Goal: Transaction & Acquisition: Purchase product/service

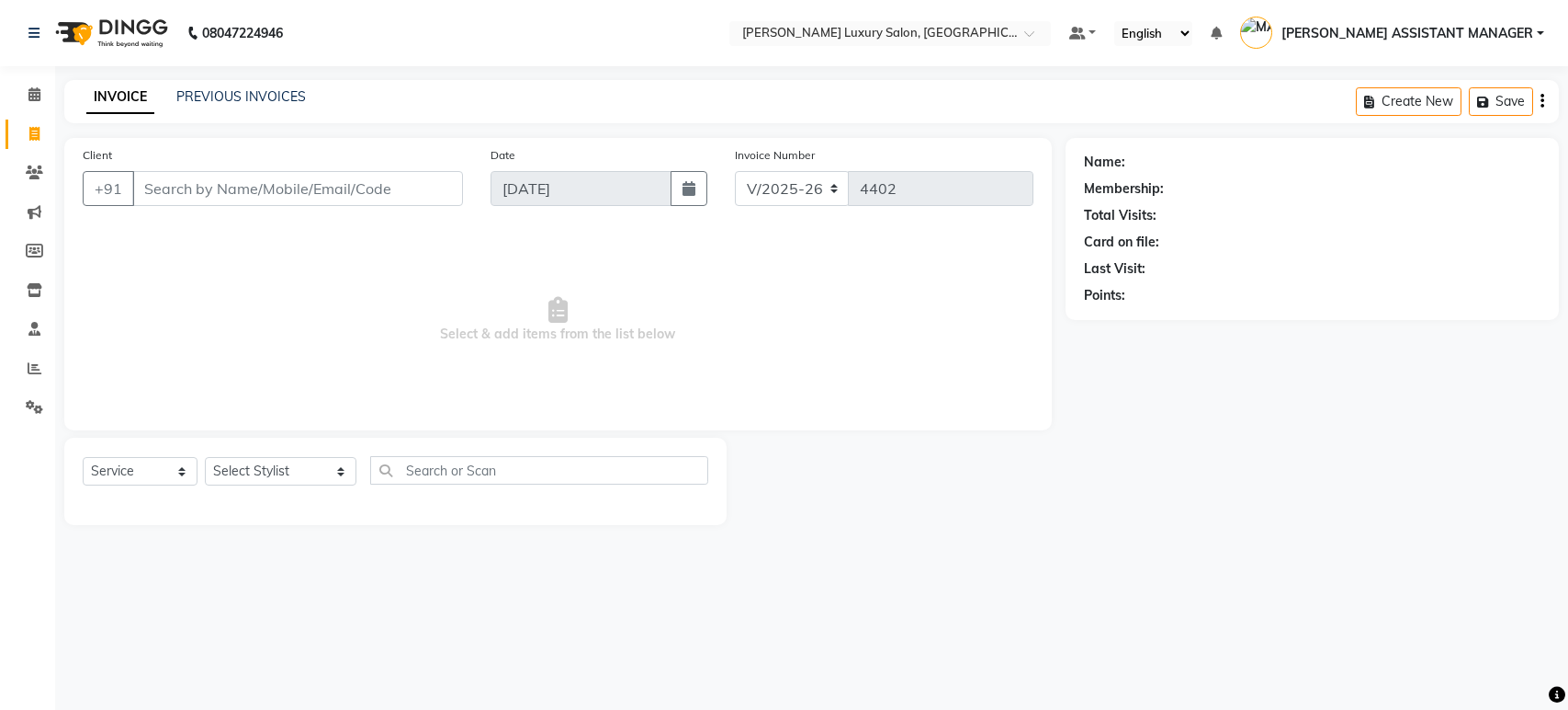
select select "4712"
select select "service"
type input "7760996525"
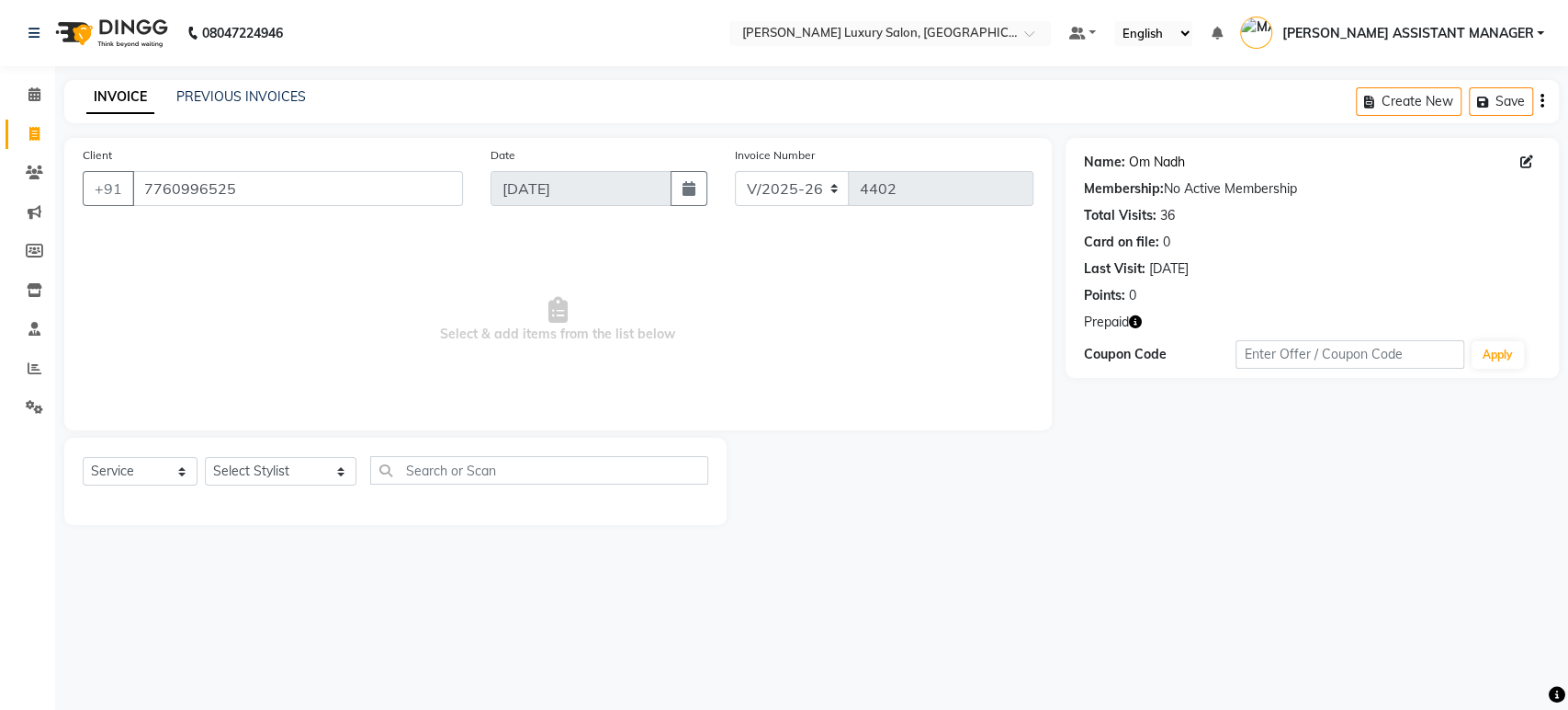
click at [1151, 161] on link "Om Nadh" at bounding box center [1156, 162] width 56 height 19
click at [261, 470] on select "Select Stylist ADITI ADITYA AFREEN AHON AHSAN ALI ALIYA ANKITH ARAVIND ARHAN AR…" at bounding box center [281, 471] width 152 height 29
select select "39437"
click at [205, 457] on select "Select Stylist ADITI ADITYA AFREEN AHON AHSAN ALI ALIYA ANKITH ARAVIND ARHAN AR…" at bounding box center [281, 471] width 152 height 29
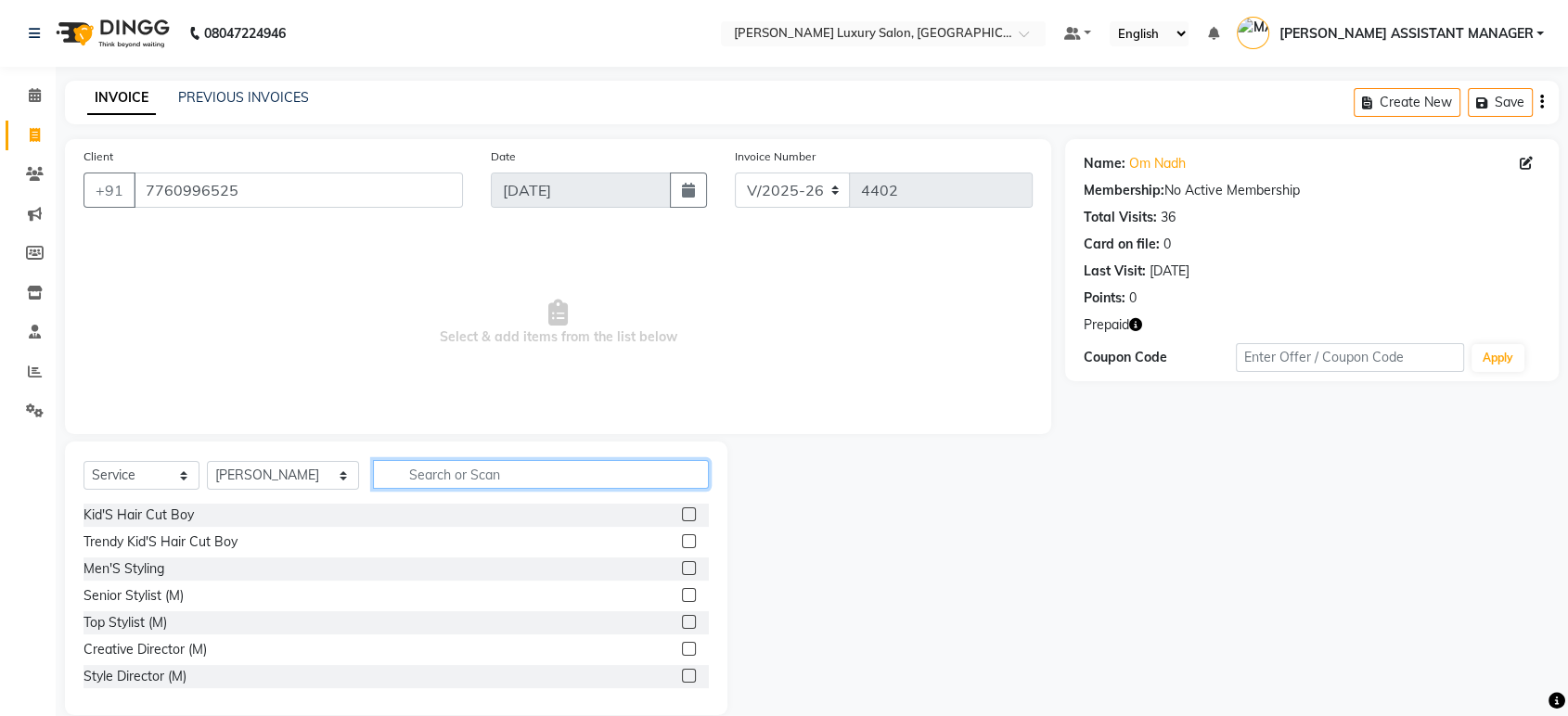
click at [484, 467] on input "text" at bounding box center [541, 474] width 336 height 29
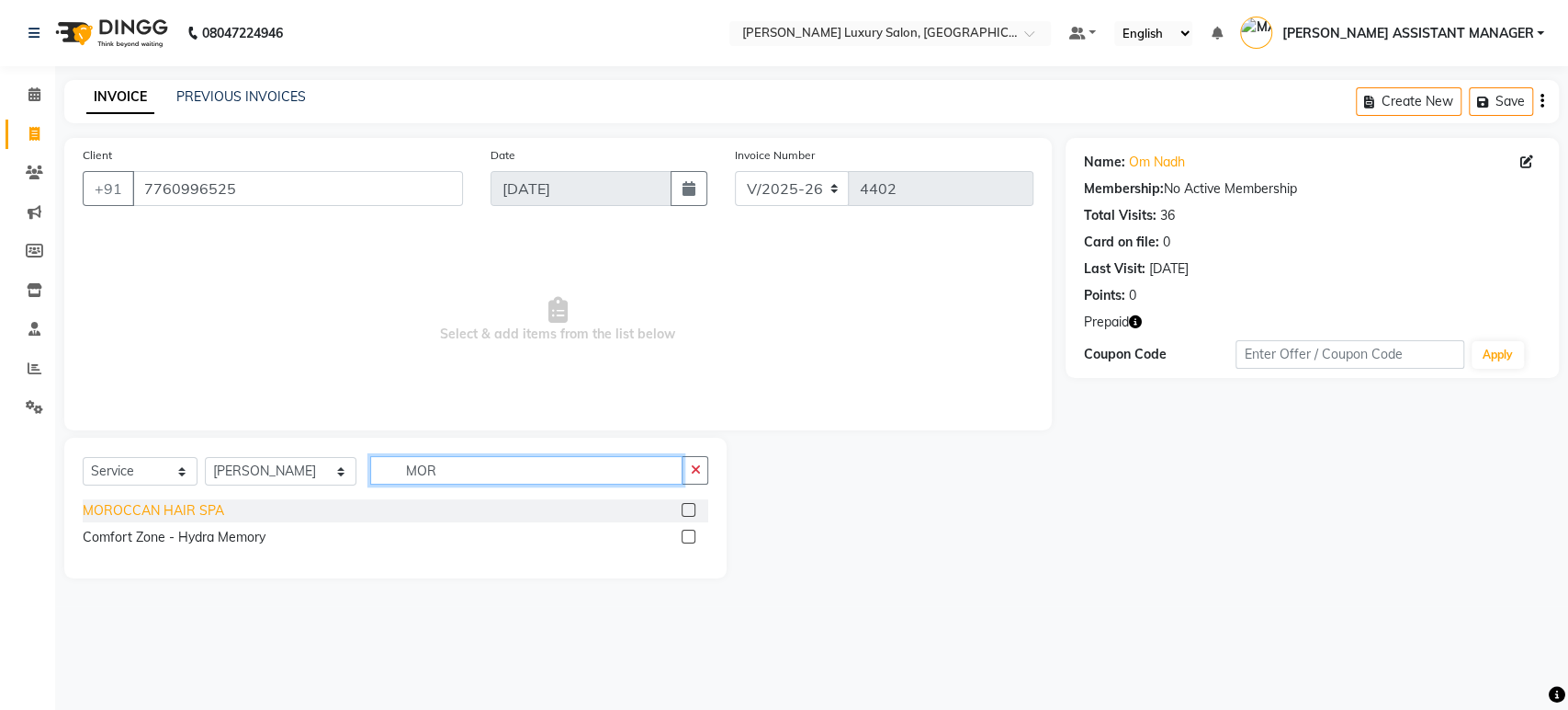
type input "MOR"
click at [149, 515] on div "MOROCCAN HAIR SPA" at bounding box center [154, 510] width 141 height 19
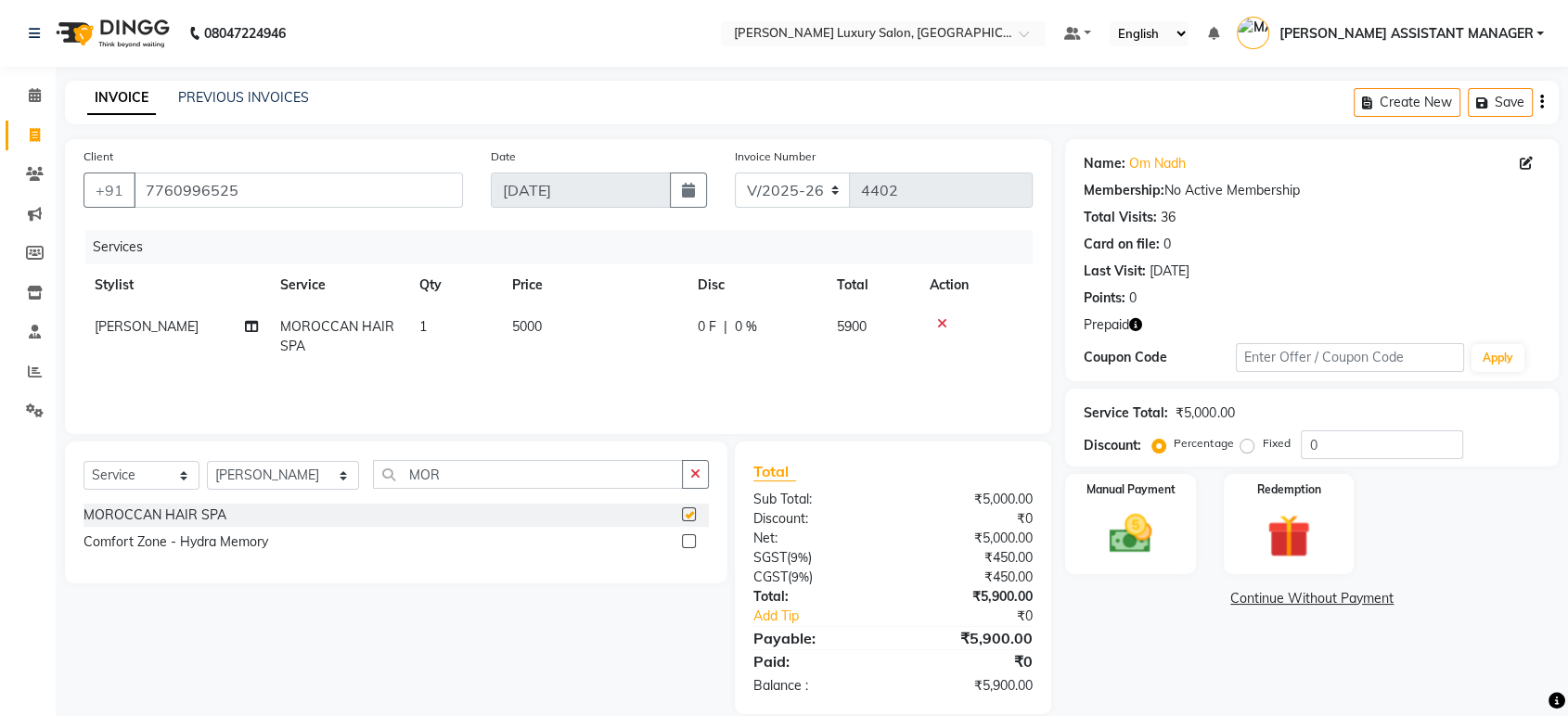
checkbox input "false"
click at [703, 464] on button "button" at bounding box center [695, 474] width 27 height 29
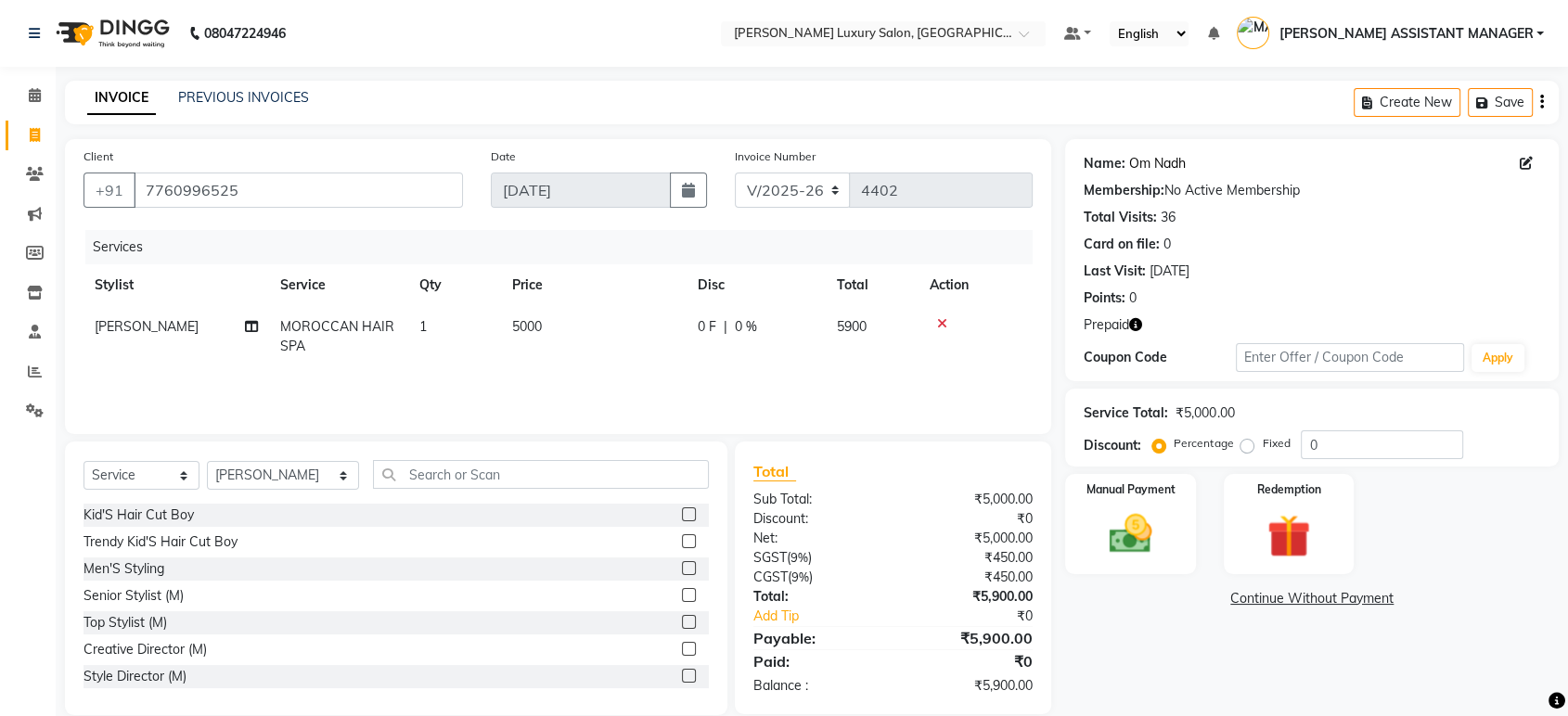
click at [1166, 156] on link "Om Nadh" at bounding box center [1157, 164] width 57 height 19
click at [1138, 319] on icon "button" at bounding box center [1135, 324] width 13 height 13
click at [1288, 293] on div "Points: 0" at bounding box center [1311, 298] width 456 height 19
click at [1140, 320] on icon "button" at bounding box center [1135, 324] width 13 height 13
drag, startPoint x: 873, startPoint y: 384, endPoint x: 905, endPoint y: 383, distance: 32.0
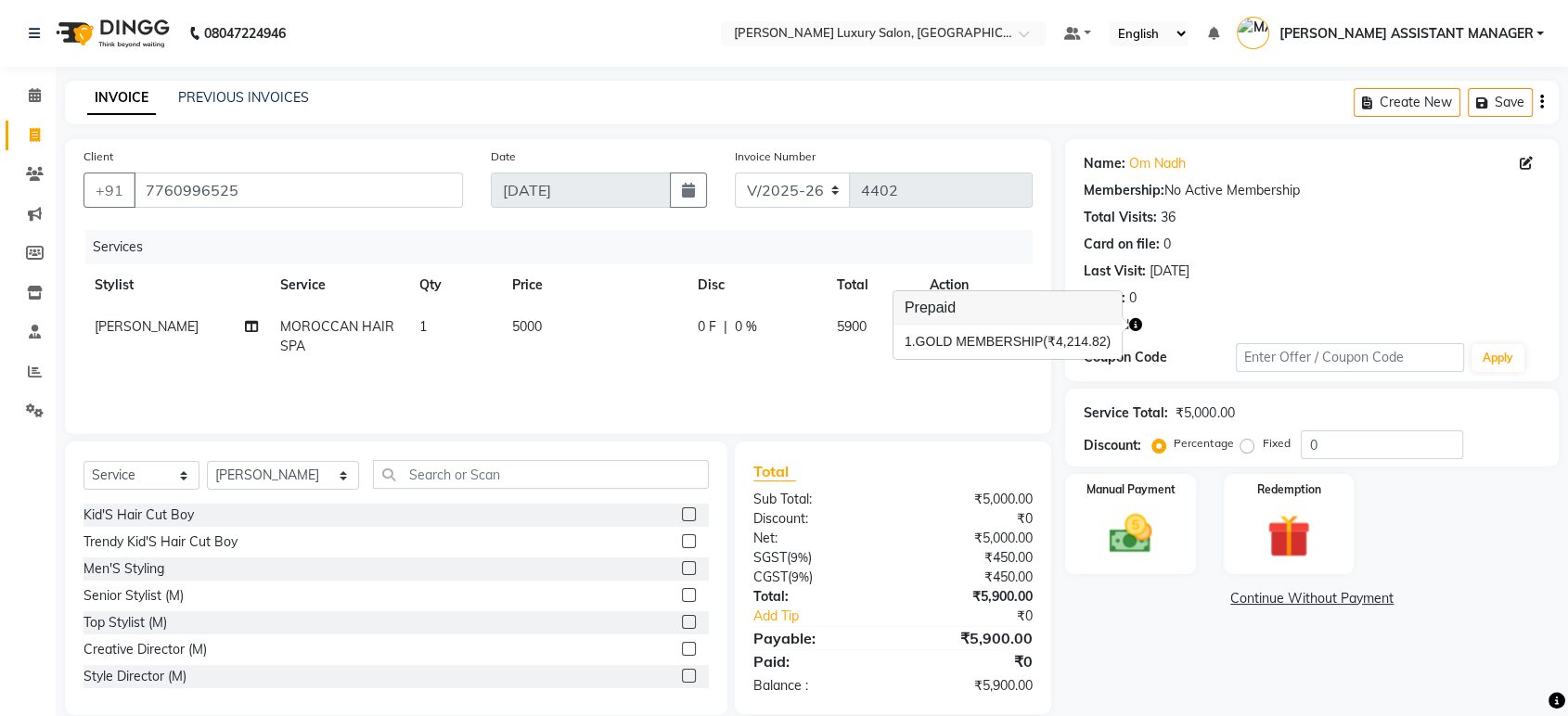
click at [874, 383] on div "Services Stylist Service Qty Price Disc Total Action VARDHAN MOROCCAN HAIR SPA …" at bounding box center [558, 323] width 949 height 185
click at [620, 324] on td "5000" at bounding box center [594, 335] width 185 height 61
select select "39437"
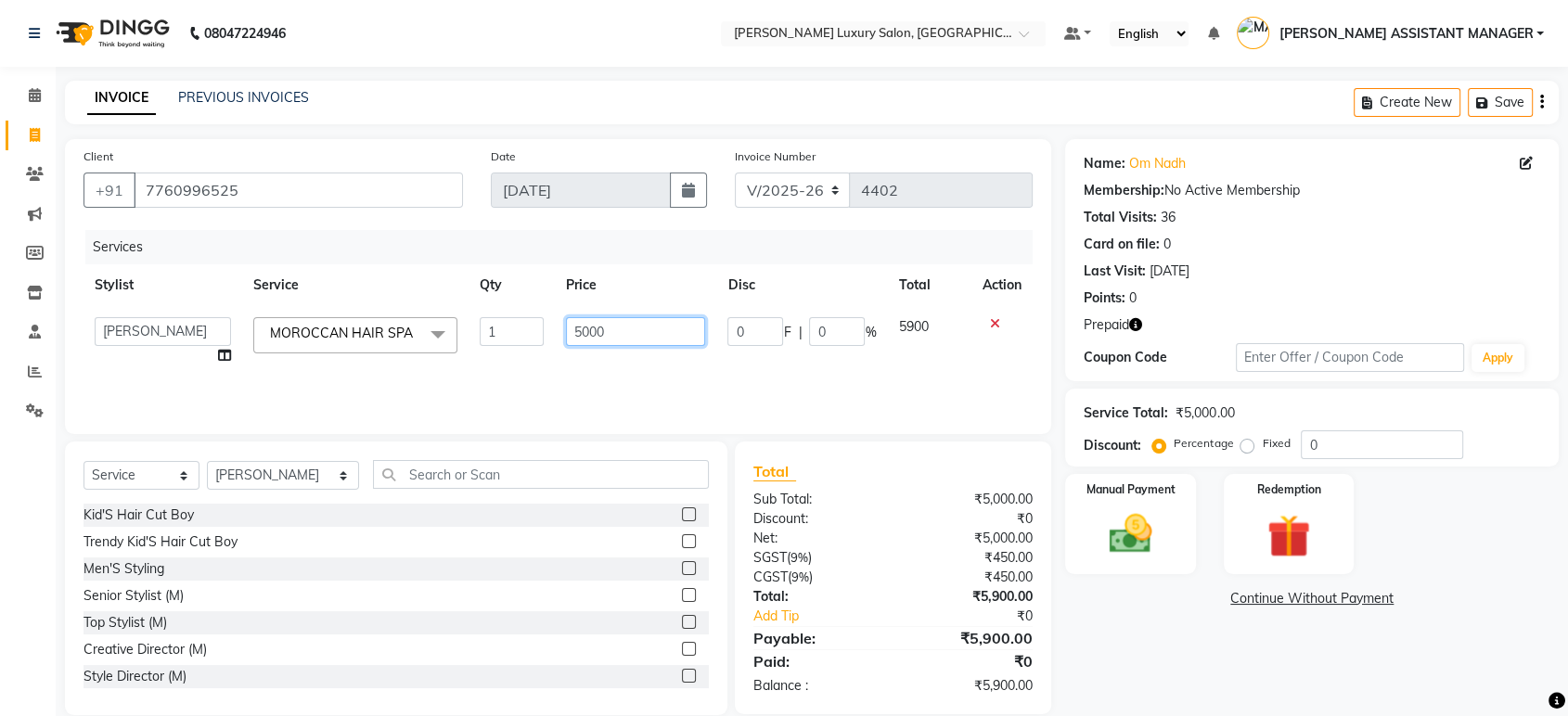
click at [620, 324] on input "5000" at bounding box center [635, 331] width 140 height 29
type input "3000"
click at [643, 117] on div "INVOICE PREVIOUS INVOICES Create New Save" at bounding box center [811, 102] width 1494 height 43
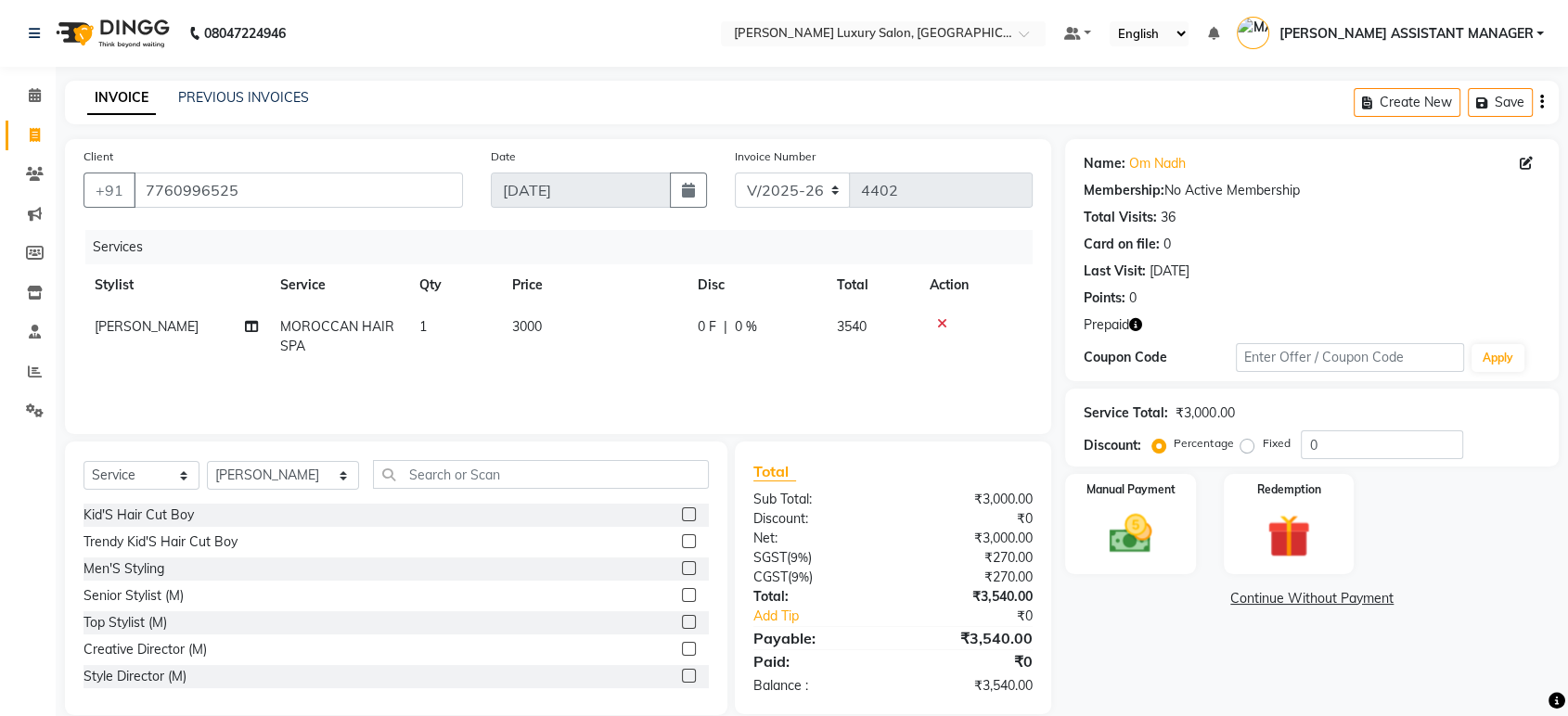
click at [565, 337] on td "3000" at bounding box center [594, 335] width 185 height 61
select select "39437"
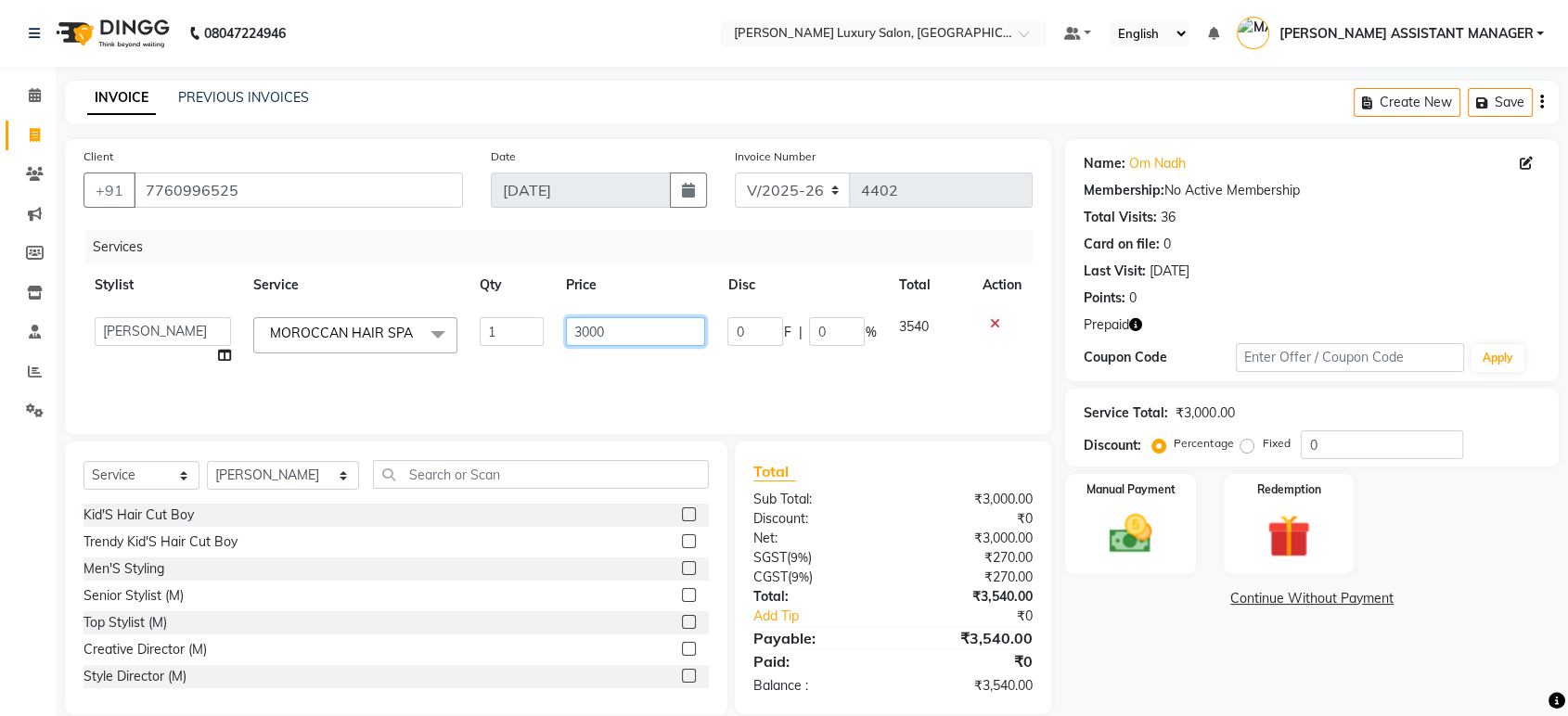
click at [582, 330] on input "3000" at bounding box center [635, 331] width 140 height 29
click at [618, 331] on input "3000" at bounding box center [635, 331] width 140 height 29
type input "3500"
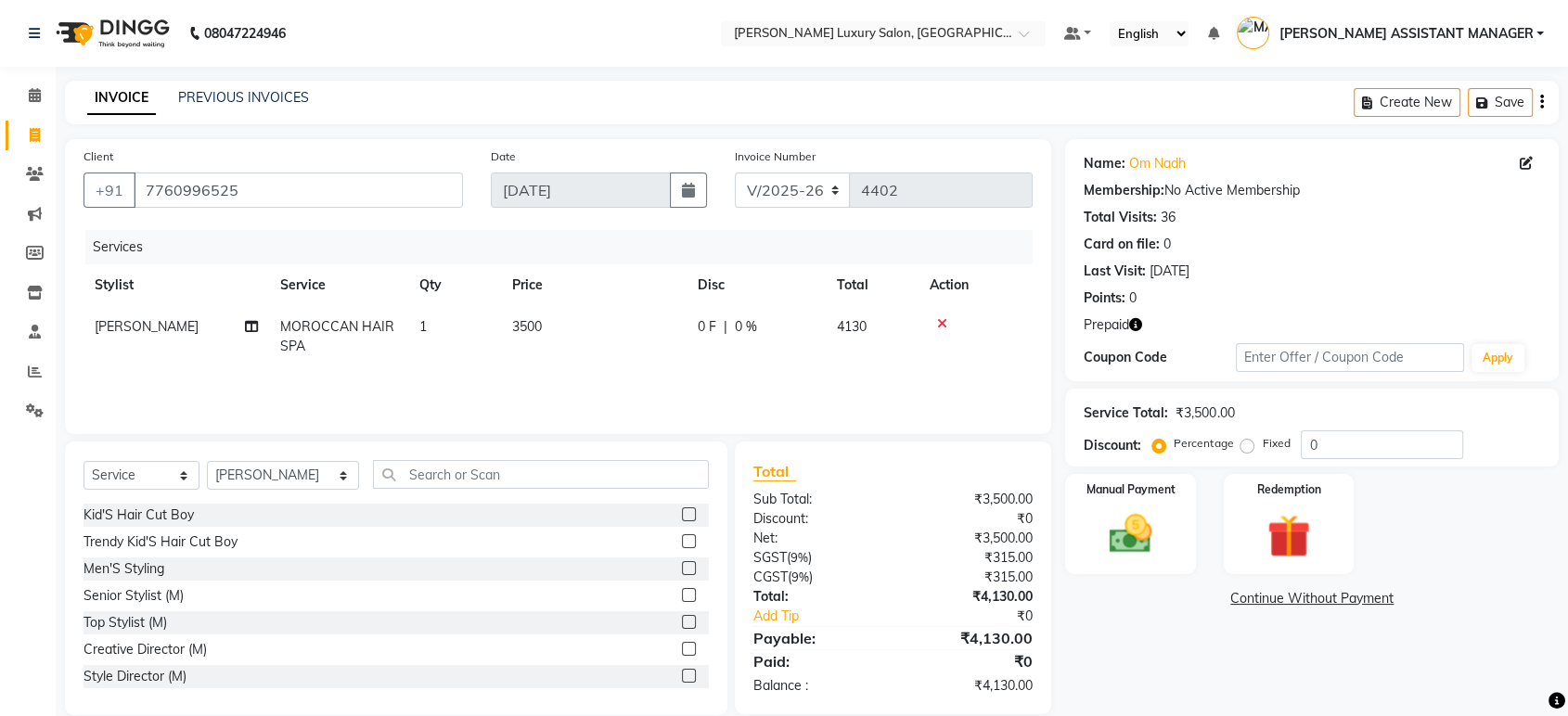
click at [736, 270] on th "Disc" at bounding box center [756, 284] width 139 height 41
click at [1137, 325] on icon "button" at bounding box center [1135, 324] width 13 height 13
click at [569, 325] on td "3500" at bounding box center [594, 335] width 185 height 61
select select "39437"
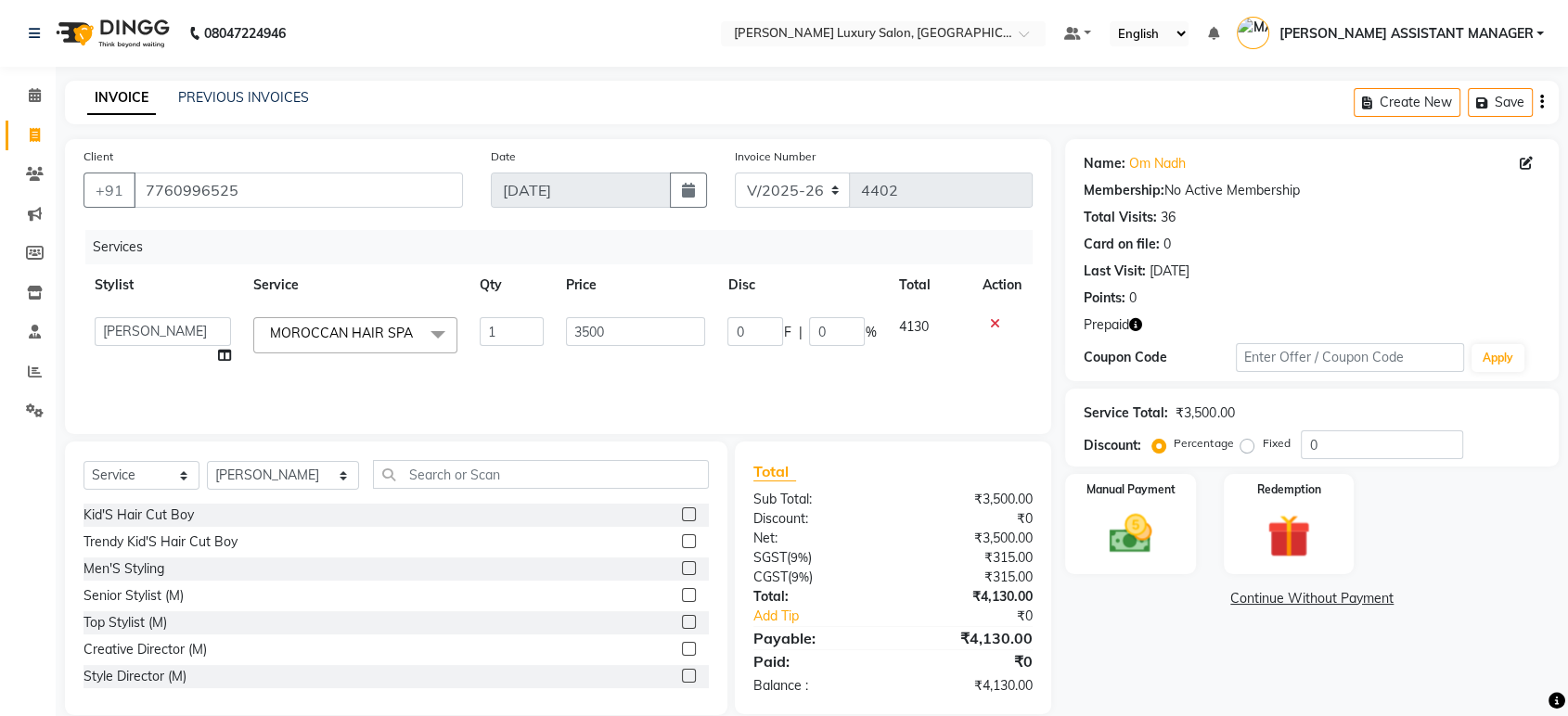
click at [569, 325] on input "3500" at bounding box center [635, 331] width 140 height 29
type input "3000"
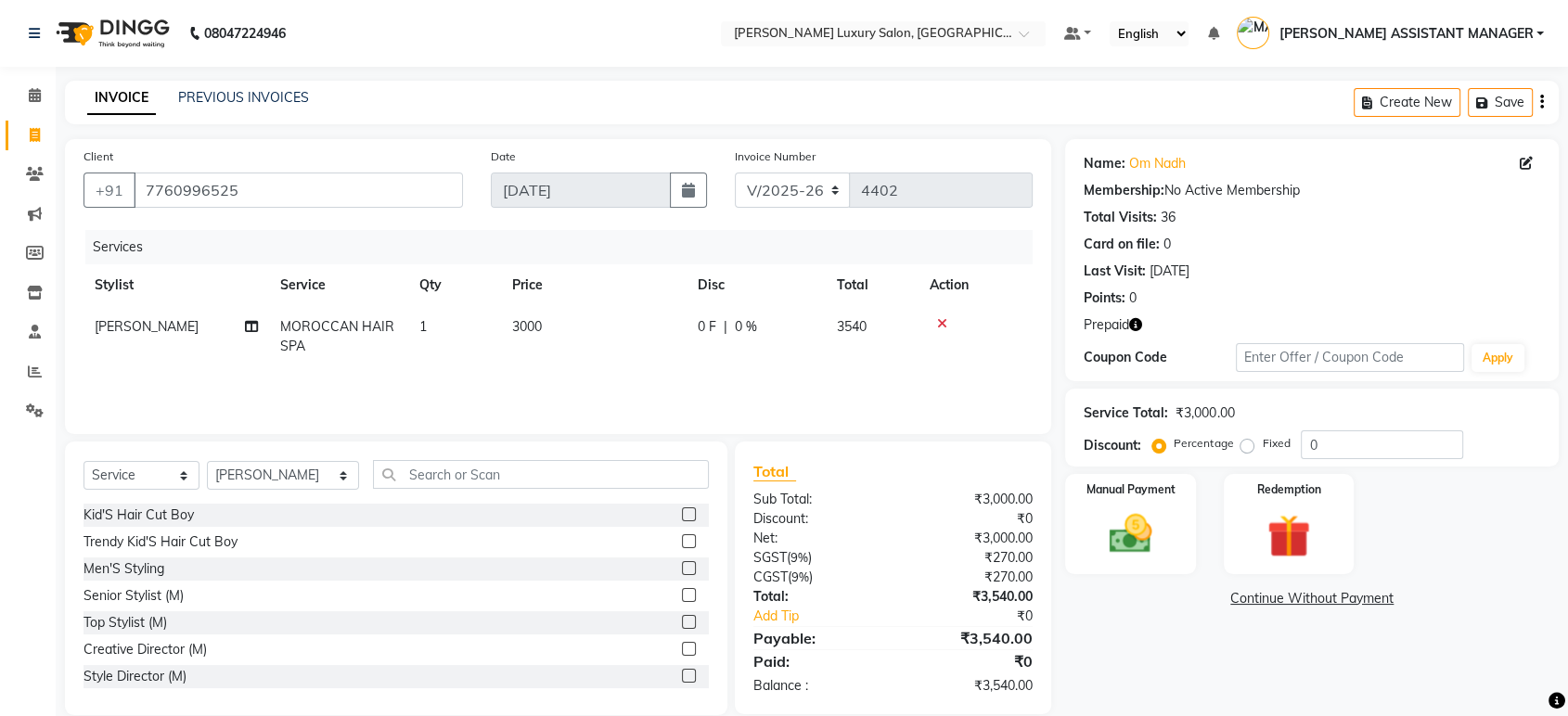
click at [641, 232] on div "Services" at bounding box center [566, 248] width 961 height 35
click at [468, 469] on input "text" at bounding box center [541, 474] width 336 height 29
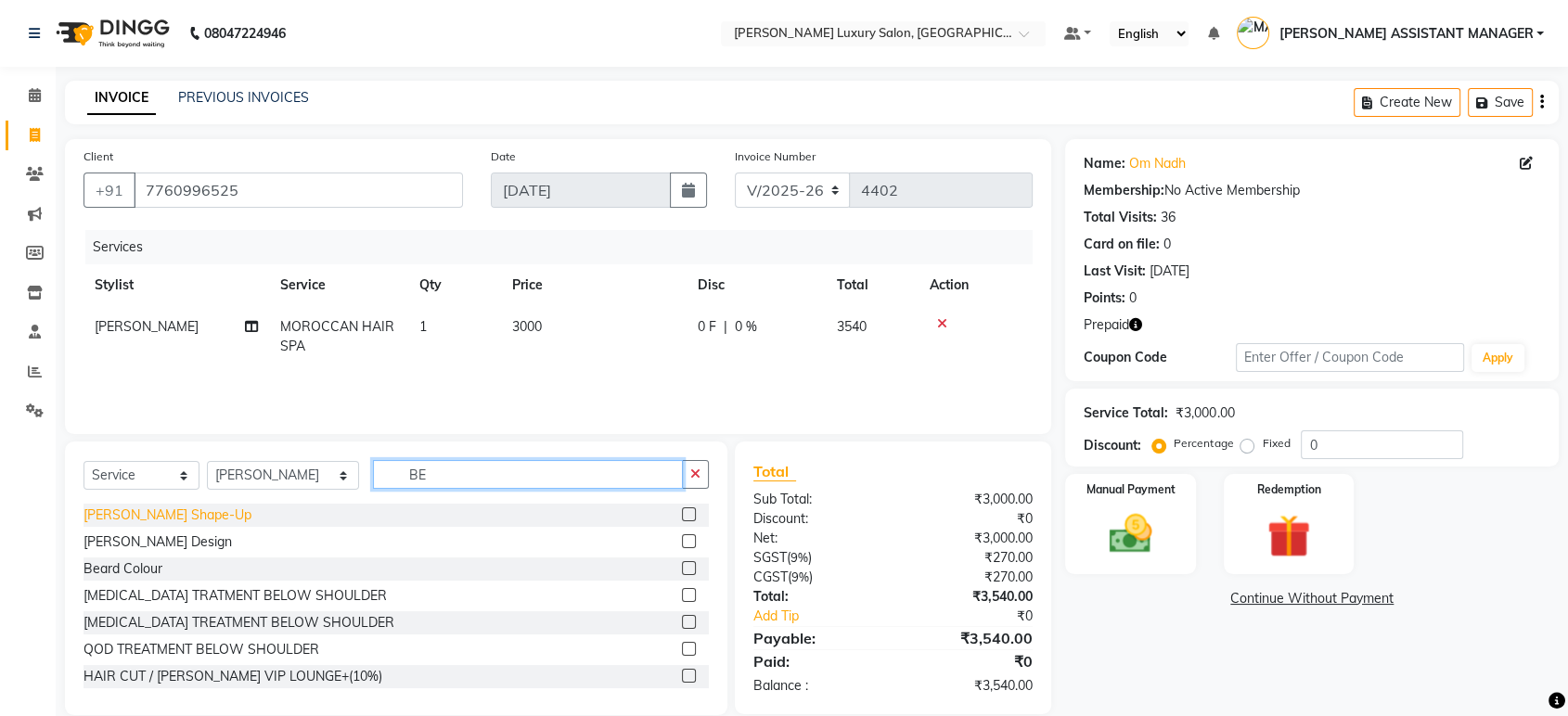
type input "BE"
click at [138, 509] on div "[PERSON_NAME] Shape-Up" at bounding box center [168, 515] width 168 height 19
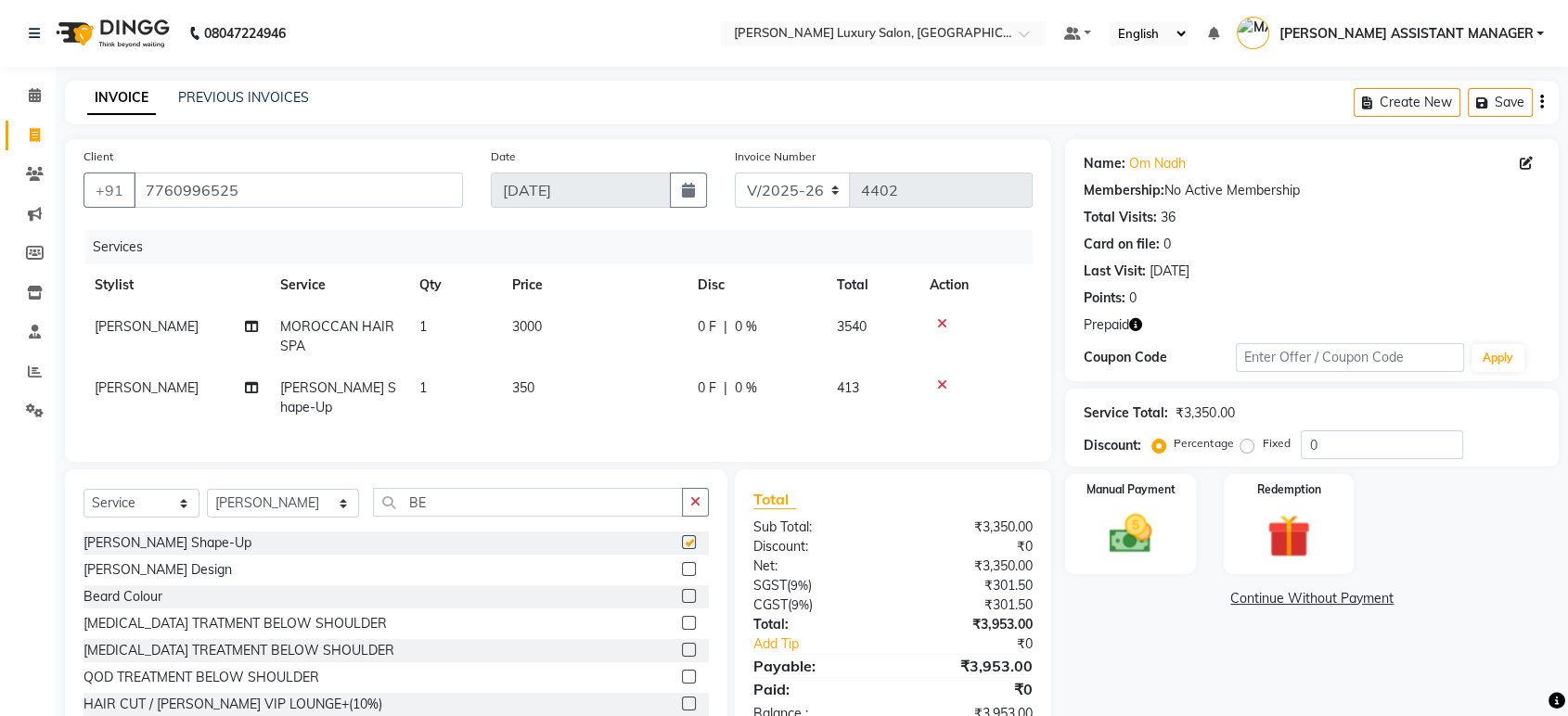
checkbox input "false"
click at [700, 488] on div at bounding box center [695, 502] width 27 height 29
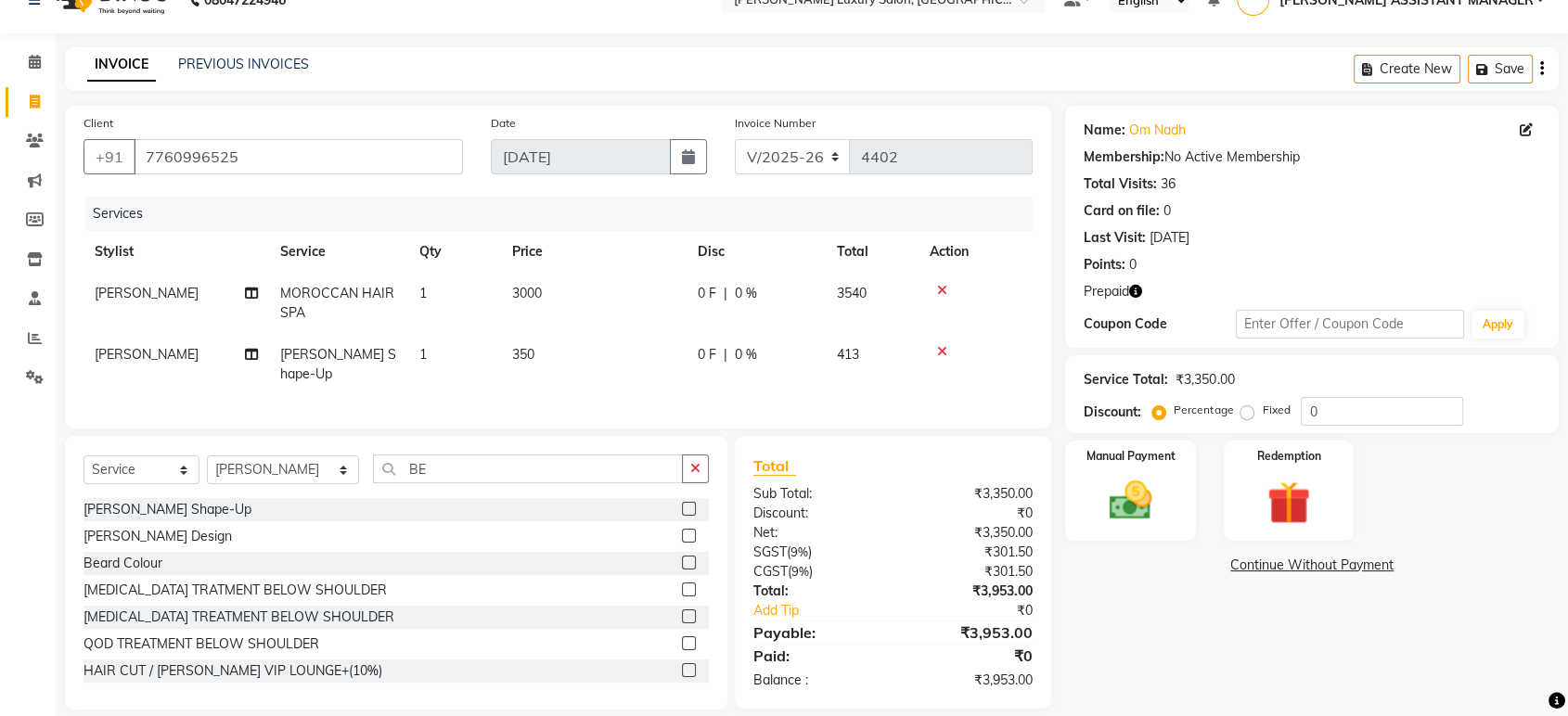
scroll to position [50, 0]
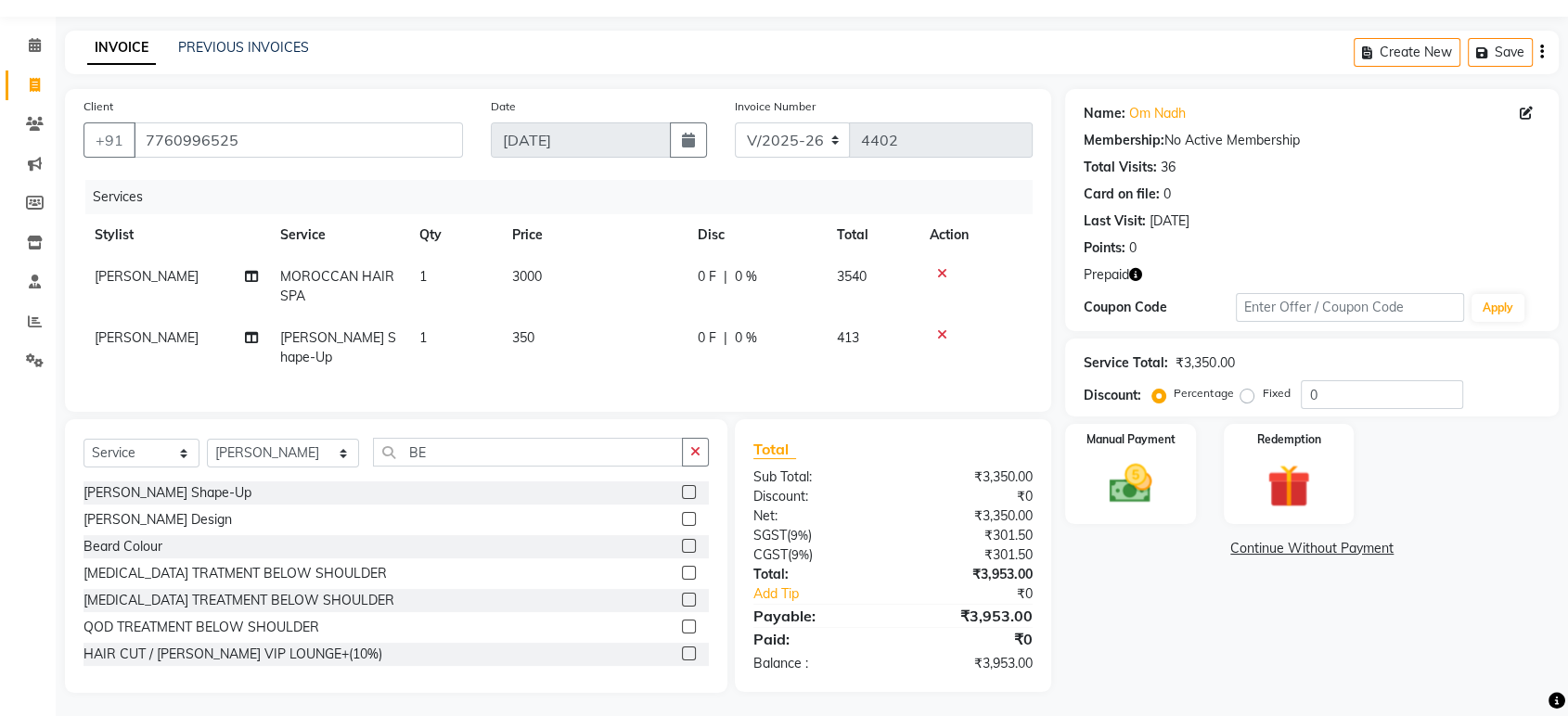
click at [1136, 272] on icon "button" at bounding box center [1135, 274] width 13 height 13
click at [1130, 66] on div "INVOICE PREVIOUS INVOICES Create New Save" at bounding box center [811, 52] width 1494 height 43
click at [1142, 276] on icon "button" at bounding box center [1135, 274] width 13 height 13
click at [1154, 293] on body "08047224946 Select Location × Toni&guy Luxury Salon, Madhapur Default Panel My …" at bounding box center [784, 307] width 1568 height 716
click at [1270, 190] on div "Card on file: 0" at bounding box center [1311, 194] width 456 height 19
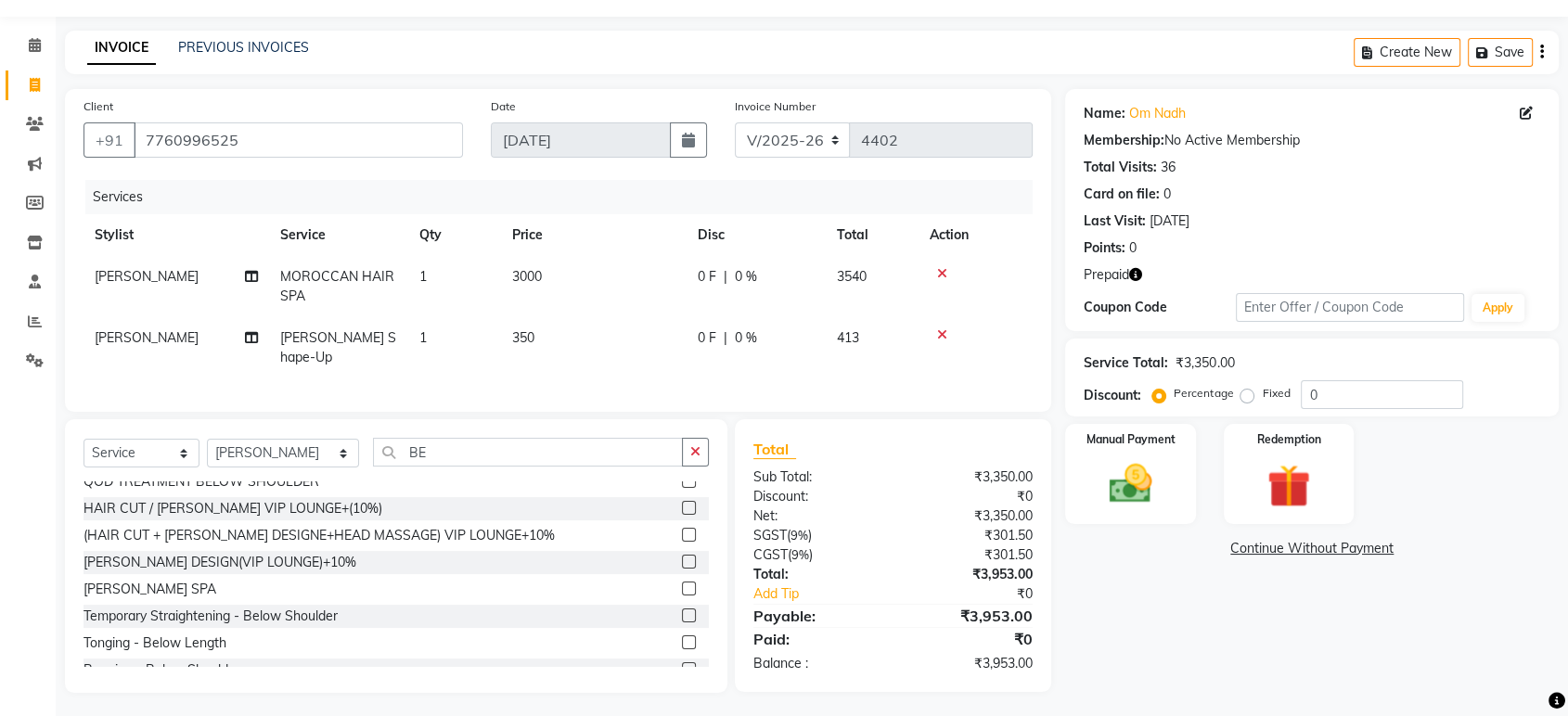
scroll to position [217, 0]
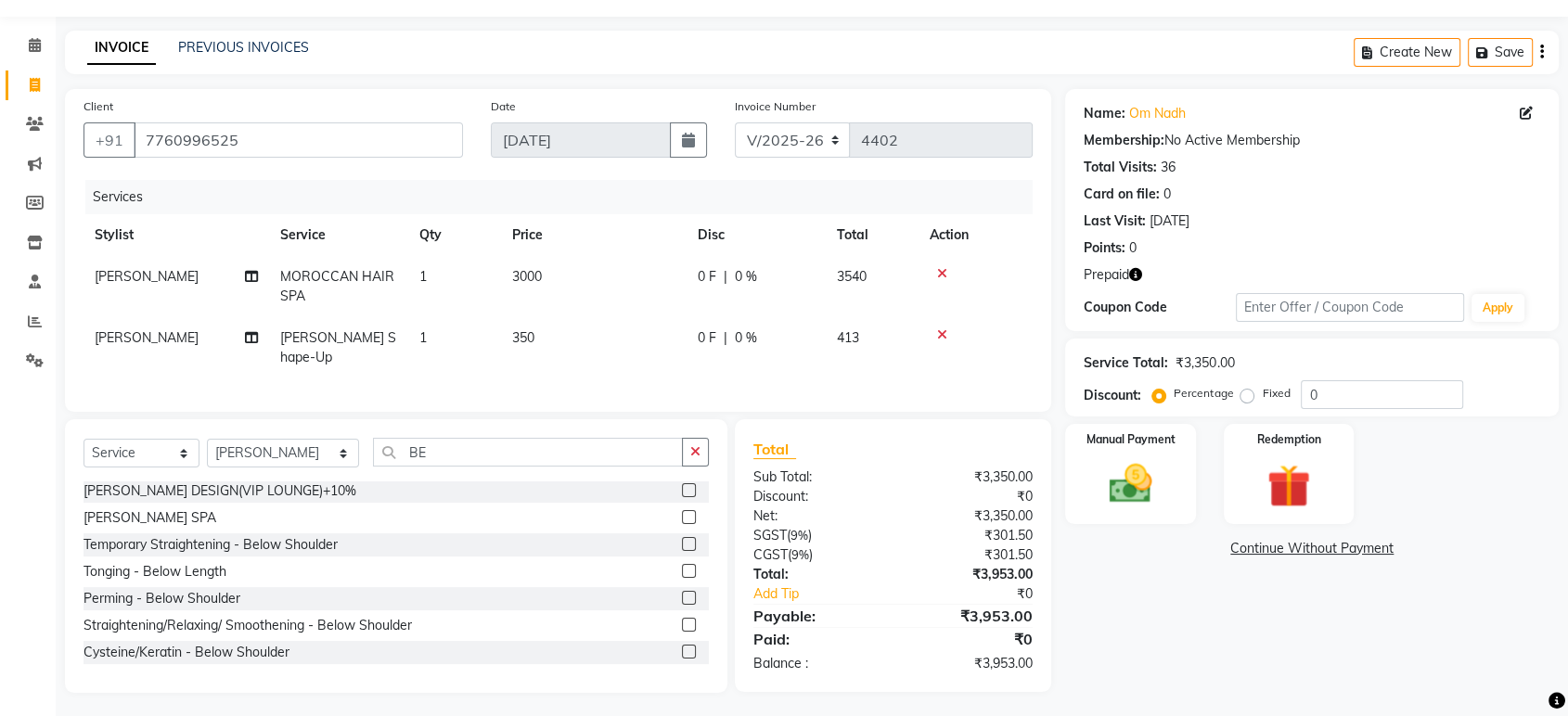
click at [1128, 277] on span "Prepaid" at bounding box center [1106, 275] width 45 height 19
click at [1136, 276] on icon "button" at bounding box center [1135, 274] width 13 height 13
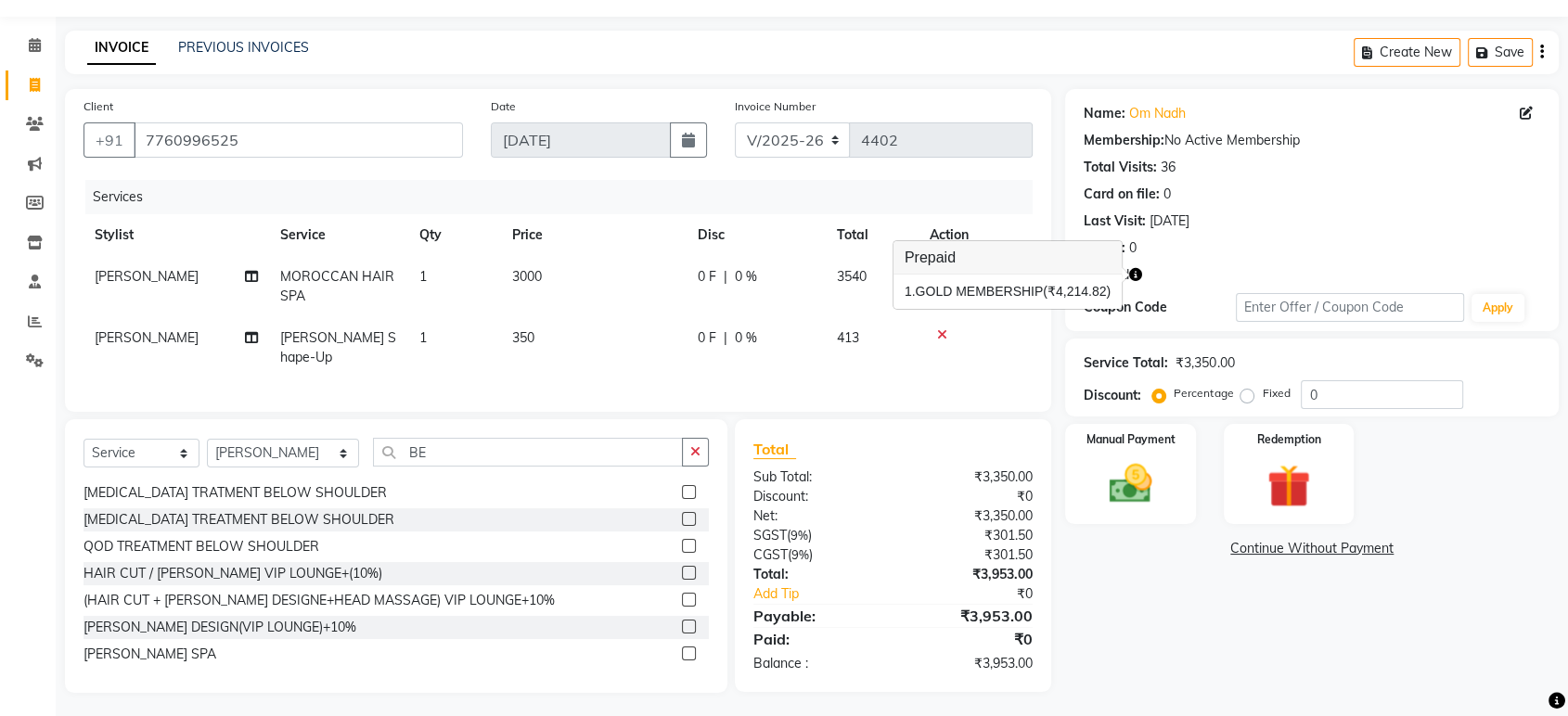
scroll to position [0, 0]
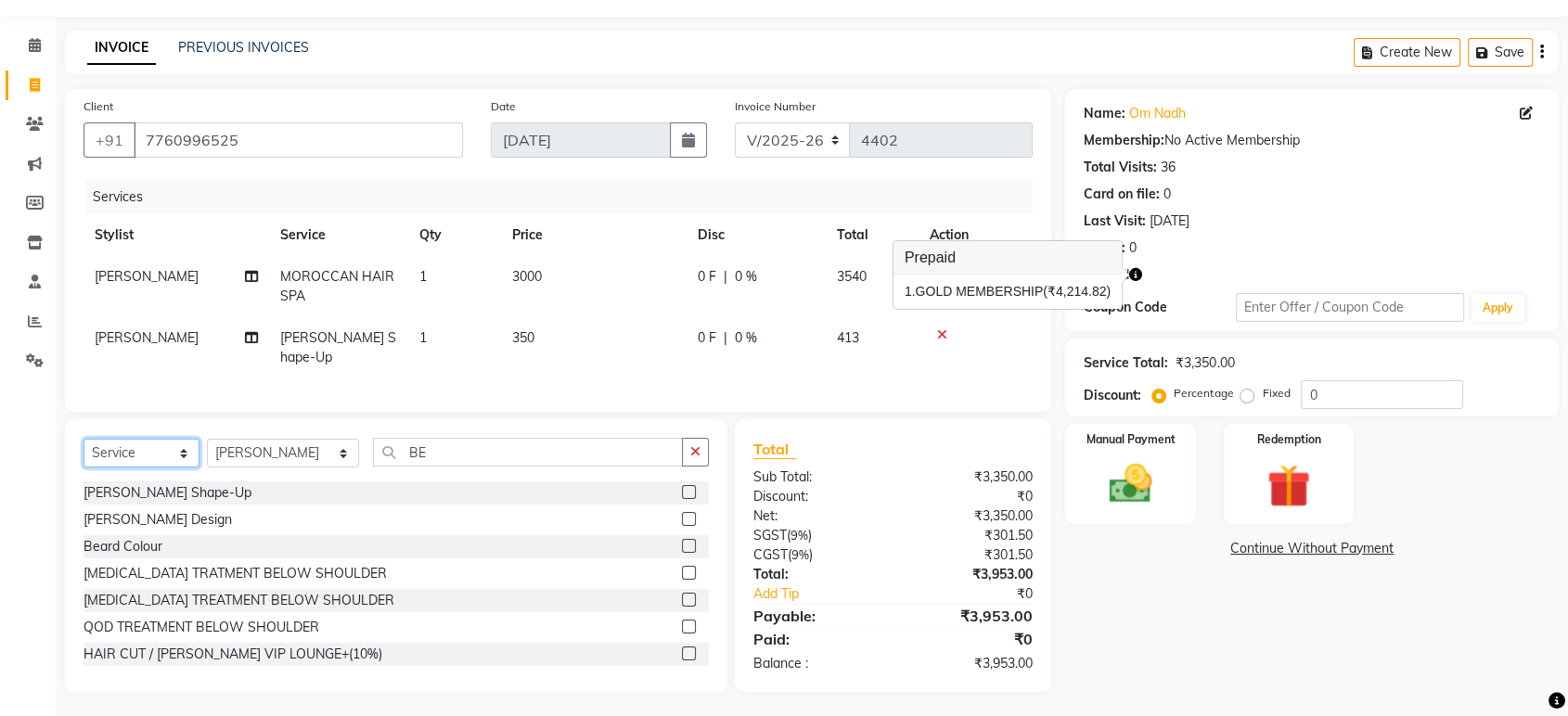
click at [174, 448] on select "Select Service Product Membership Package Voucher Prepaid Gift Card" at bounding box center [142, 453] width 116 height 29
select select "product"
click at [84, 438] on select "Select Service Product Membership Package Voucher Prepaid Gift Card" at bounding box center [142, 453] width 116 height 29
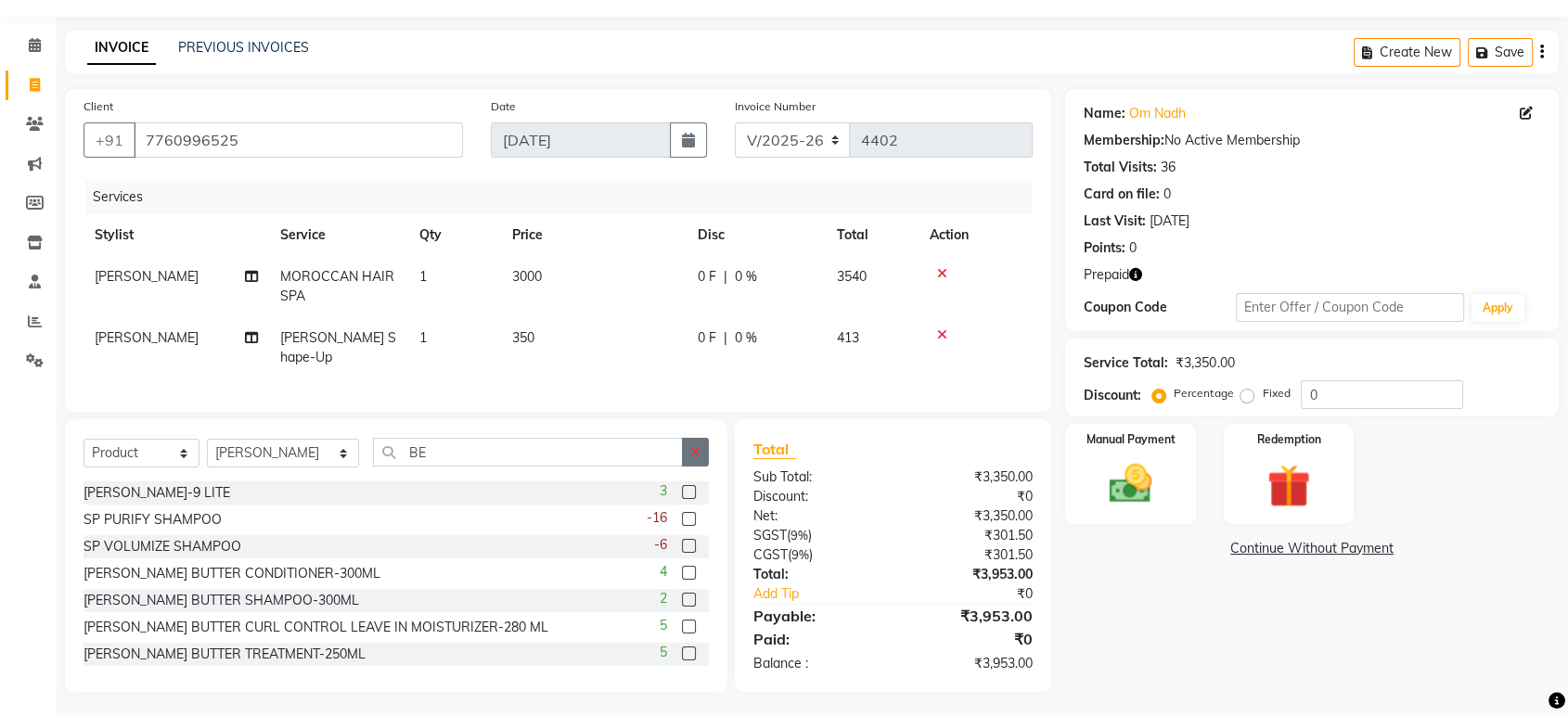
click at [695, 445] on icon "button" at bounding box center [695, 451] width 11 height 13
click at [645, 443] on input "text" at bounding box center [541, 452] width 336 height 29
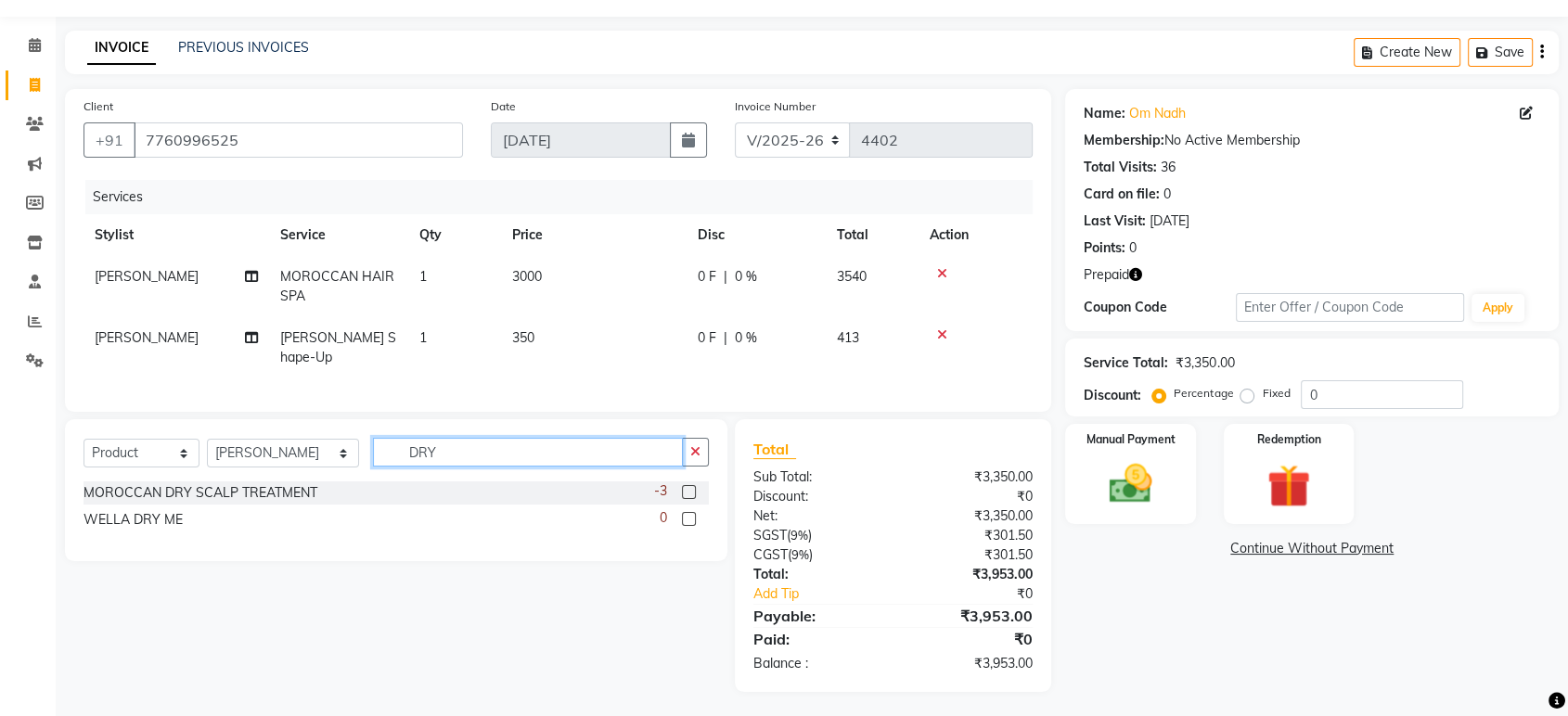
scroll to position [48, 0]
type input "DRY"
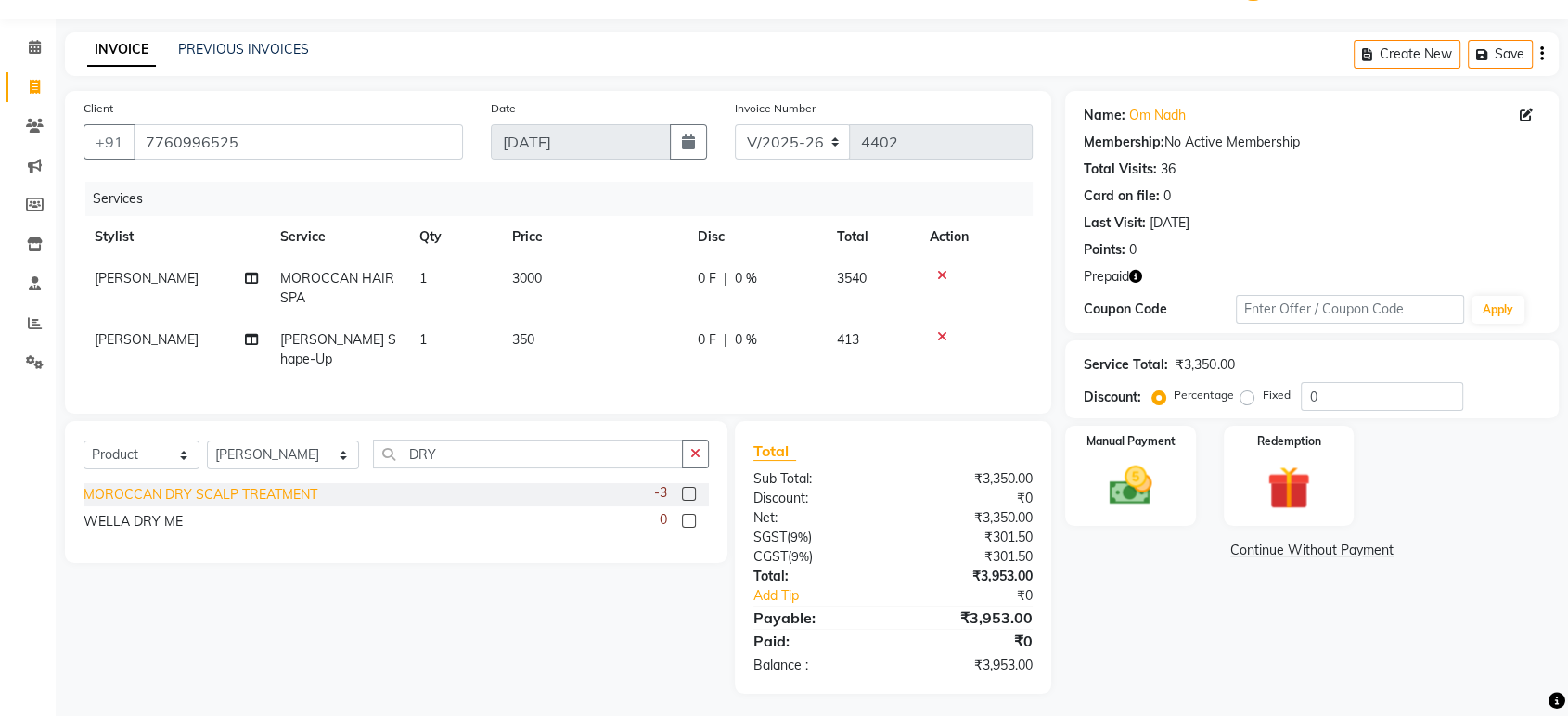
click at [236, 490] on div "MOROCCAN DRY SCALP TREATMENT" at bounding box center [201, 494] width 233 height 19
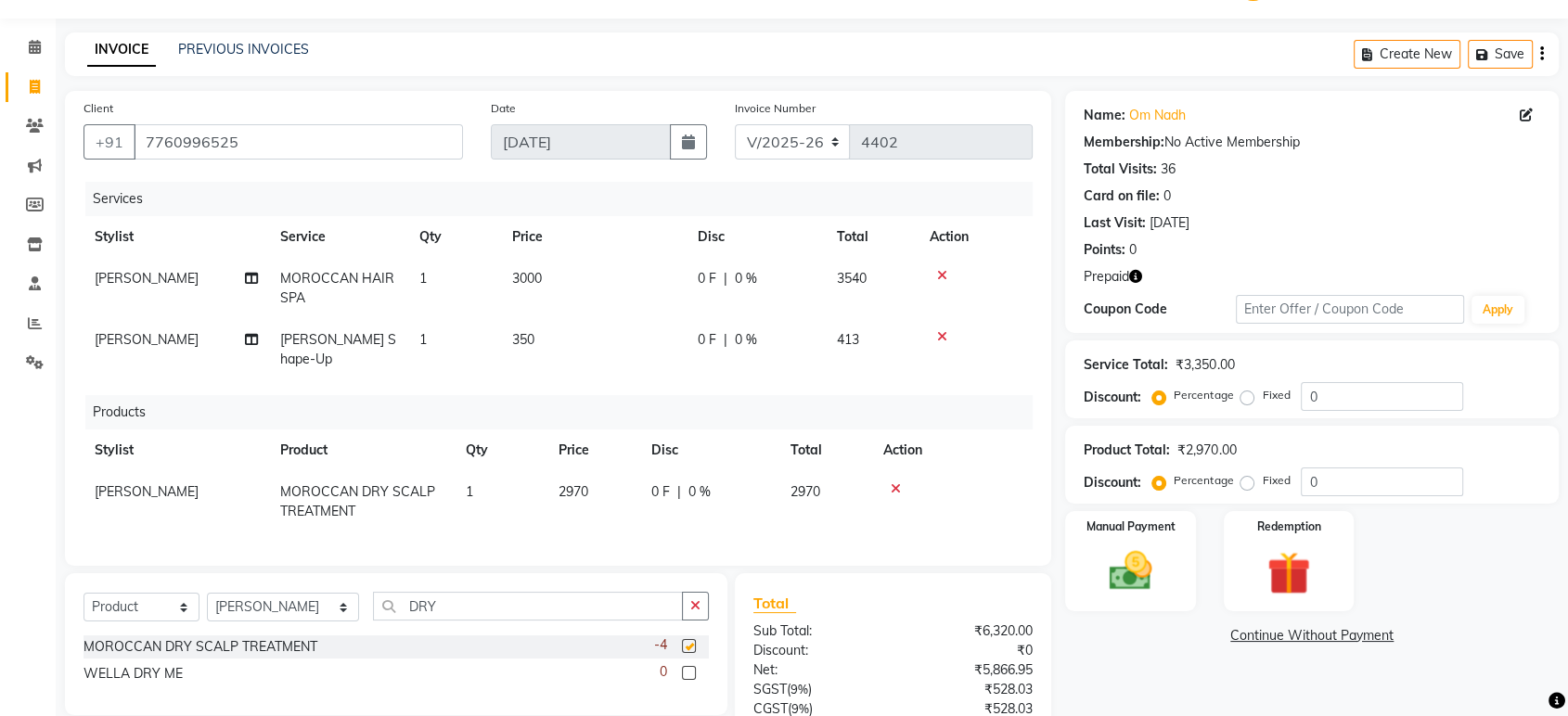
checkbox input "false"
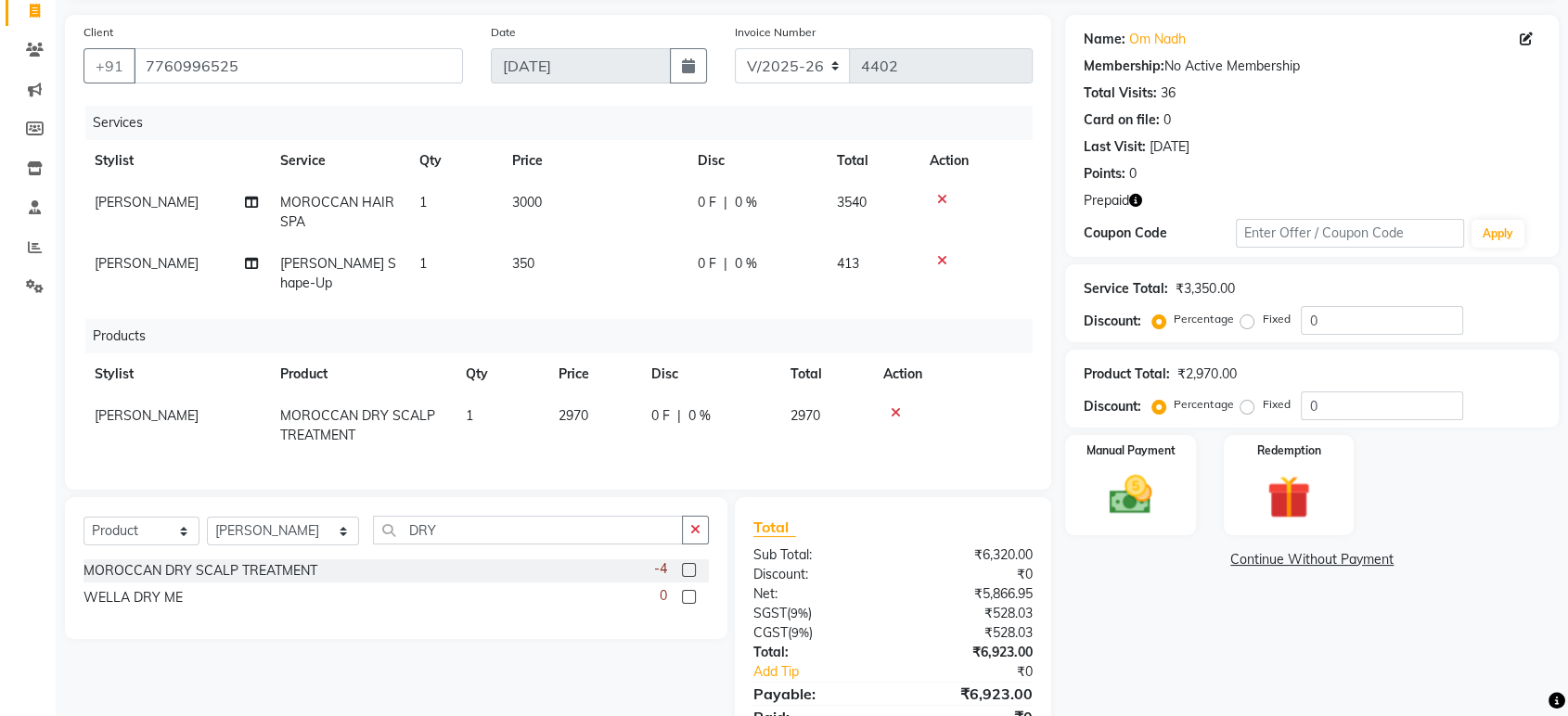
scroll to position [151, 0]
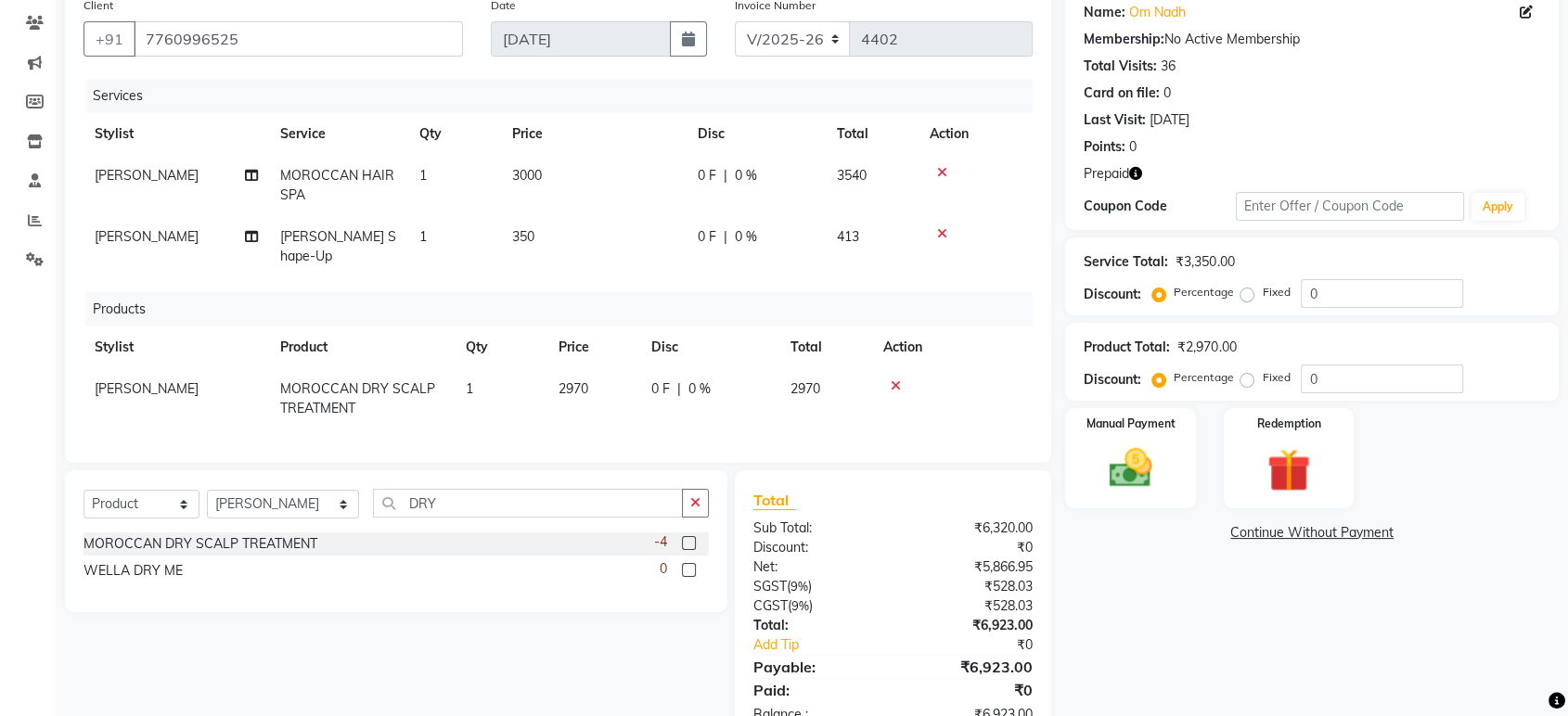
click at [626, 368] on td "2970" at bounding box center [594, 398] width 93 height 61
select select "39437"
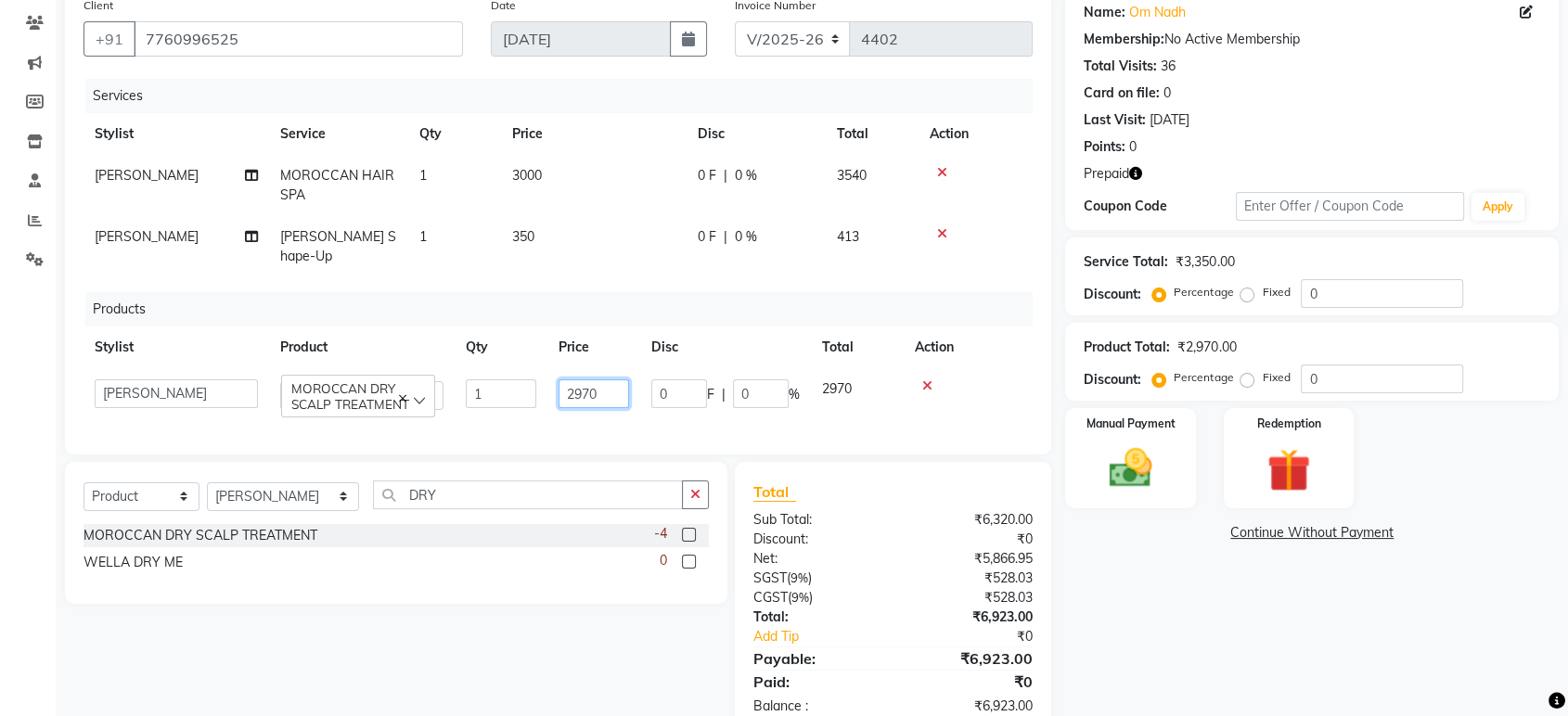
click at [626, 380] on input "2970" at bounding box center [593, 394] width 70 height 29
click at [625, 380] on input "2970" at bounding box center [593, 394] width 70 height 29
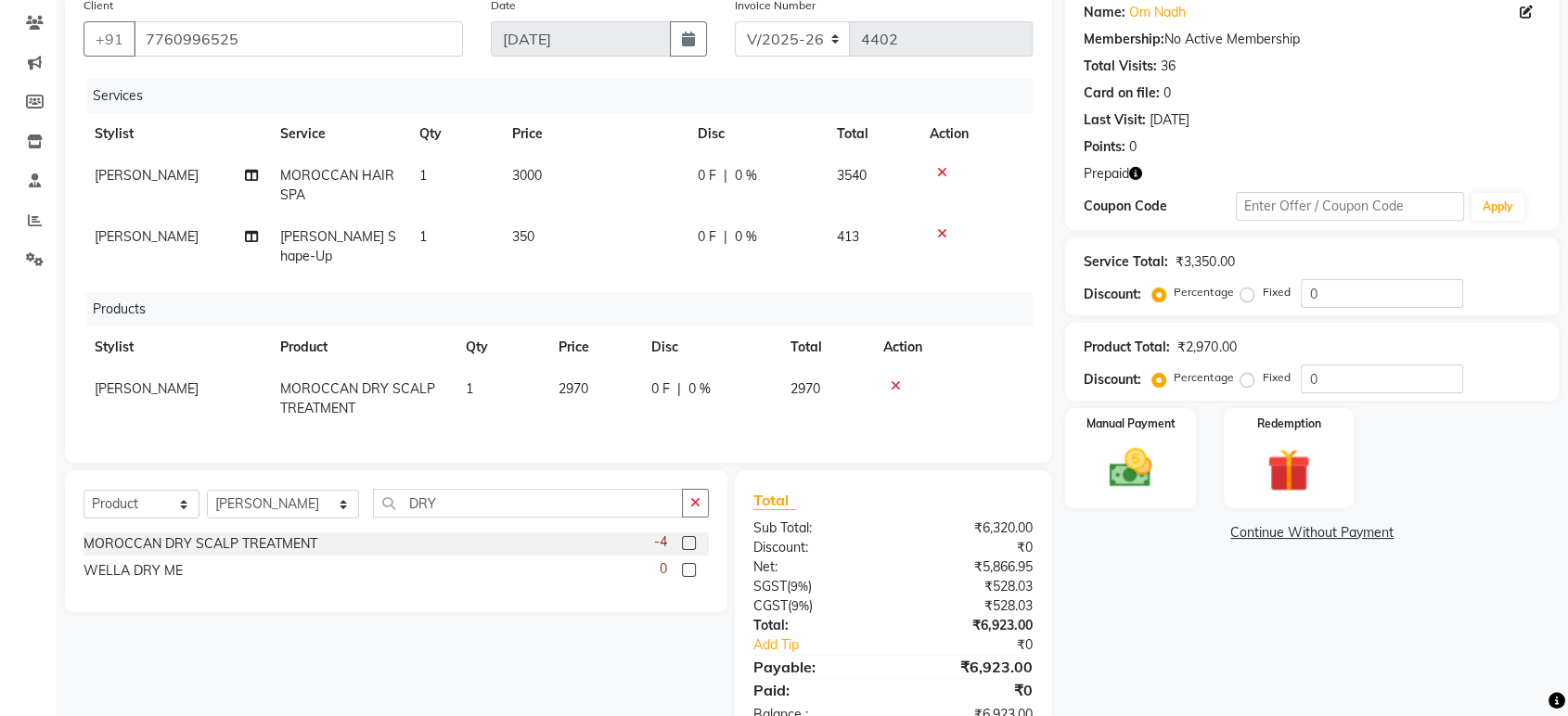
click at [625, 368] on td "2970" at bounding box center [594, 398] width 93 height 61
select select "39437"
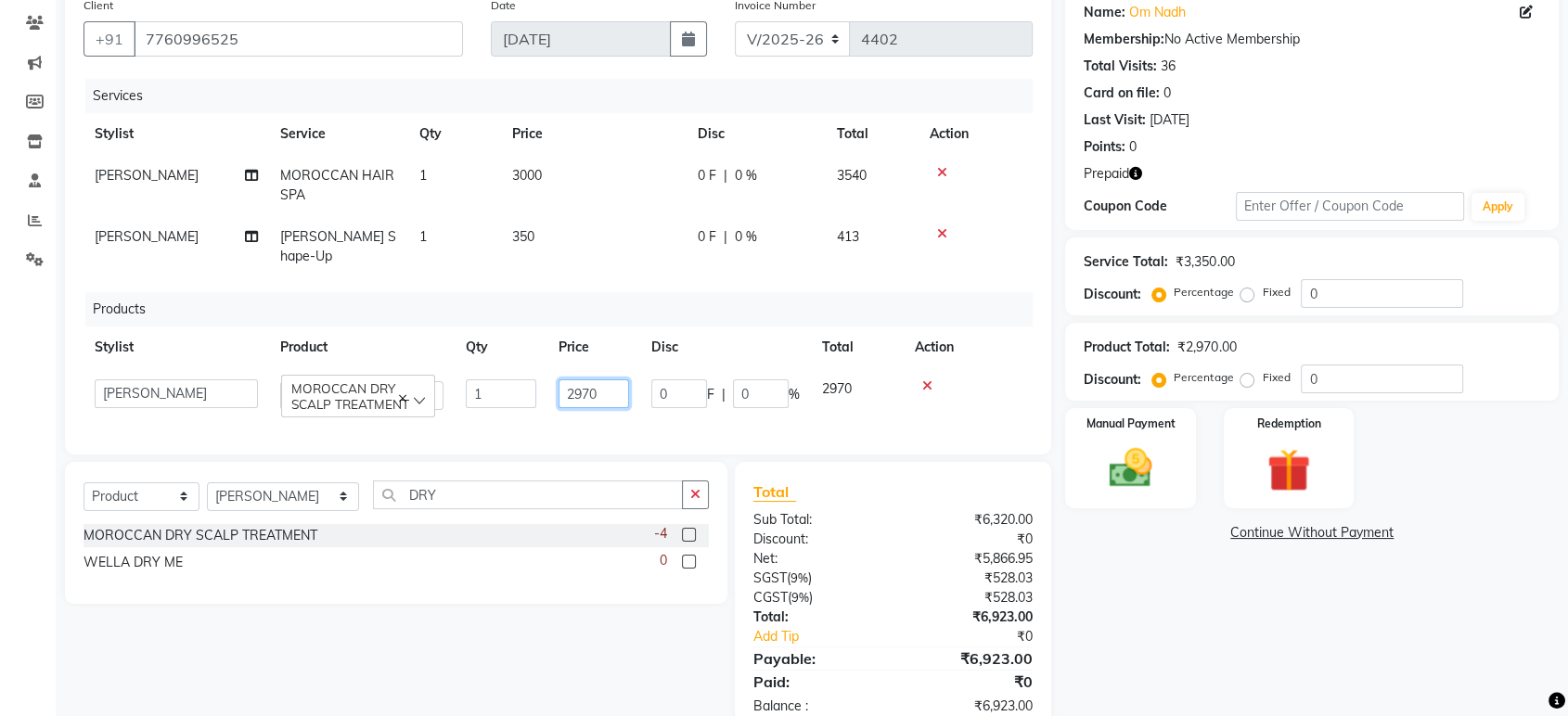
click at [625, 380] on input "2970" at bounding box center [593, 394] width 70 height 29
type input "2"
type input "3330"
click at [628, 327] on th "Price" at bounding box center [594, 347] width 93 height 41
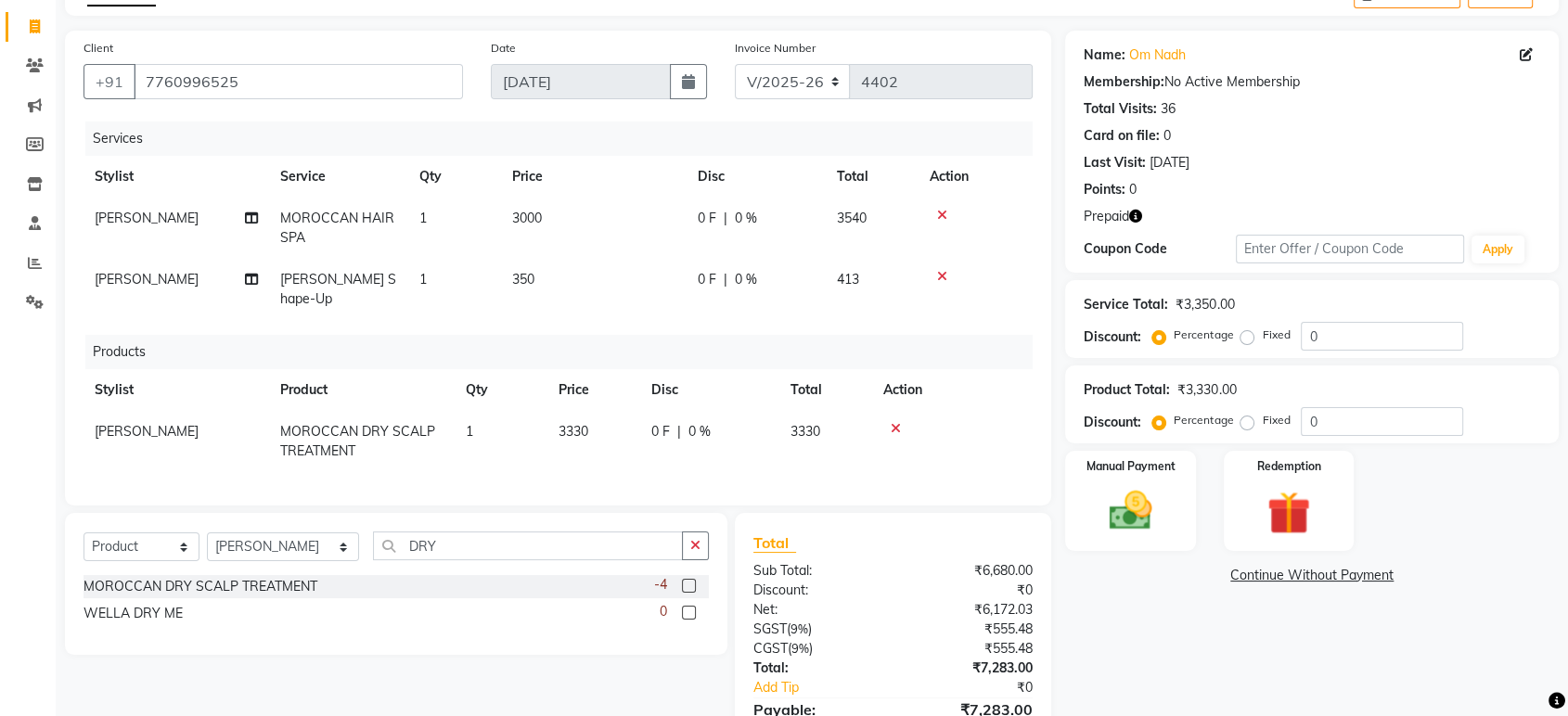
scroll to position [0, 0]
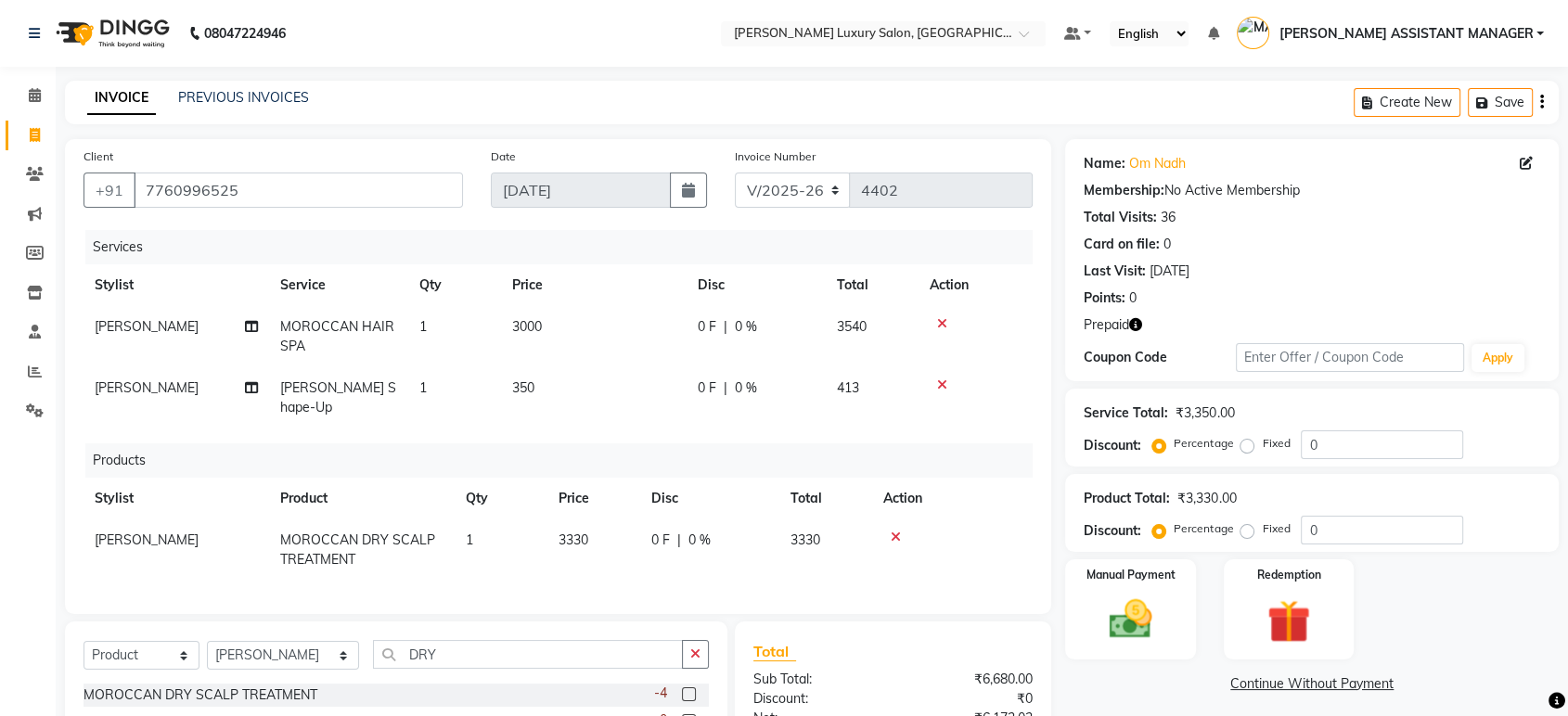
click at [1142, 321] on icon "button" at bounding box center [1135, 324] width 13 height 13
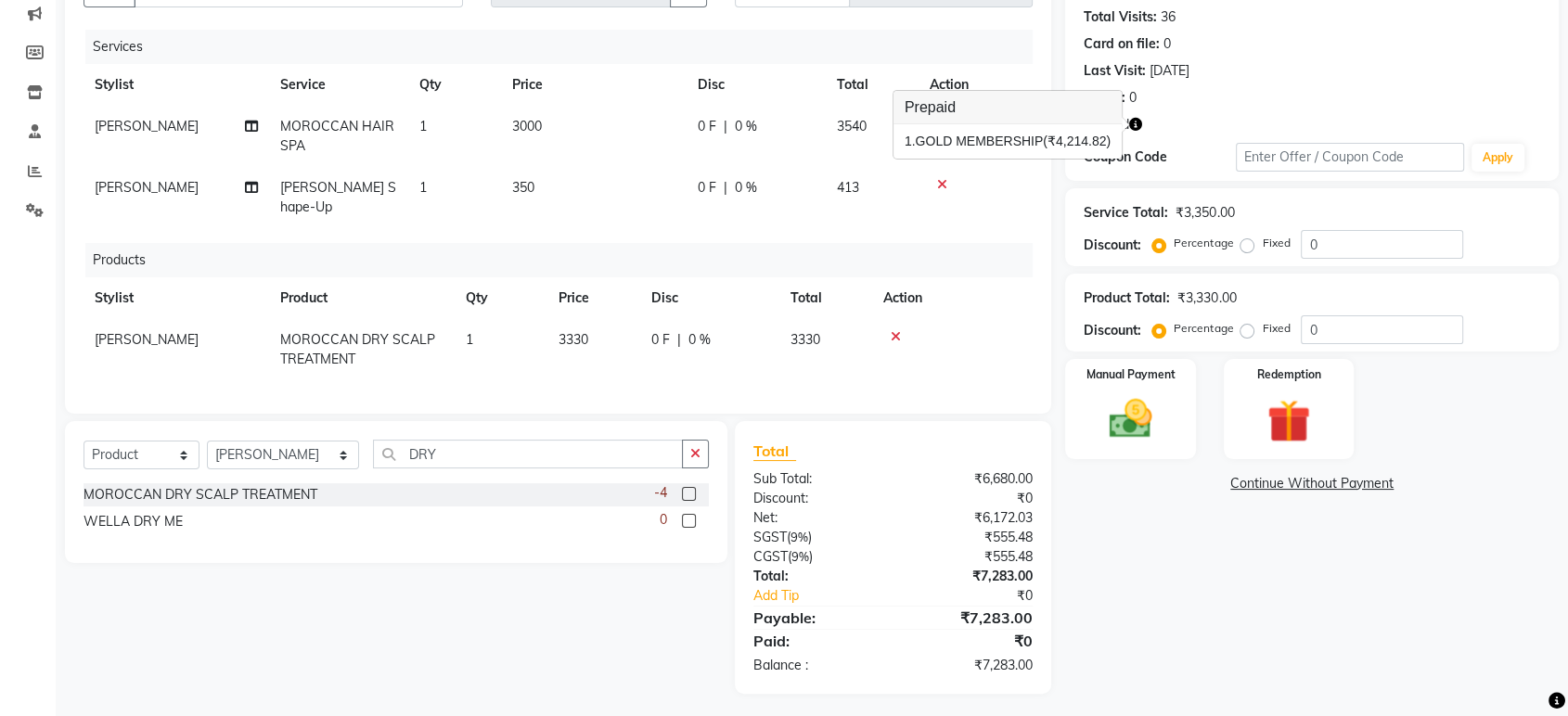
click at [1265, 183] on div "Name: Om Nadh Membership: No Active Membership Total Visits: 36 Card on file: 0…" at bounding box center [1319, 316] width 507 height 755
click at [1159, 380] on label "Manual Payment" at bounding box center [1131, 373] width 93 height 17
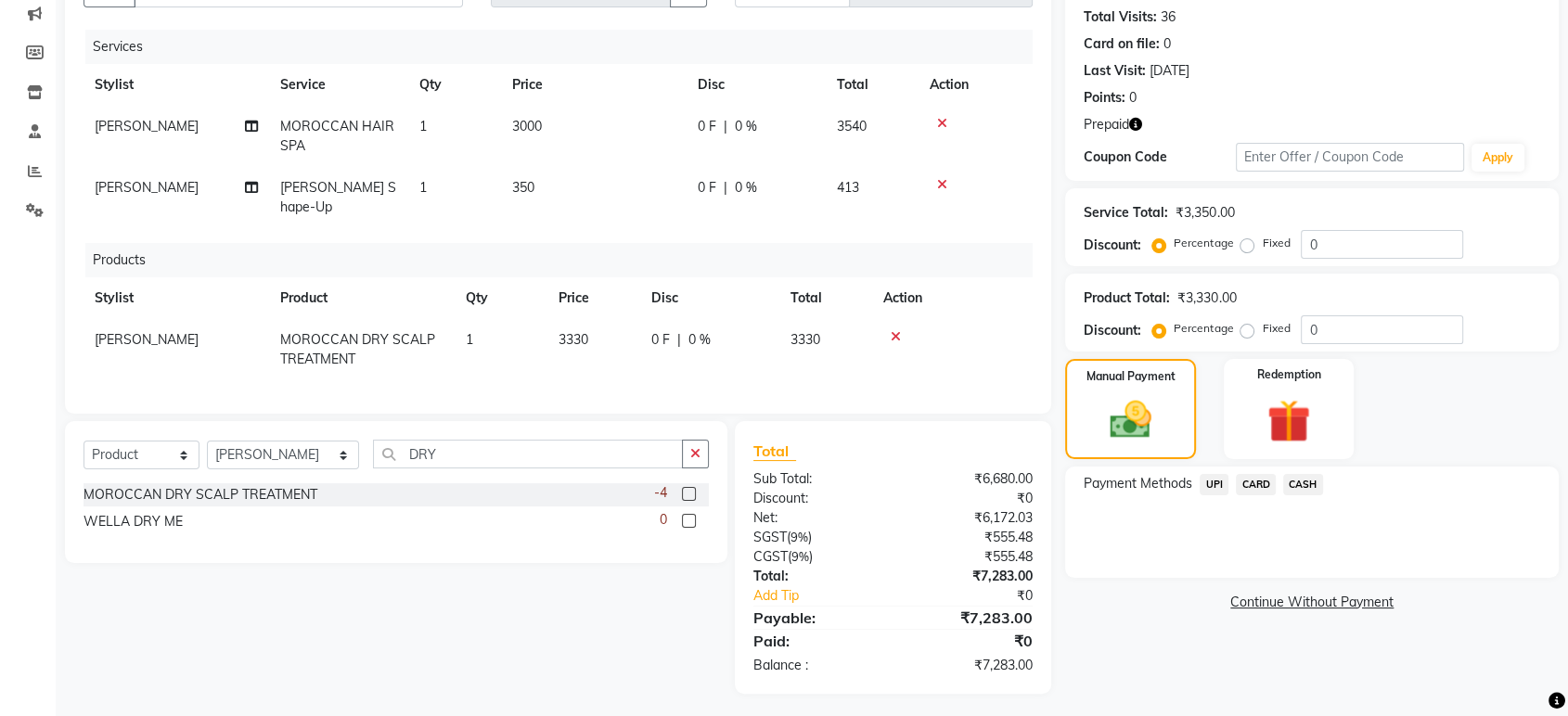
click at [1209, 490] on span "UPI" at bounding box center [1214, 485] width 29 height 21
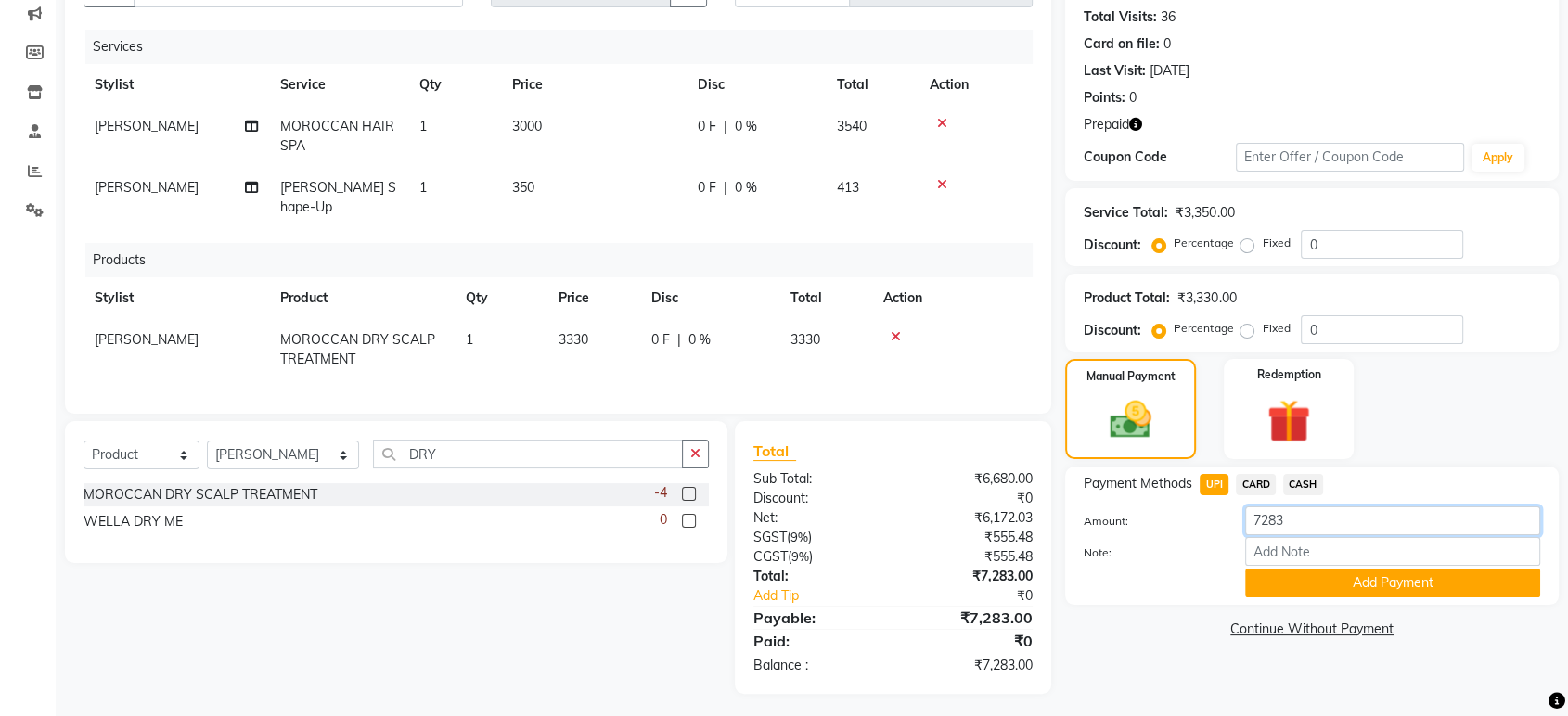
click at [1362, 532] on input "7283" at bounding box center [1392, 520] width 295 height 29
type input "3330"
click at [1370, 574] on button "Add Payment" at bounding box center [1392, 583] width 295 height 29
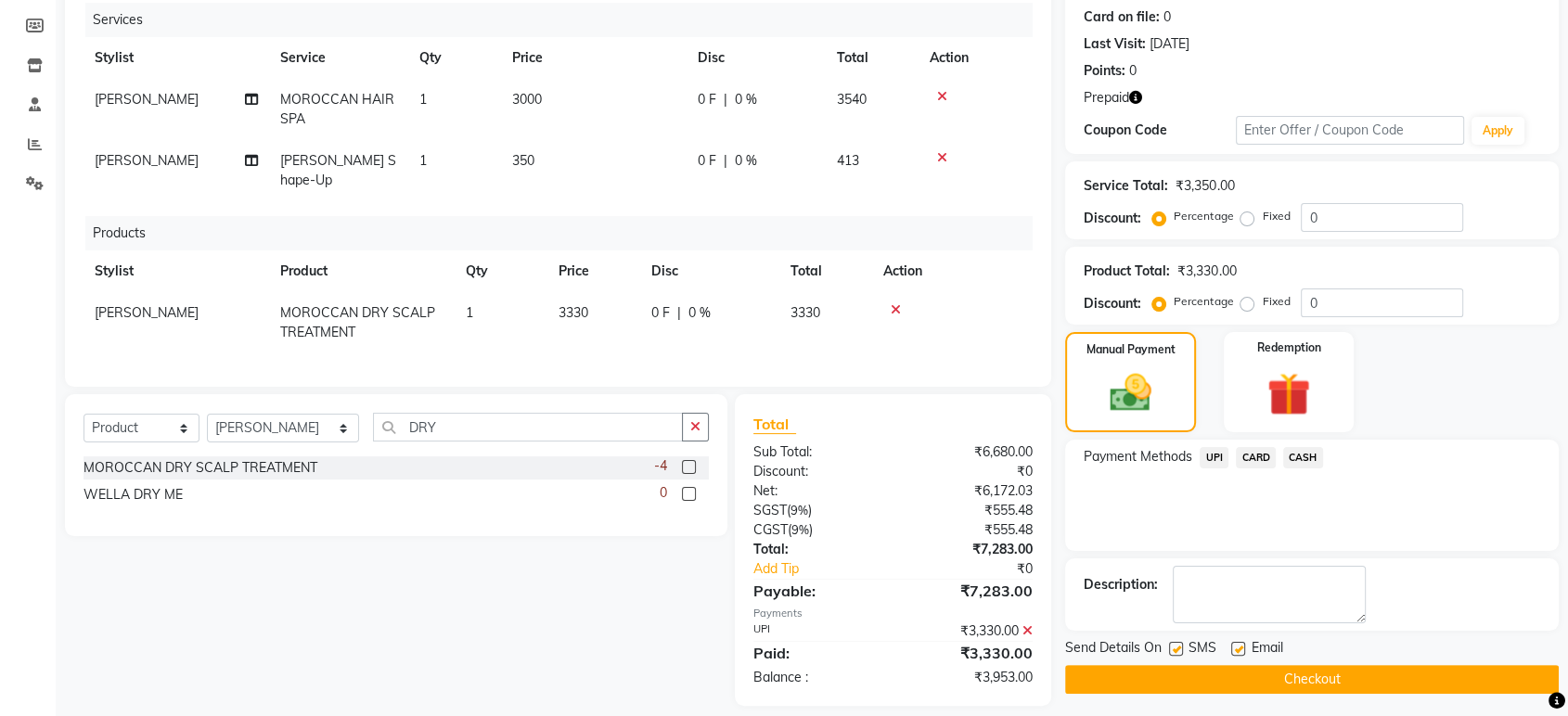
scroll to position [239, 0]
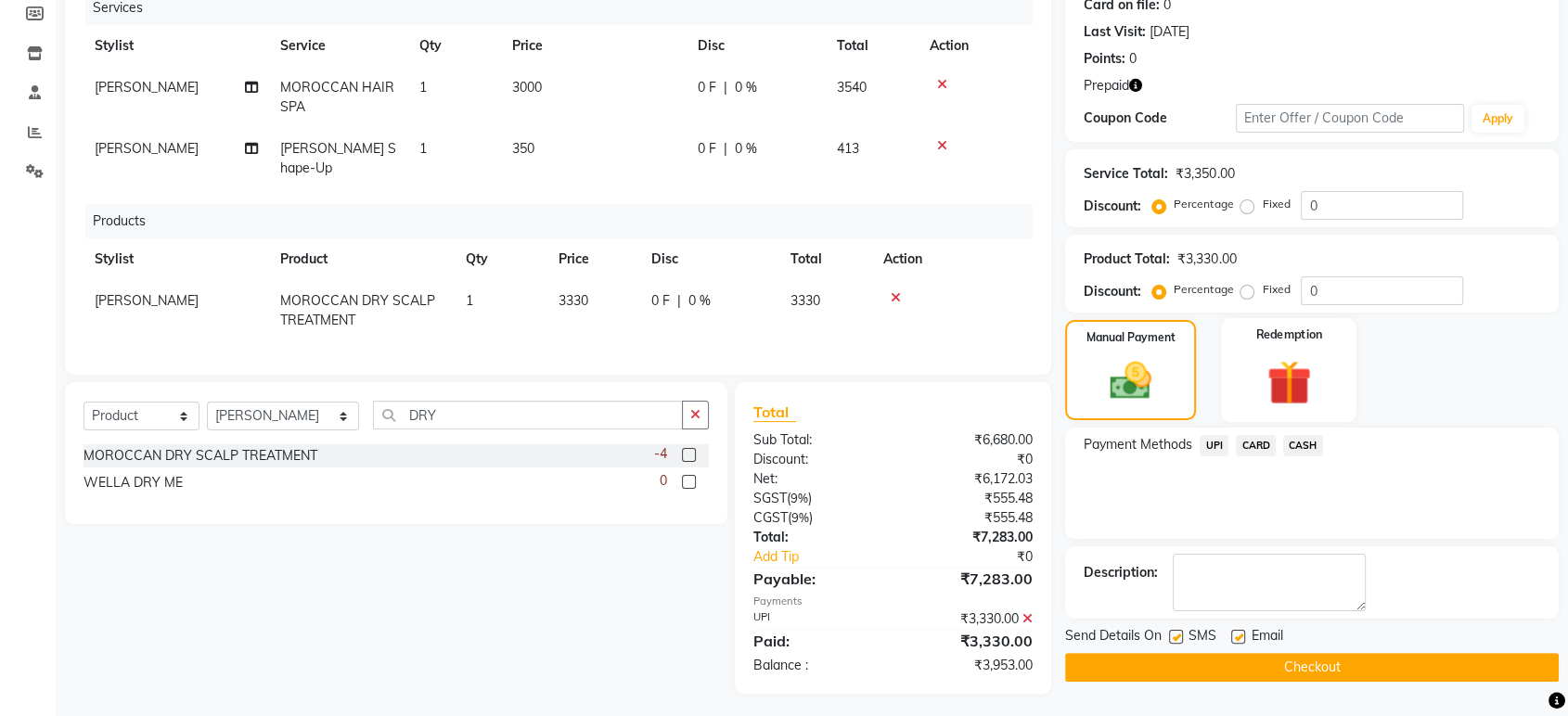
drag, startPoint x: 1319, startPoint y: 399, endPoint x: 1314, endPoint y: 409, distance: 11.2
click at [1319, 399] on img at bounding box center [1288, 383] width 72 height 56
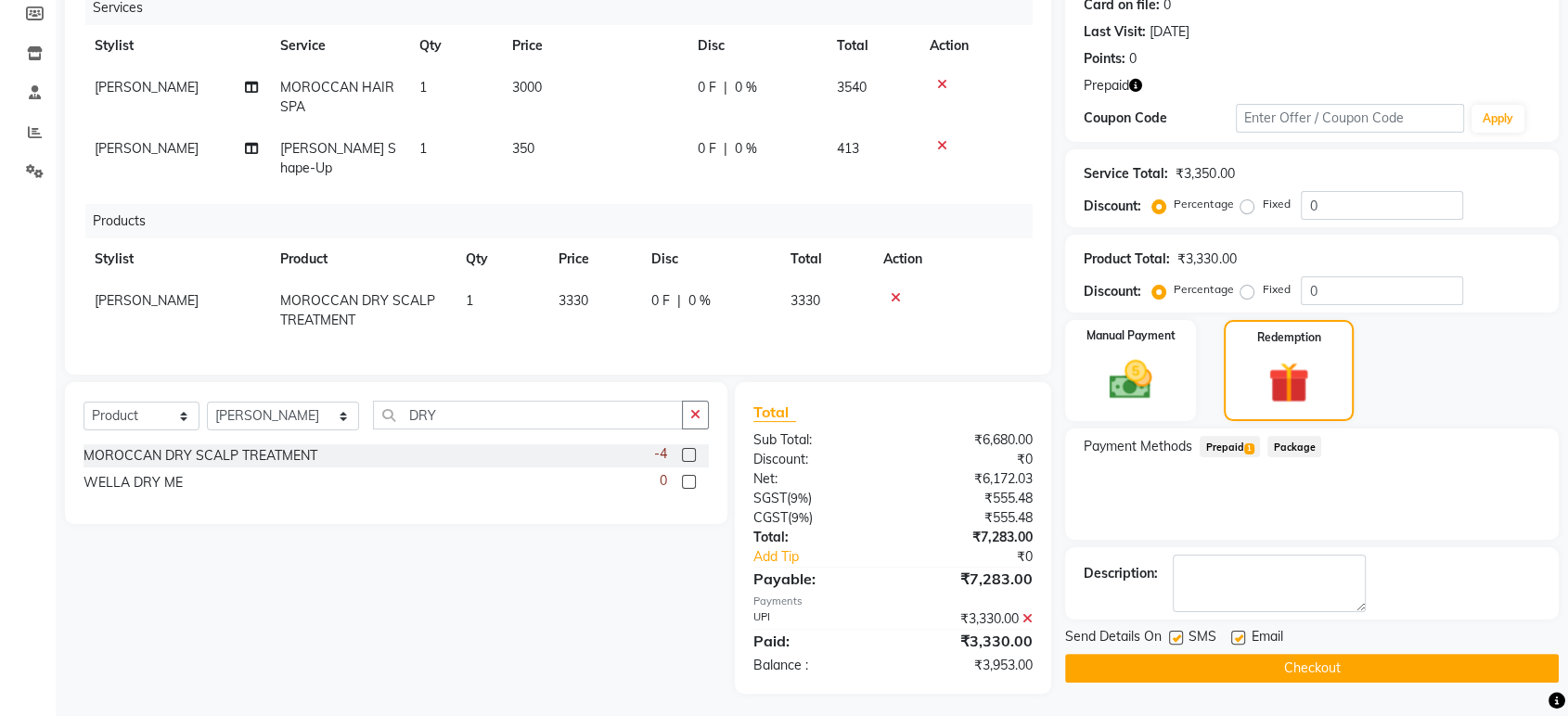
click at [1247, 449] on span "1" at bounding box center [1249, 449] width 11 height 12
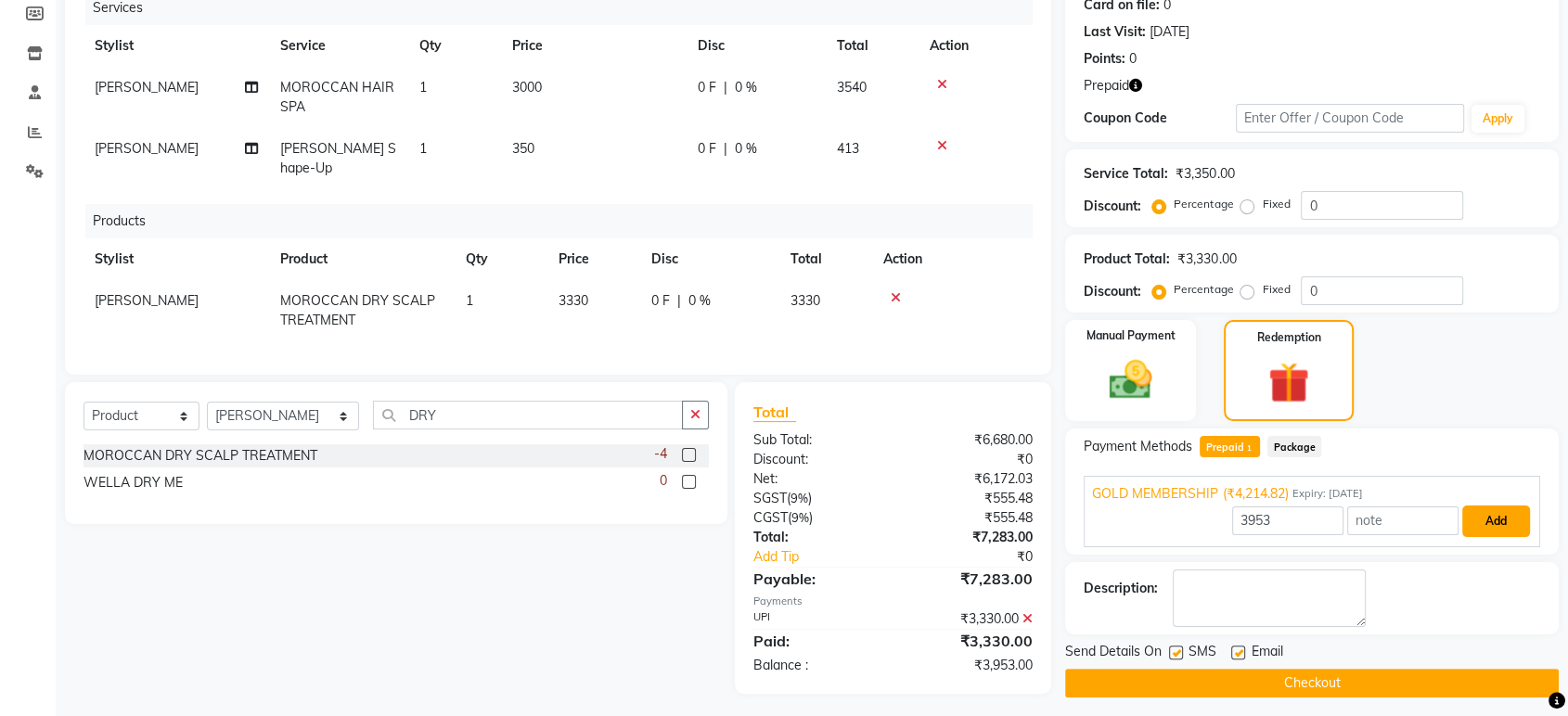
click at [1470, 525] on button "Add" at bounding box center [1496, 520] width 68 height 32
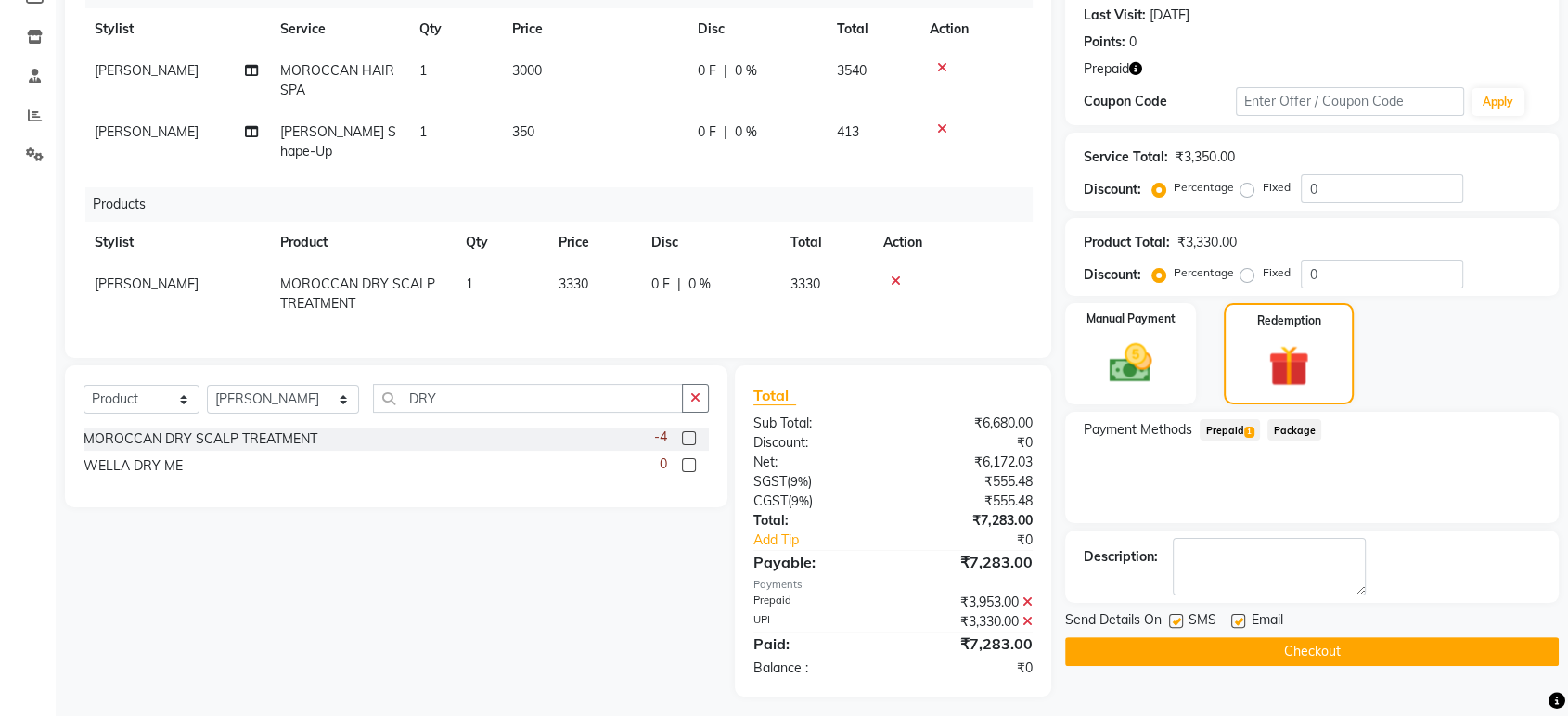
scroll to position [259, 0]
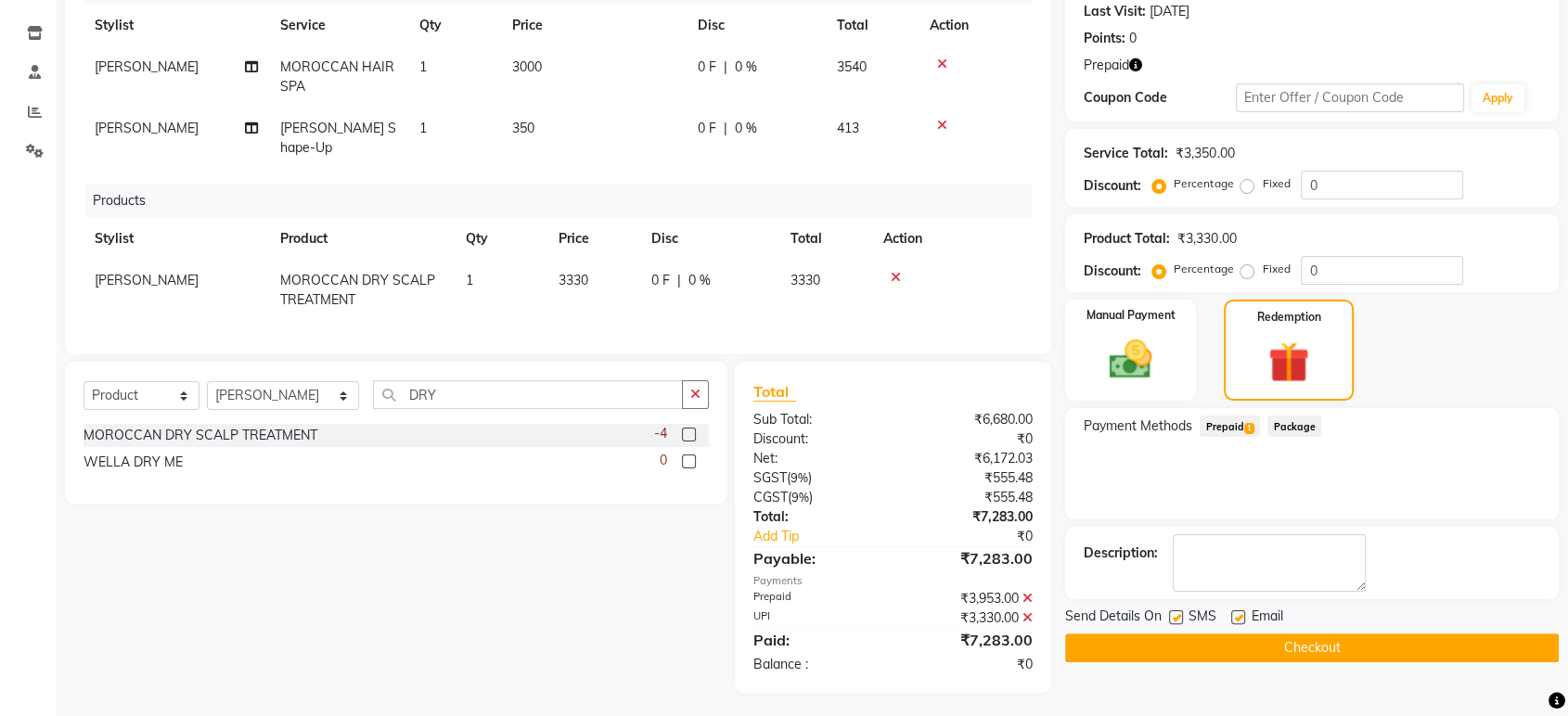
click at [1336, 653] on button "Checkout" at bounding box center [1312, 648] width 494 height 29
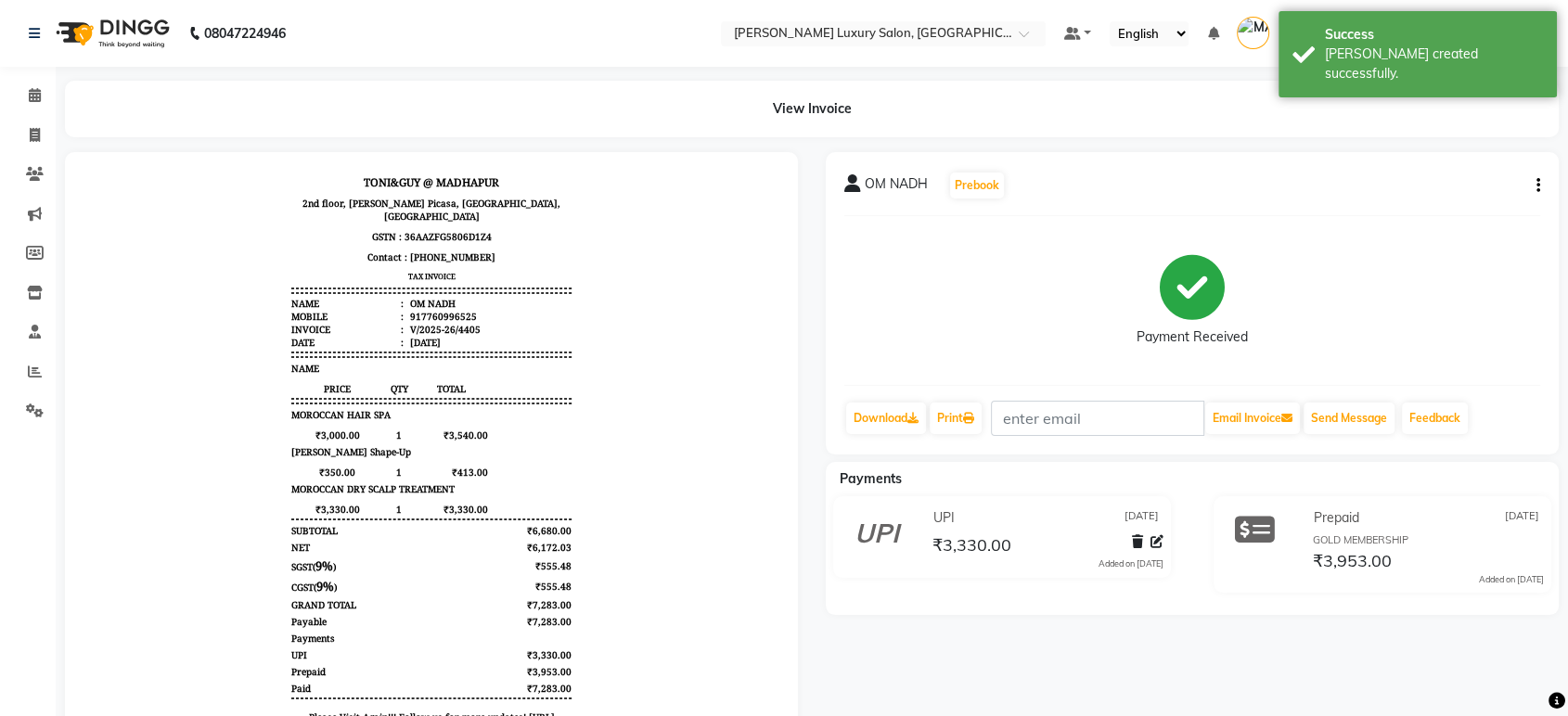
scroll to position [152, 0]
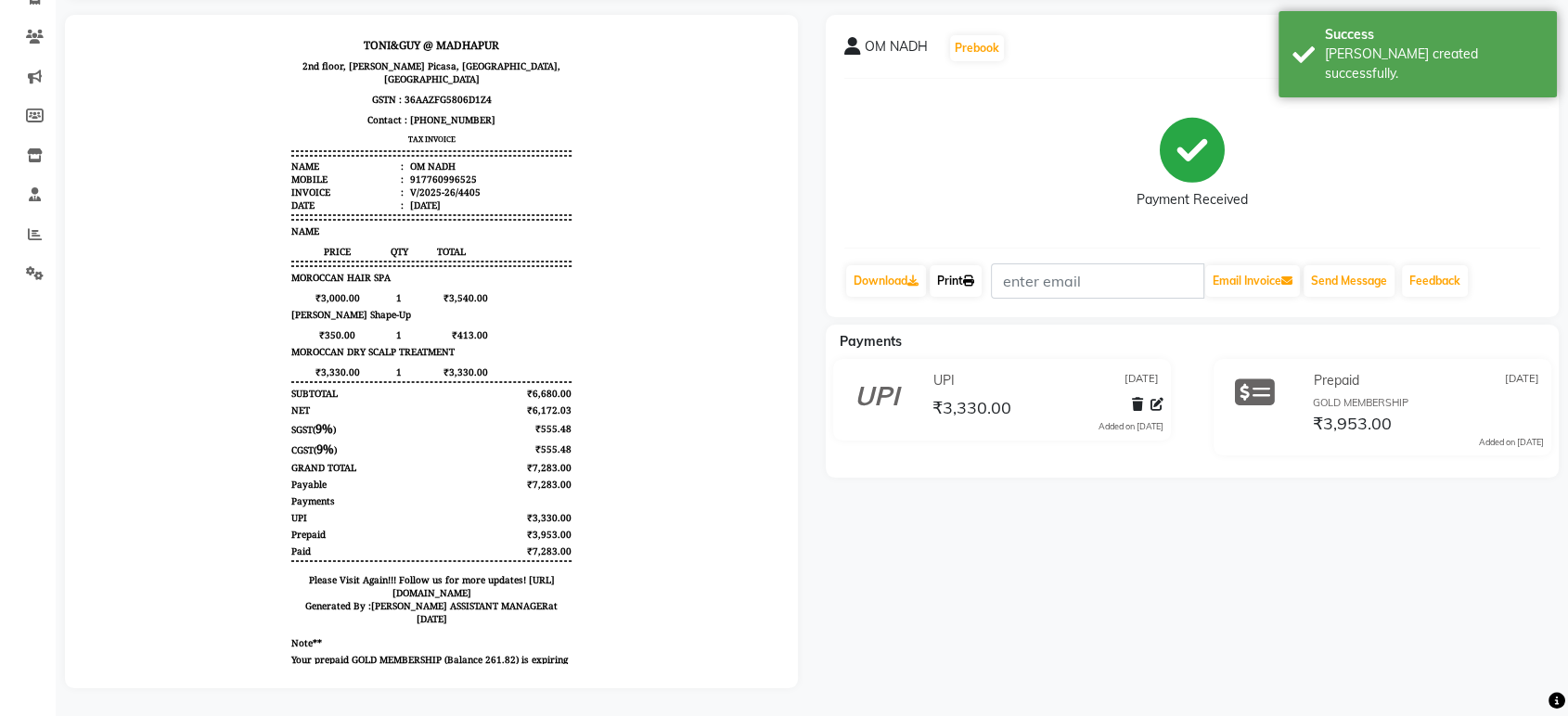
click at [960, 265] on link "Print" at bounding box center [956, 280] width 52 height 32
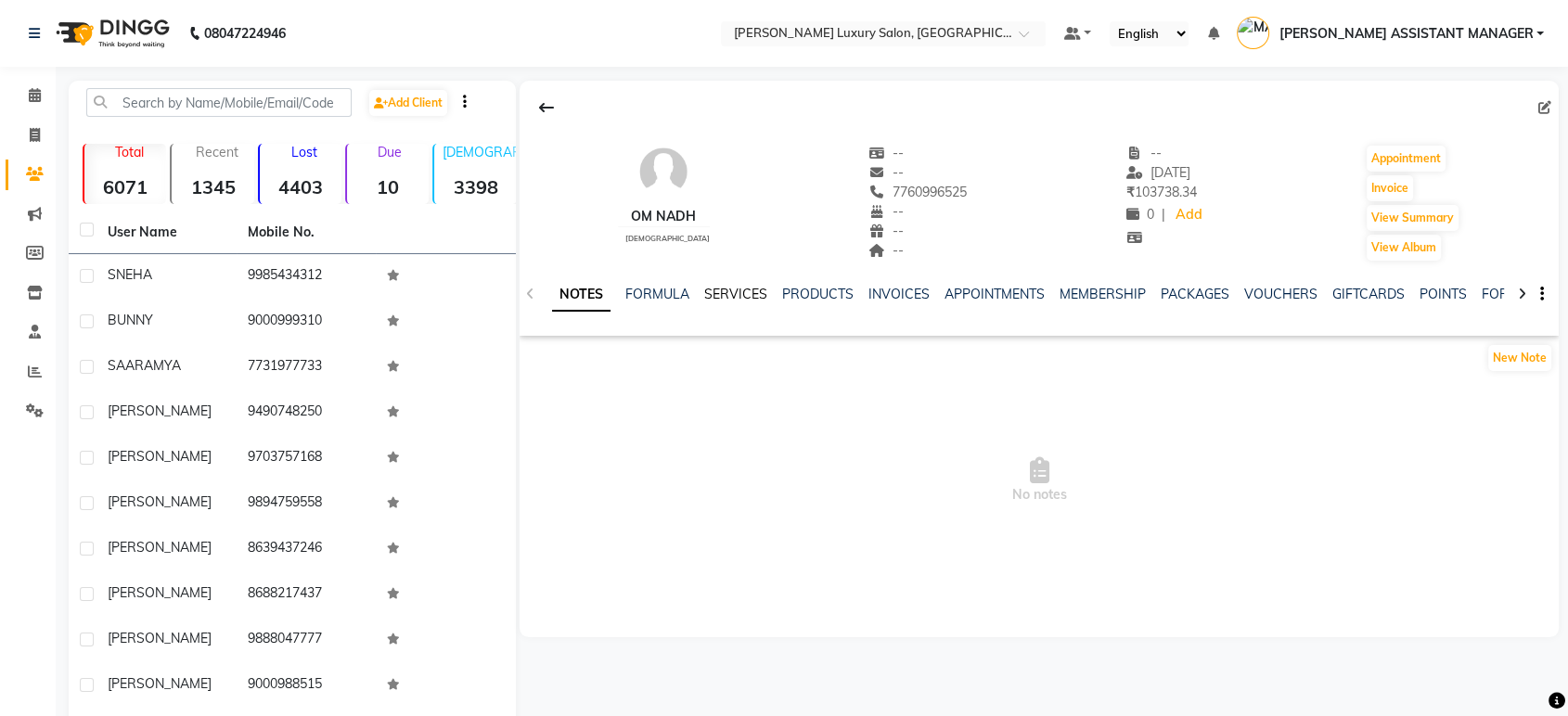
click at [741, 287] on link "SERVICES" at bounding box center [735, 293] width 63 height 16
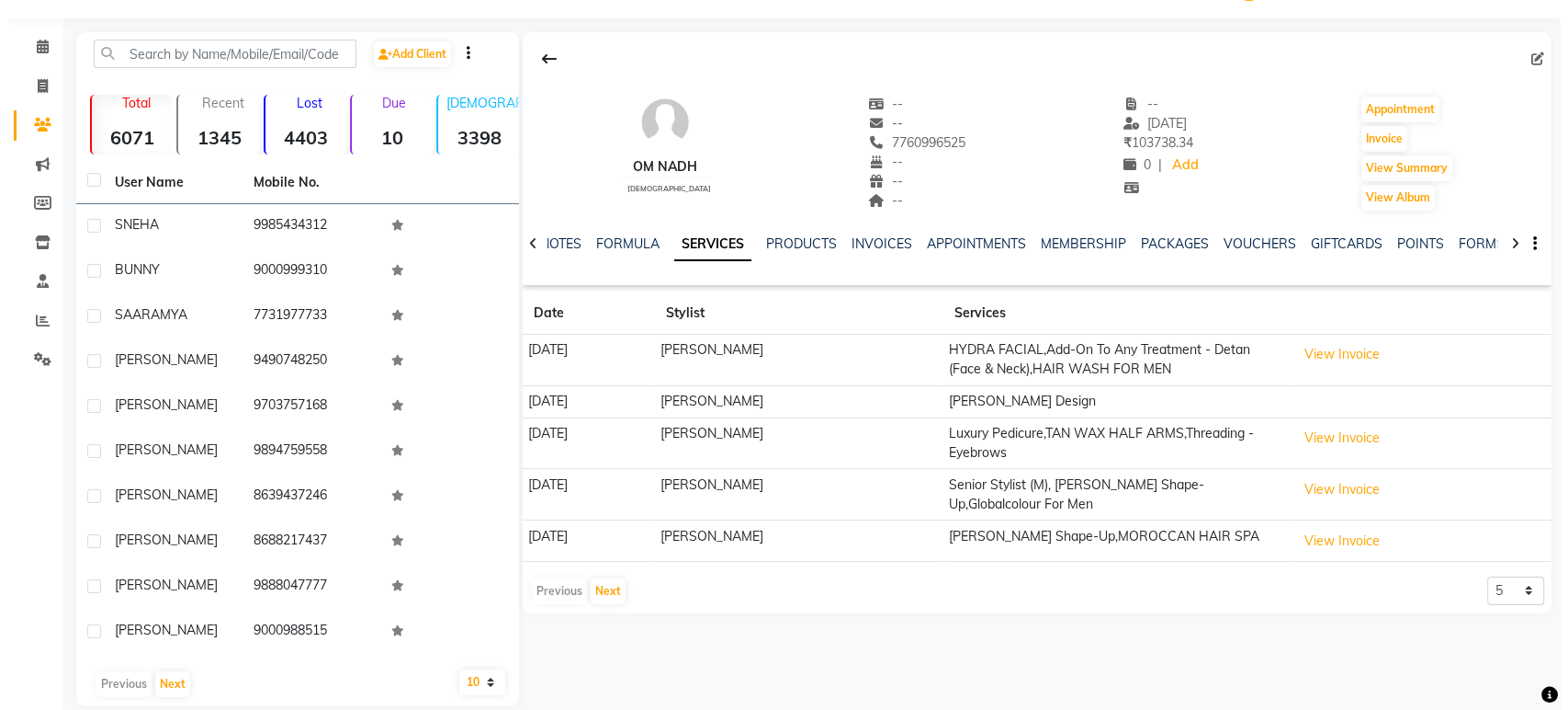
scroll to position [71, 0]
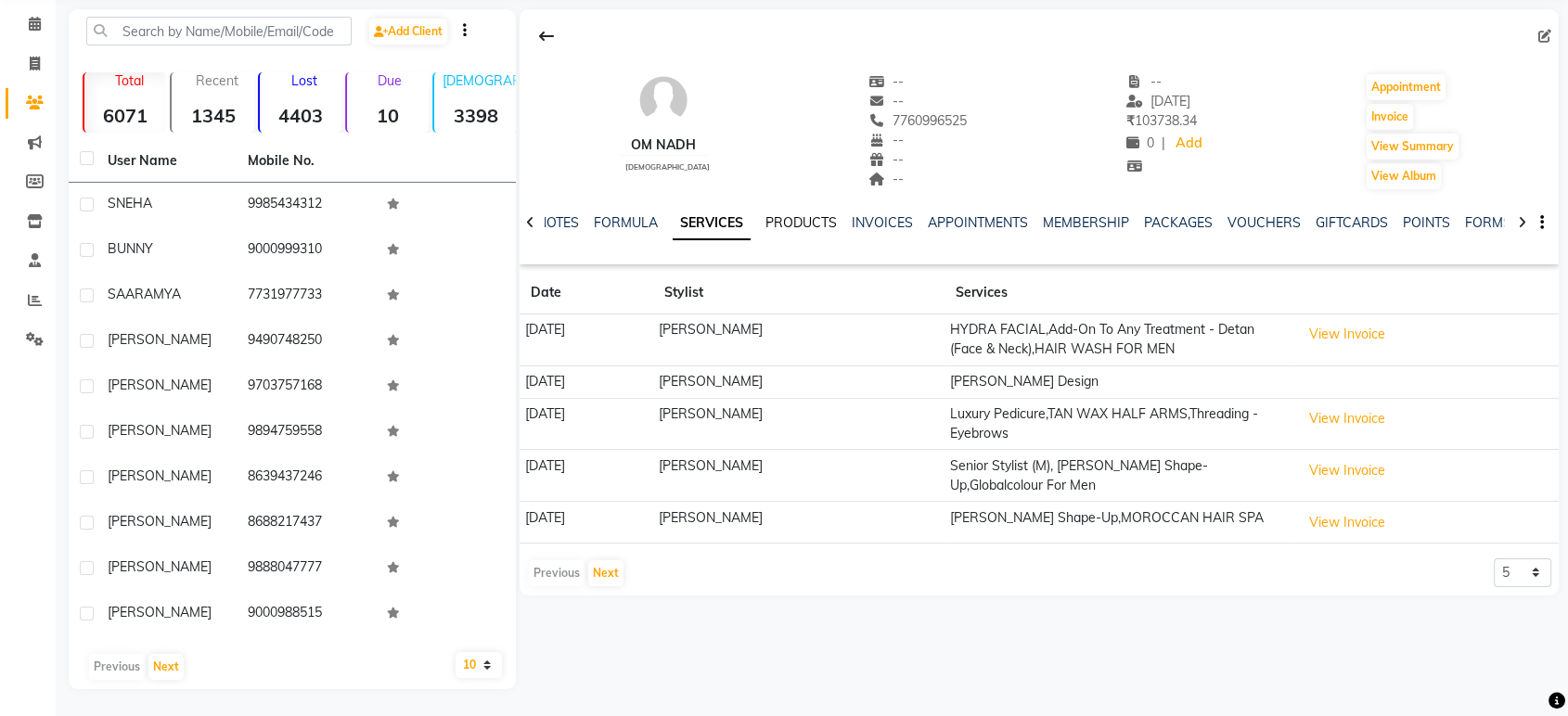
click at [787, 217] on link "PRODUCTS" at bounding box center [801, 222] width 71 height 16
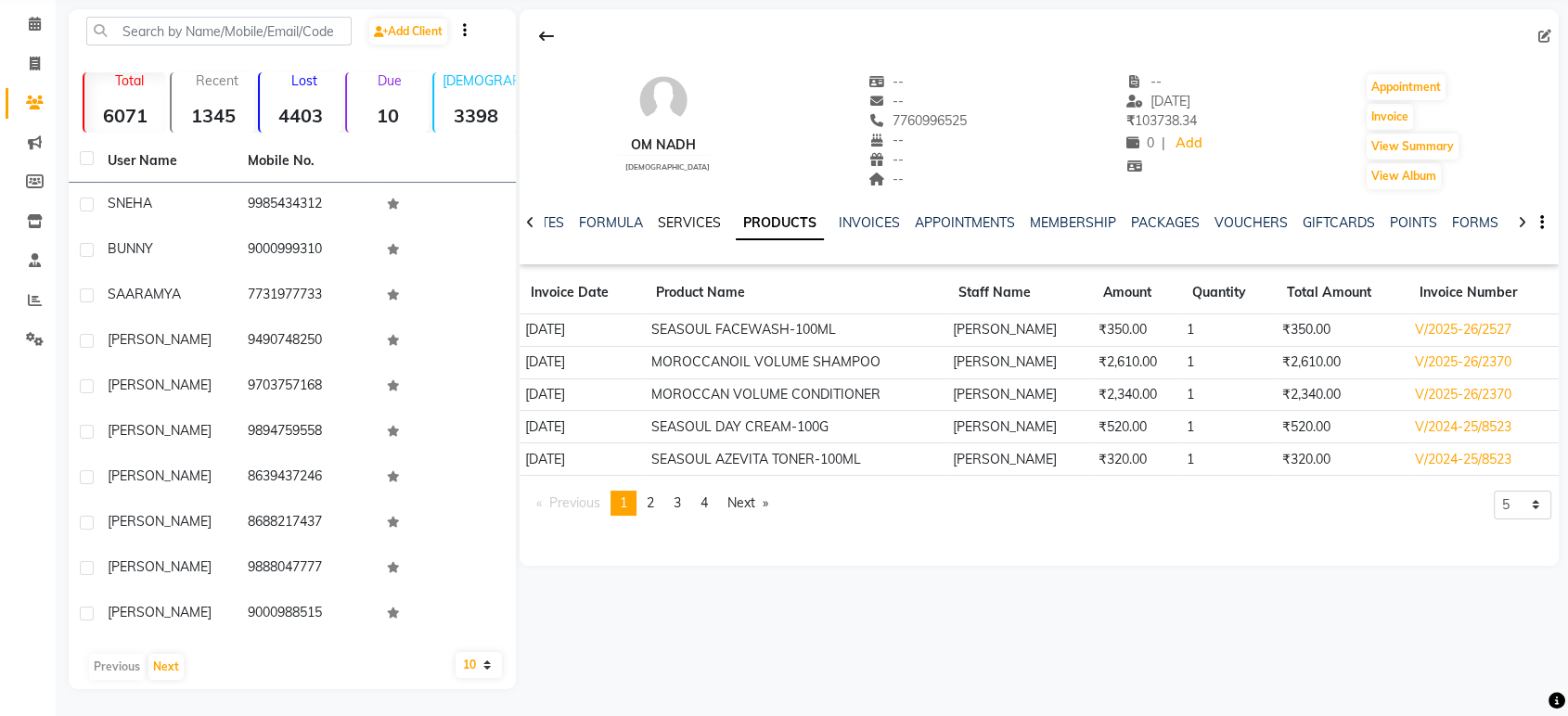
click at [678, 223] on link "SERVICES" at bounding box center [689, 222] width 63 height 16
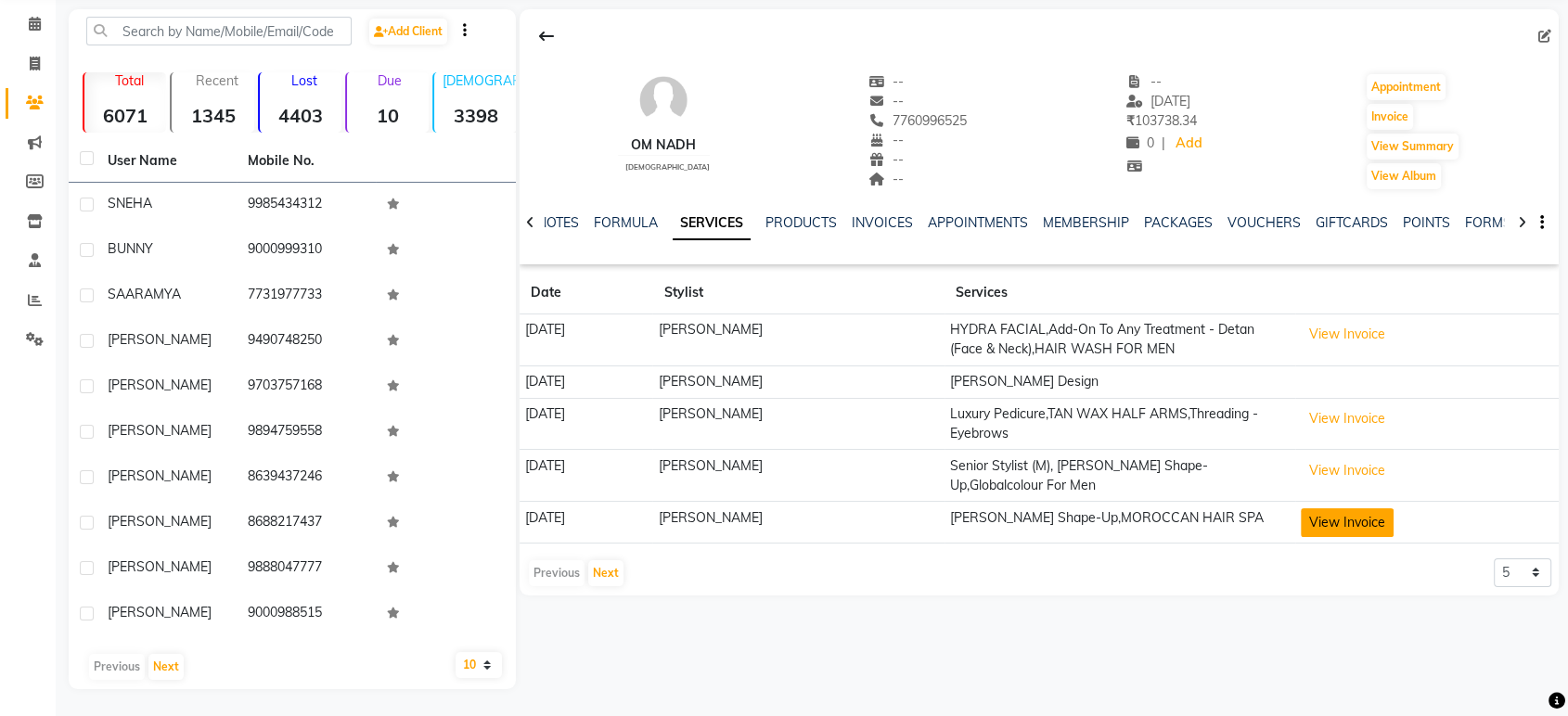
click at [1359, 508] on button "View Invoice" at bounding box center [1347, 522] width 93 height 29
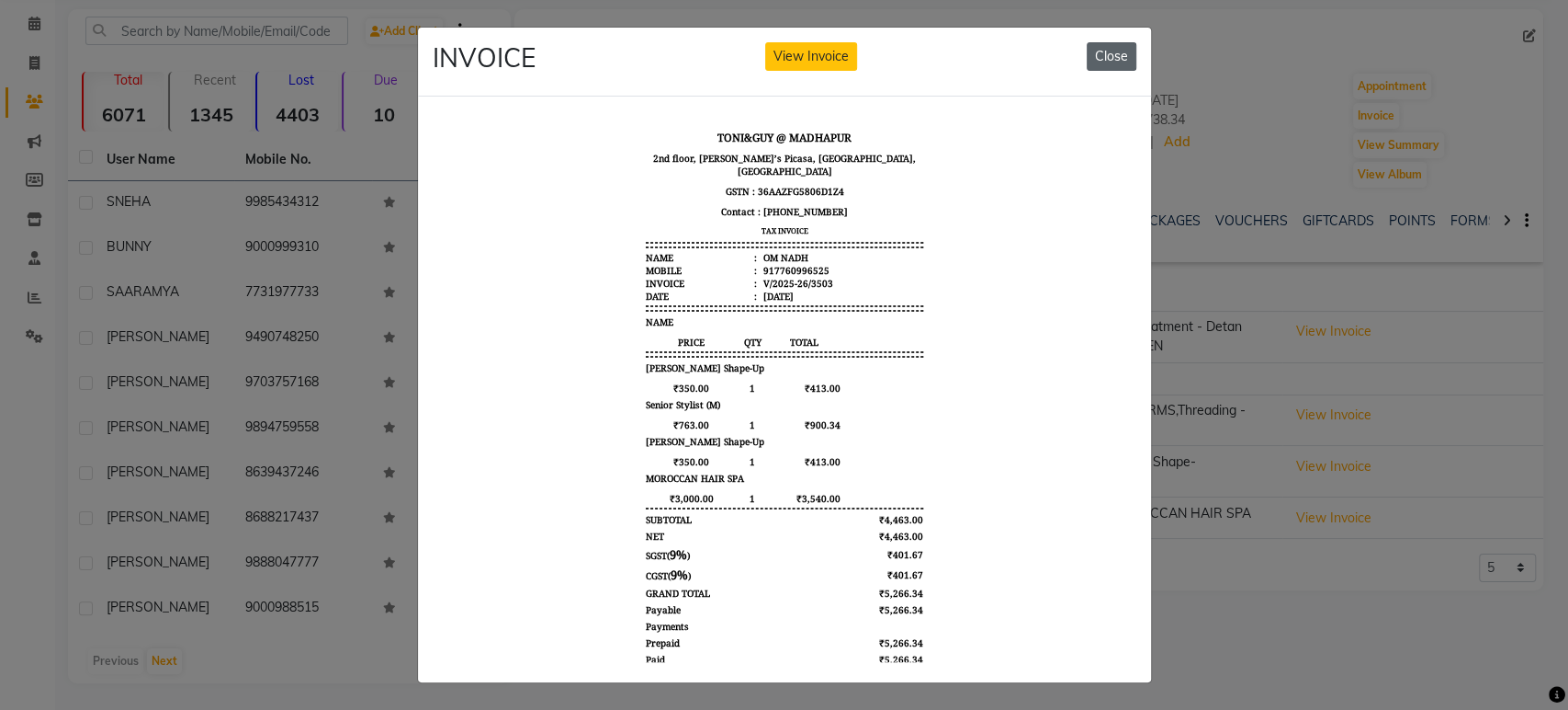
click at [1094, 47] on button "Close" at bounding box center [1112, 56] width 50 height 29
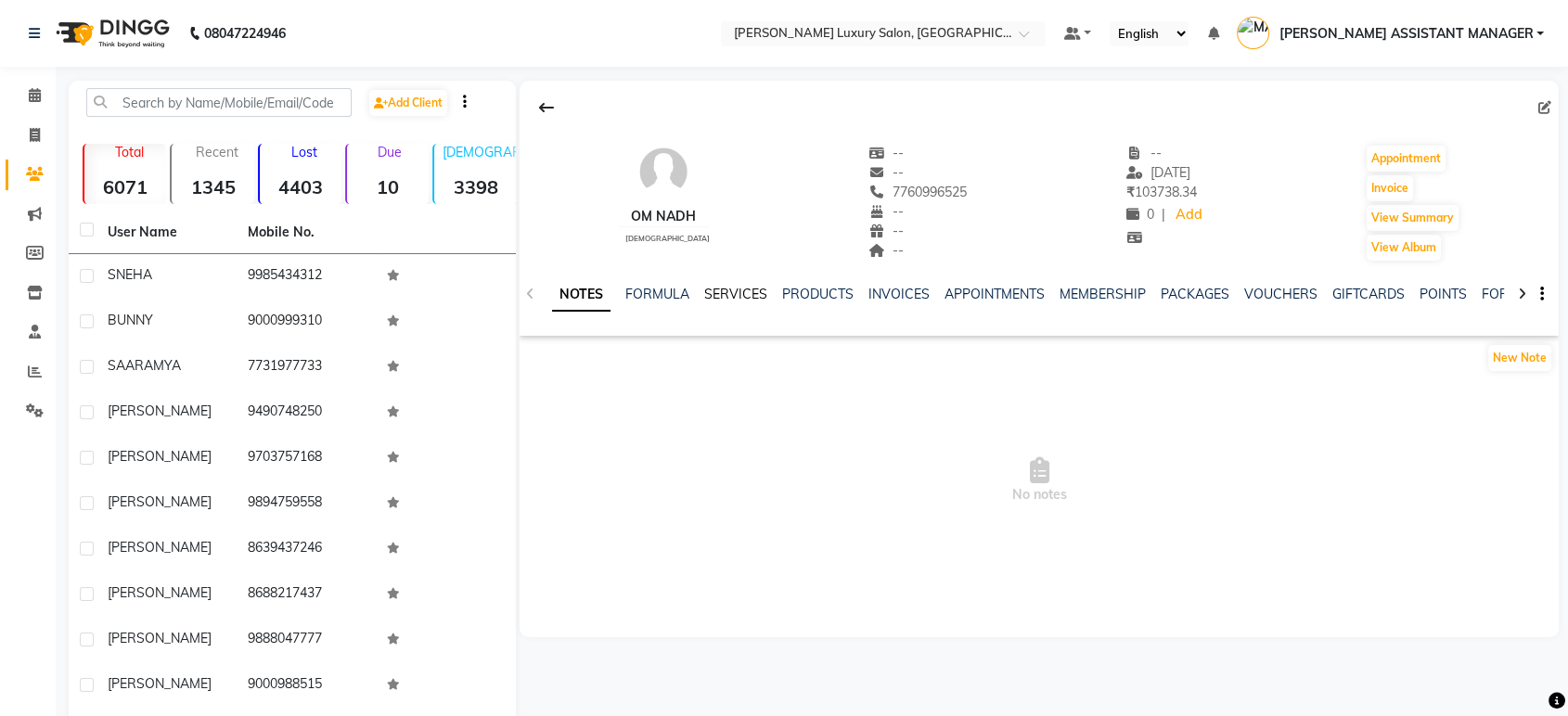
click at [730, 290] on link "SERVICES" at bounding box center [735, 293] width 63 height 16
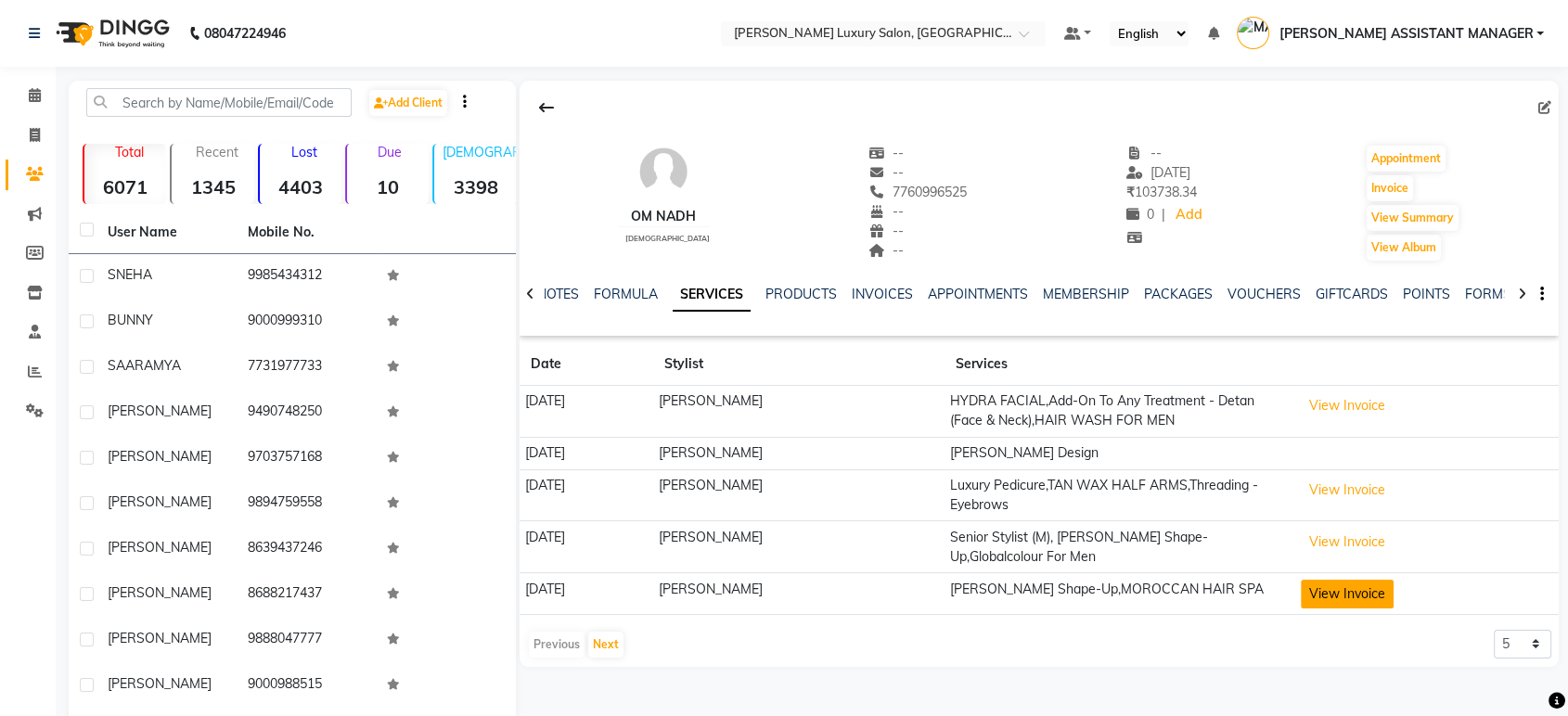
click at [1349, 589] on button "View Invoice" at bounding box center [1347, 594] width 93 height 29
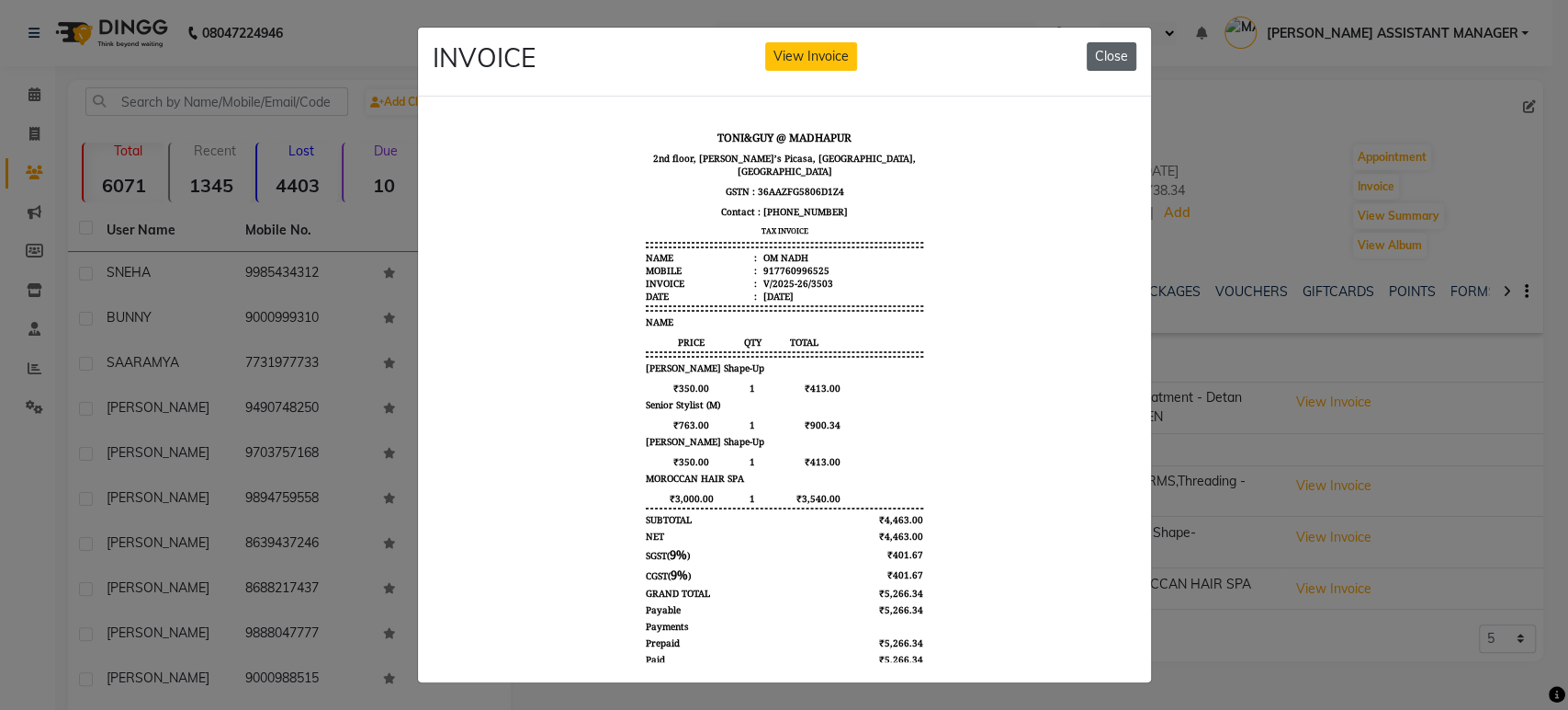
click at [1103, 62] on button "Close" at bounding box center [1112, 56] width 50 height 29
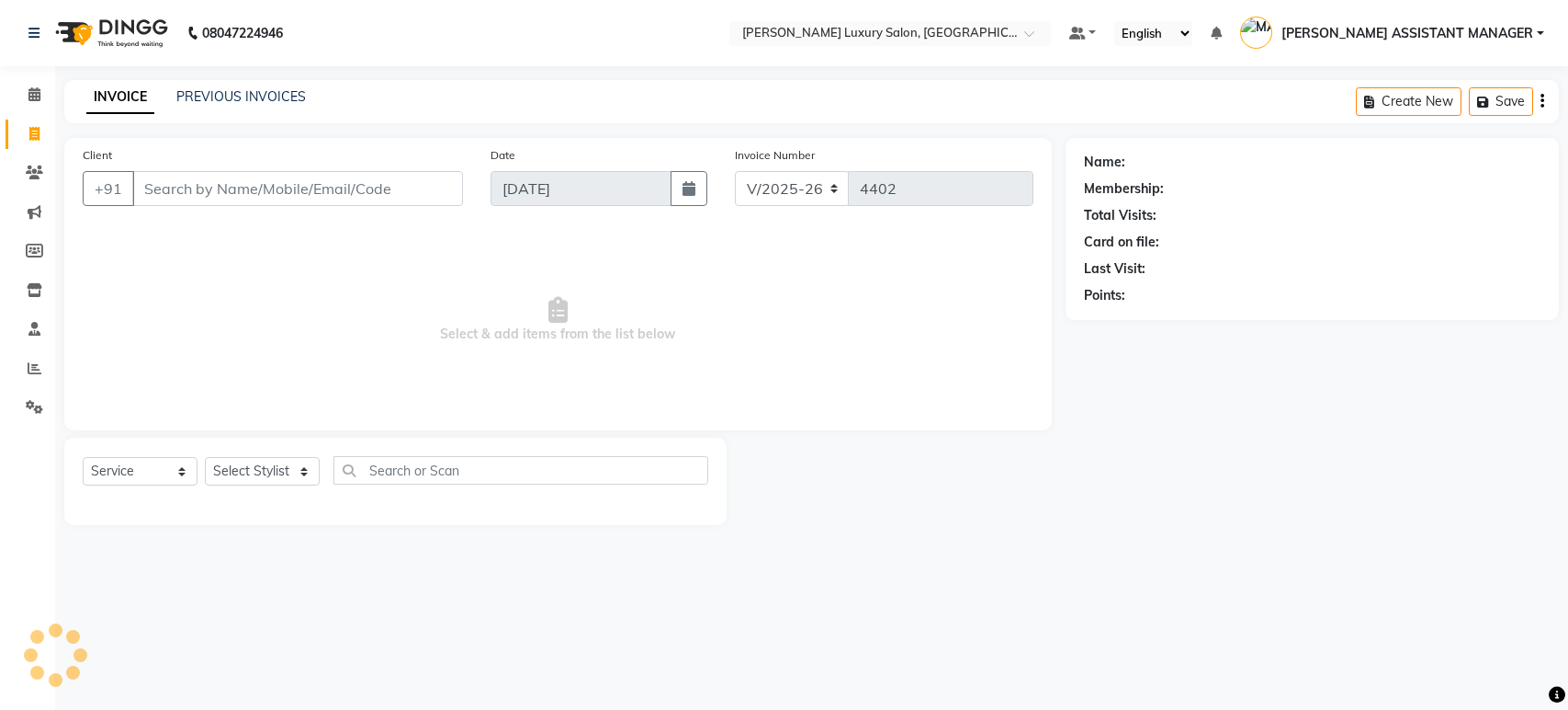
select select "4712"
select select "service"
click at [295, 472] on select "Select Stylist ADITI ADITYA AFREEN AHON AHSAN ALI ALIYA ANKITH ARAVIND ARHAN AR…" at bounding box center [281, 471] width 152 height 29
select select "35956"
click at [205, 457] on select "Select Stylist ADITI ADITYA AFREEN AHON AHSAN ALI ALIYA ANKITH ARAVIND ARHAN AR…" at bounding box center [281, 471] width 152 height 29
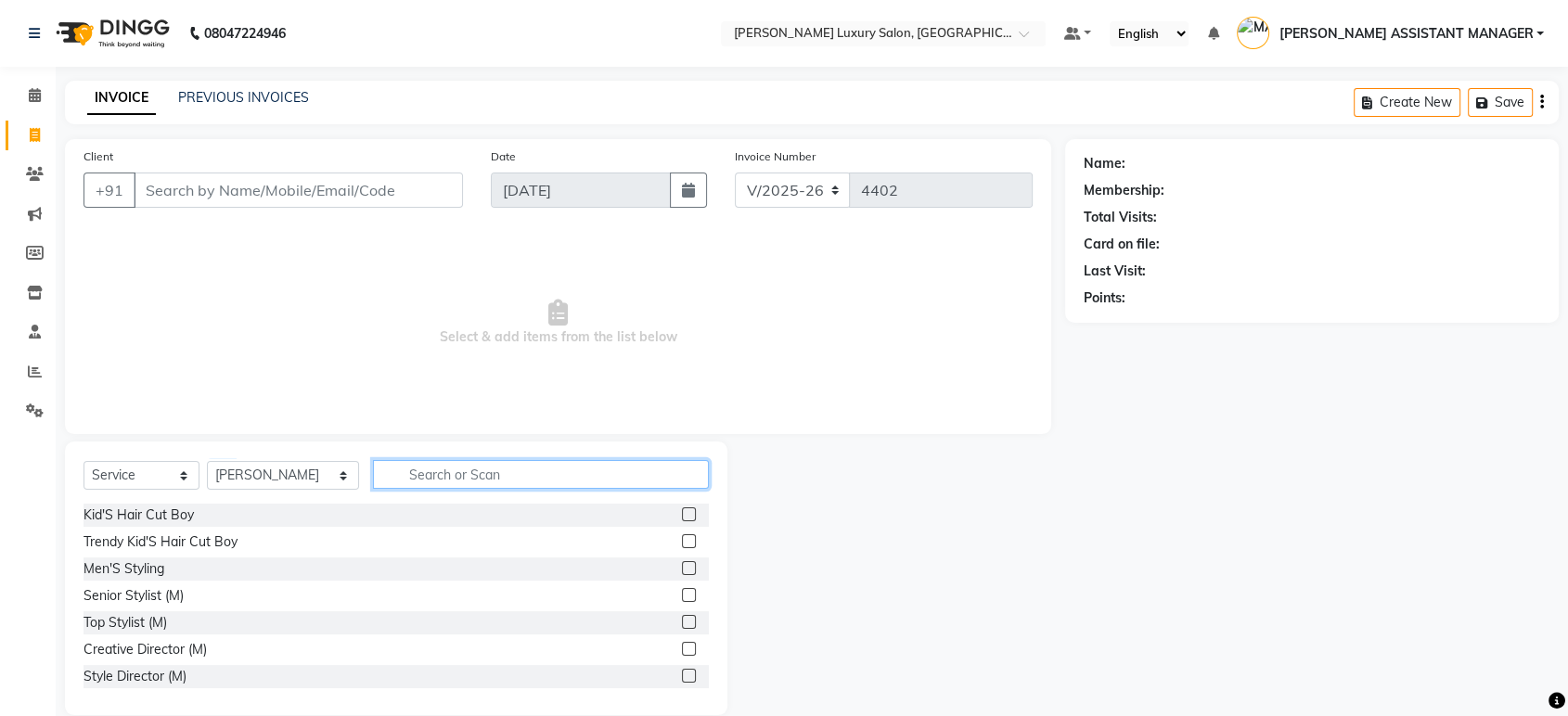
click at [553, 477] on input "text" at bounding box center [541, 474] width 336 height 29
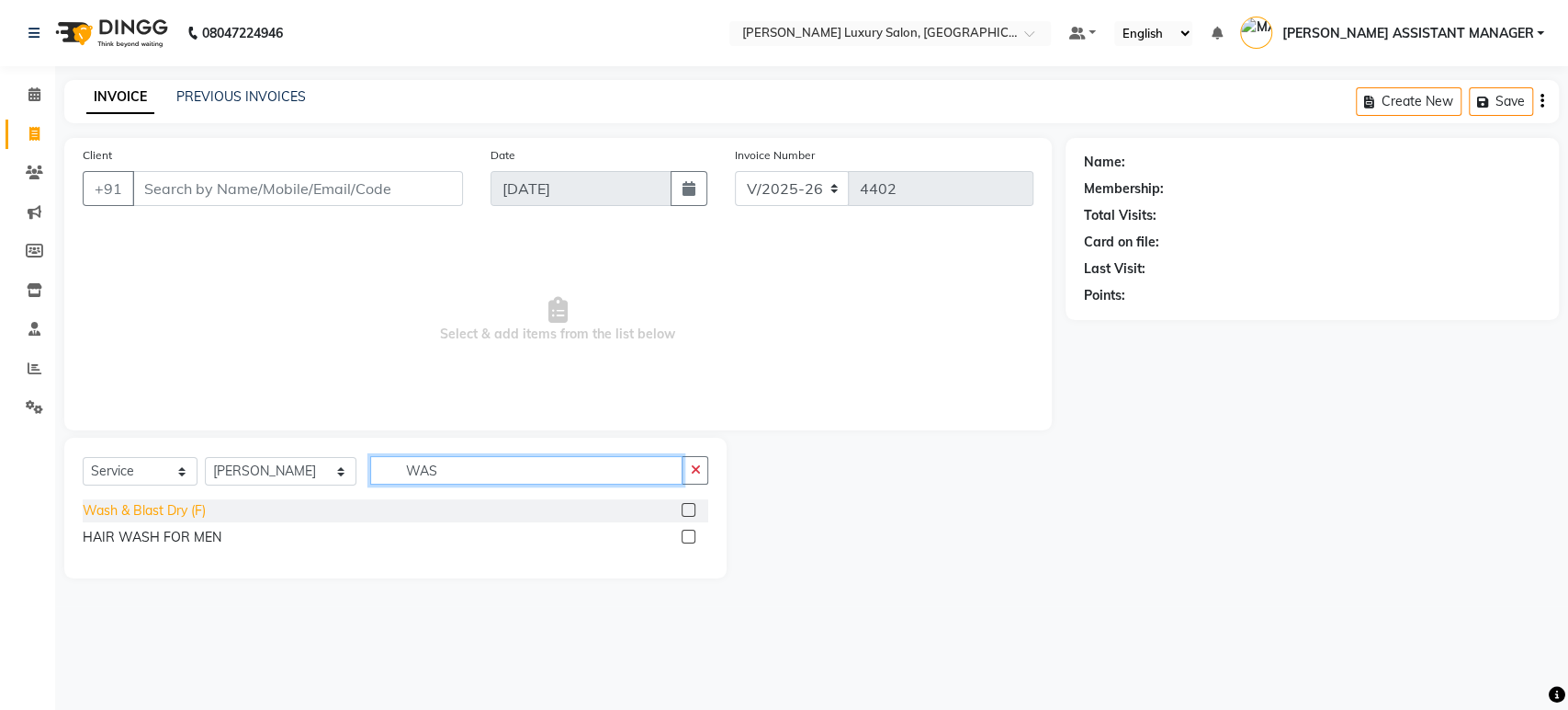
type input "WAS"
click at [119, 504] on div "Wash & Blast Dry (F)" at bounding box center [144, 510] width 123 height 19
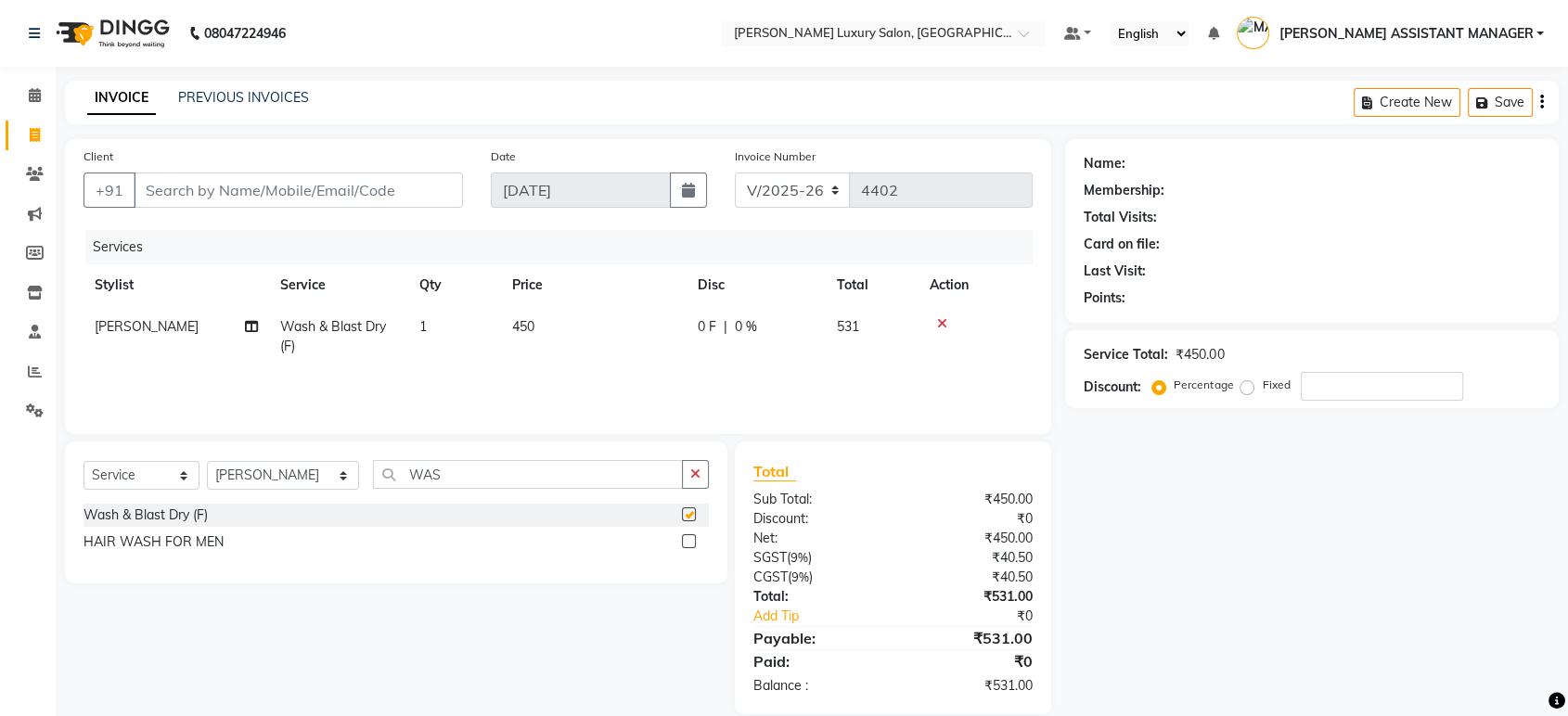
checkbox input "false"
click at [689, 480] on button "button" at bounding box center [695, 474] width 27 height 29
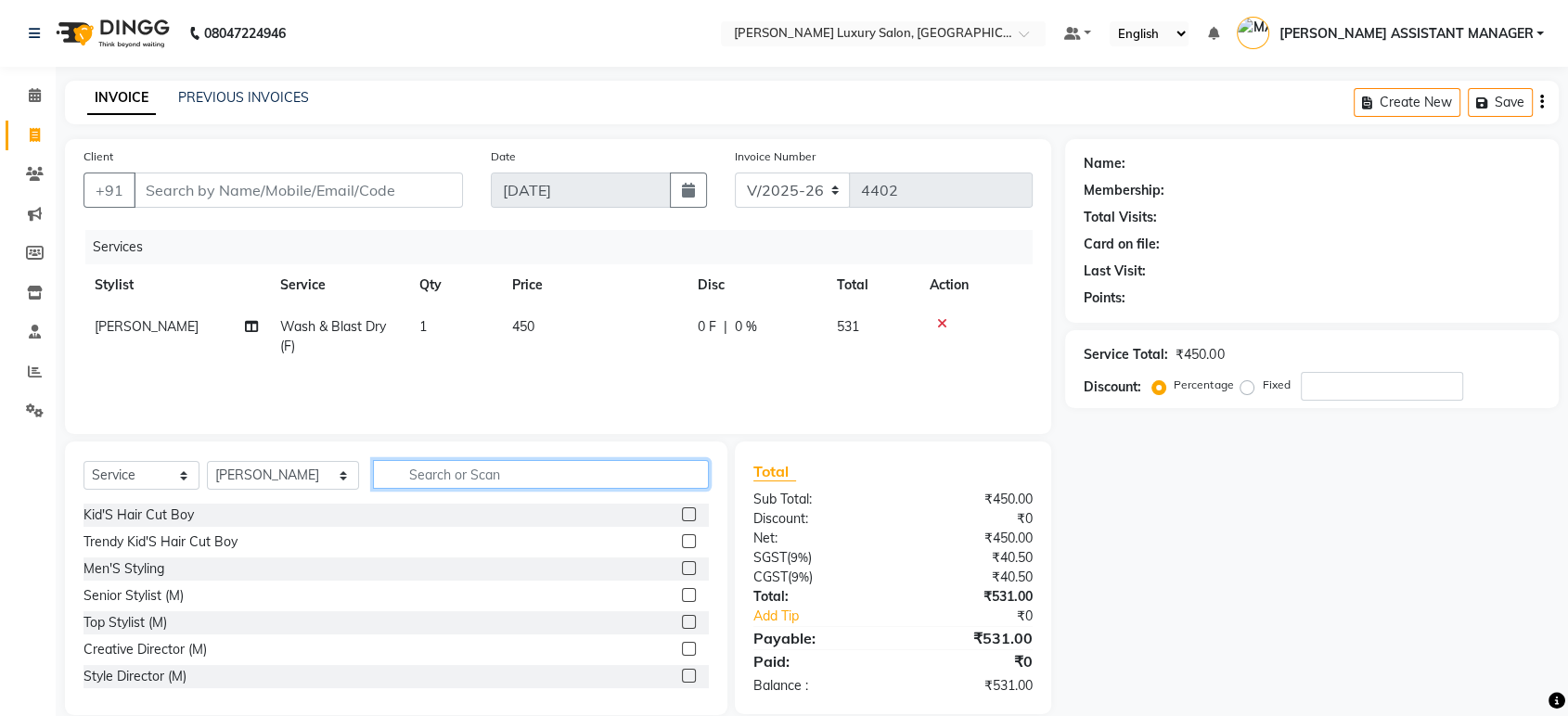
click at [579, 477] on input "text" at bounding box center [541, 474] width 336 height 29
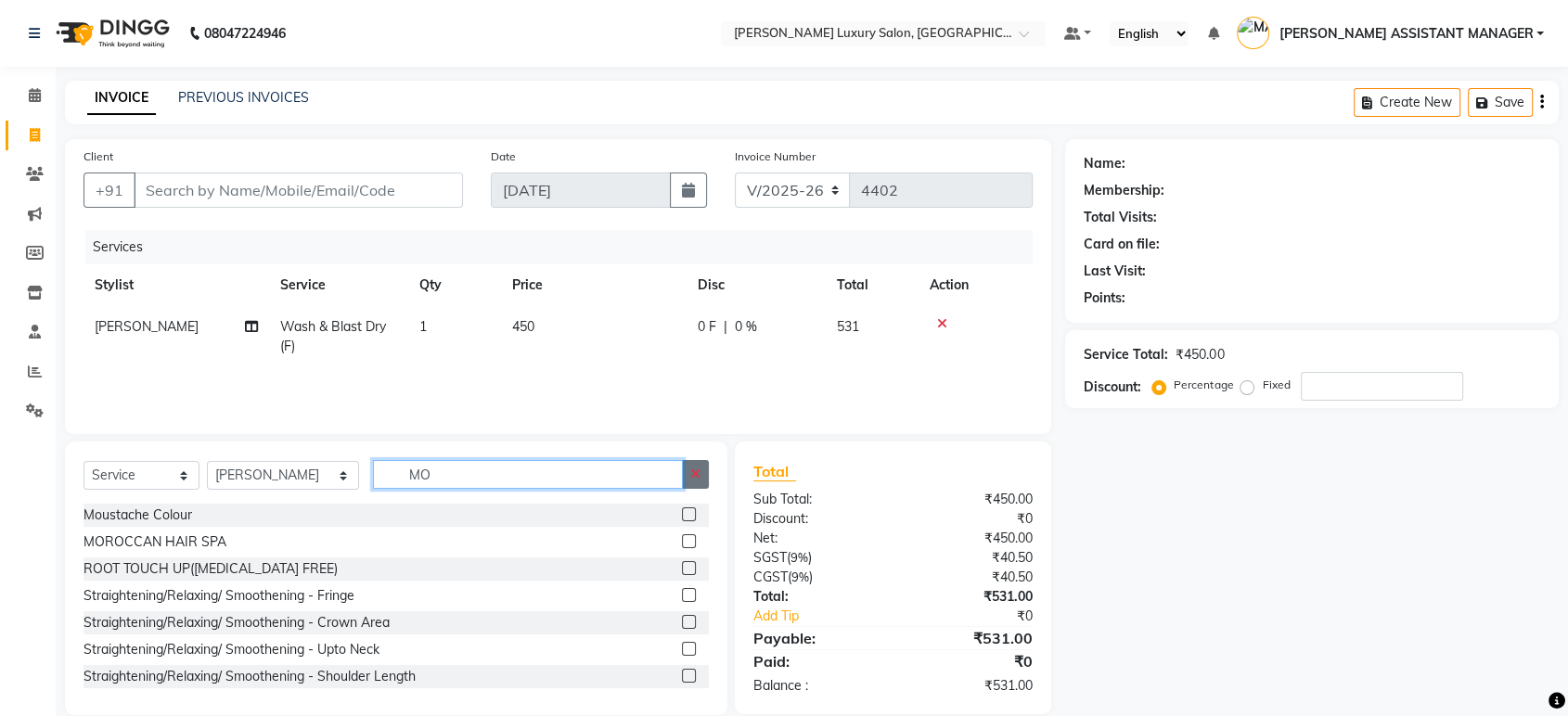
type input "MO"
drag, startPoint x: 698, startPoint y: 473, endPoint x: 364, endPoint y: 474, distance: 334.0
click at [667, 480] on div "MO" at bounding box center [541, 474] width 335 height 29
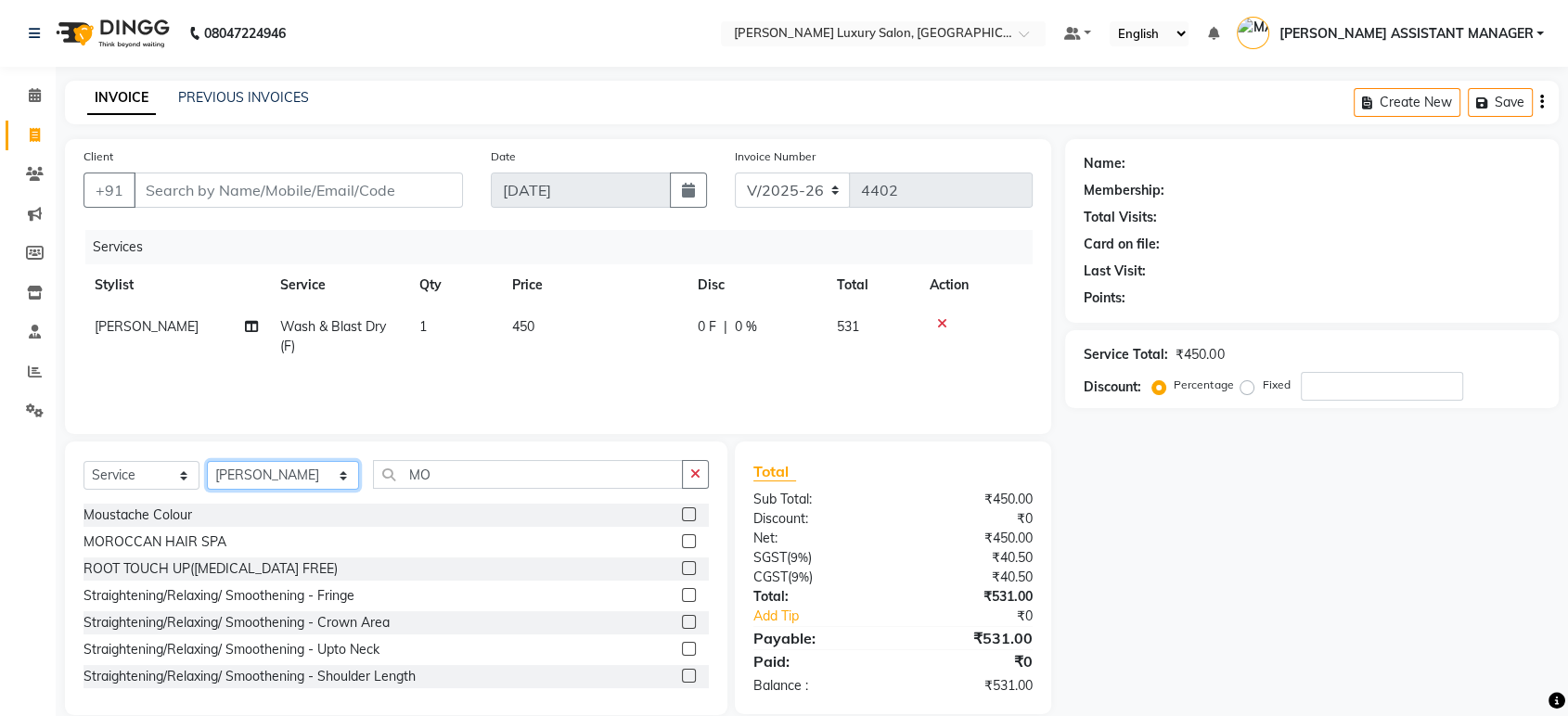
click at [208, 484] on select "Select Stylist ADITI ADITYA AFREEN AHON AHSAN ALI ALIYA ANKITH ARAVIND ARHAN AR…" at bounding box center [284, 475] width 152 height 29
select select "38537"
click at [207, 461] on select "Select Stylist ADITI ADITYA AFREEN AHON AHSAN ALI ALIYA ANKITH ARAVIND ARHAN AR…" at bounding box center [284, 475] width 152 height 29
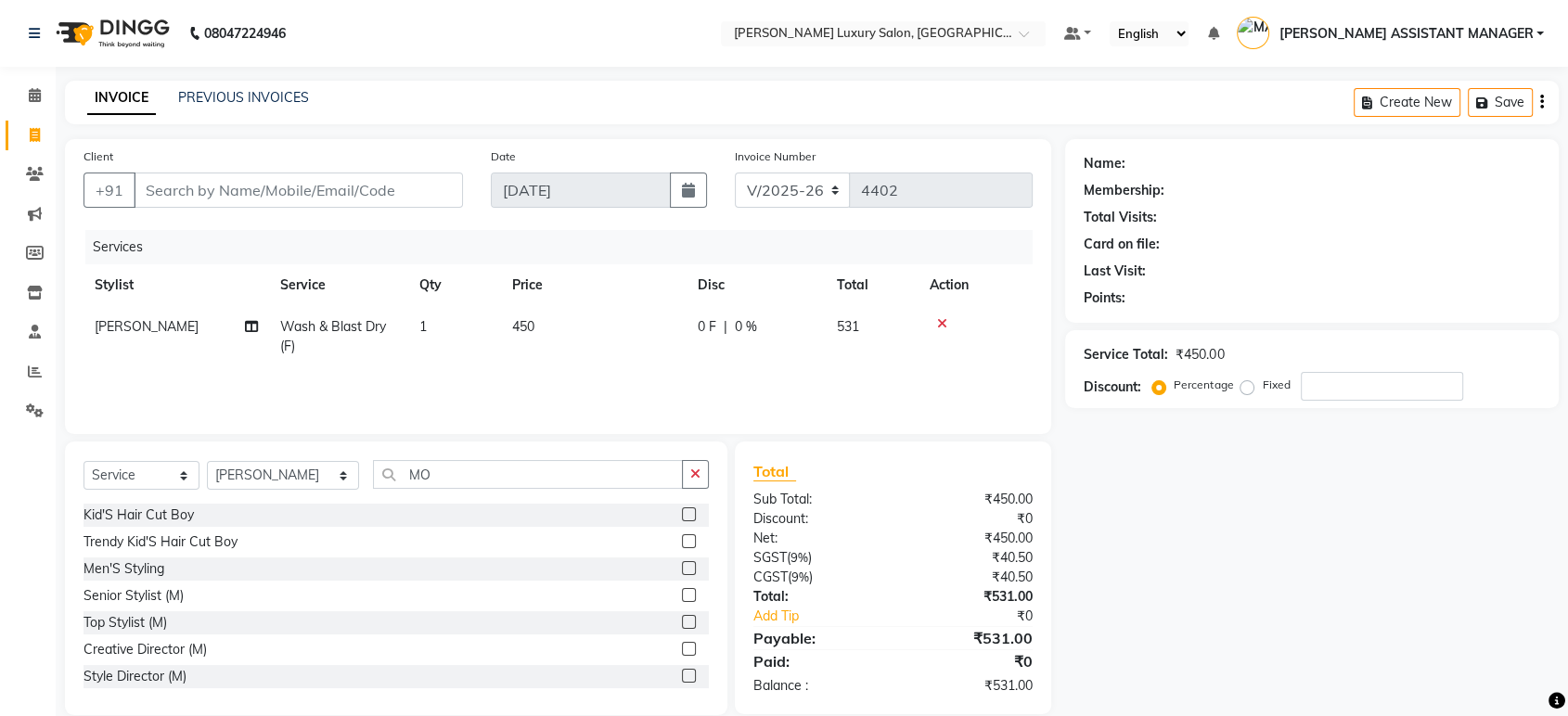
drag, startPoint x: 690, startPoint y: 469, endPoint x: 426, endPoint y: 459, distance: 264.2
click at [631, 474] on div "MO" at bounding box center [541, 474] width 335 height 29
click at [426, 460] on input "MO" at bounding box center [527, 474] width 310 height 29
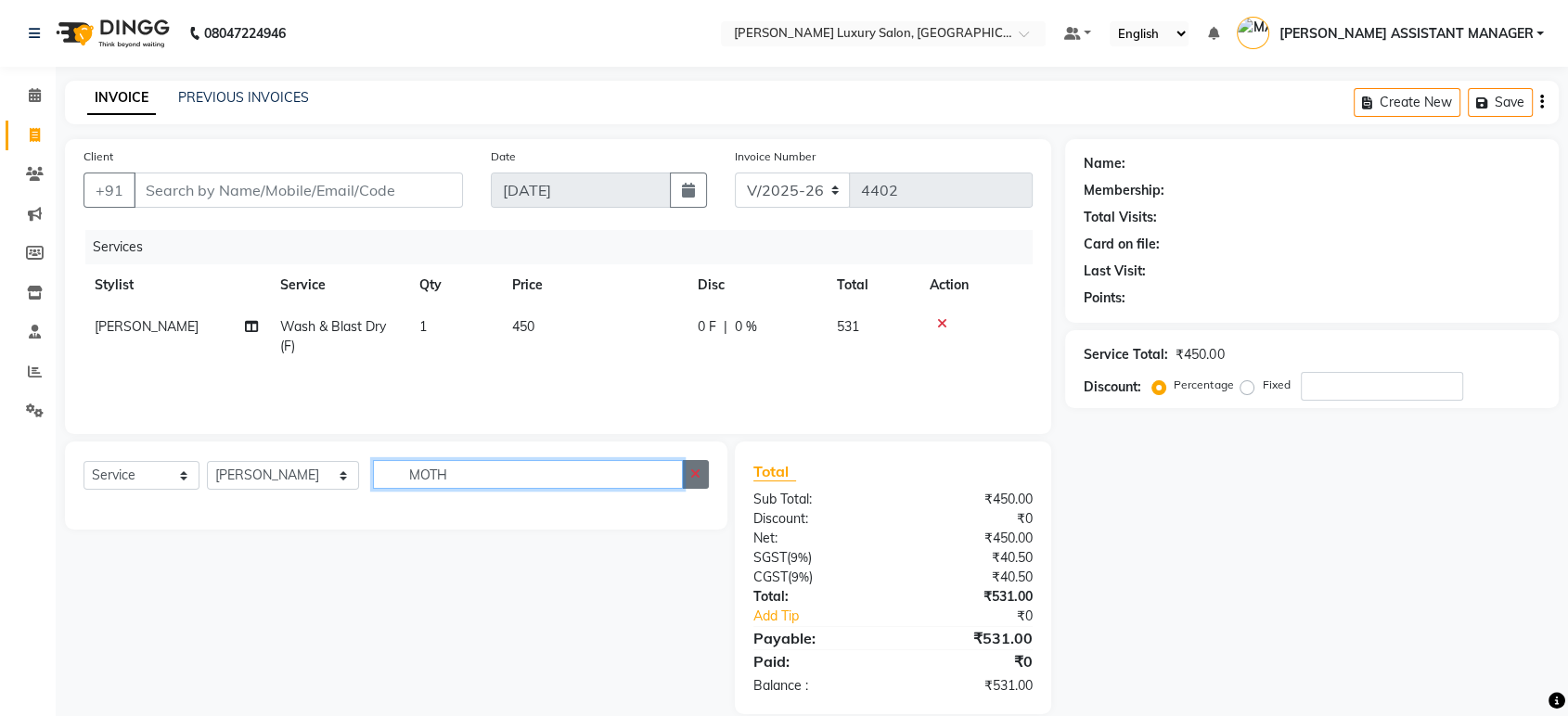
type input "MOTH"
click at [693, 470] on icon "button" at bounding box center [695, 473] width 11 height 13
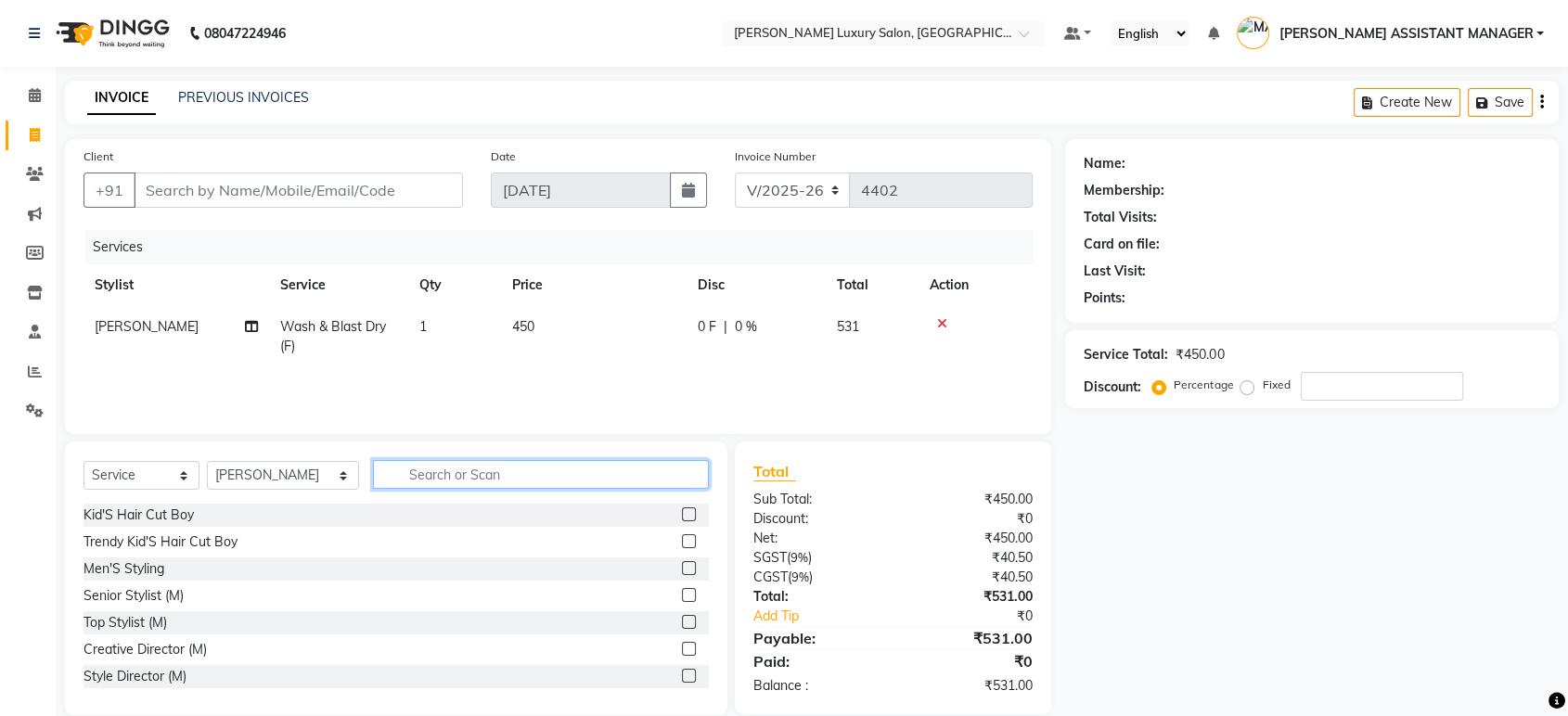
click at [608, 470] on input "text" at bounding box center [541, 474] width 336 height 29
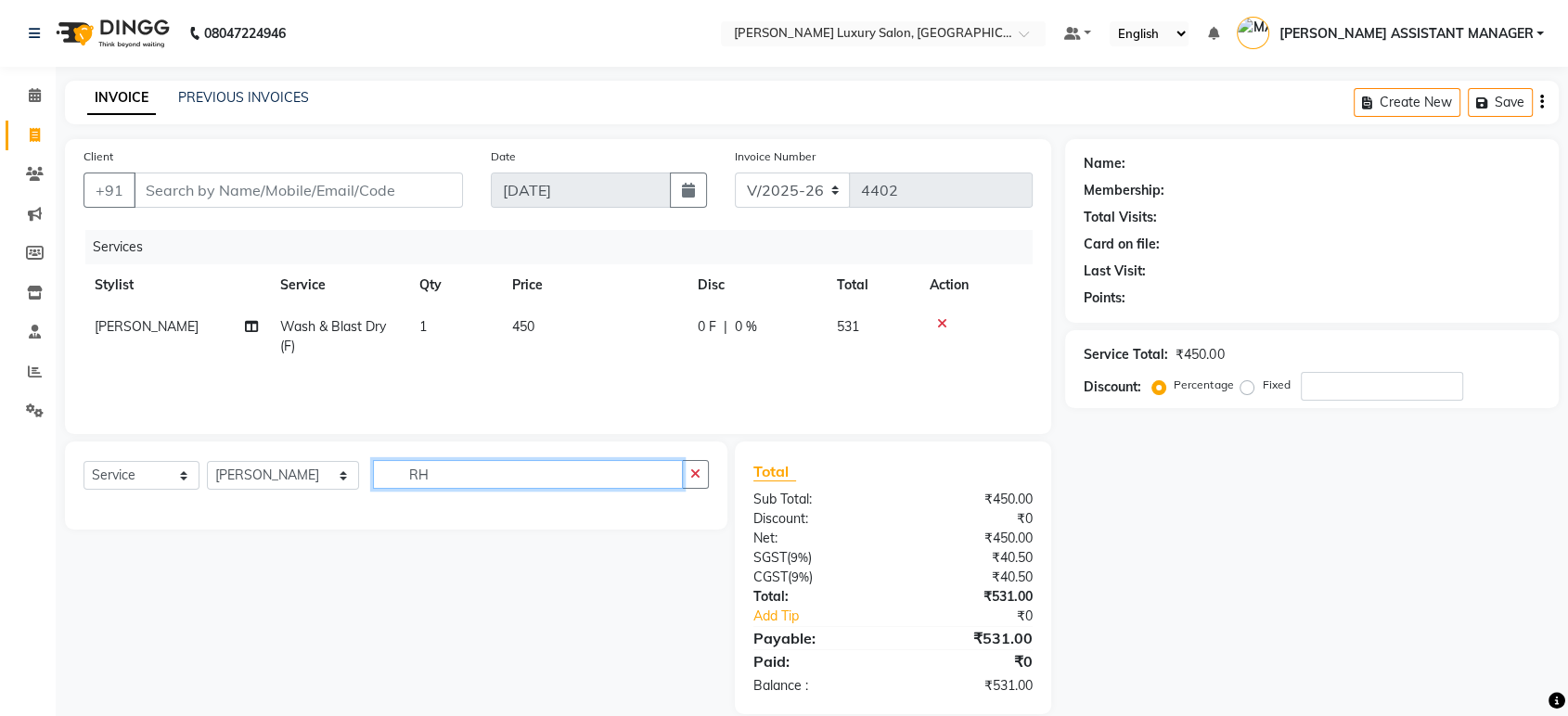
type input "R"
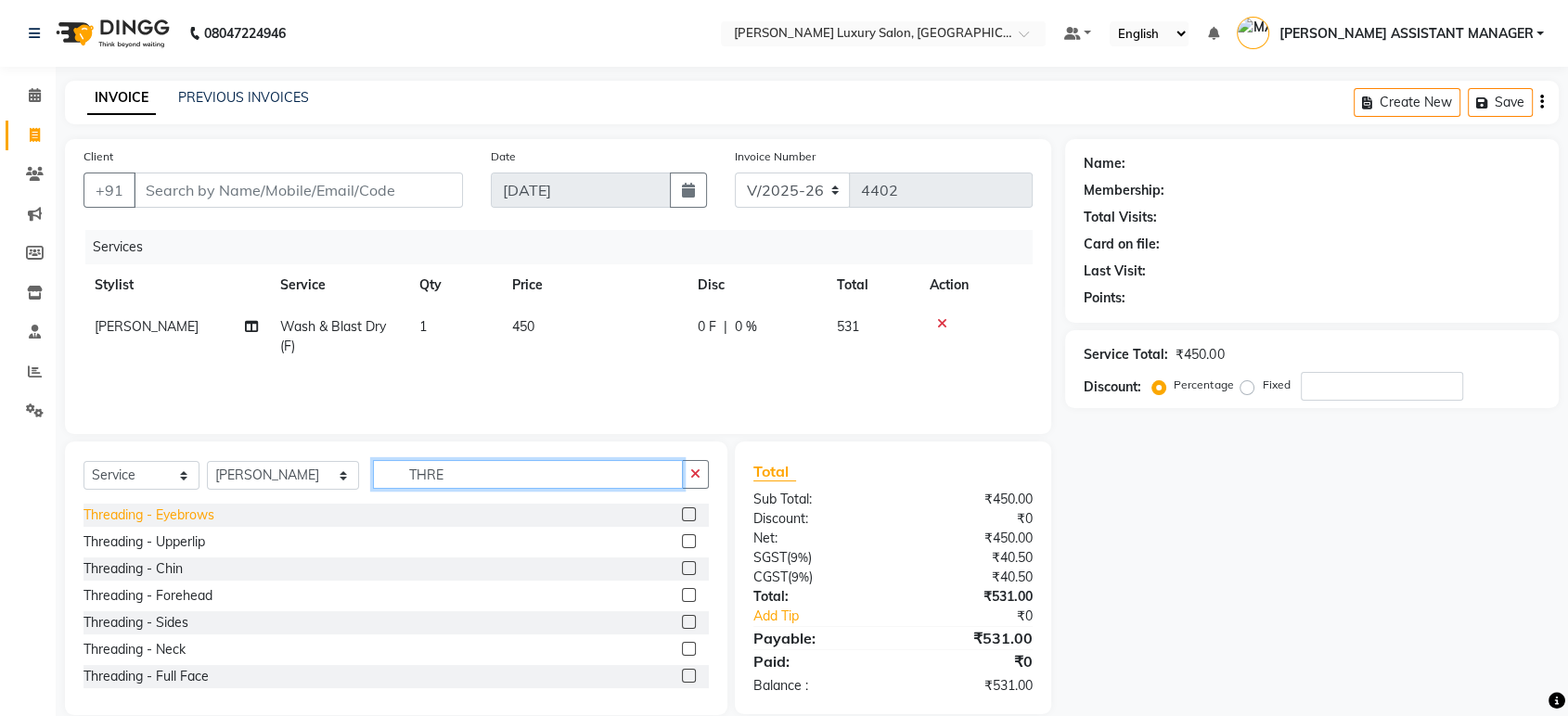
type input "THRE"
click at [190, 517] on div "Threading - Eyebrows" at bounding box center [149, 515] width 131 height 19
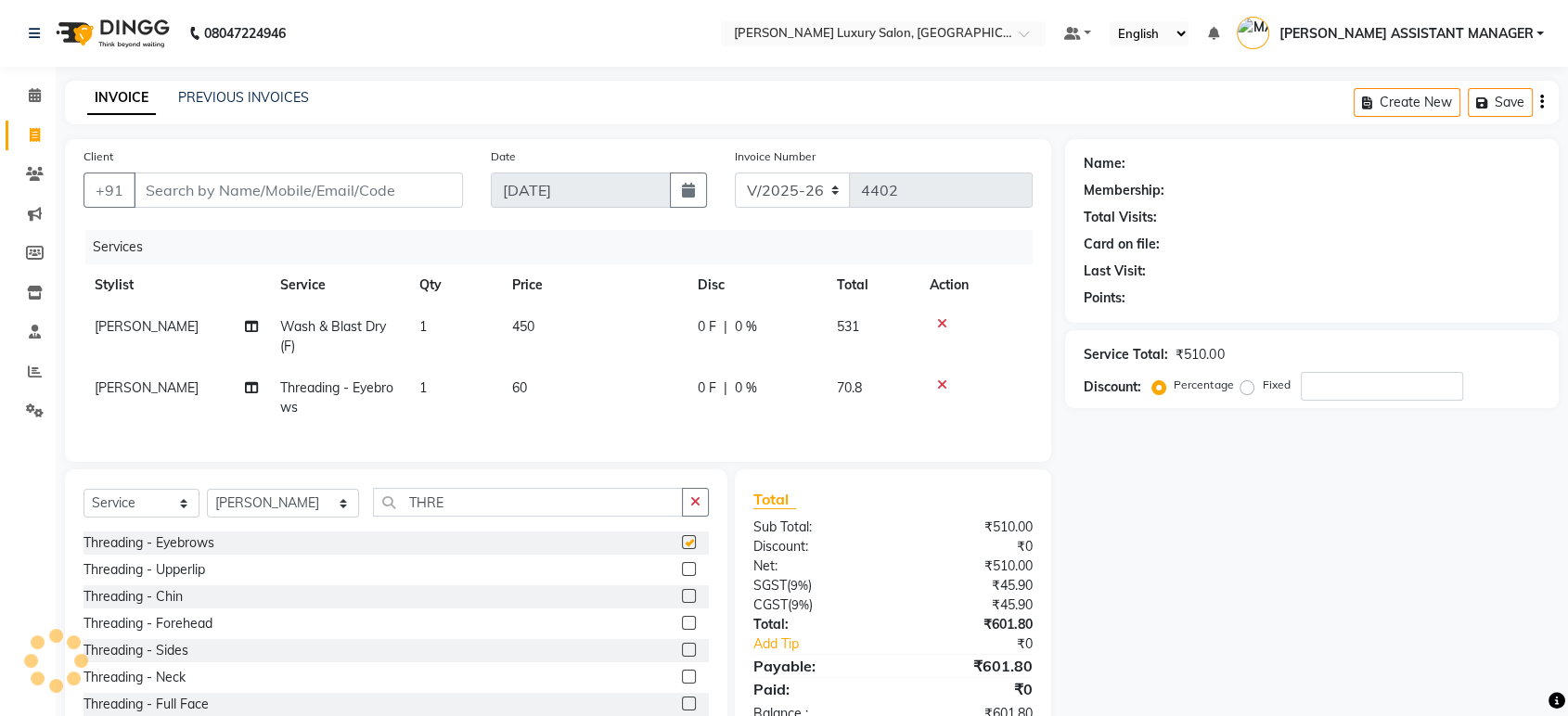
checkbox input "false"
click at [186, 579] on div "Threading - Upperlip" at bounding box center [145, 570] width 122 height 19
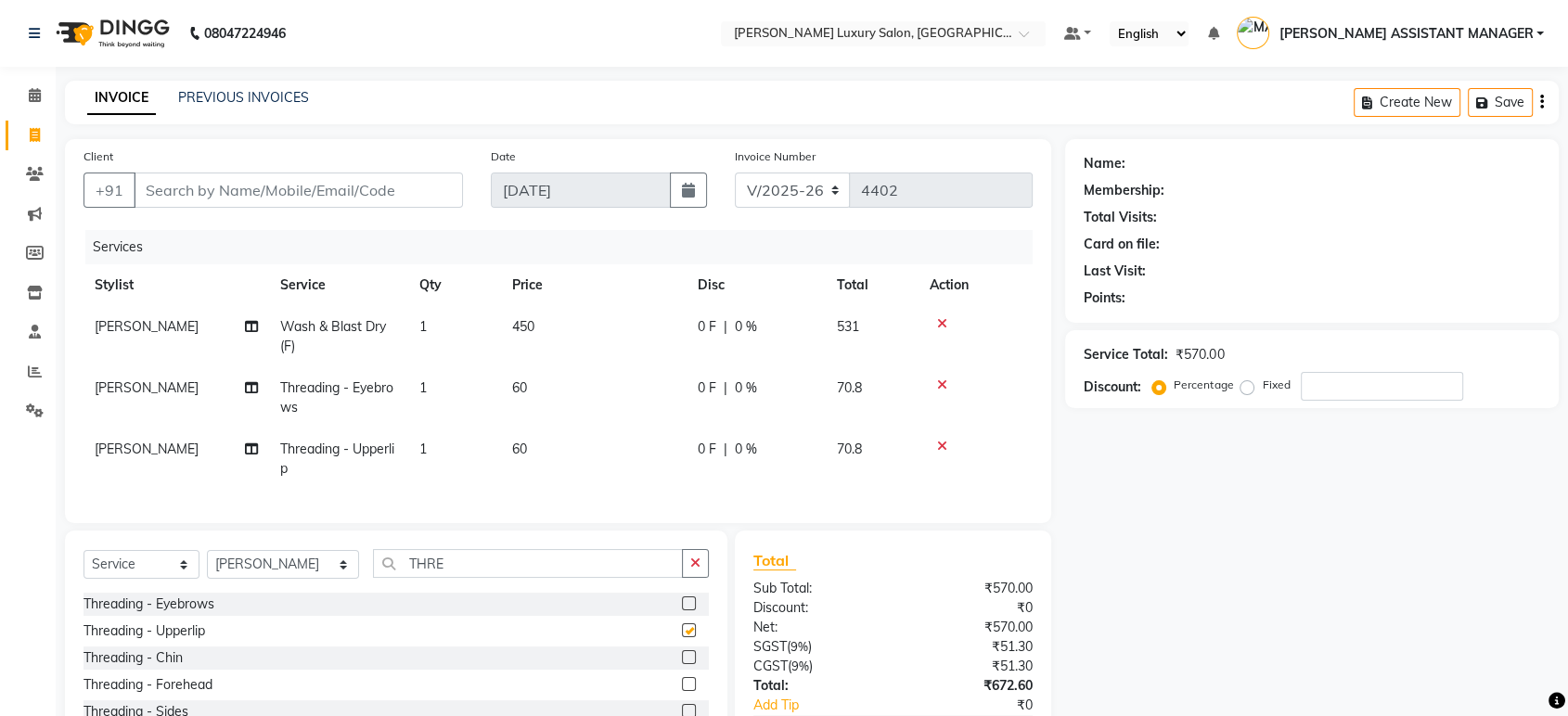
checkbox input "false"
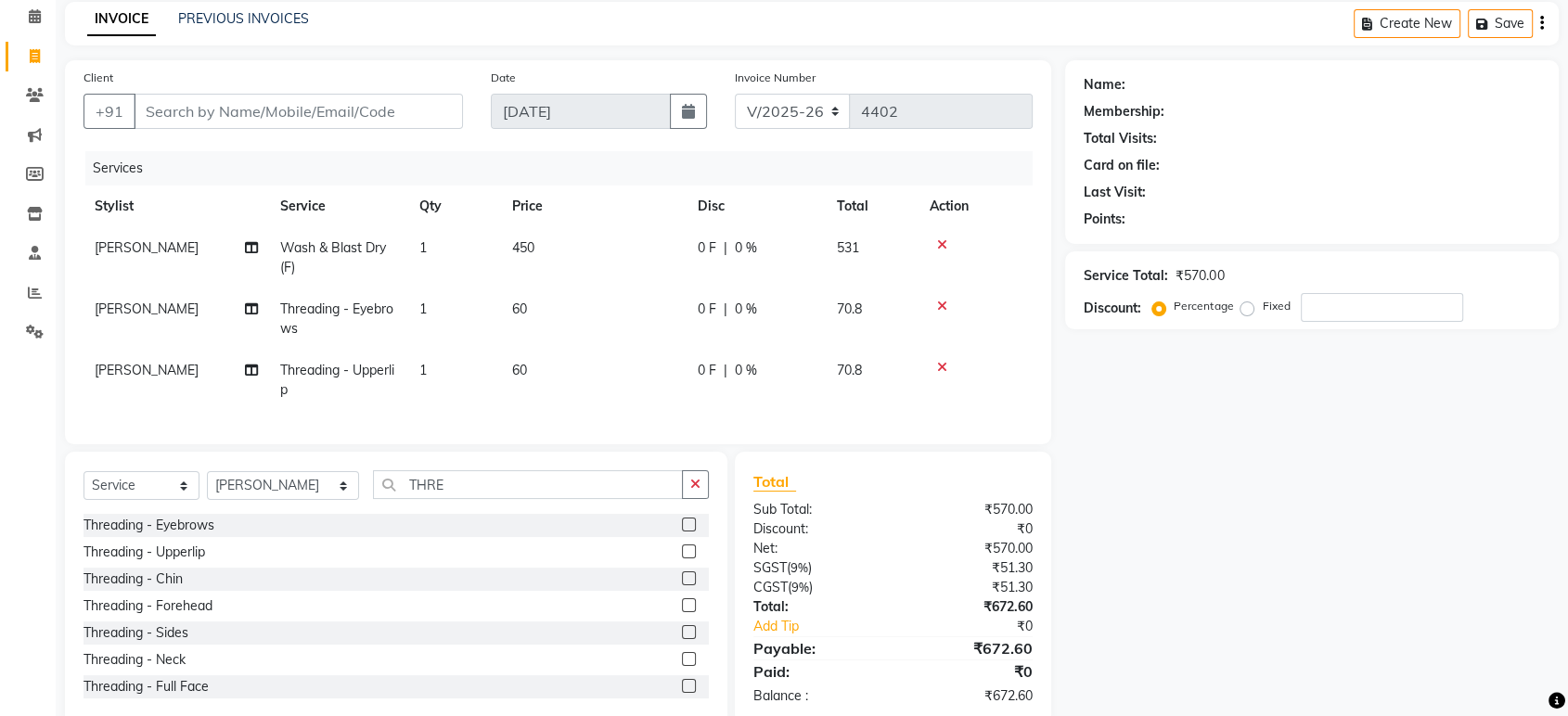
scroll to position [131, 0]
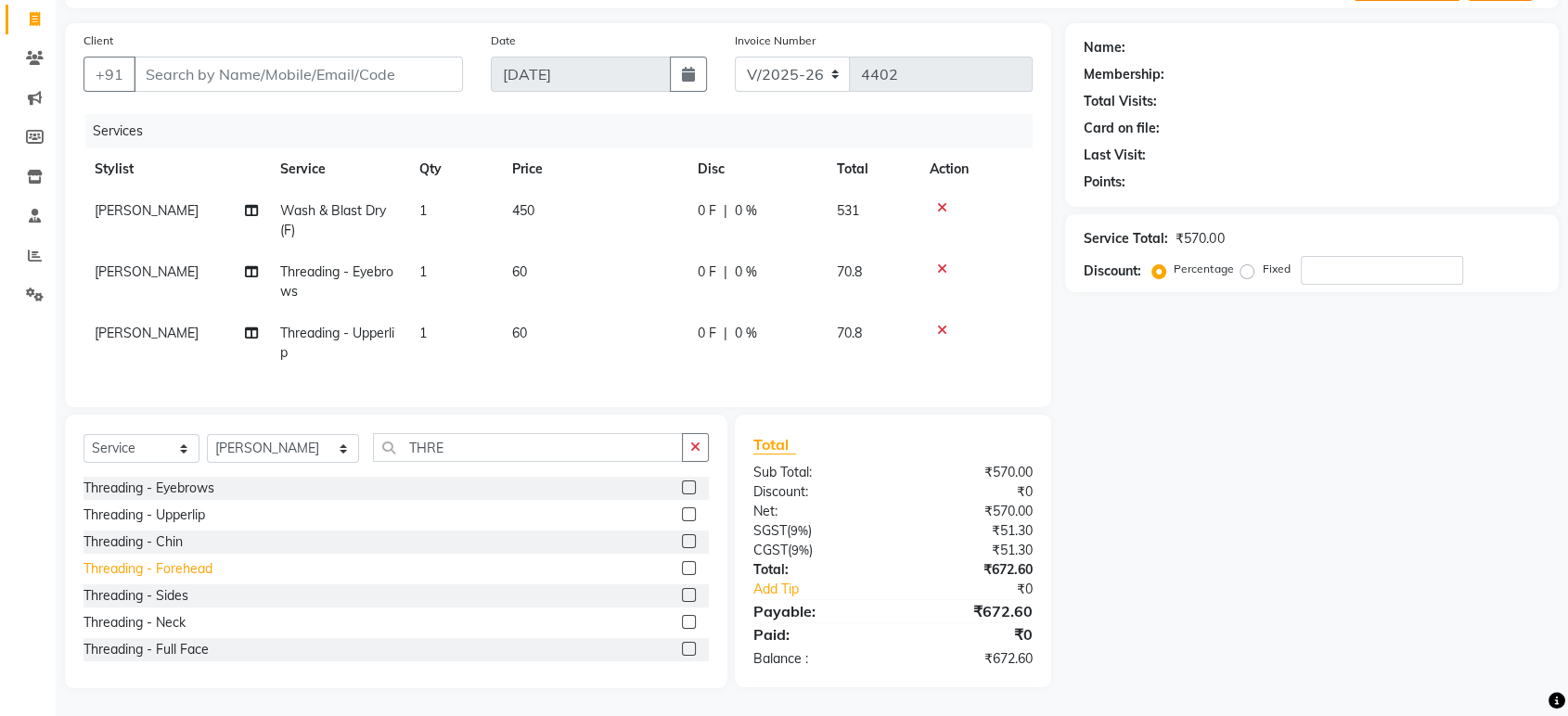
click at [152, 567] on div "Threading - Forehead" at bounding box center [149, 569] width 129 height 19
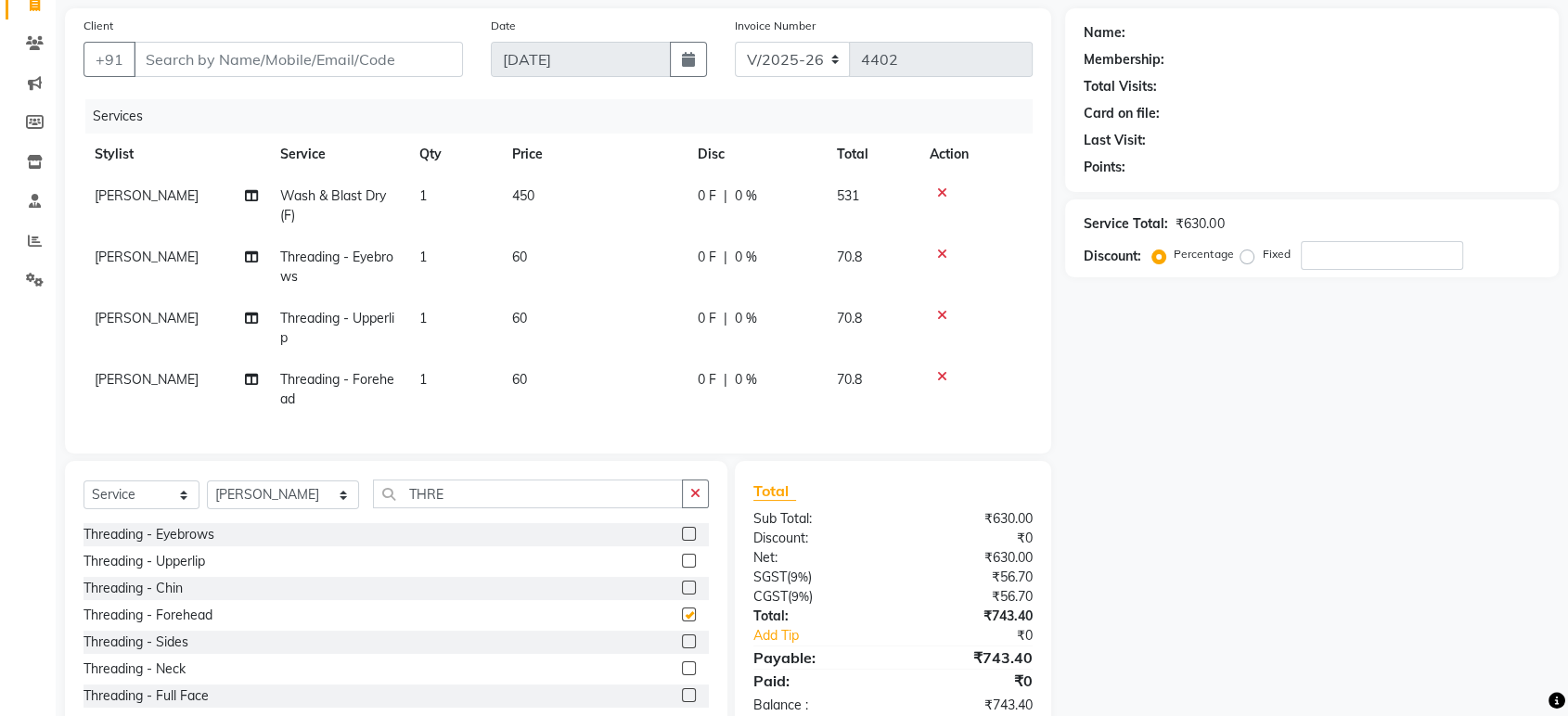
checkbox input "false"
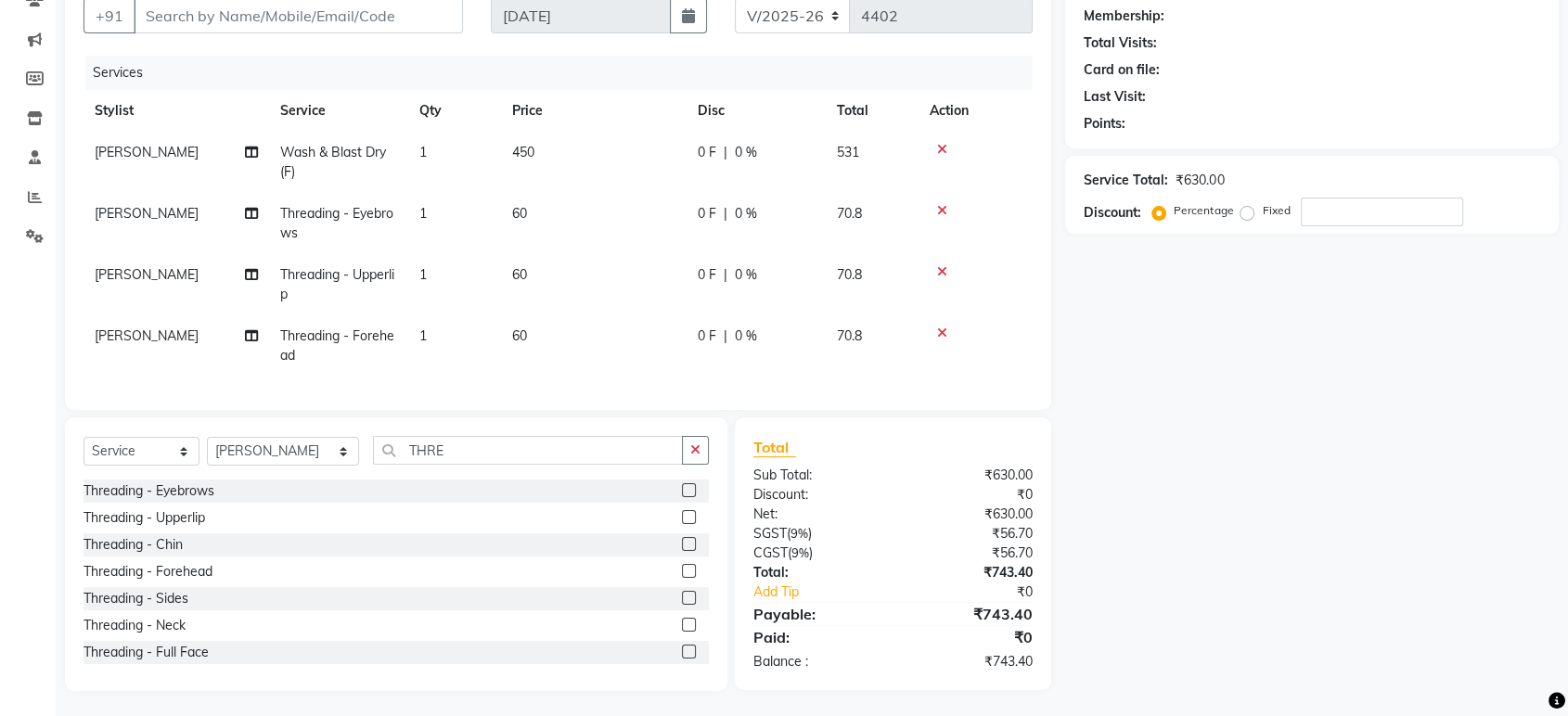
scroll to position [192, 0]
drag, startPoint x: 287, startPoint y: 513, endPoint x: 247, endPoint y: 513, distance: 40.0
click at [247, 513] on div "Threading - Upperlip" at bounding box center [396, 515] width 625 height 23
click at [161, 547] on div "Threading - Chin" at bounding box center [133, 542] width 99 height 19
checkbox input "false"
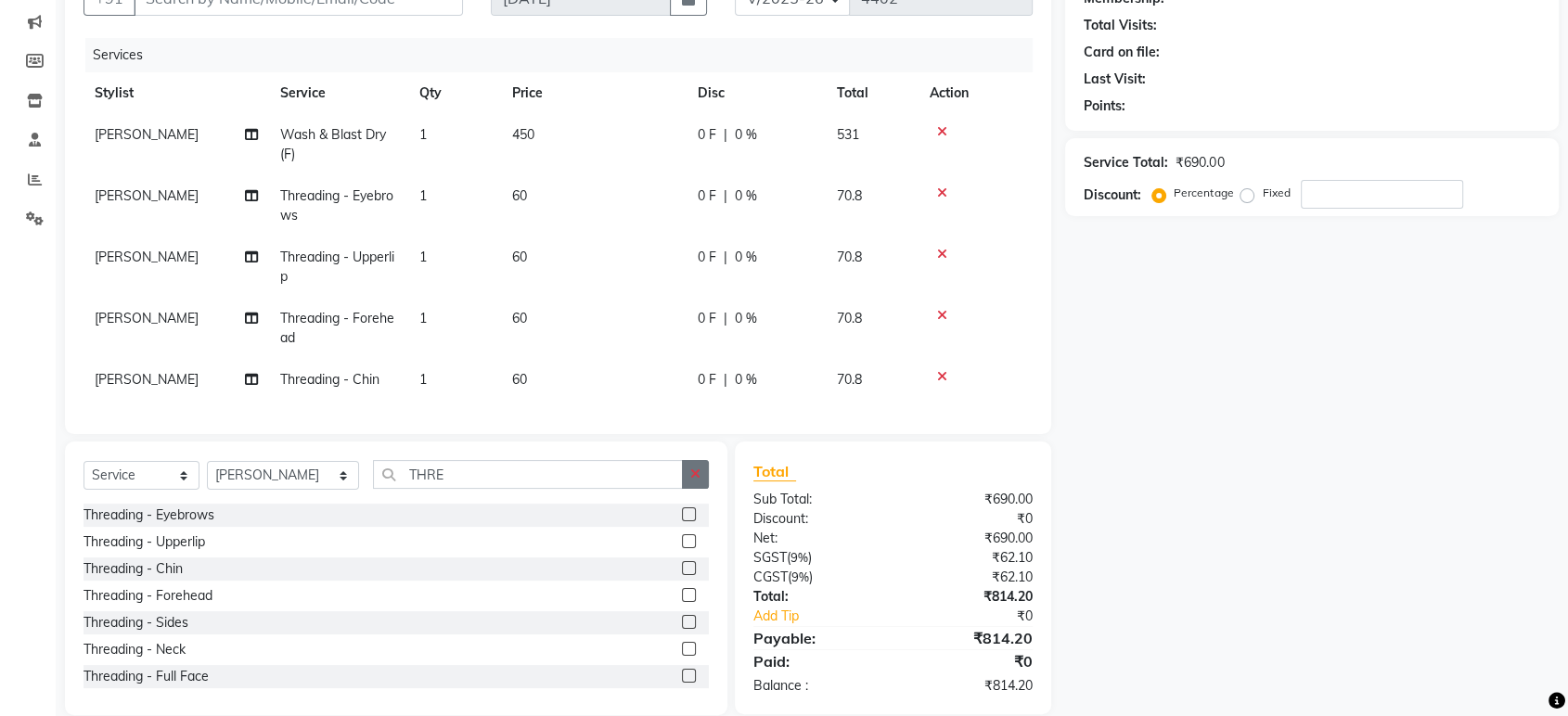
click at [693, 489] on button "button" at bounding box center [695, 474] width 27 height 29
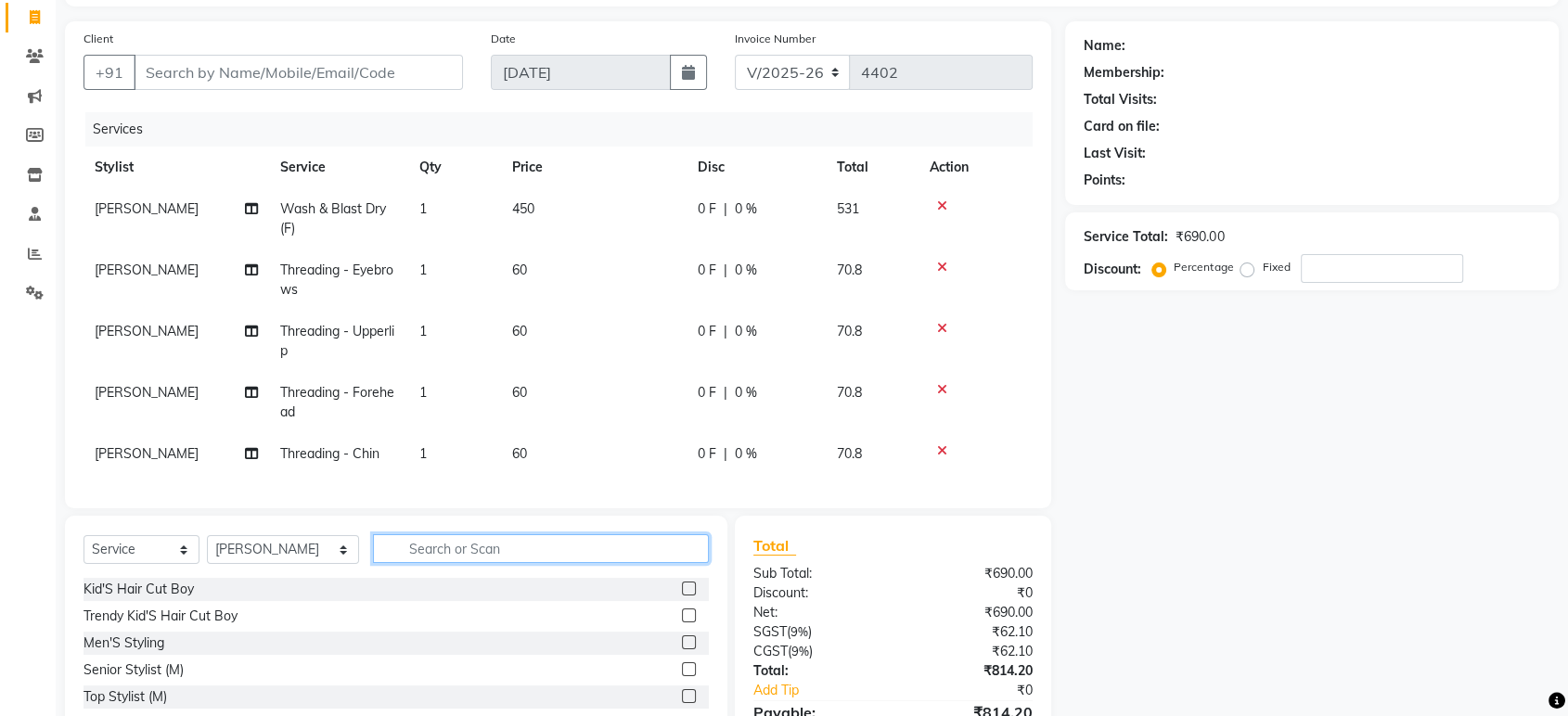
scroll to position [233, 0]
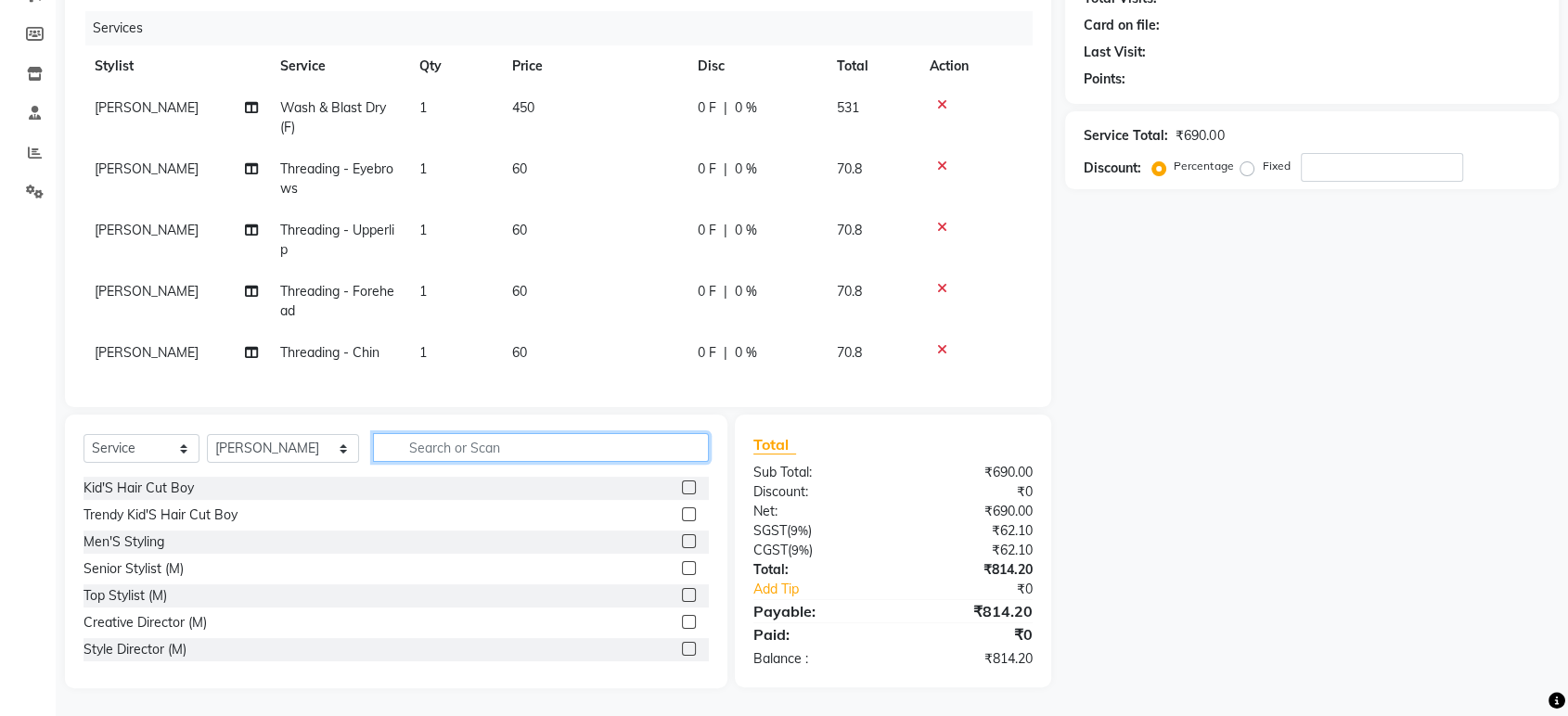
click at [522, 452] on input "text" at bounding box center [541, 447] width 336 height 29
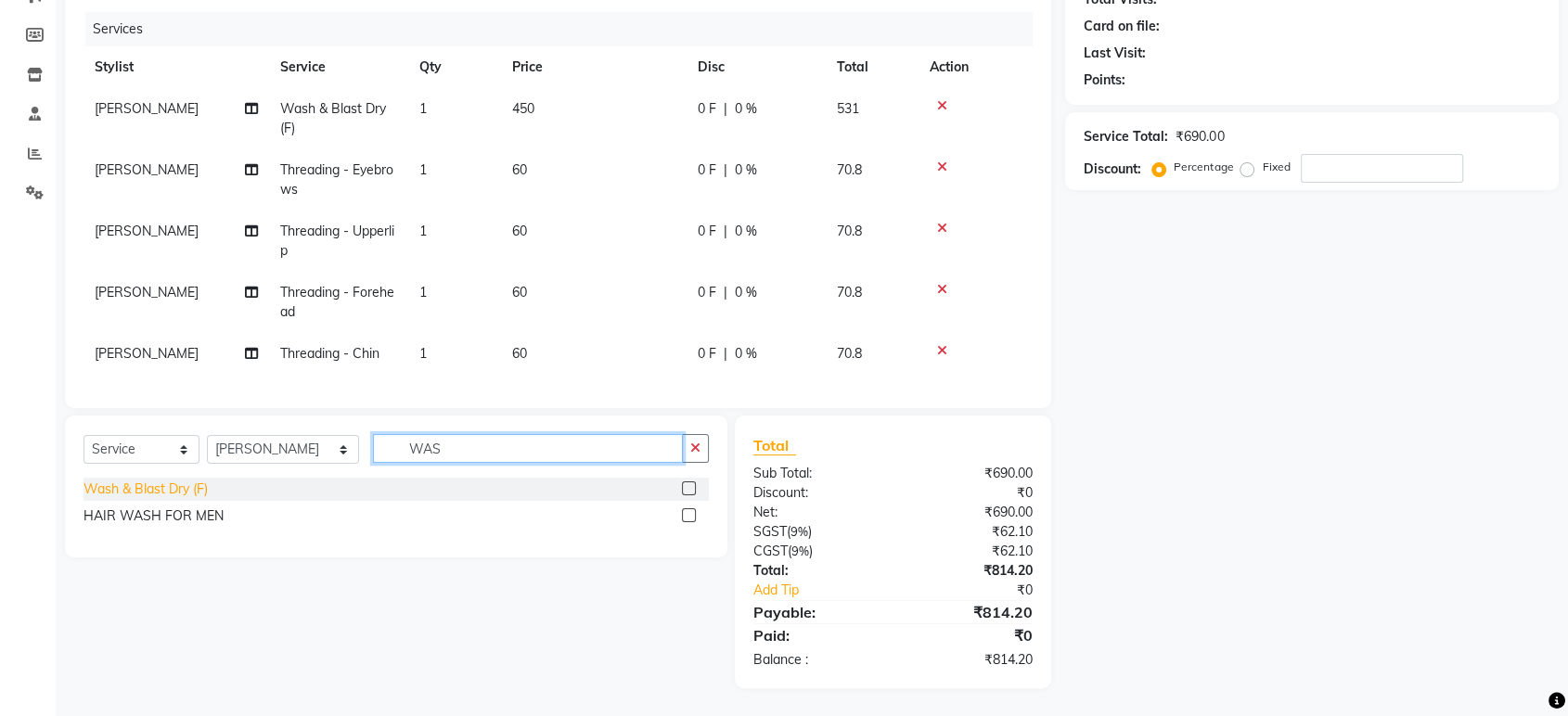
type input "WAS"
click at [176, 491] on div "Wash & Blast Dry (F)" at bounding box center [146, 489] width 124 height 19
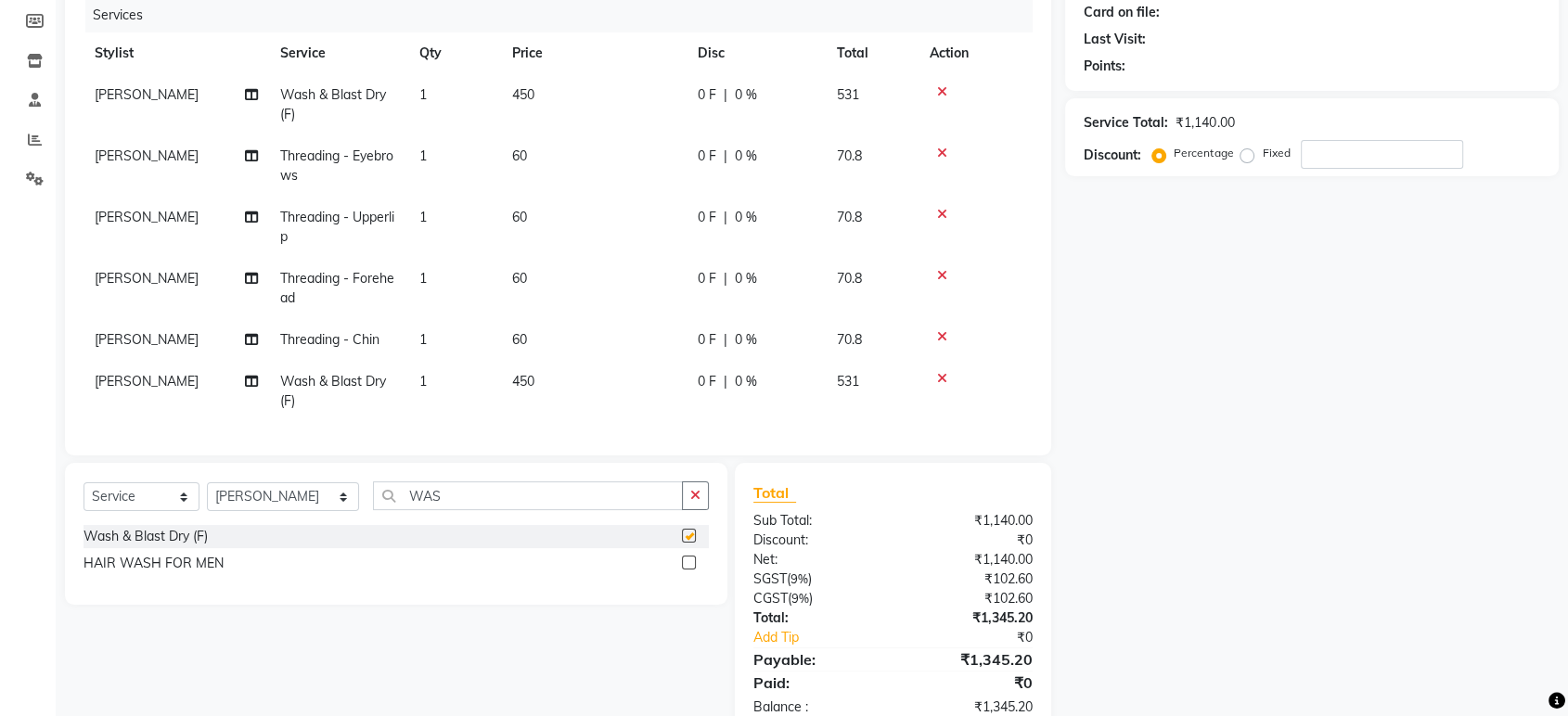
checkbox input "false"
click at [662, 507] on input "WAS" at bounding box center [527, 495] width 310 height 29
click at [692, 497] on button "button" at bounding box center [695, 495] width 27 height 29
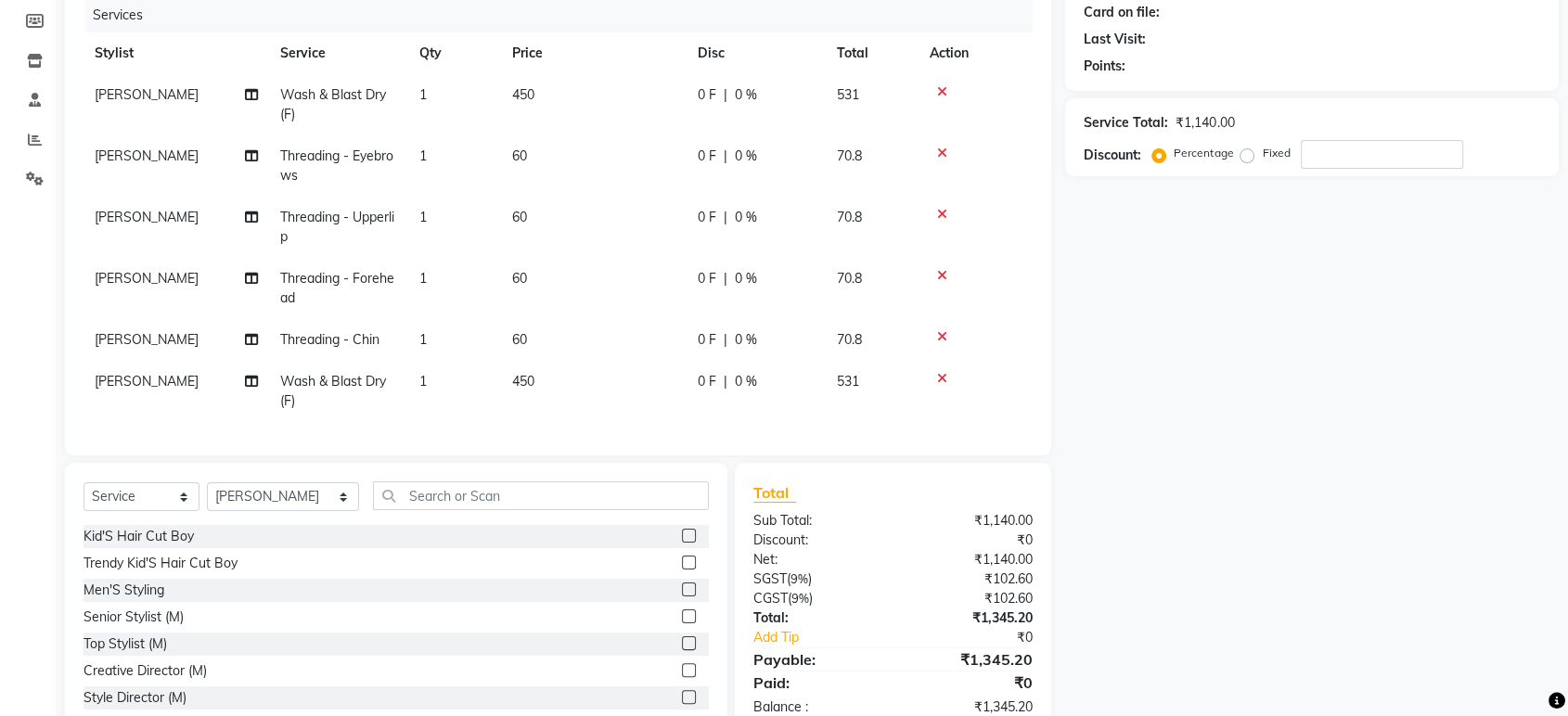
click at [683, 453] on div "Client +91 Date 04-09-2025 Invoice Number V/2025 V/2025-26 4402 Services Stylis…" at bounding box center [557, 181] width 987 height 548
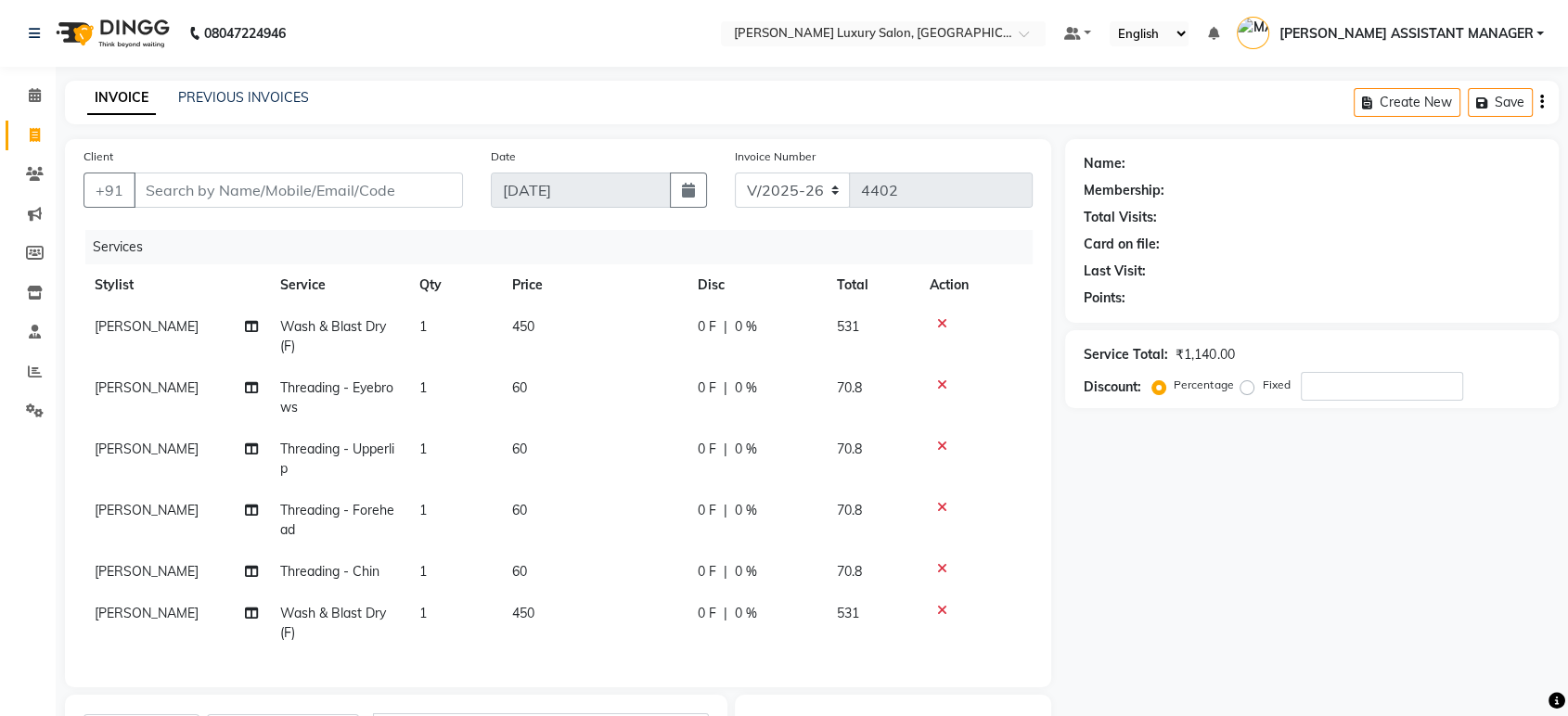
scroll to position [279, 0]
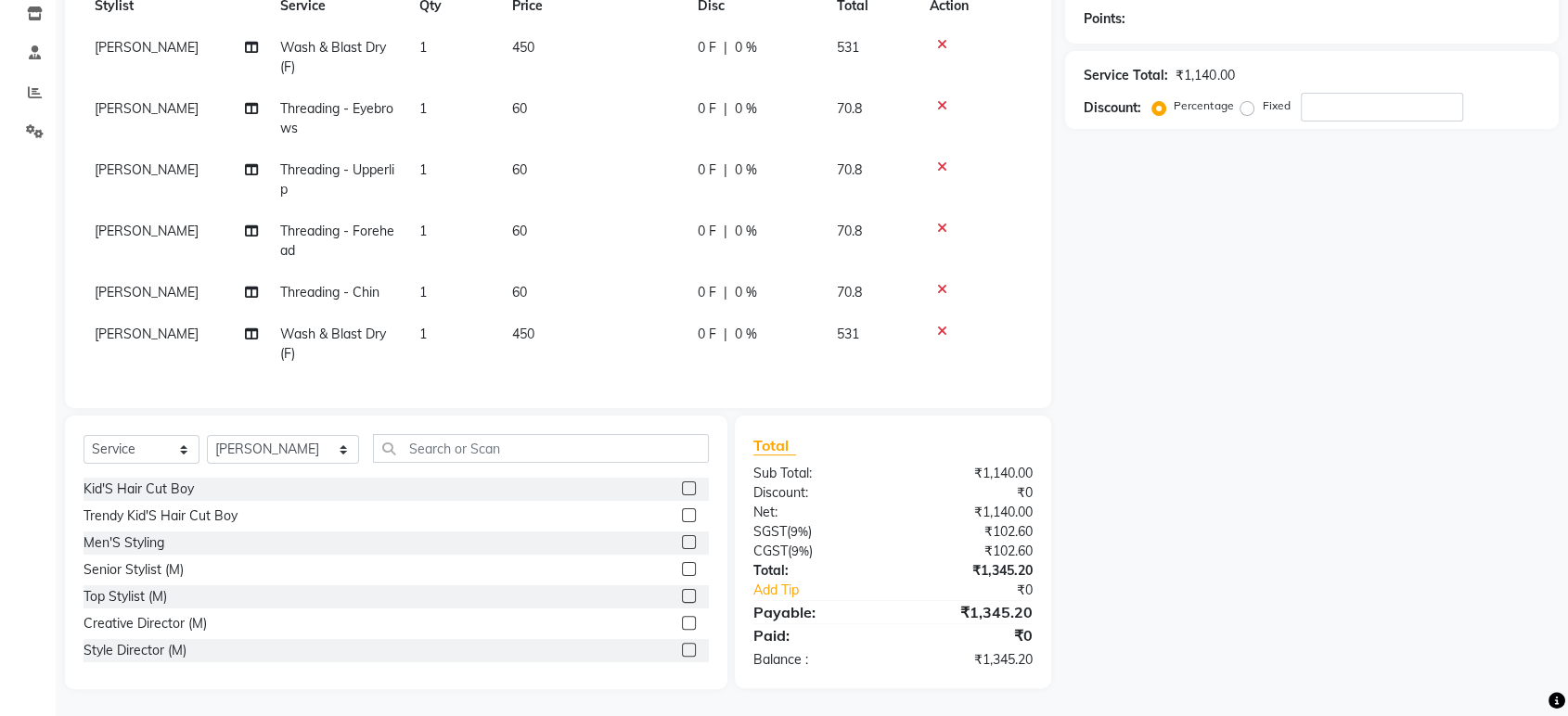
click at [950, 282] on div at bounding box center [975, 288] width 92 height 13
click at [931, 282] on div at bounding box center [975, 288] width 92 height 13
click at [945, 285] on icon at bounding box center [942, 288] width 11 height 13
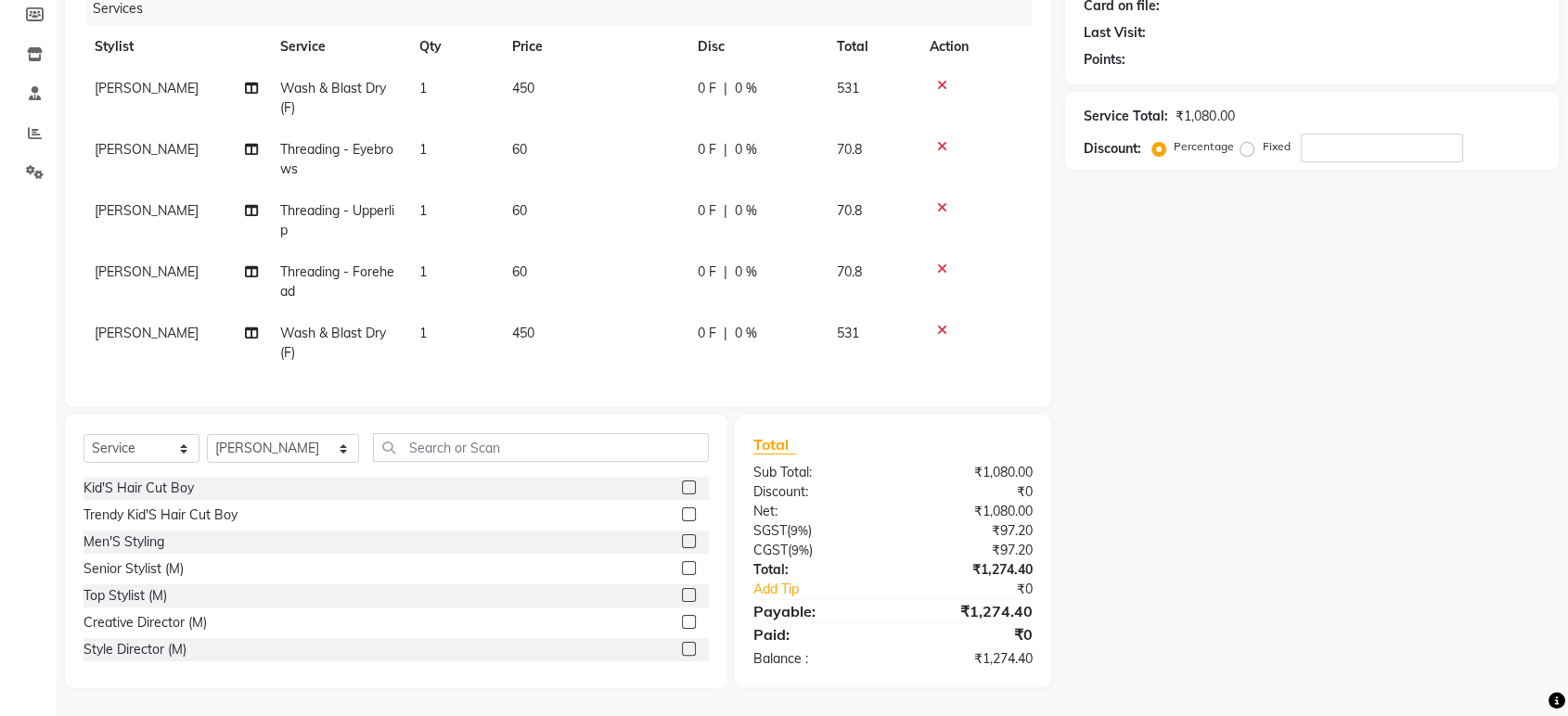
click at [937, 262] on icon at bounding box center [942, 268] width 11 height 13
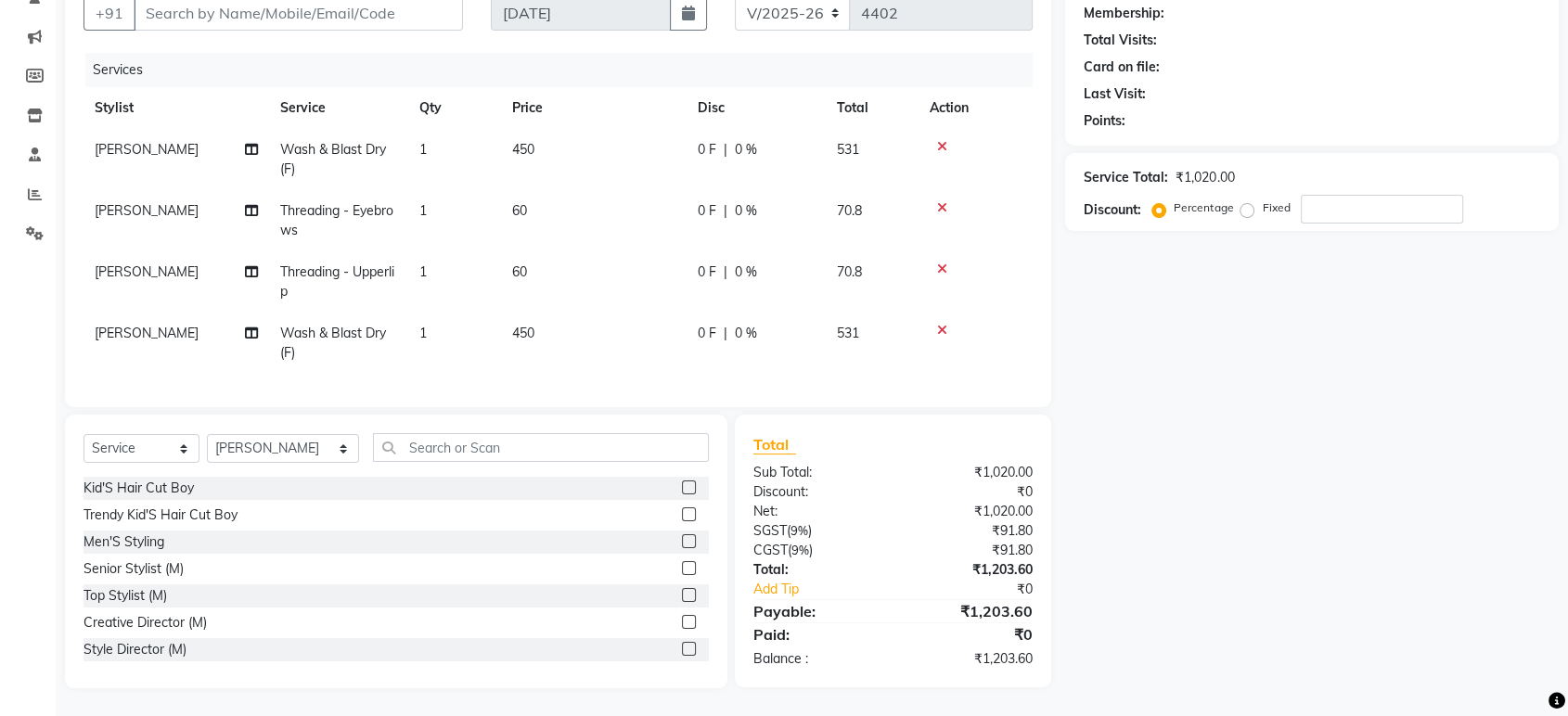
click at [950, 262] on div at bounding box center [975, 268] width 92 height 13
click at [944, 262] on icon at bounding box center [942, 268] width 11 height 13
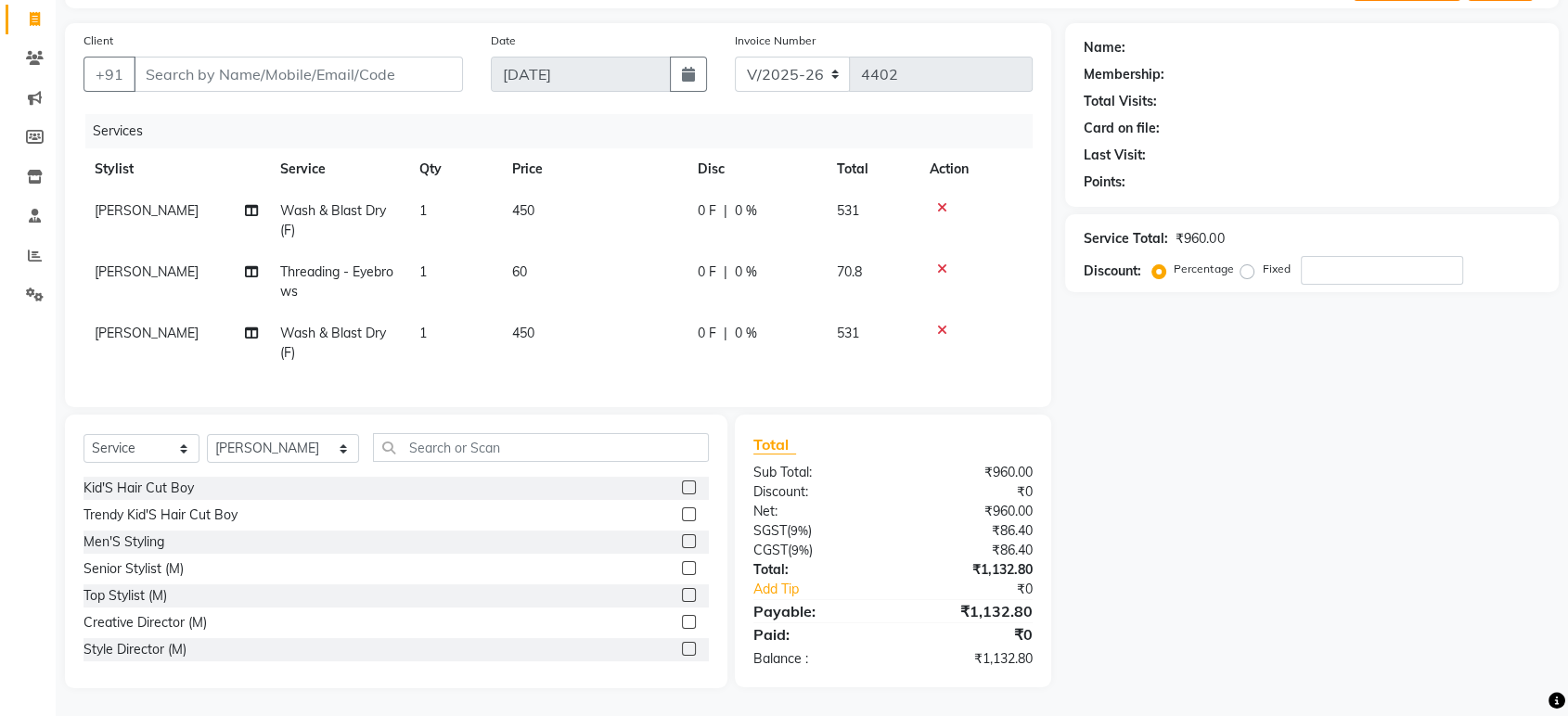
drag, startPoint x: 146, startPoint y: 420, endPoint x: 142, endPoint y: 430, distance: 10.8
click at [145, 419] on div "Select Service Product Membership Package Voucher Prepaid Gift Card Select Styl…" at bounding box center [395, 551] width 662 height 274
drag, startPoint x: 142, startPoint y: 431, endPoint x: 139, endPoint y: 443, distance: 12.4
click at [139, 443] on div "Select Service Product Membership Package Voucher Prepaid Gift Card Select Styl…" at bounding box center [395, 551] width 662 height 274
click at [139, 443] on select "Select Service Product Membership Package Voucher Prepaid Gift Card" at bounding box center [142, 448] width 116 height 29
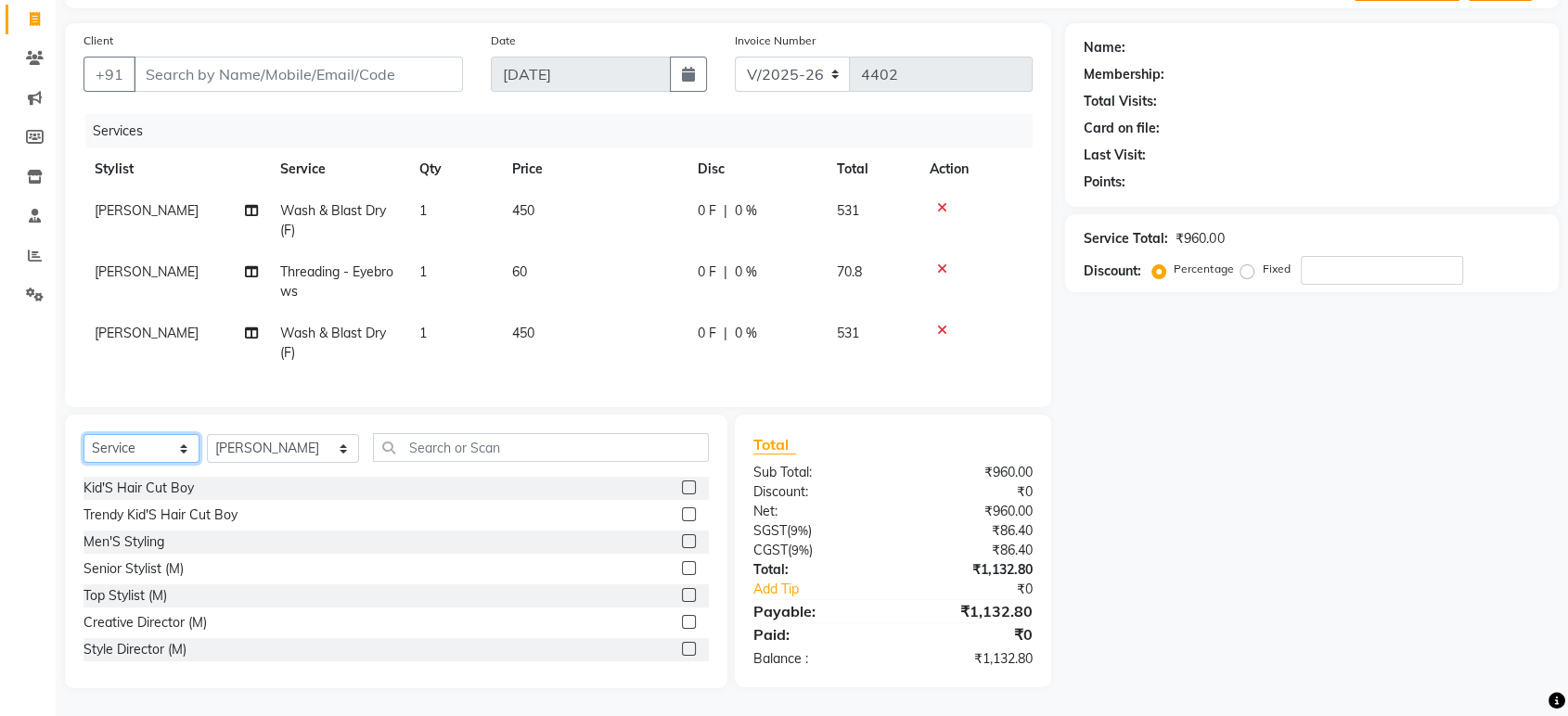
select select "product"
click at [84, 434] on select "Select Service Product Membership Package Voucher Prepaid Gift Card" at bounding box center [142, 448] width 116 height 29
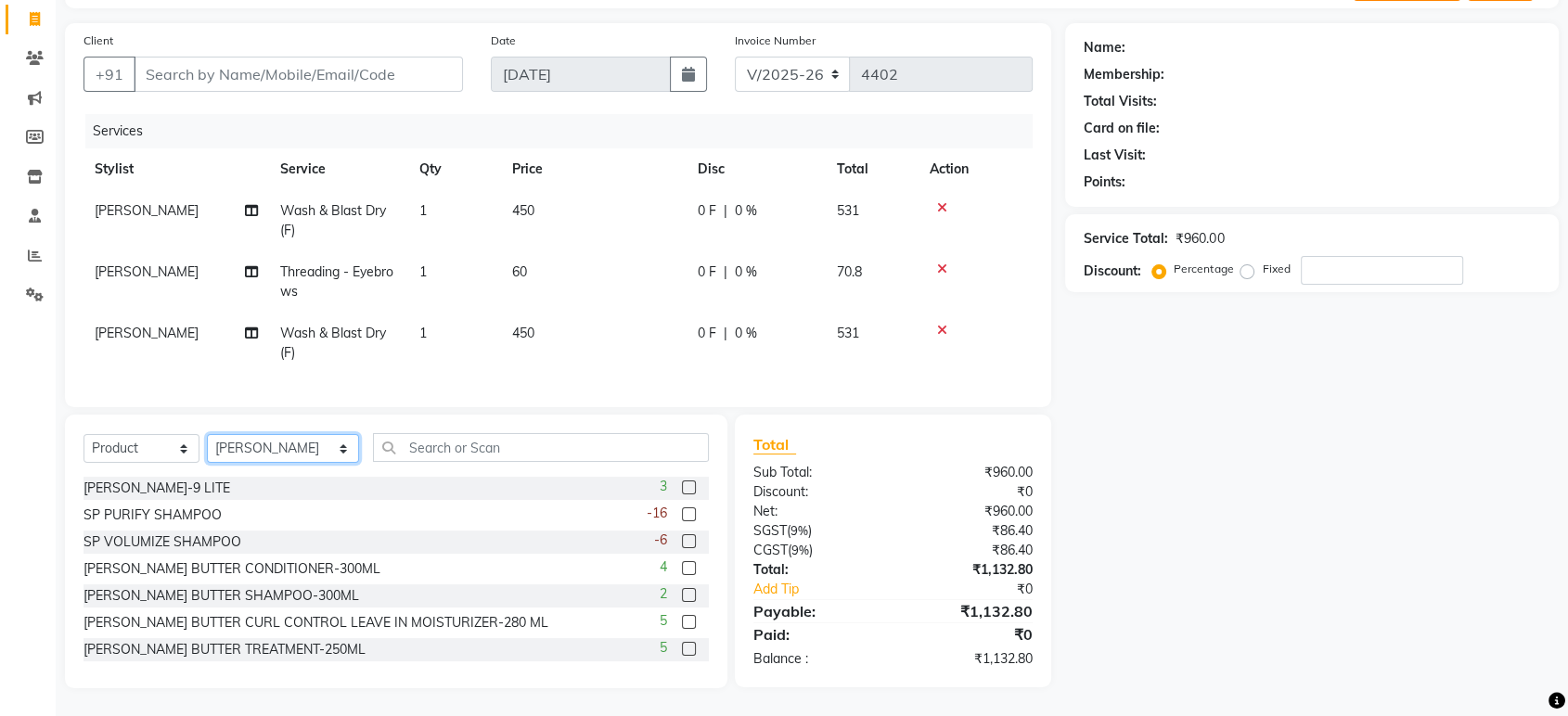
click at [257, 450] on select "Select Stylist ADITI ADITYA [PERSON_NAME] AHON [PERSON_NAME] [PERSON_NAME] [PER…" at bounding box center [284, 448] width 152 height 29
select select "35956"
click at [207, 434] on select "Select Stylist ADITI ADITYA [PERSON_NAME] AHON [PERSON_NAME] [PERSON_NAME] [PER…" at bounding box center [284, 448] width 152 height 29
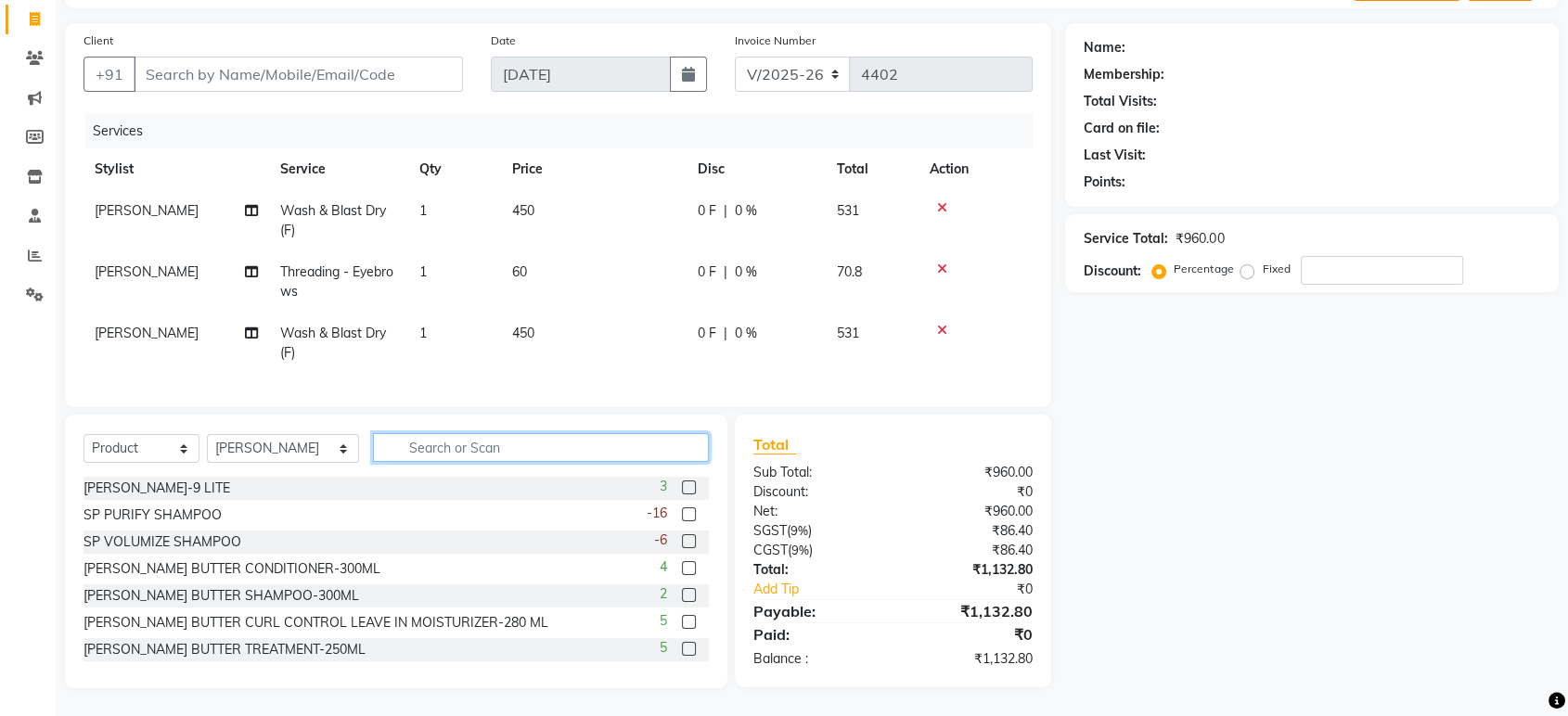
click at [442, 444] on input "text" at bounding box center [541, 447] width 336 height 29
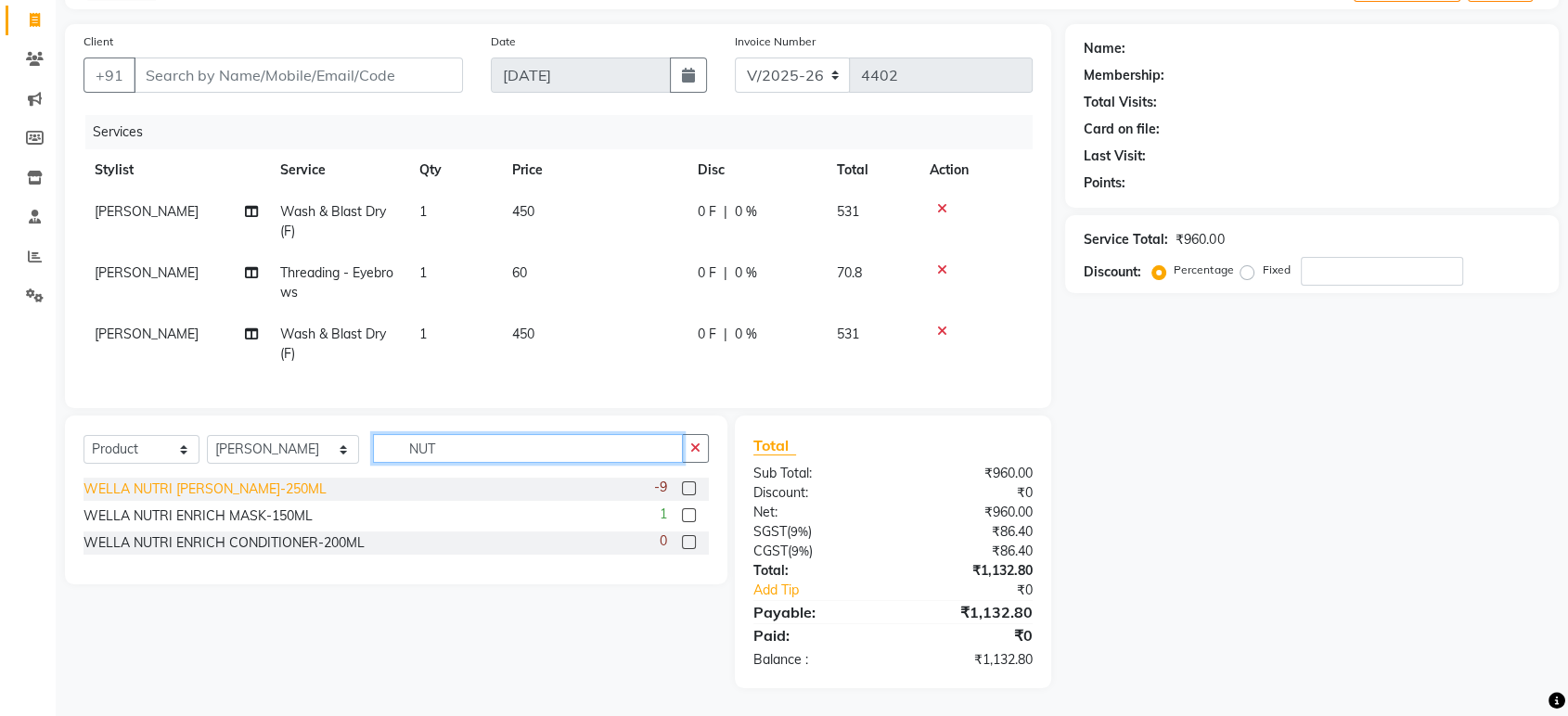
type input "NUT"
click at [311, 482] on div "WELLA NUTRI ENRICH SHAMPOO-250ML" at bounding box center [205, 489] width 243 height 19
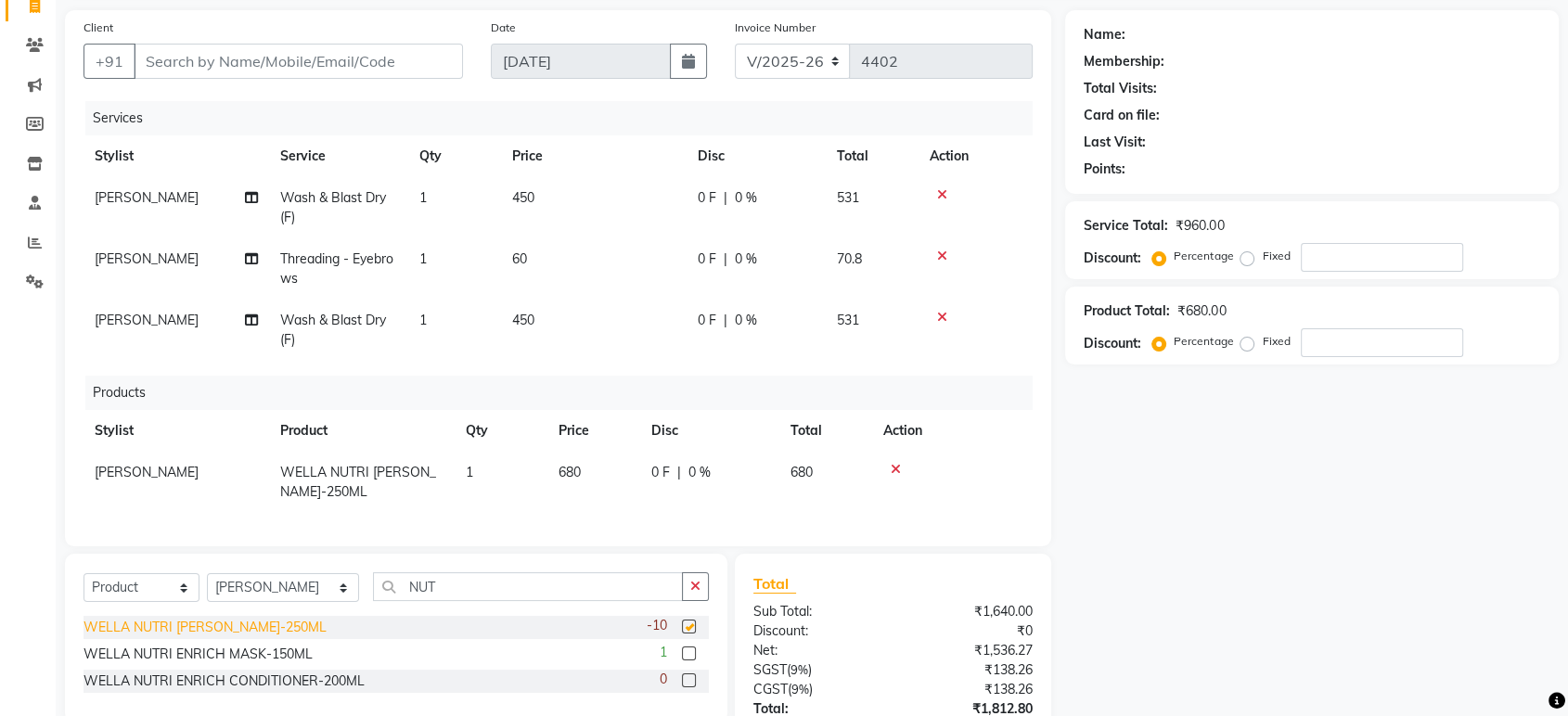
checkbox input "false"
click at [693, 593] on icon "button" at bounding box center [695, 585] width 11 height 13
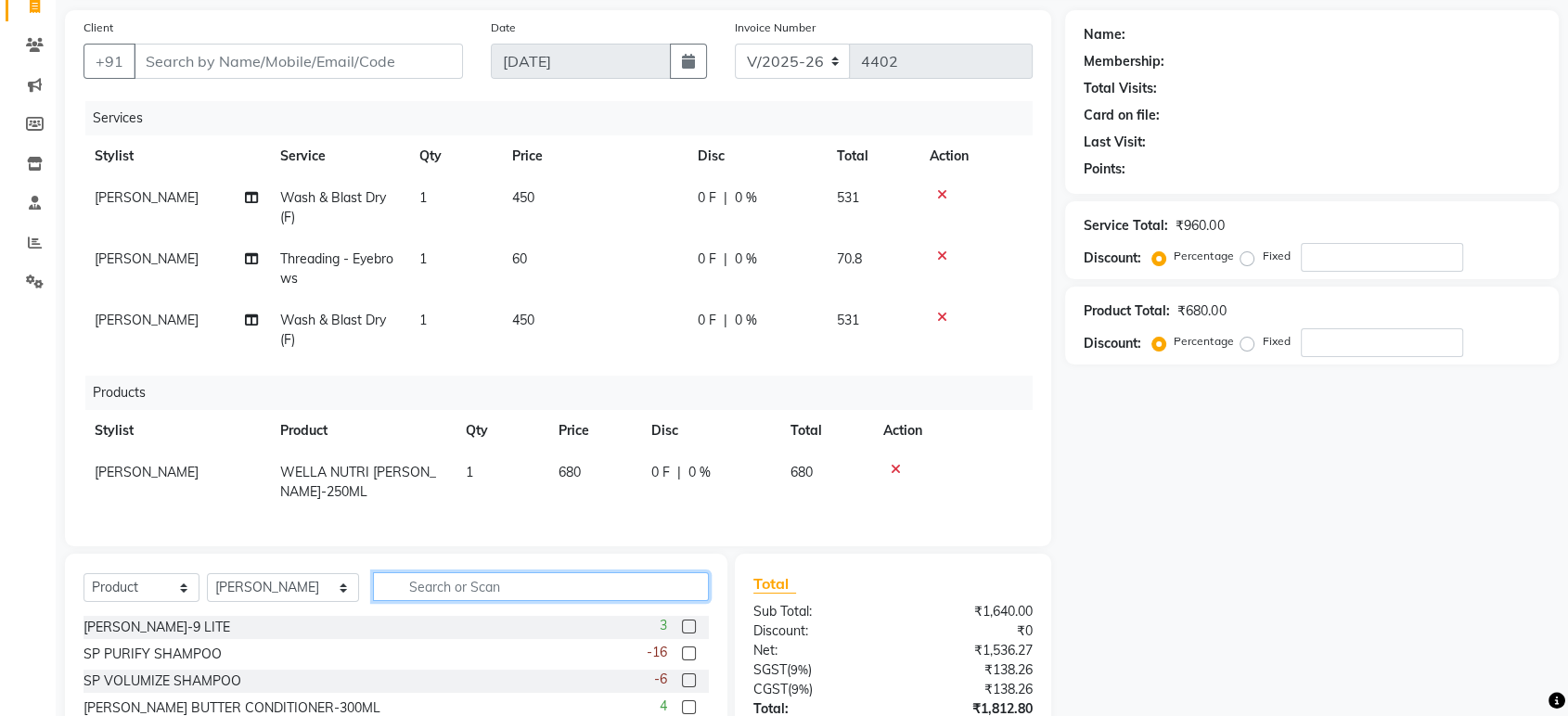
click at [651, 591] on input "text" at bounding box center [541, 587] width 336 height 29
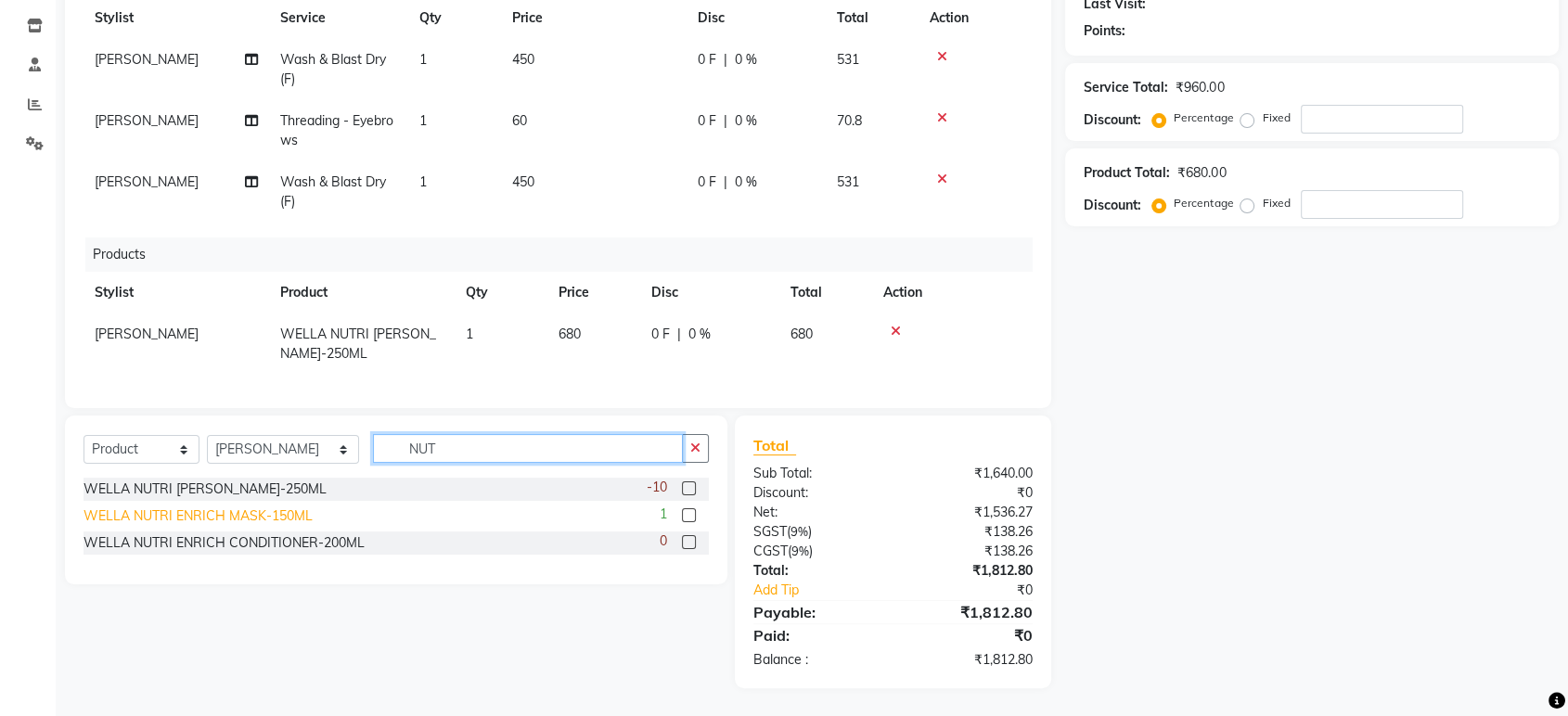
type input "NUT"
click at [206, 508] on div "WELLA NUTRI ENRICH MASK-150ML" at bounding box center [199, 516] width 230 height 19
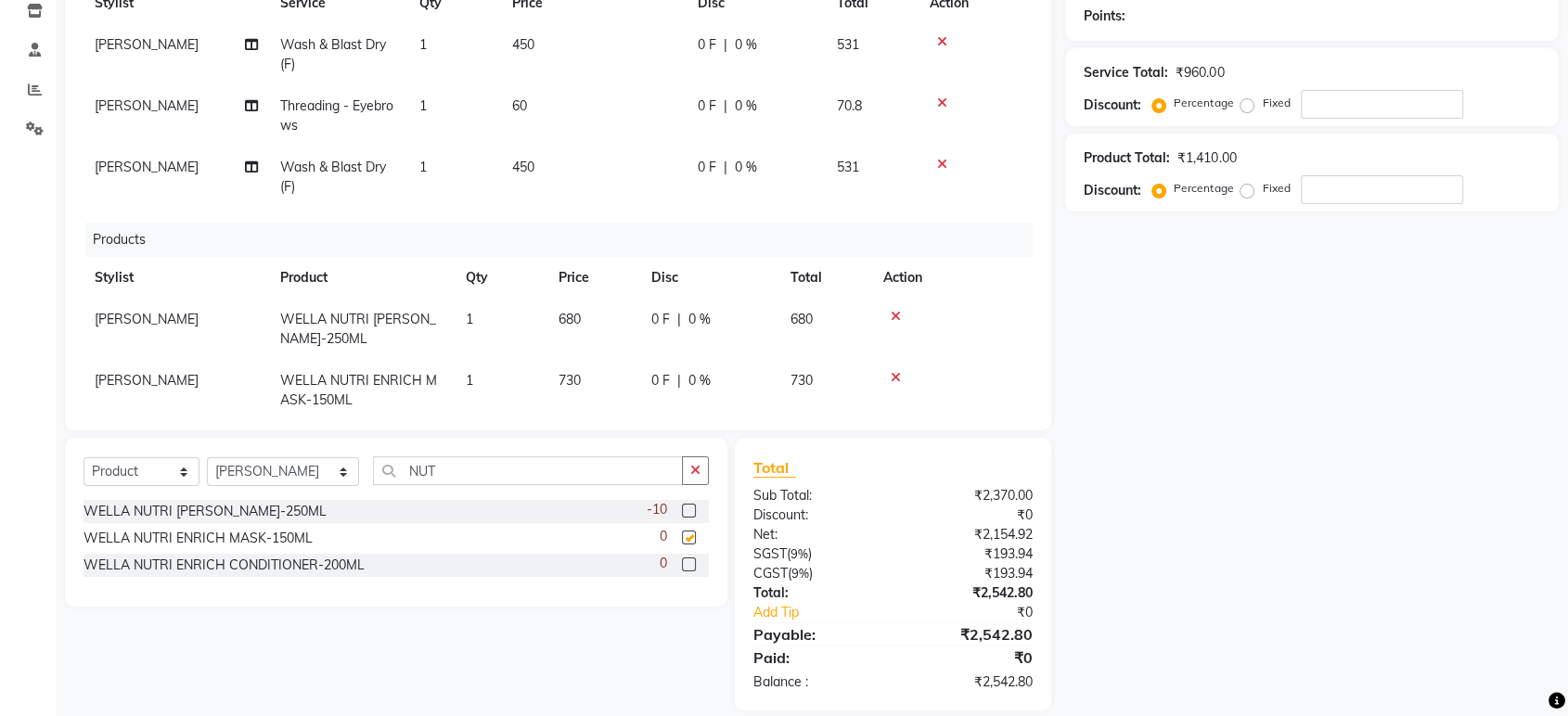
checkbox input "false"
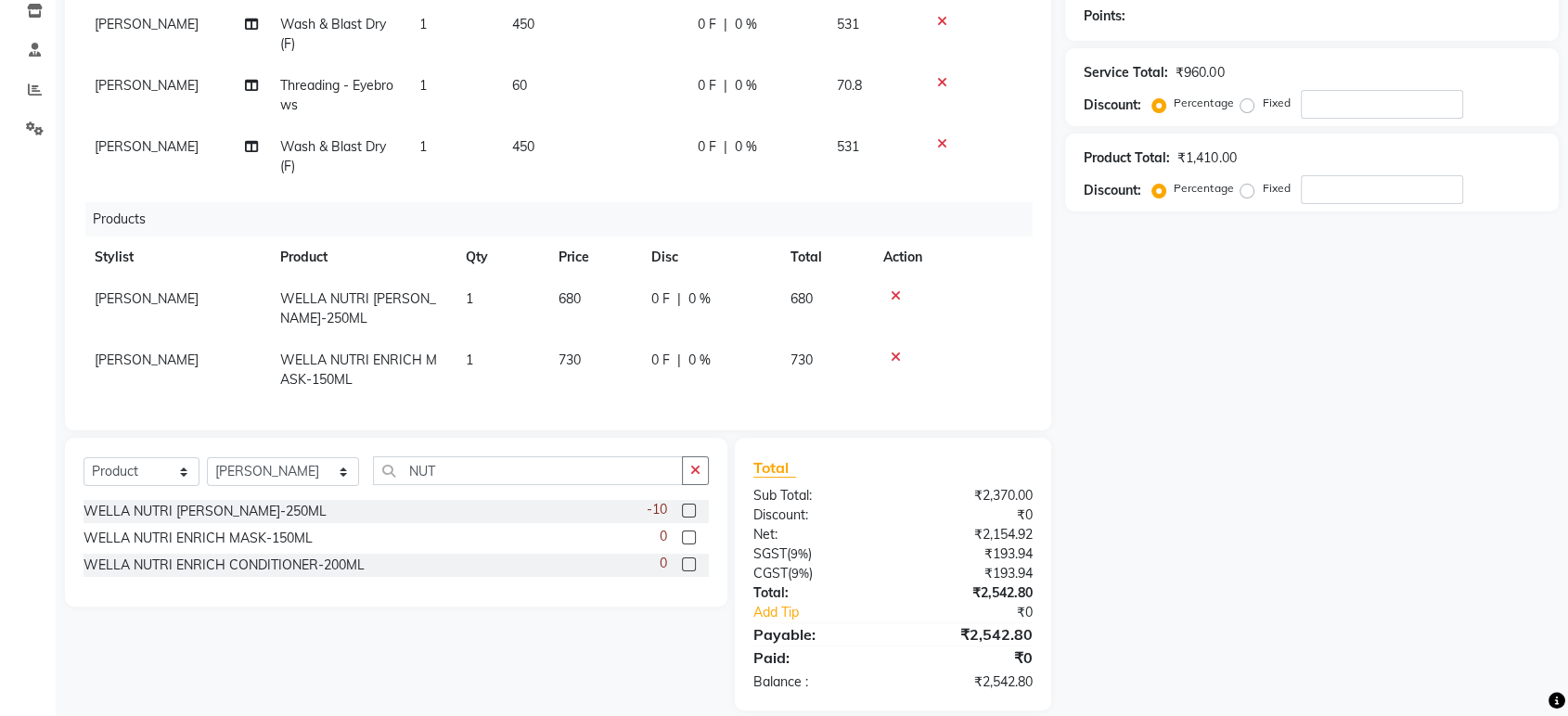
scroll to position [39, 0]
click at [599, 284] on td "680" at bounding box center [594, 305] width 93 height 61
select select "35956"
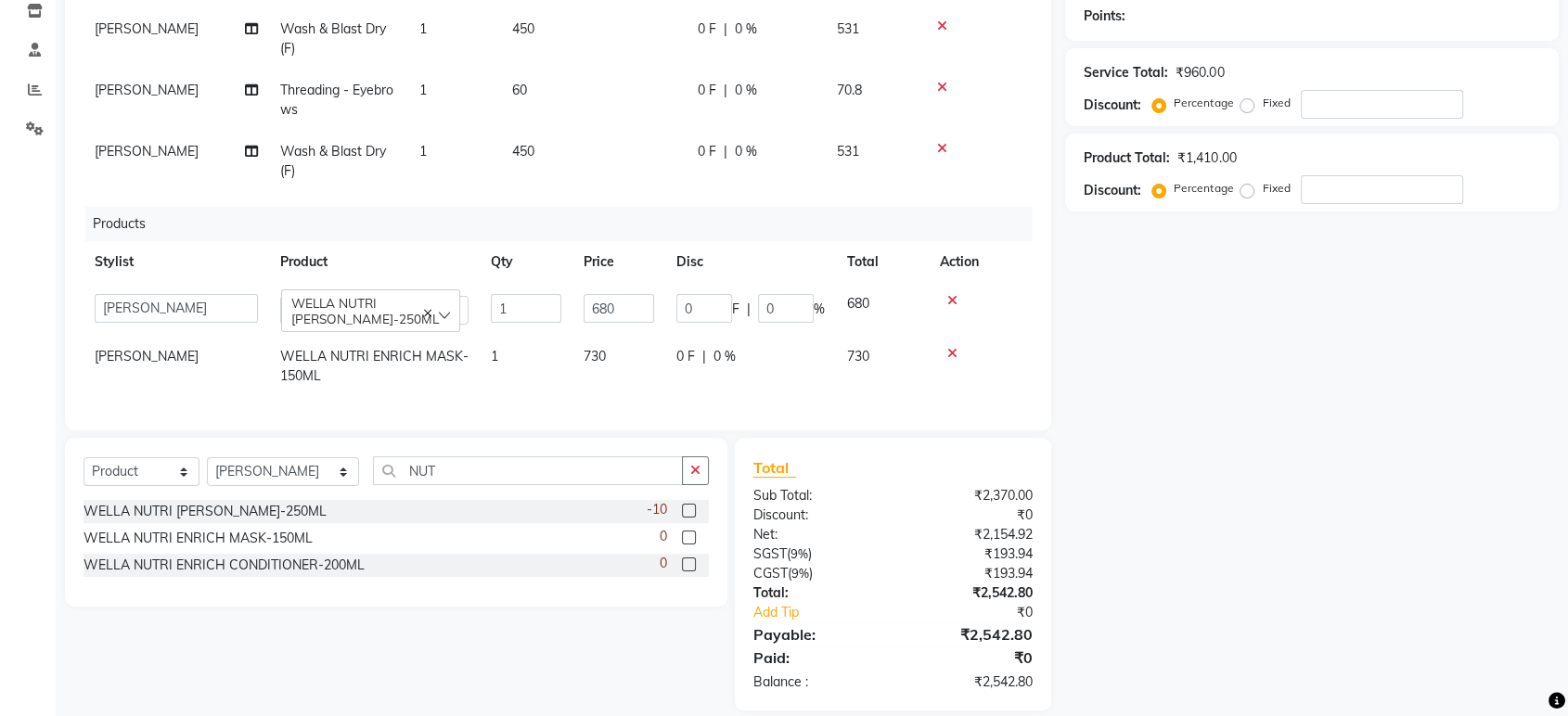
click at [599, 294] on input "680" at bounding box center [618, 308] width 70 height 29
type input "750"
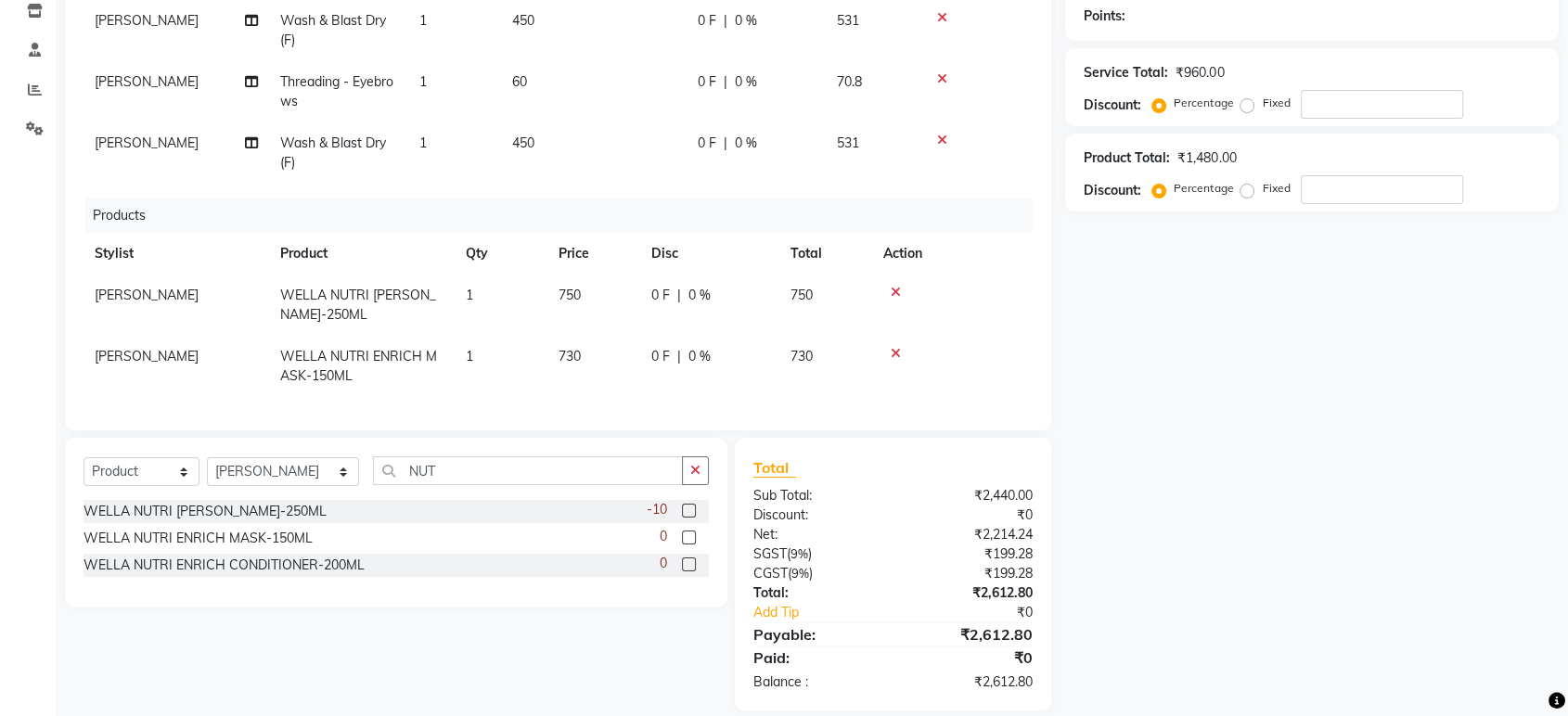
click at [617, 343] on td "730" at bounding box center [594, 365] width 93 height 61
select select "35956"
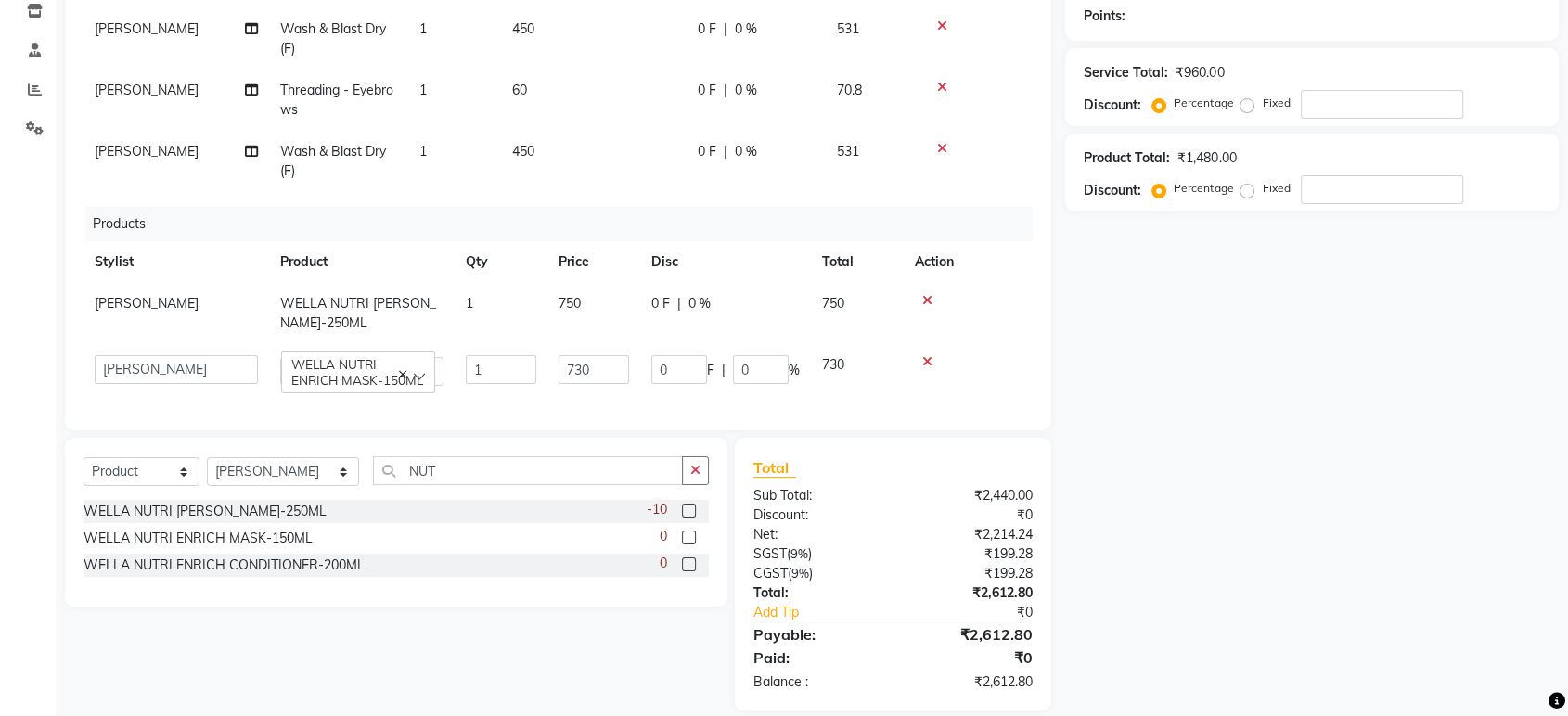
click at [617, 355] on input "730" at bounding box center [593, 369] width 70 height 29
type input "900"
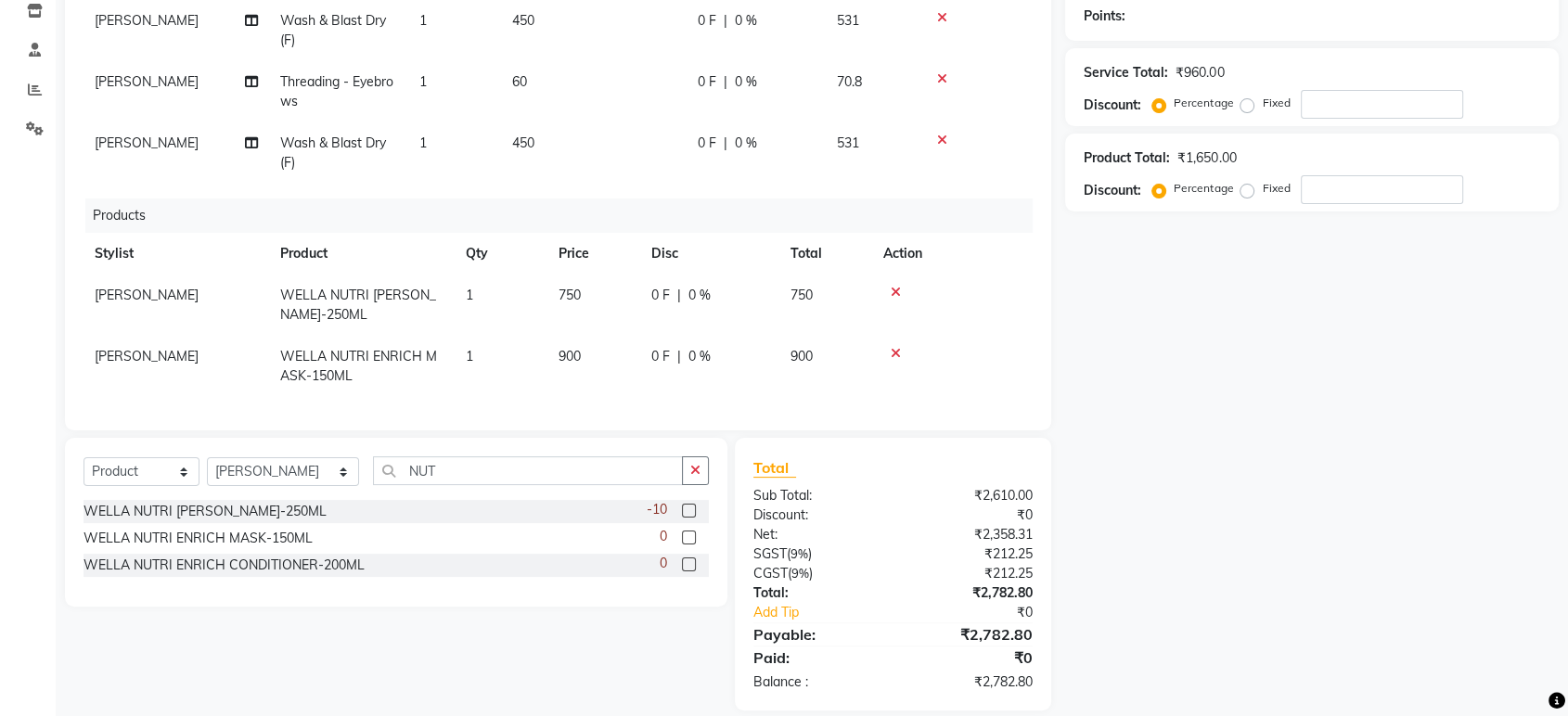
click at [1088, 327] on div "Name: Membership: Total Visits: Card on file: Last Visit: Points: Service Total…" at bounding box center [1319, 283] width 507 height 853
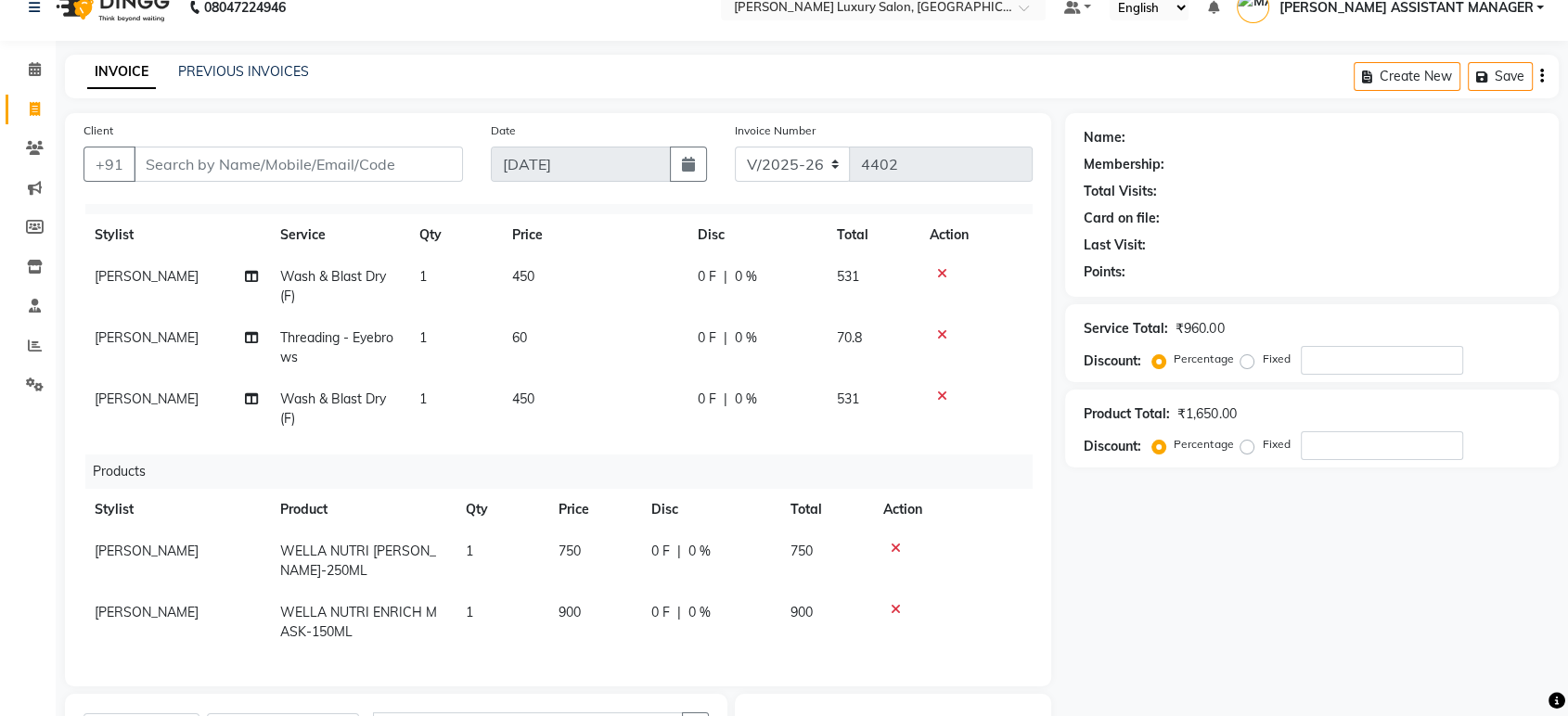
scroll to position [0, 0]
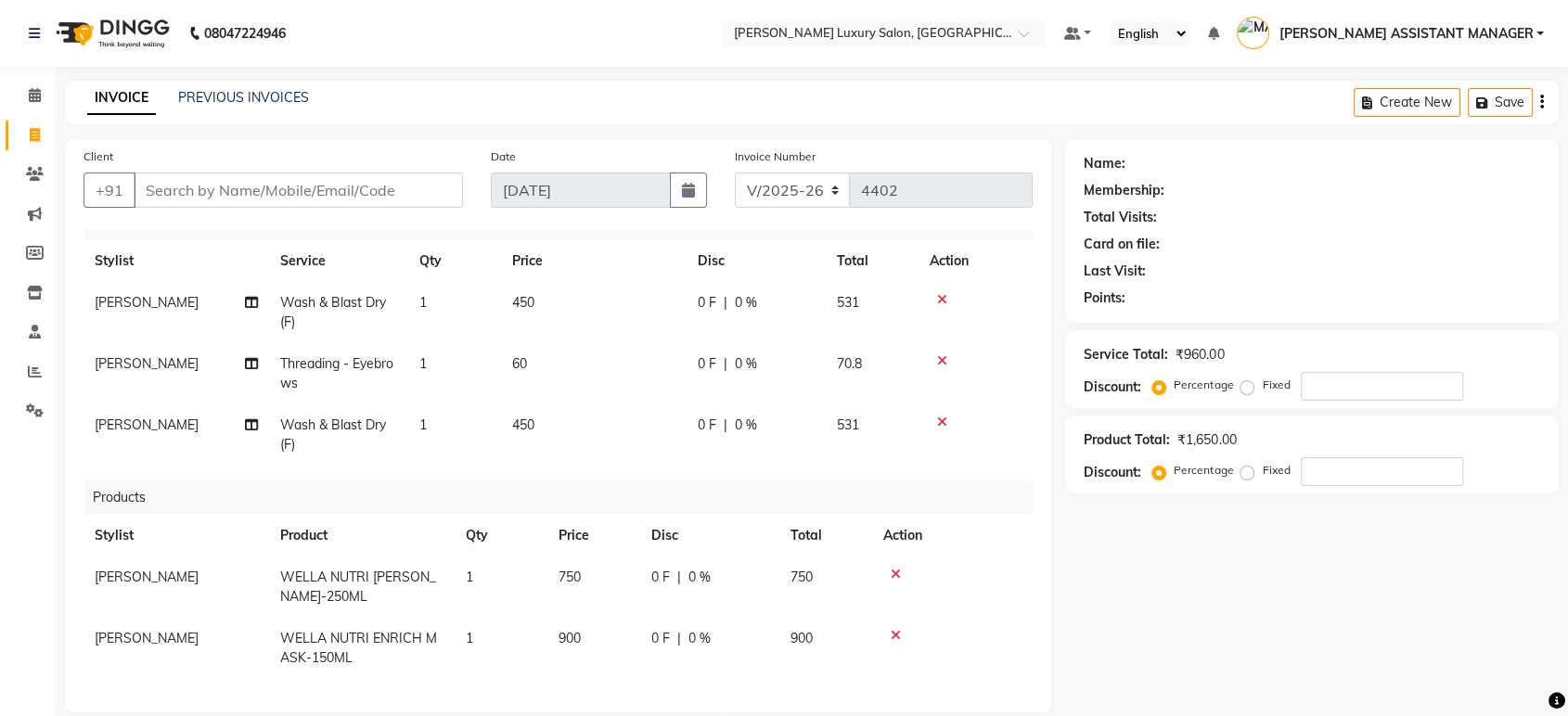
click at [937, 355] on icon at bounding box center [942, 360] width 11 height 13
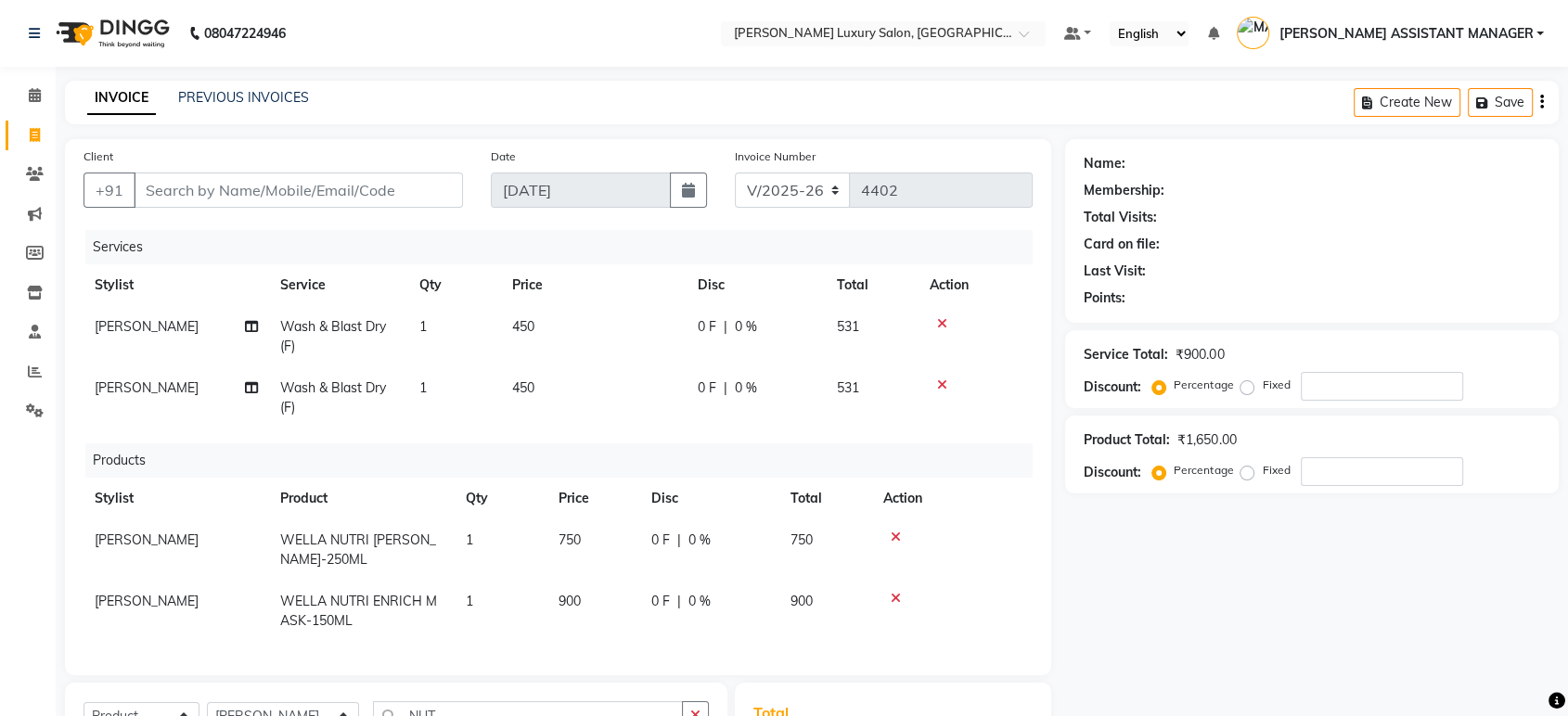
click at [943, 382] on icon at bounding box center [942, 385] width 11 height 13
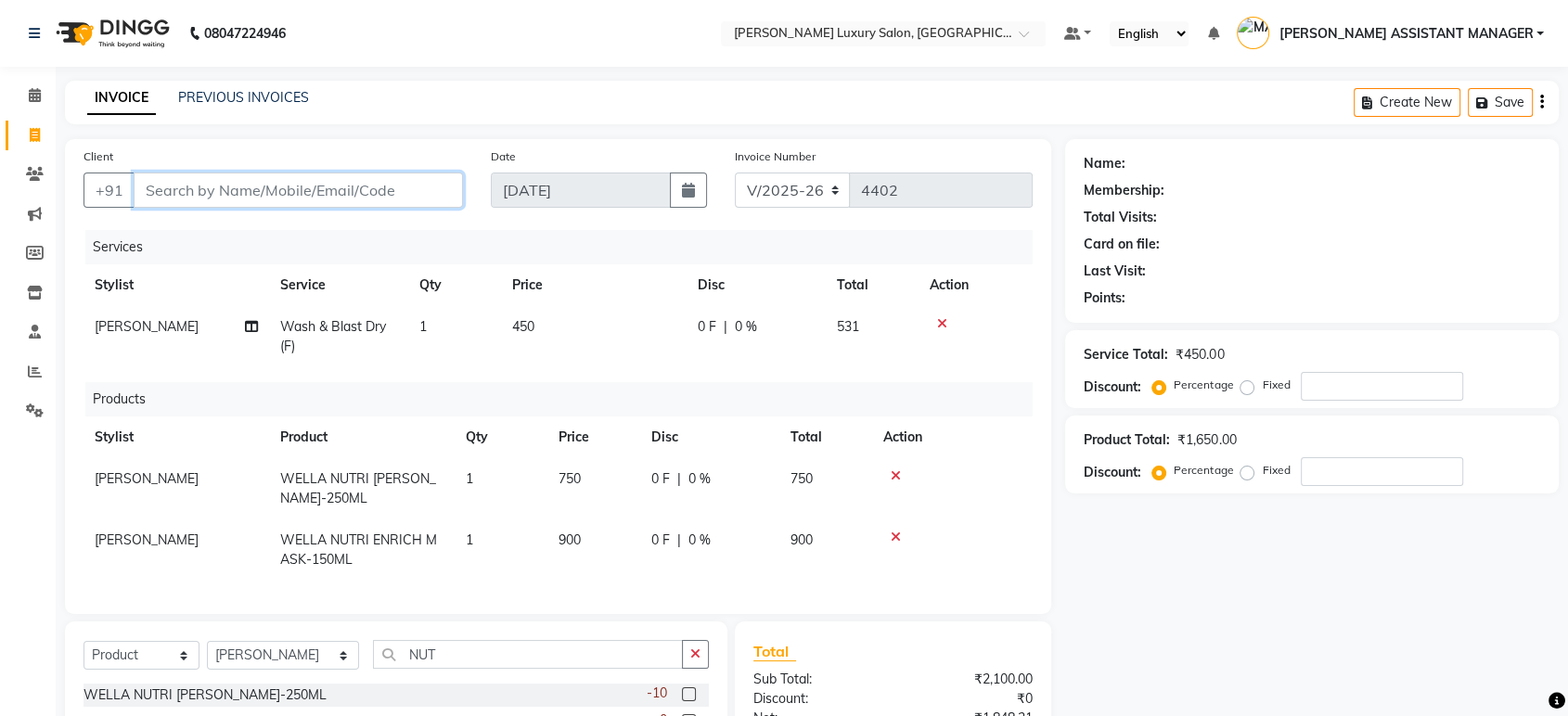
click at [407, 180] on input "Client" at bounding box center [299, 190] width 330 height 36
type input "9"
type input "0"
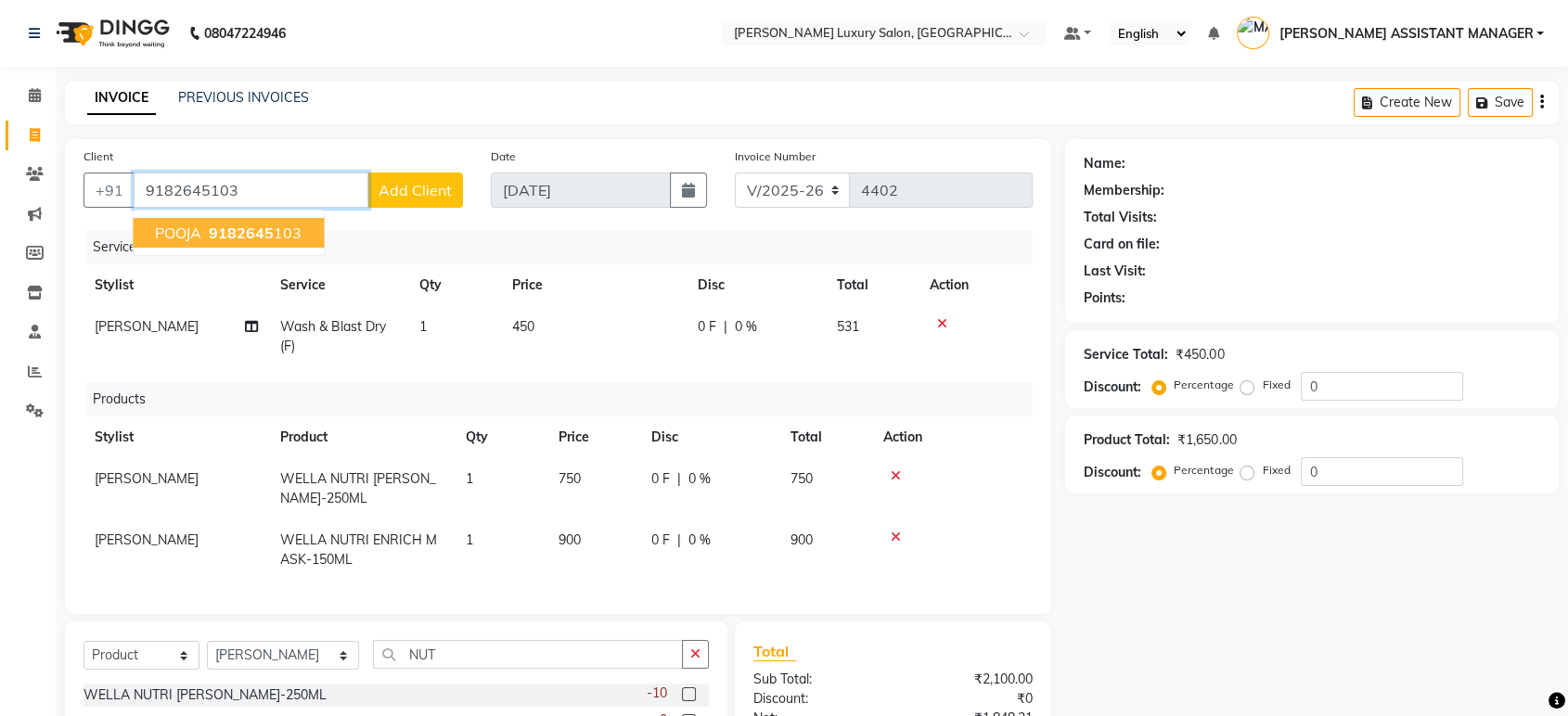
type input "9182645103"
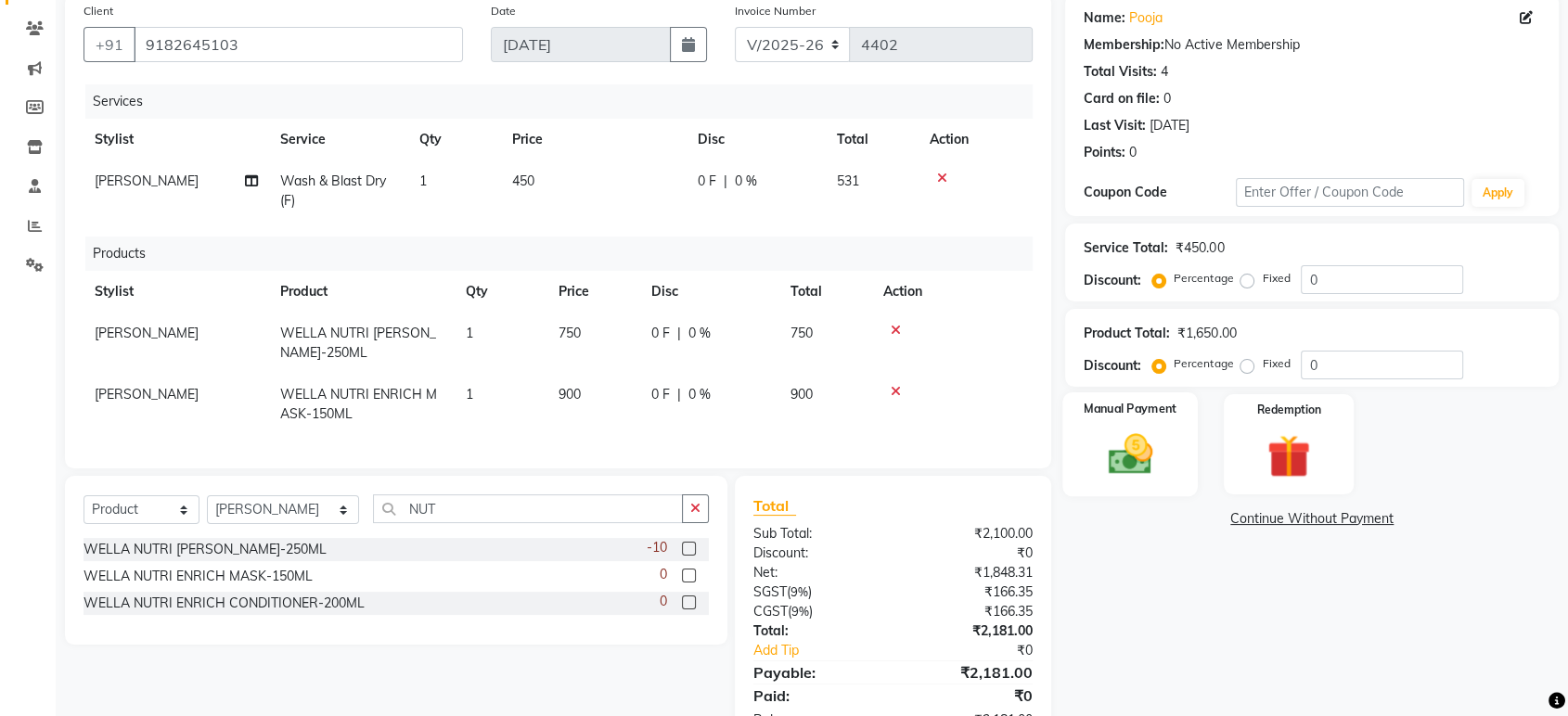
scroll to position [221, 0]
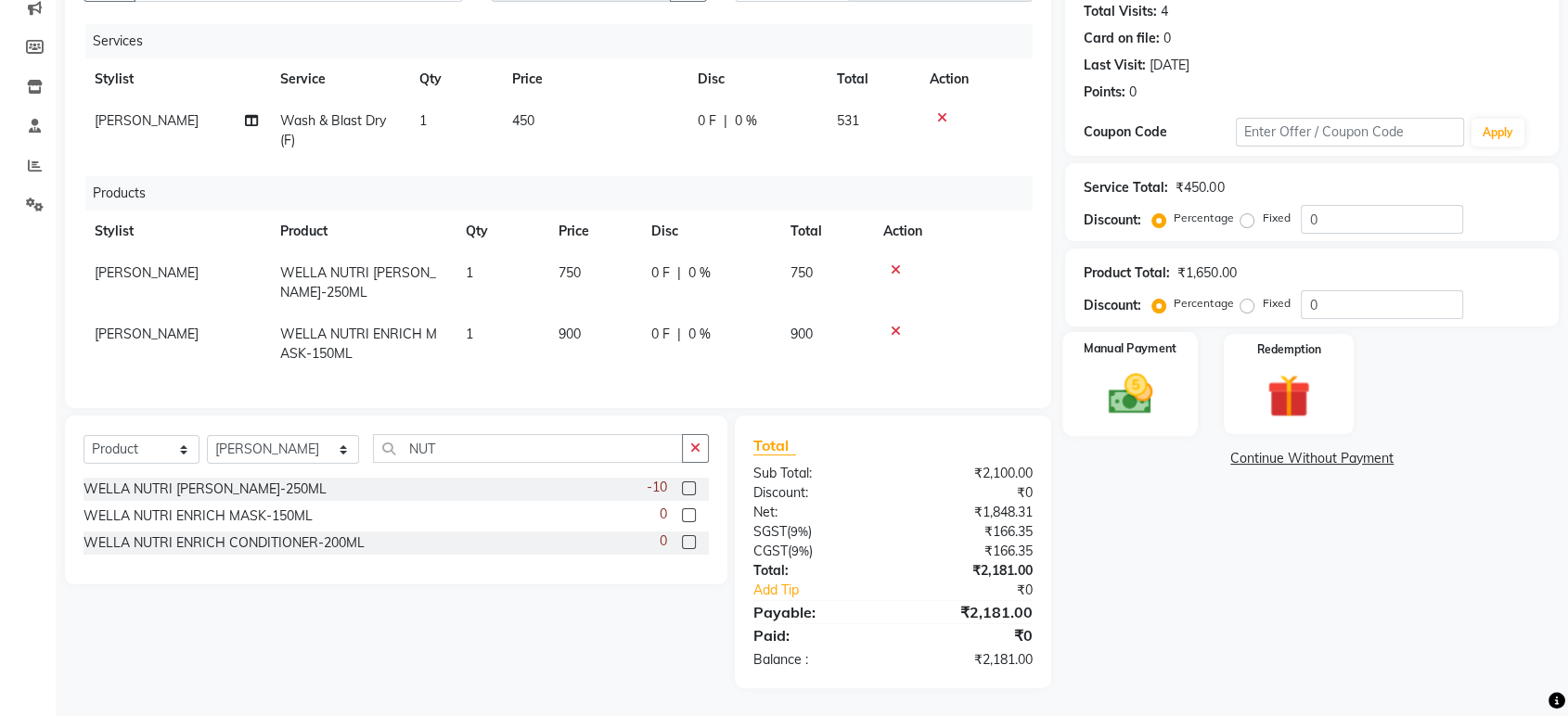
click at [1157, 373] on img at bounding box center [1129, 394] width 72 height 52
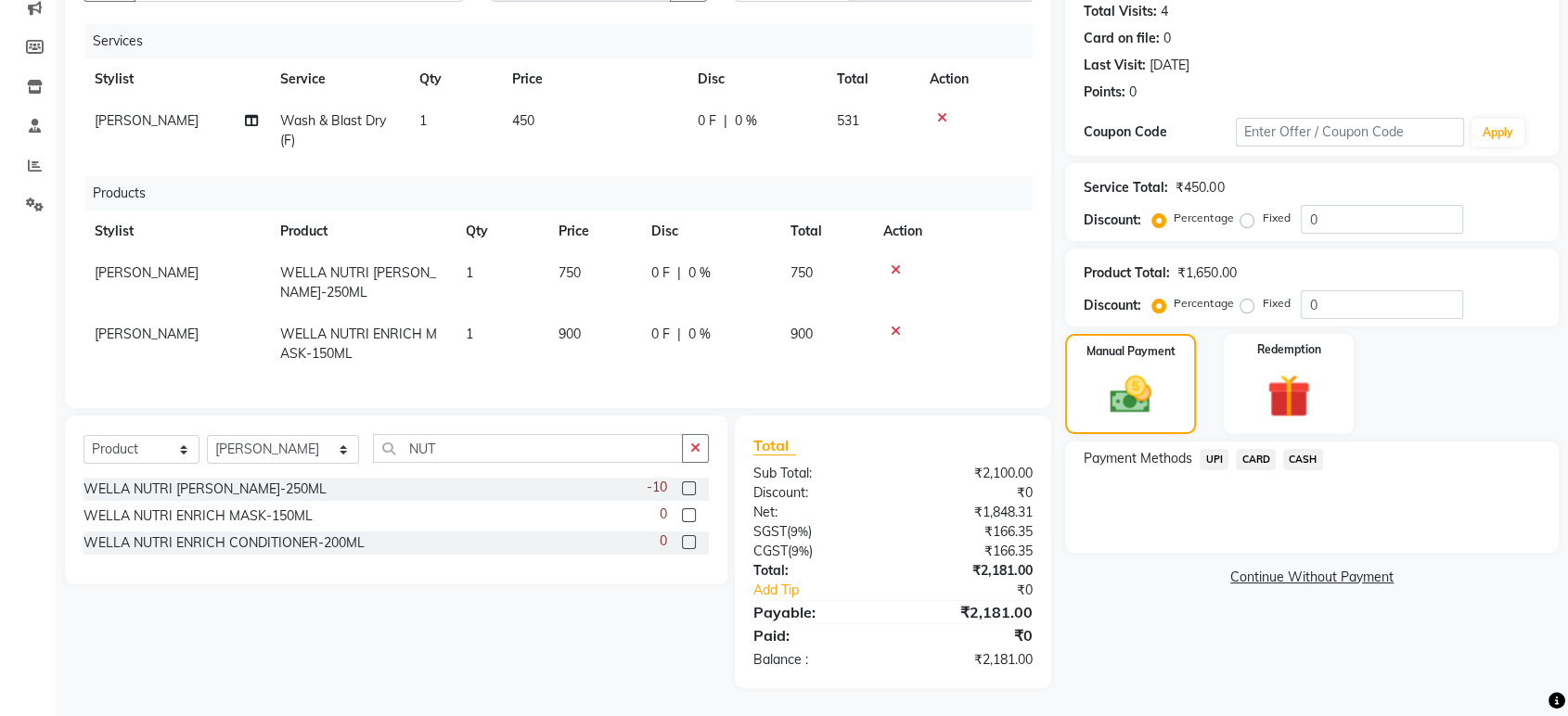
click at [1267, 449] on span "CARD" at bounding box center [1256, 460] width 40 height 21
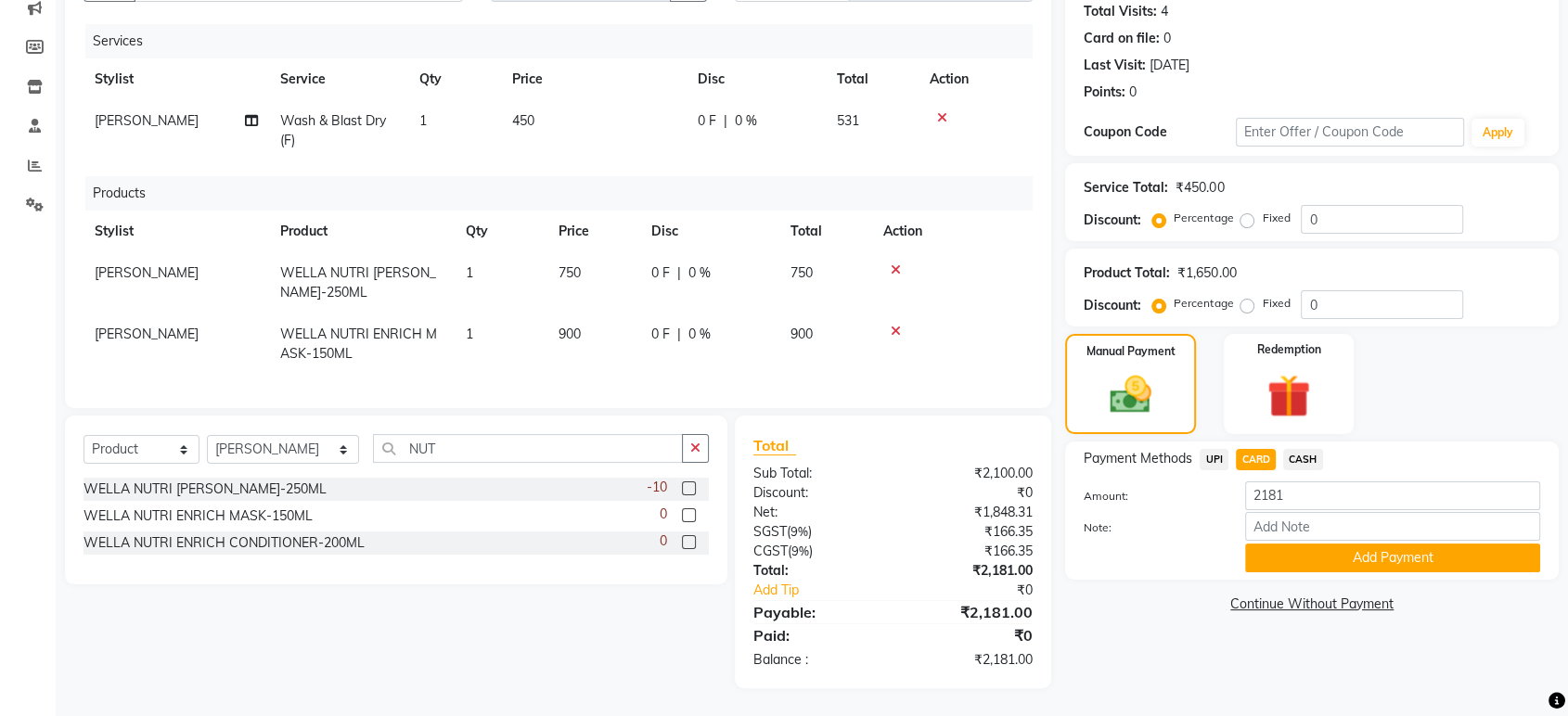
drag, startPoint x: 1337, startPoint y: 452, endPoint x: 1311, endPoint y: 449, distance: 26.2
click at [1335, 452] on div "Payment Methods UPI CARD CASH" at bounding box center [1311, 462] width 456 height 25
click at [1311, 449] on span "CASH" at bounding box center [1303, 460] width 40 height 21
click at [1315, 481] on input "2181" at bounding box center [1392, 495] width 295 height 29
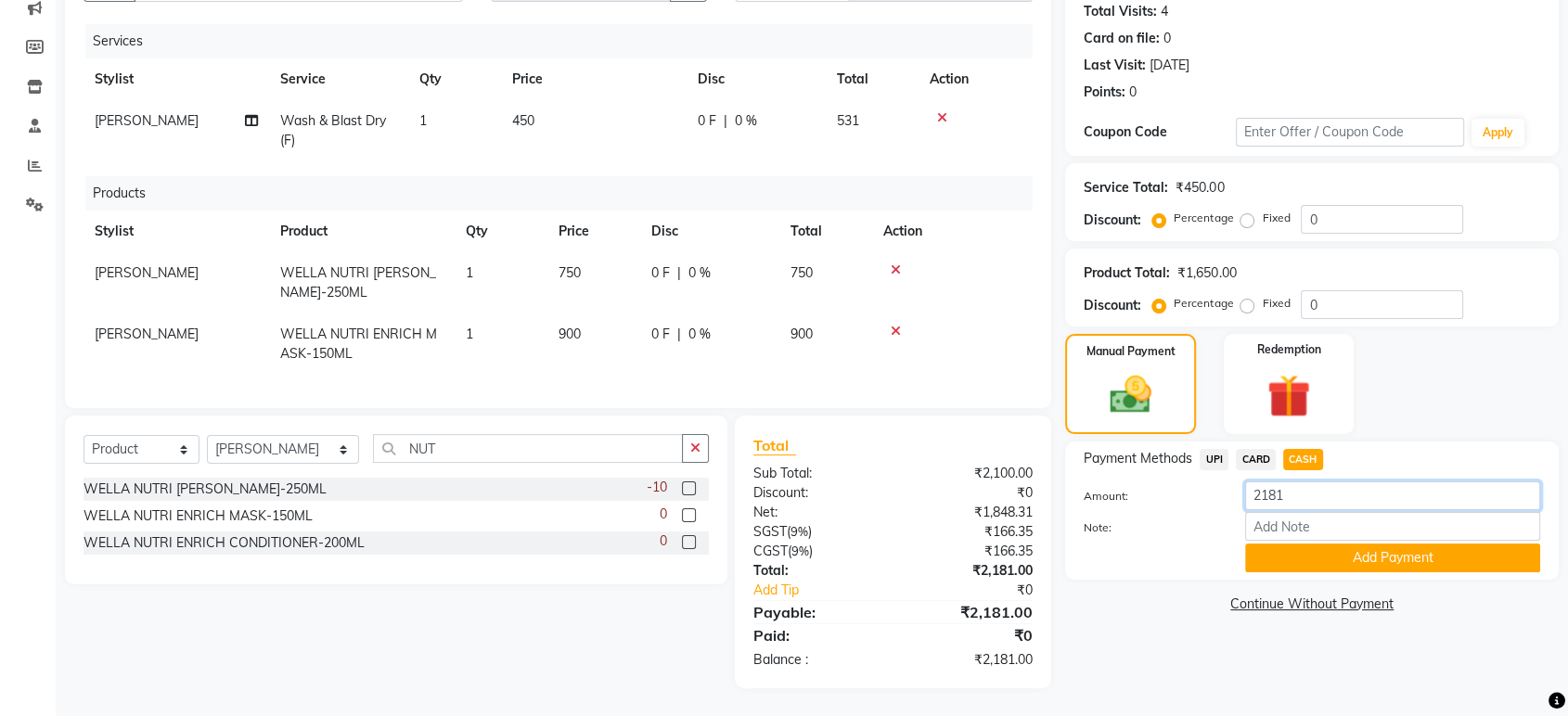
click at [1315, 481] on input "2181" at bounding box center [1392, 495] width 295 height 29
type input "2000"
click at [1347, 544] on button "Add Payment" at bounding box center [1392, 558] width 295 height 29
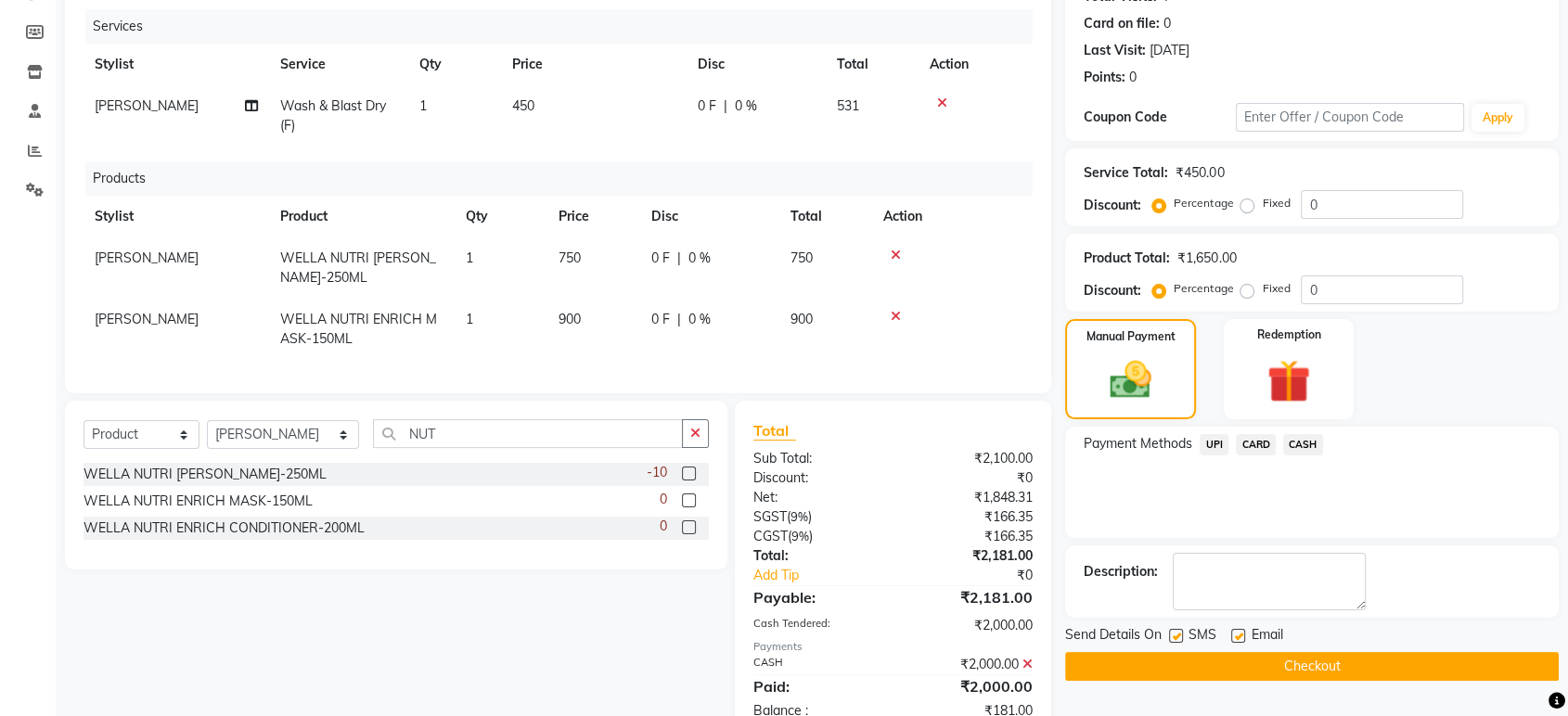
click at [1221, 443] on span "UPI" at bounding box center [1214, 444] width 29 height 21
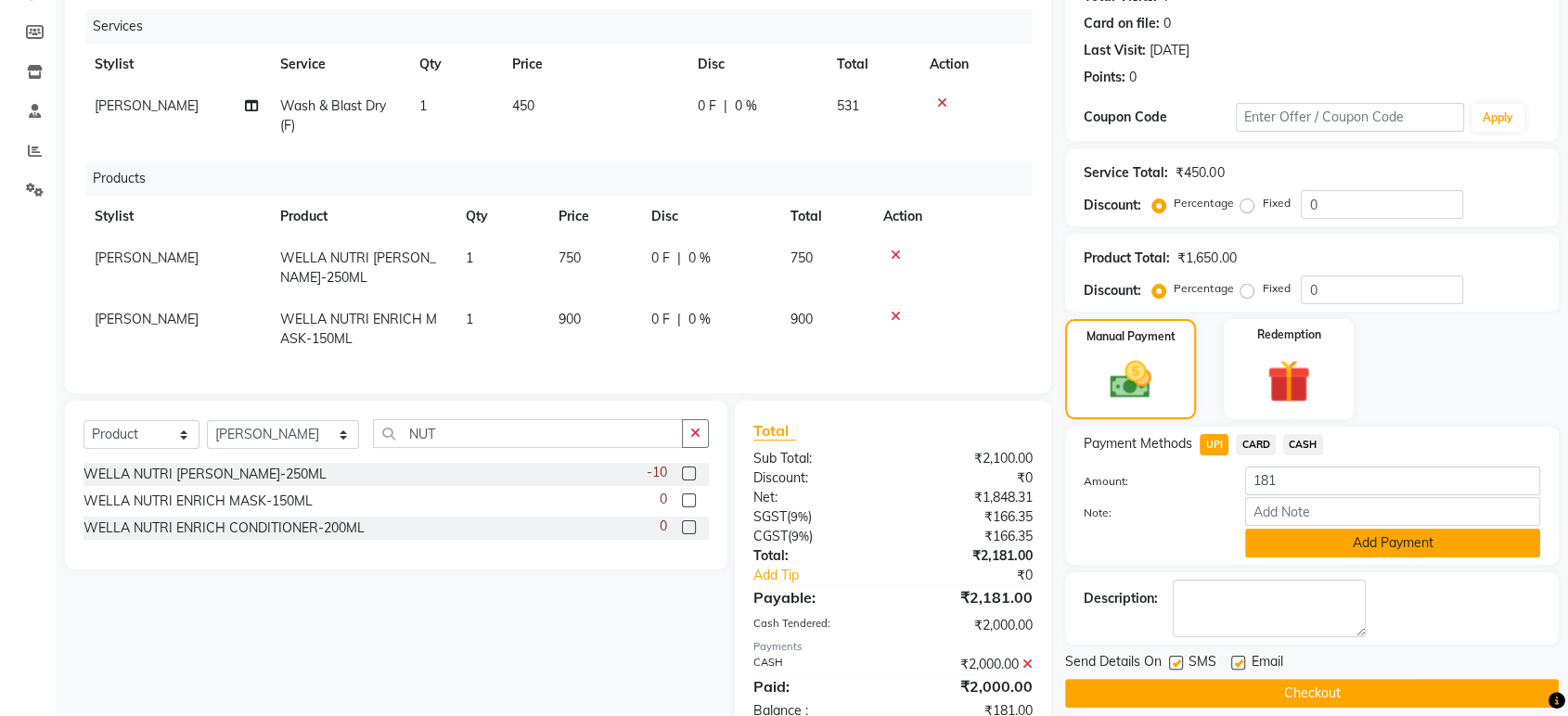
click at [1305, 537] on button "Add Payment" at bounding box center [1392, 543] width 295 height 29
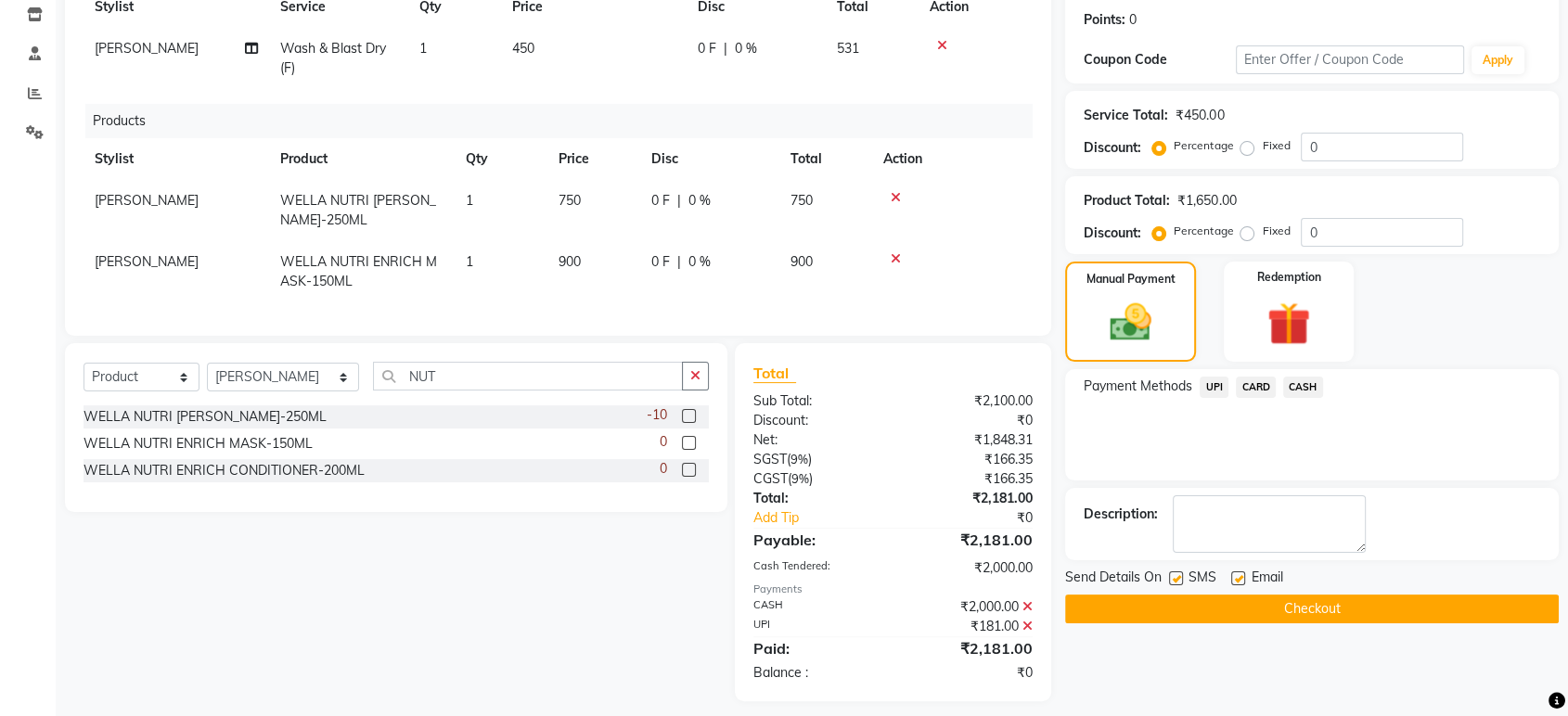
scroll to position [305, 0]
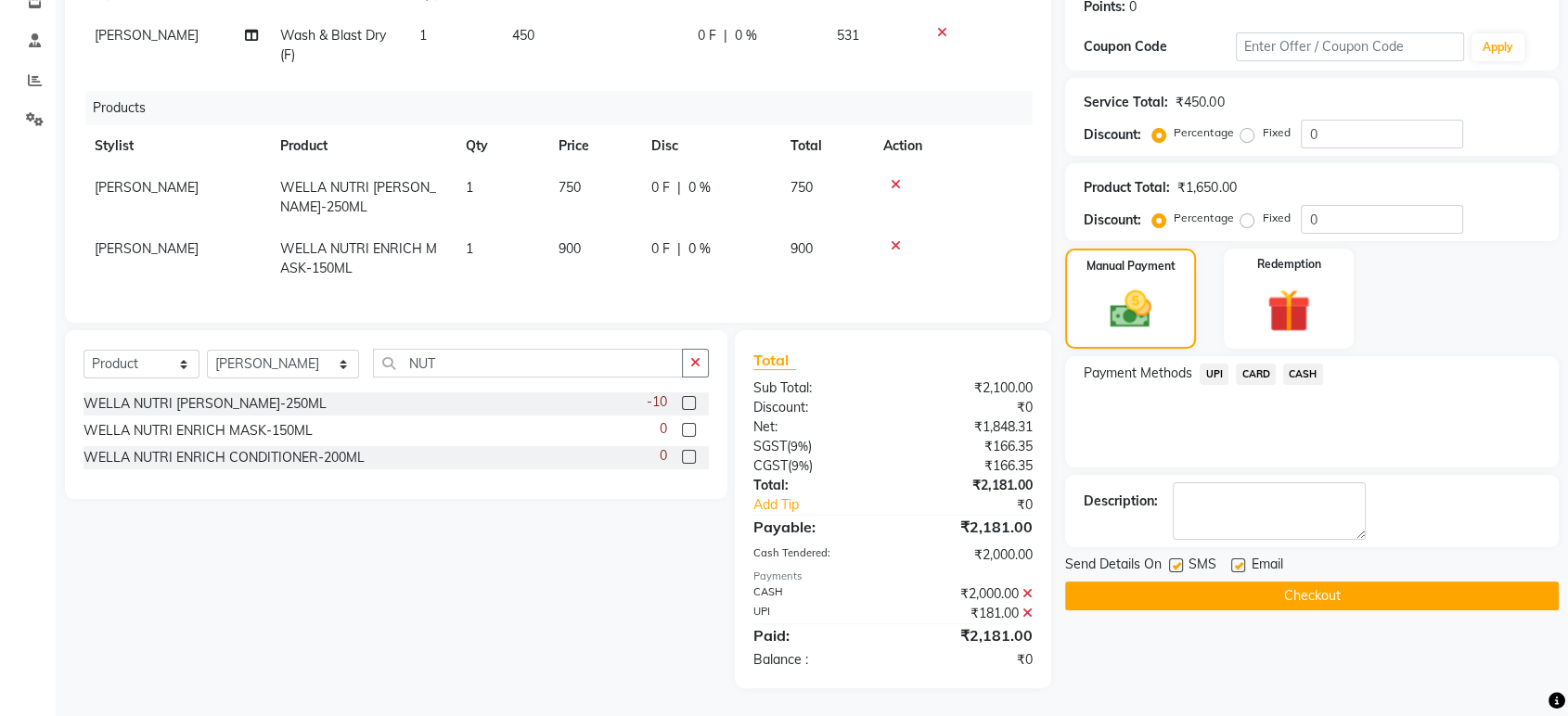
click at [1319, 581] on button "Checkout" at bounding box center [1312, 596] width 494 height 29
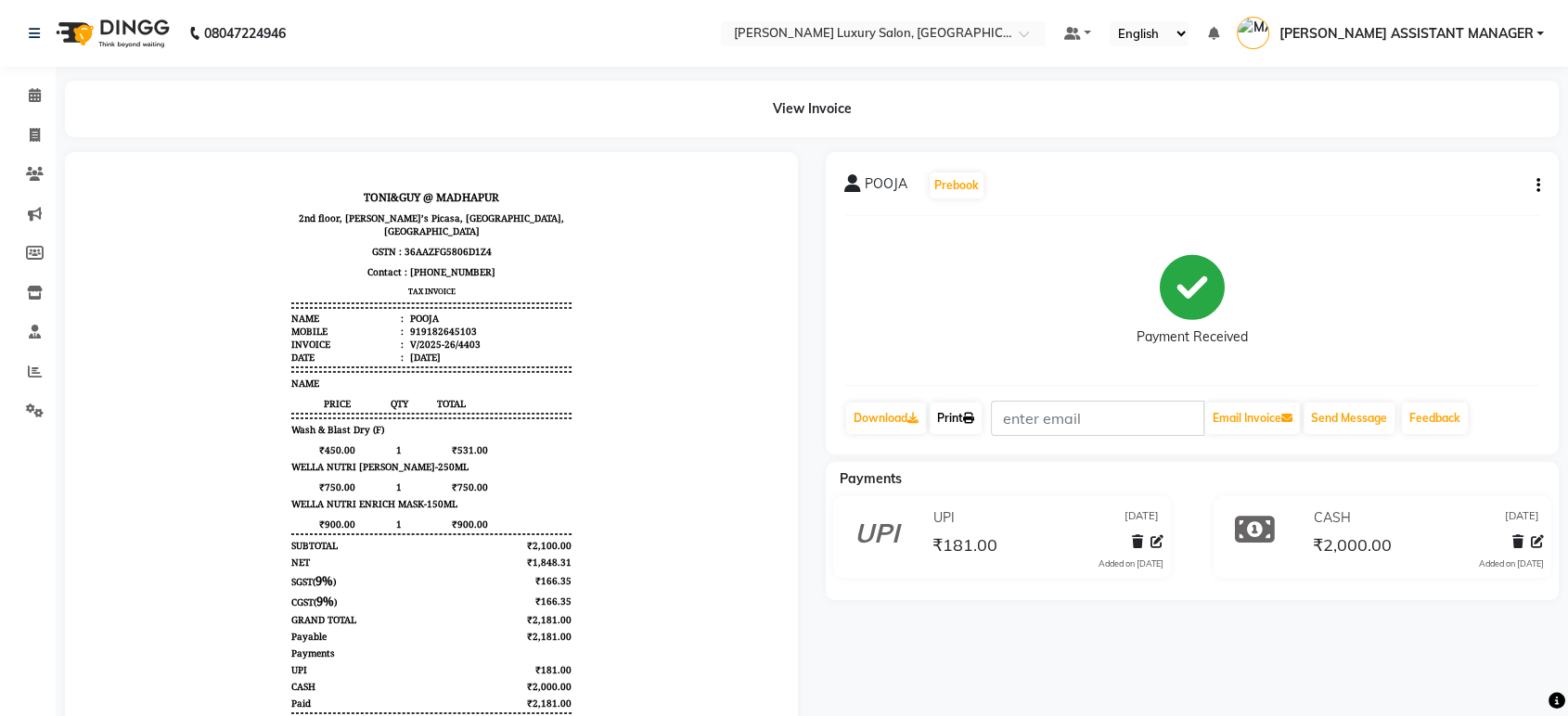
click at [967, 413] on link "Print" at bounding box center [956, 418] width 52 height 32
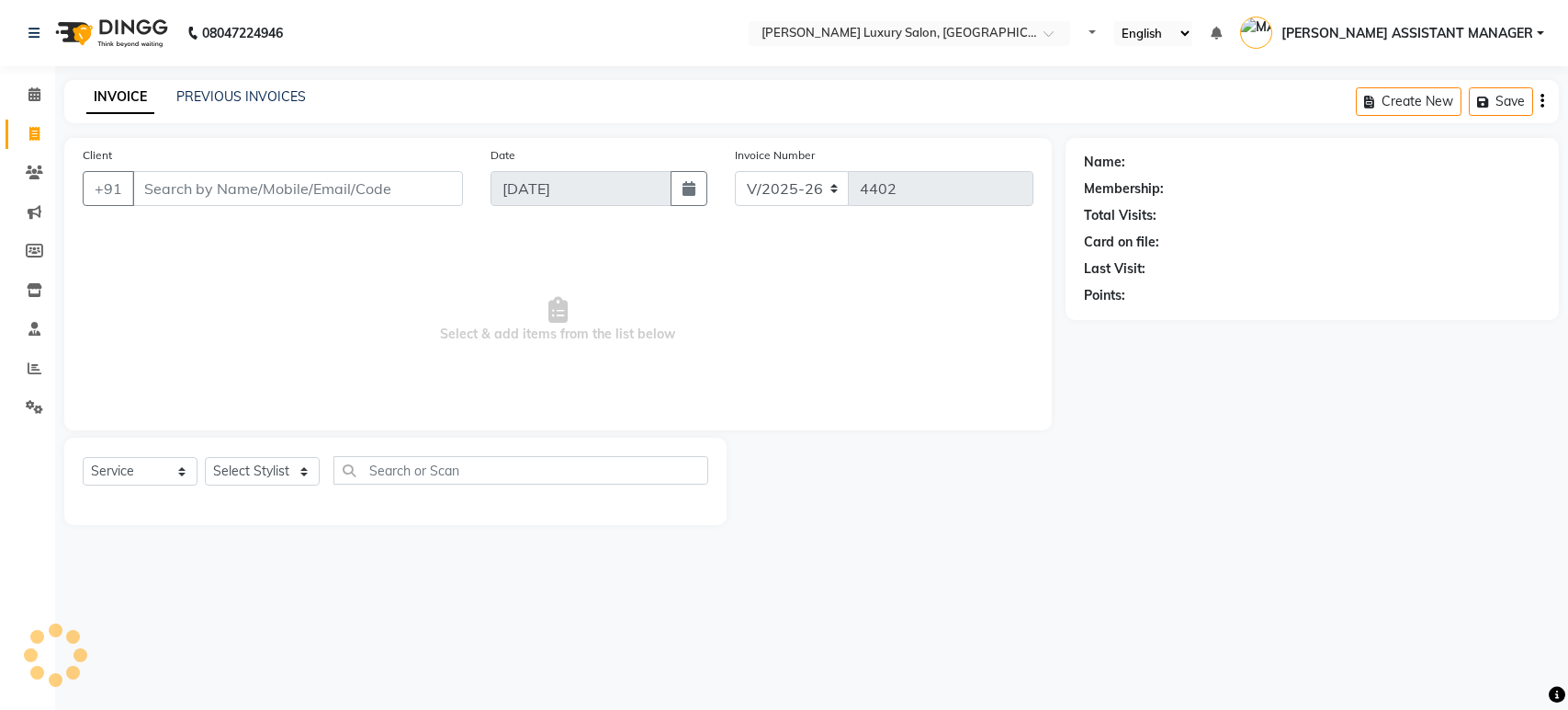
select select "4712"
select select "service"
click at [229, 86] on div "INVOICE PREVIOUS INVOICES Create New Save" at bounding box center [811, 101] width 1494 height 43
click at [229, 94] on link "PREVIOUS INVOICES" at bounding box center [242, 96] width 130 height 16
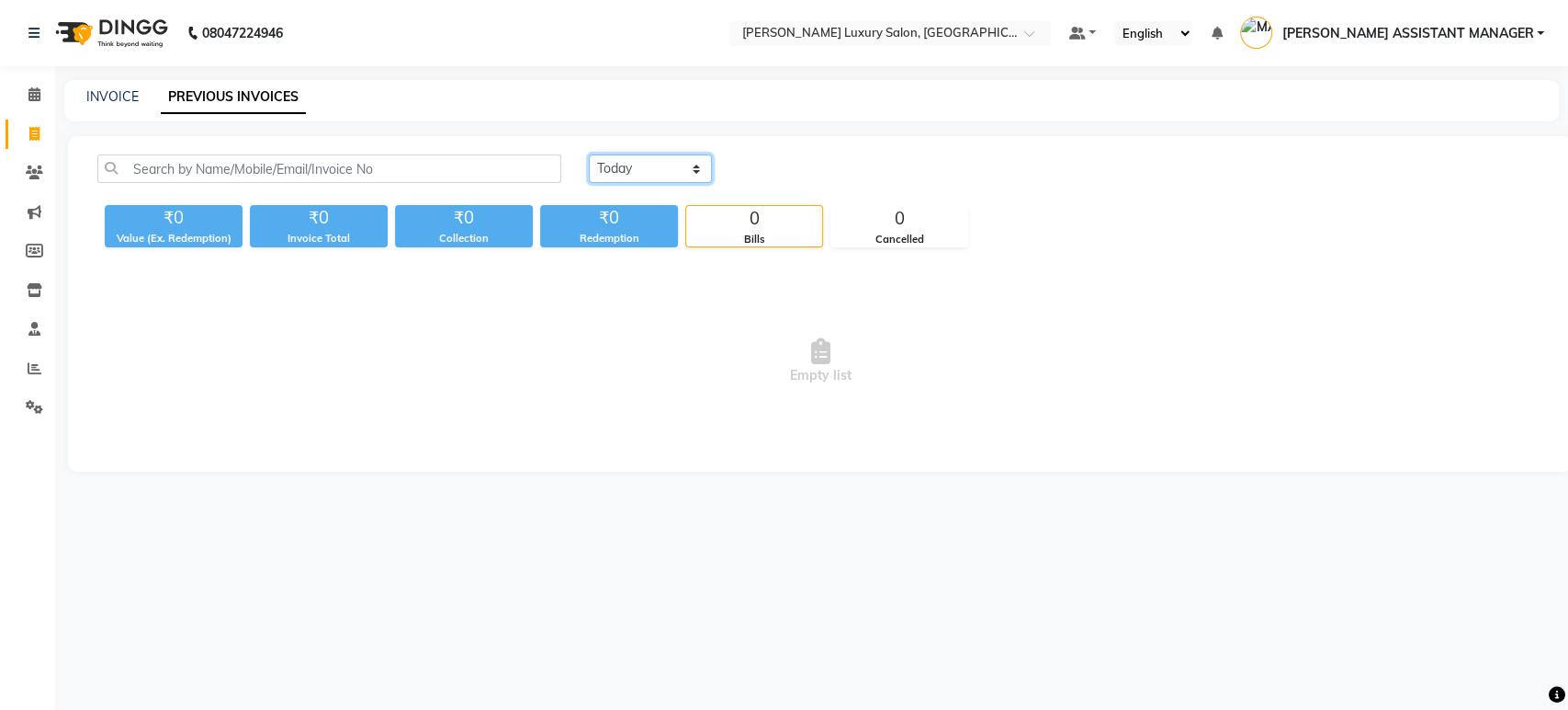
click at [667, 166] on select "[DATE] [DATE] Custom Range" at bounding box center [650, 169] width 123 height 29
select select "range"
click at [589, 155] on select "[DATE] [DATE] Custom Range" at bounding box center [650, 169] width 123 height 29
click at [773, 161] on input "[DATE]" at bounding box center [800, 169] width 129 height 26
select select "9"
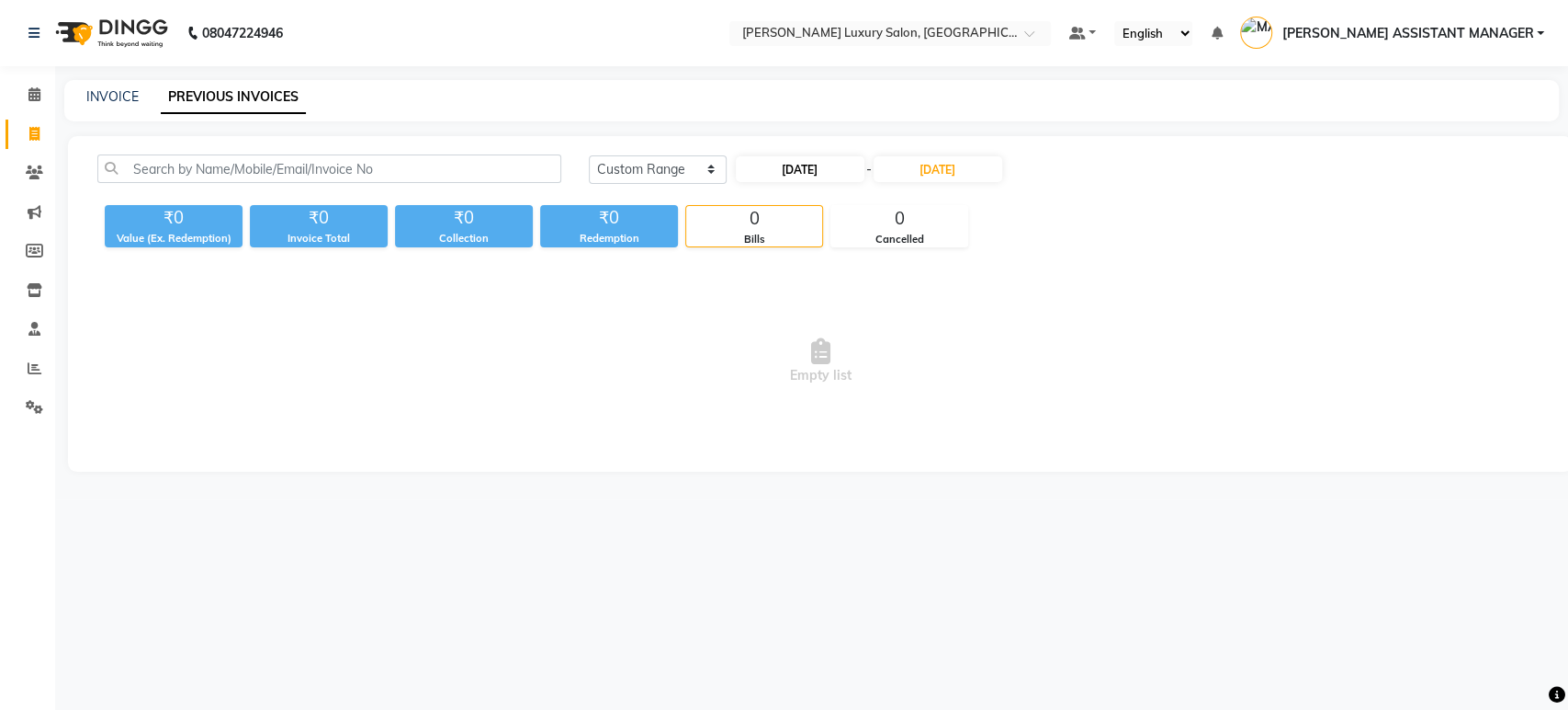
select select "2025"
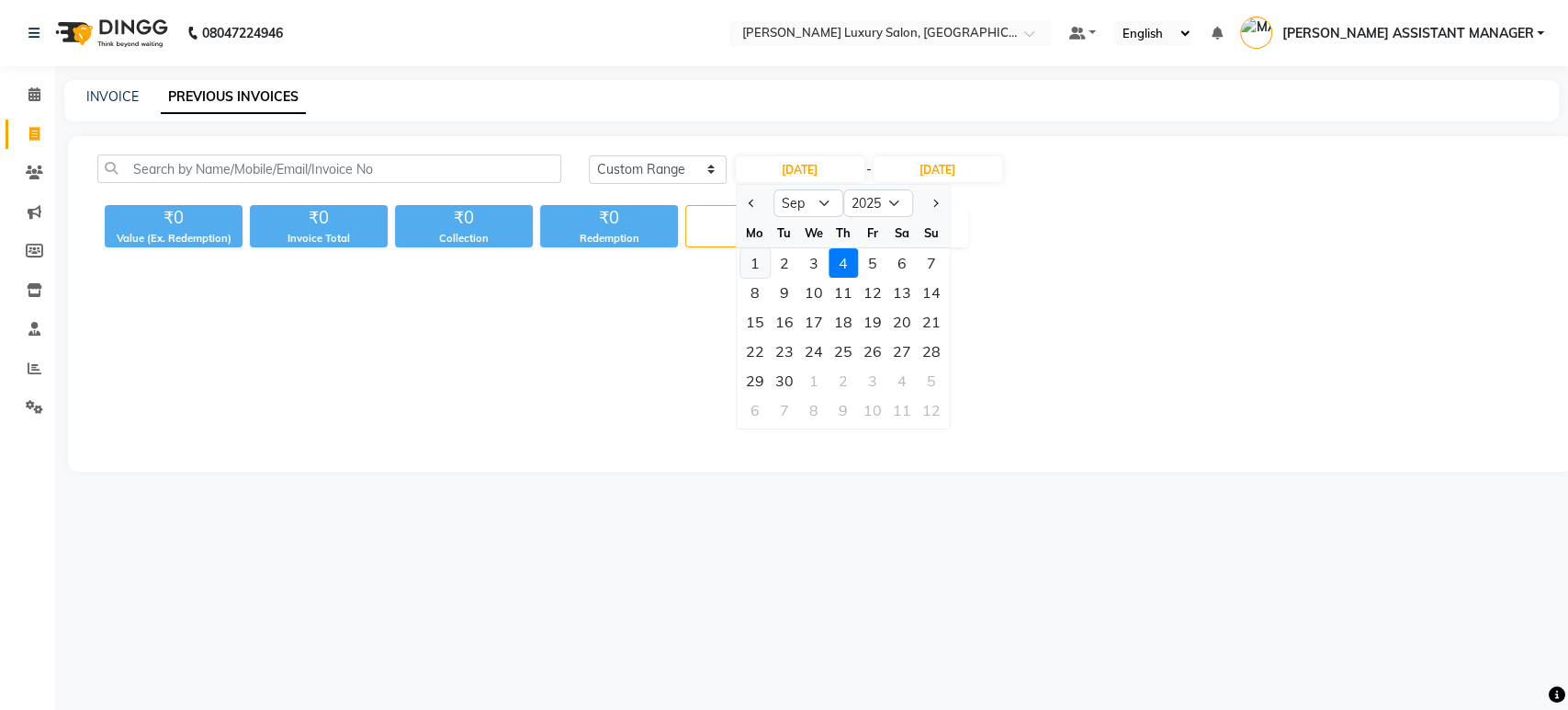
click at [764, 256] on div "1" at bounding box center [754, 263] width 30 height 30
type input "[DATE]"
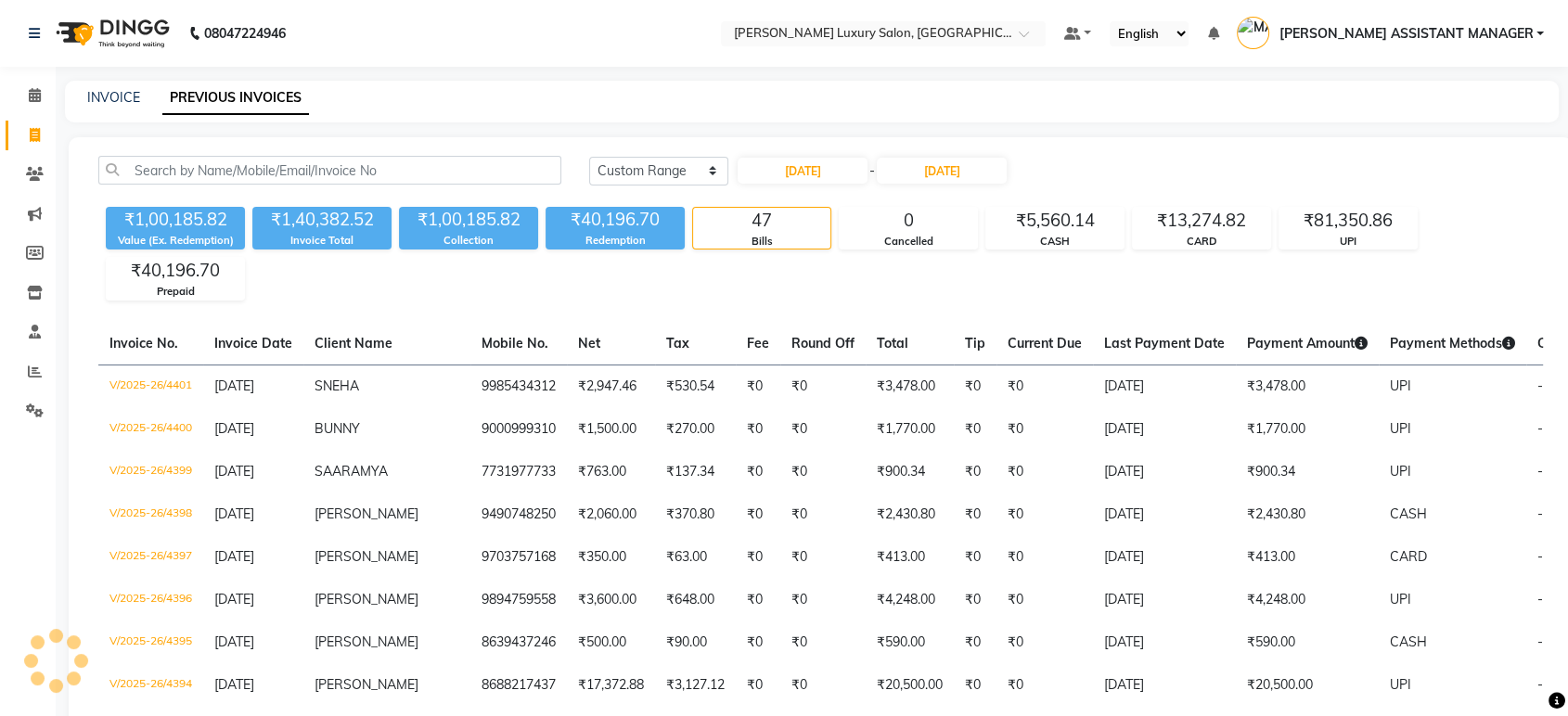
drag, startPoint x: 1035, startPoint y: 199, endPoint x: 977, endPoint y: 176, distance: 62.4
click at [1035, 199] on div "[DATE] [DATE] Custom Range [DATE] - [DATE]" at bounding box center [1067, 177] width 982 height 43
click at [977, 176] on input "[DATE]" at bounding box center [941, 171] width 130 height 26
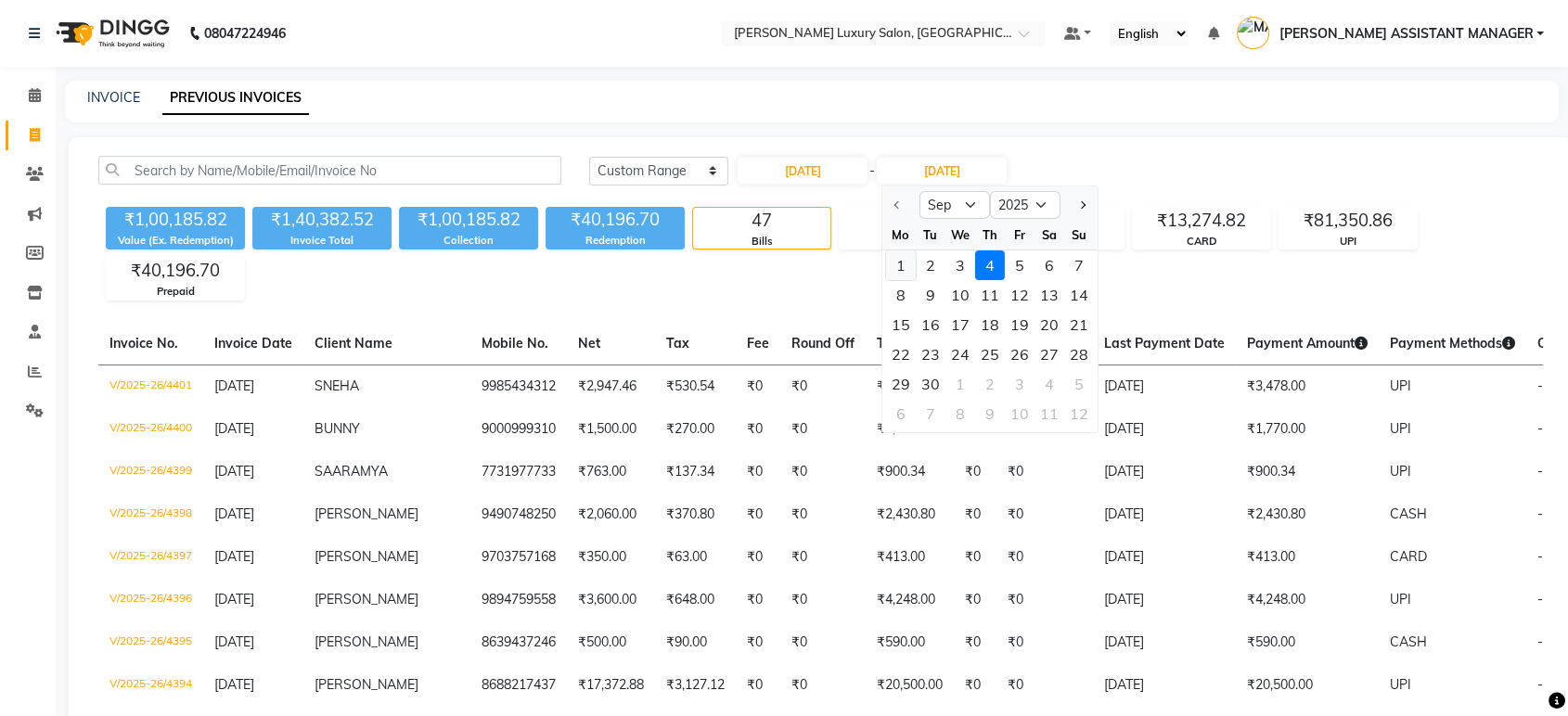
click at [892, 263] on div "1" at bounding box center [901, 265] width 30 height 30
type input "01-09-2025"
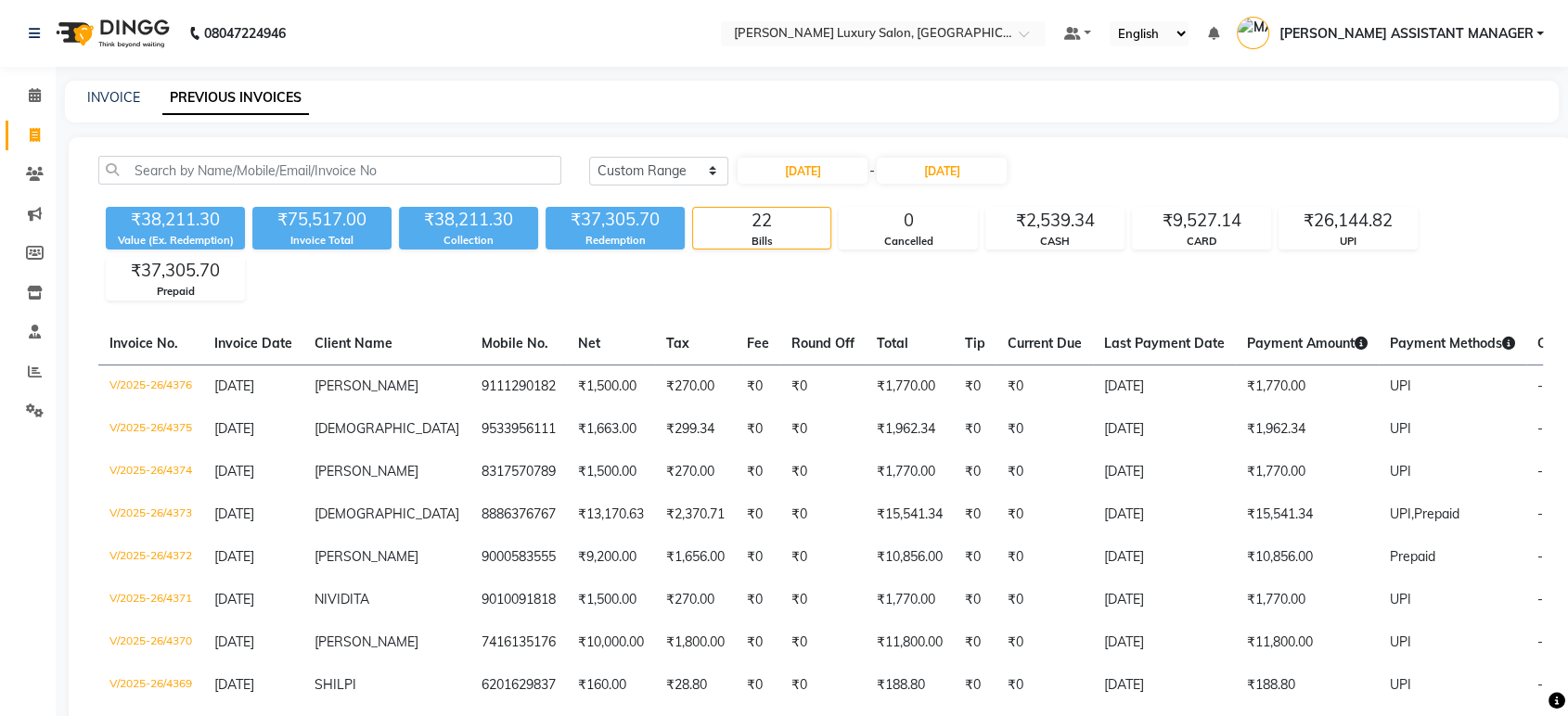
click at [1230, 169] on div "Today Yesterday Custom Range 01-09-2025 - 01-09-2025" at bounding box center [1066, 171] width 954 height 30
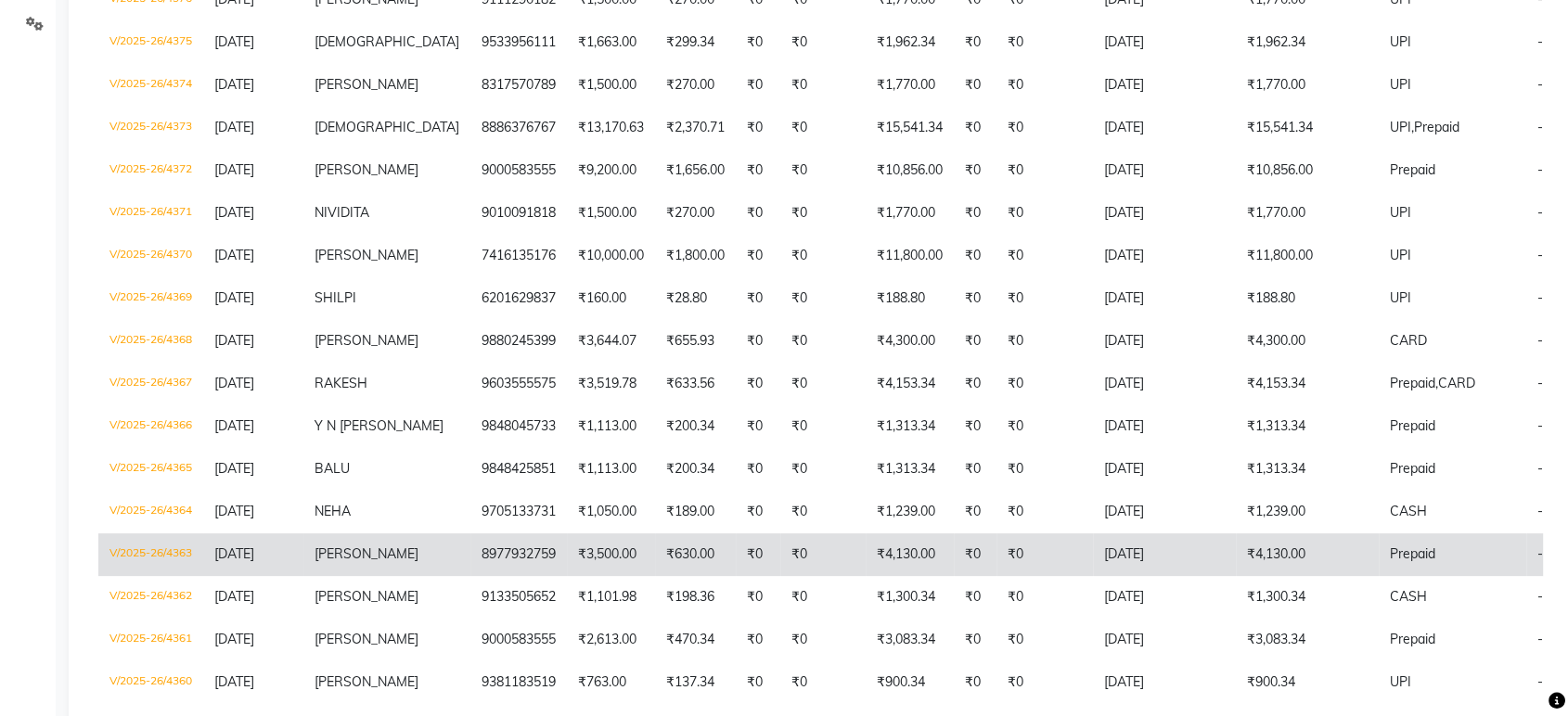
scroll to position [227, 0]
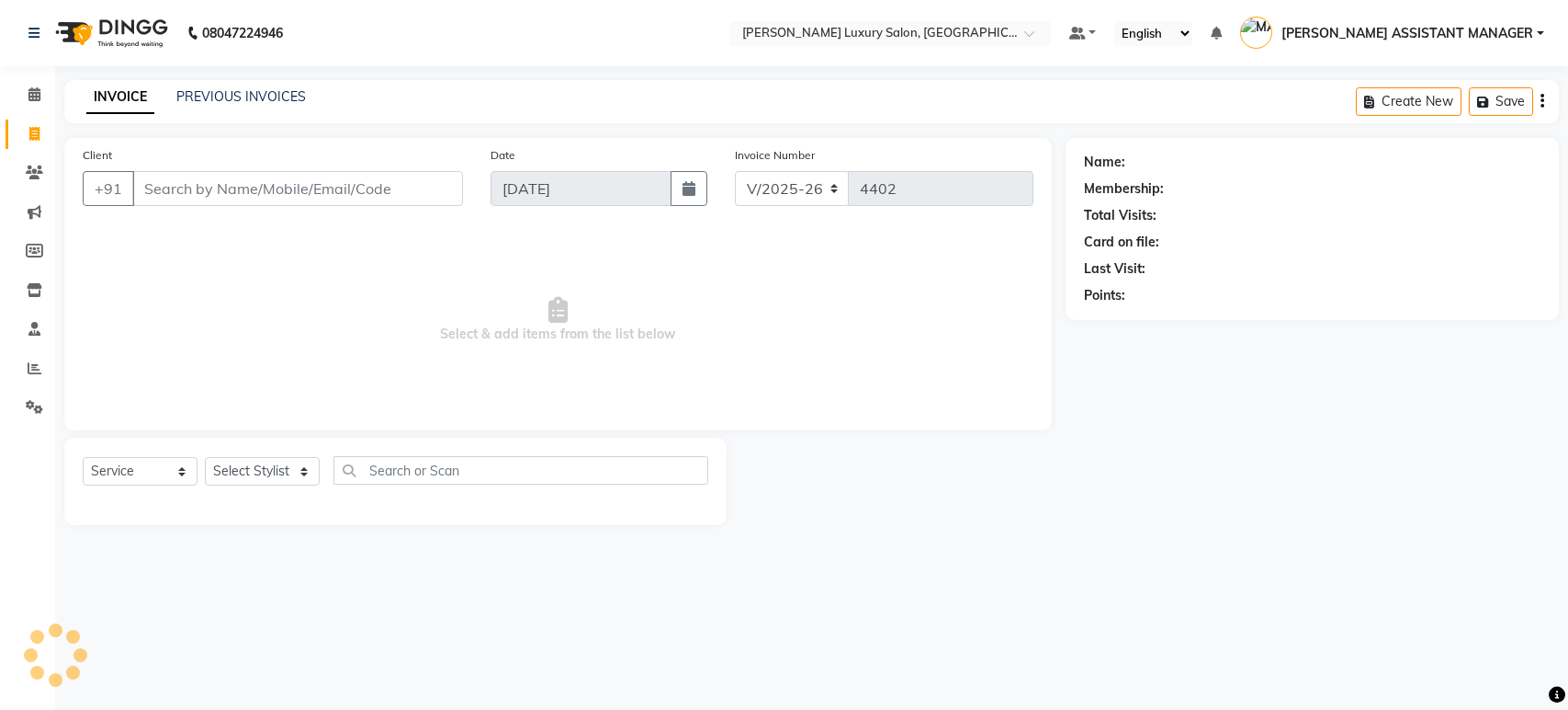
select select "4712"
select select "service"
select select "4712"
select select "service"
click at [20, 398] on span at bounding box center [34, 408] width 32 height 21
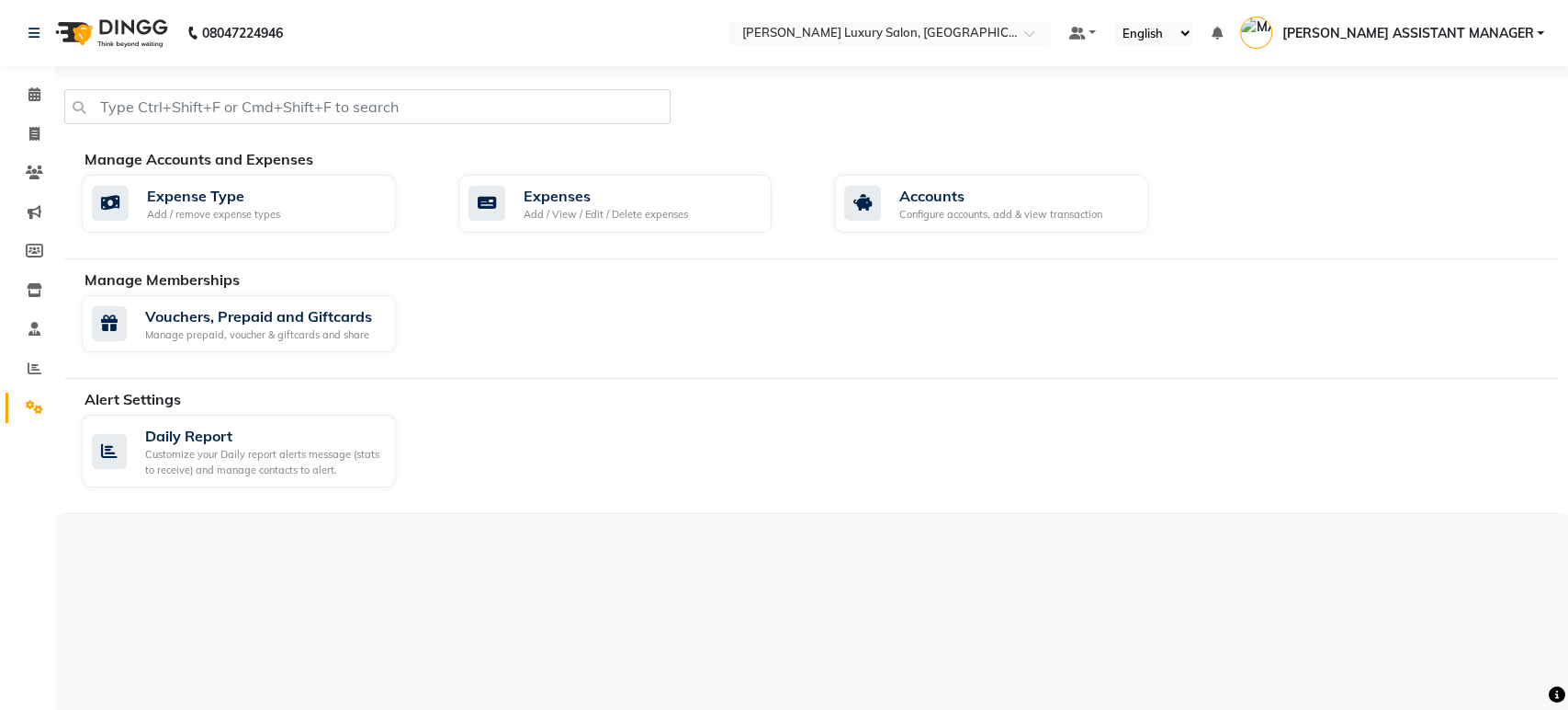
click at [0, 362] on li "Reports" at bounding box center [28, 369] width 55 height 39
click at [25, 364] on span at bounding box center [34, 369] width 32 height 21
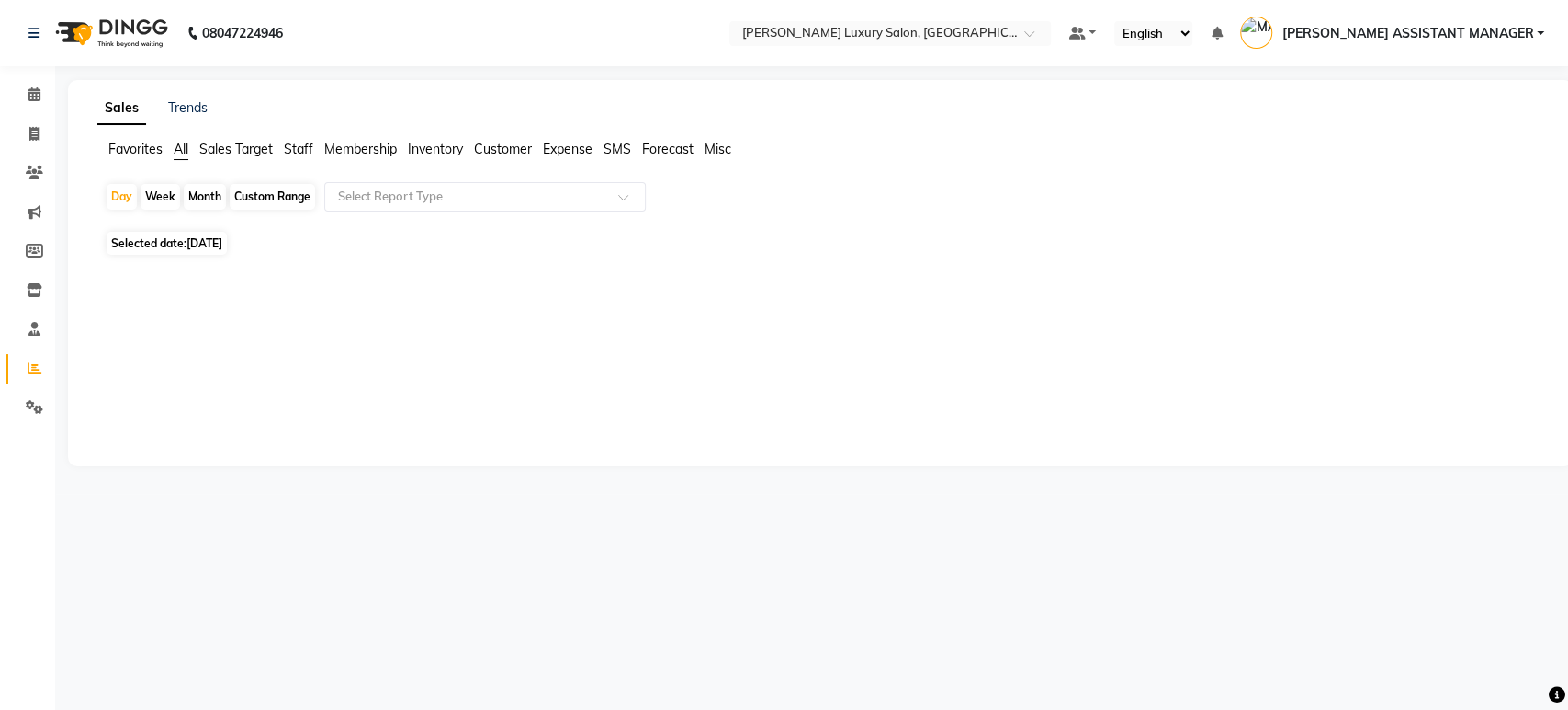
click at [224, 211] on div "Day Week Month Custom Range Select Report Type" at bounding box center [820, 204] width 1431 height 44
click at [221, 204] on div "Month" at bounding box center [204, 196] width 42 height 26
select select "9"
select select "2025"
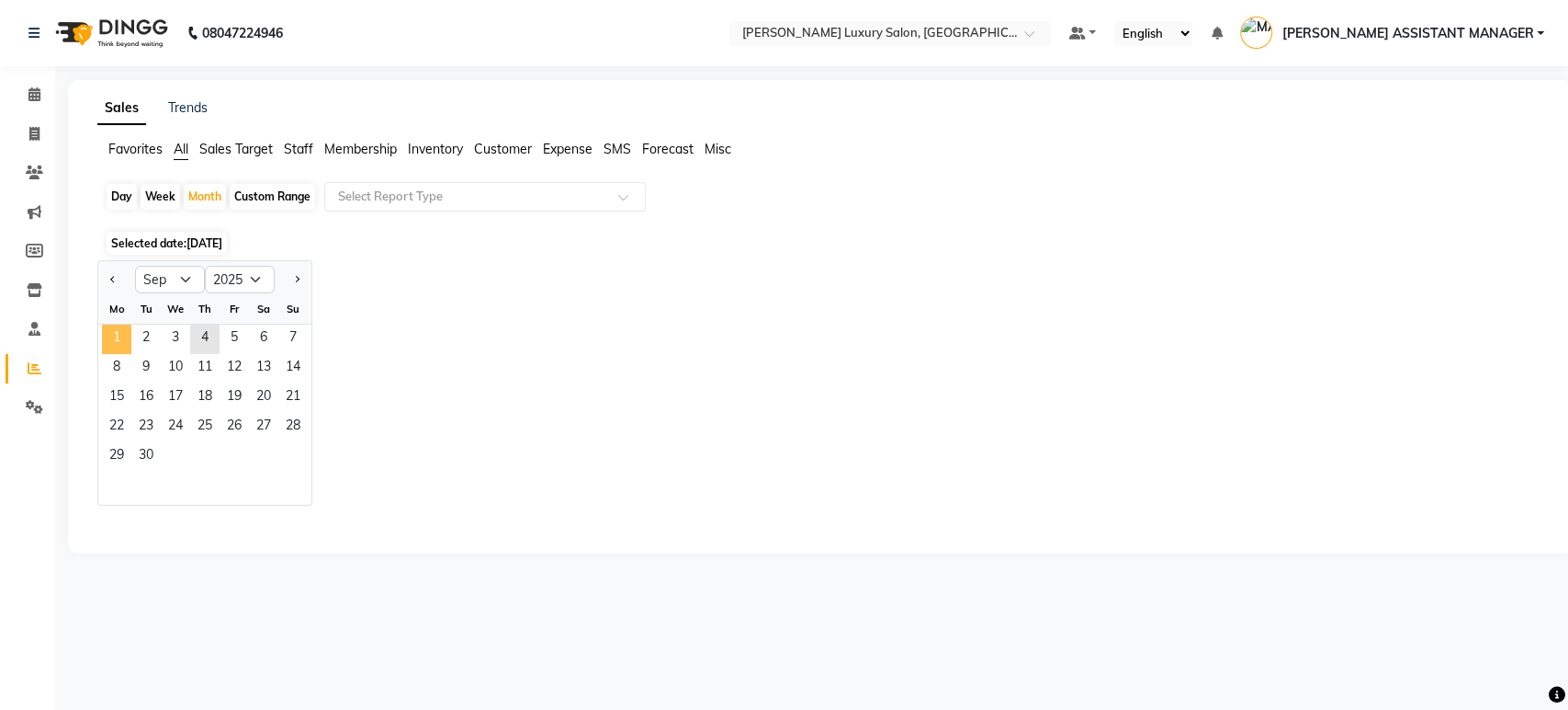
click at [122, 333] on span "1" at bounding box center [117, 339] width 30 height 30
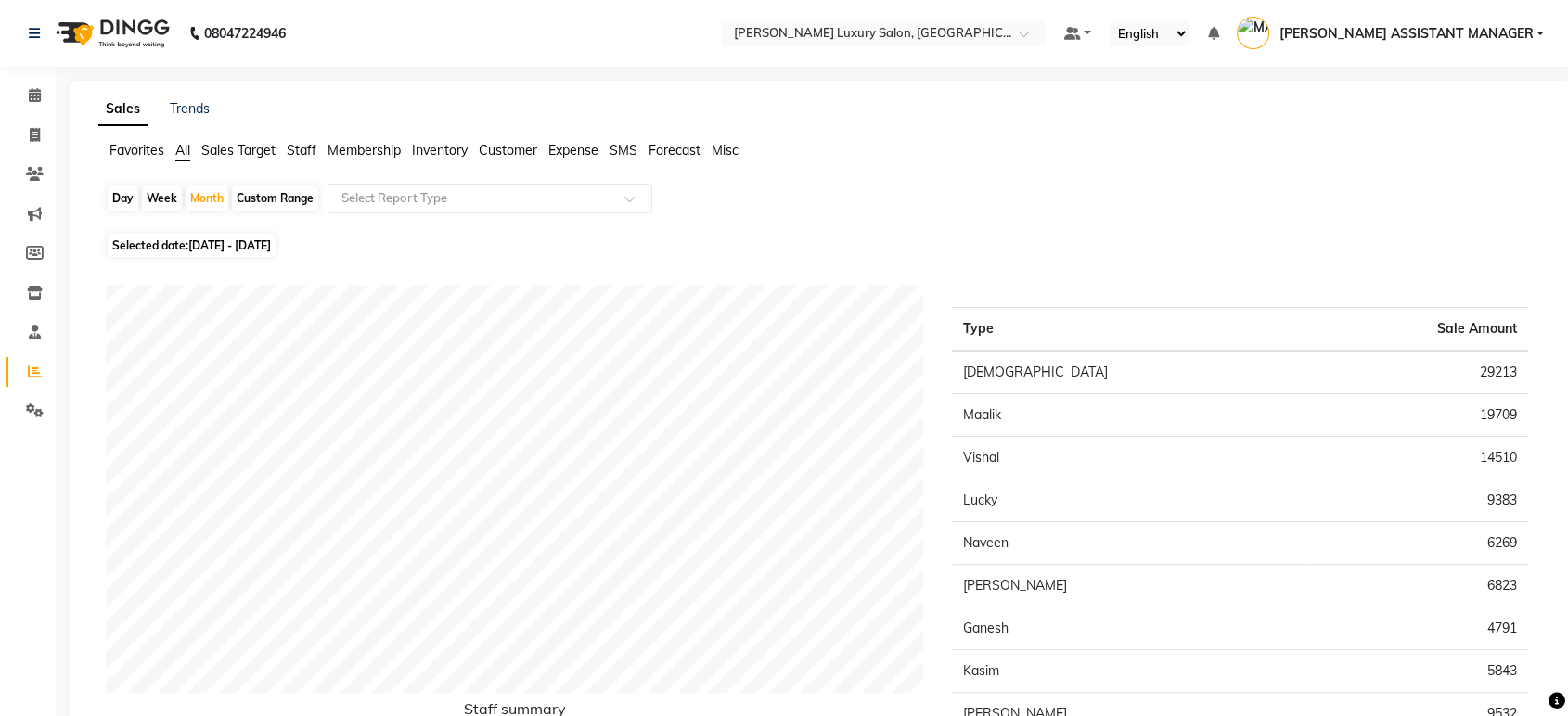
click at [527, 213] on div "Day Week Month Custom Range Select Report Type" at bounding box center [821, 205] width 1430 height 44
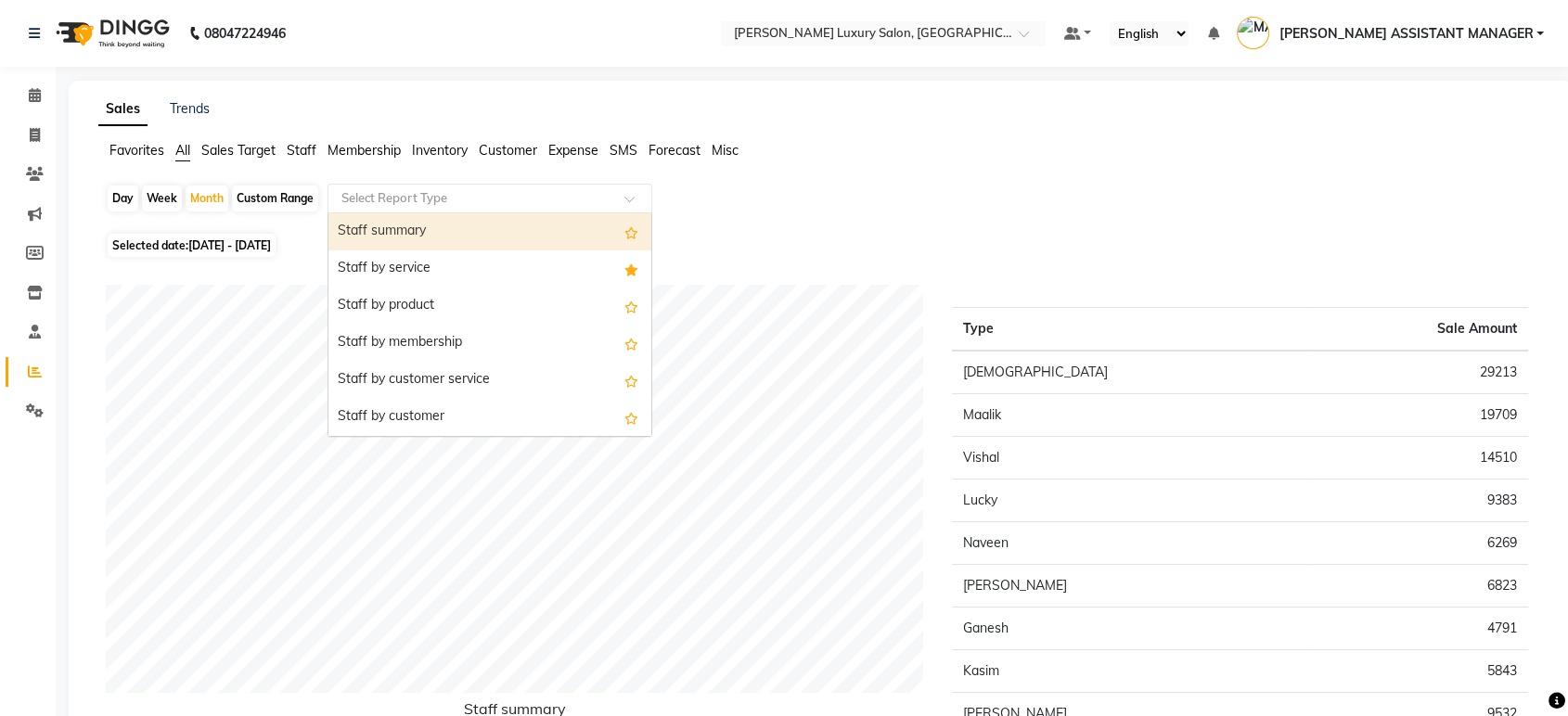
click at [512, 227] on div "Staff summary" at bounding box center [490, 231] width 323 height 37
select select "csv"
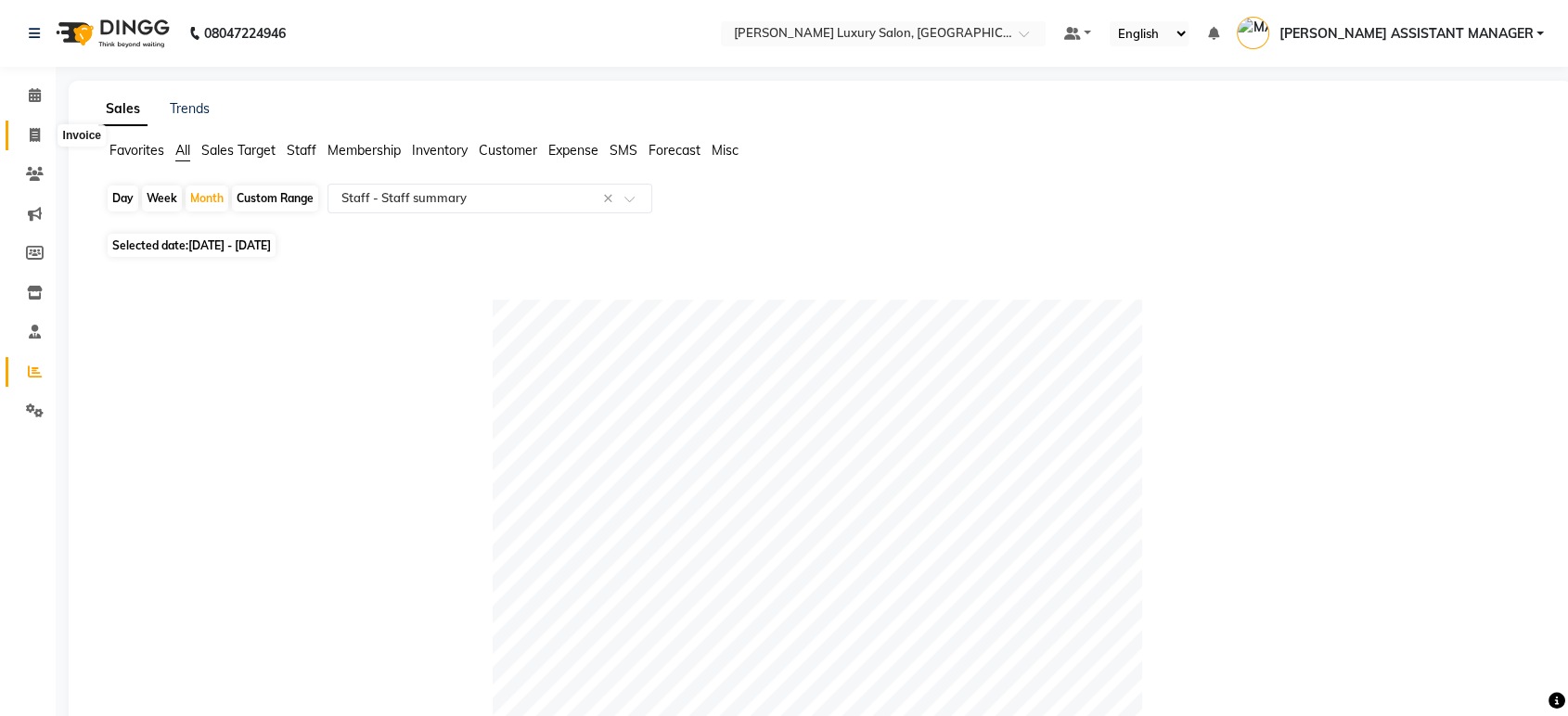
click at [37, 126] on span at bounding box center [35, 136] width 33 height 21
select select "4712"
select select "service"
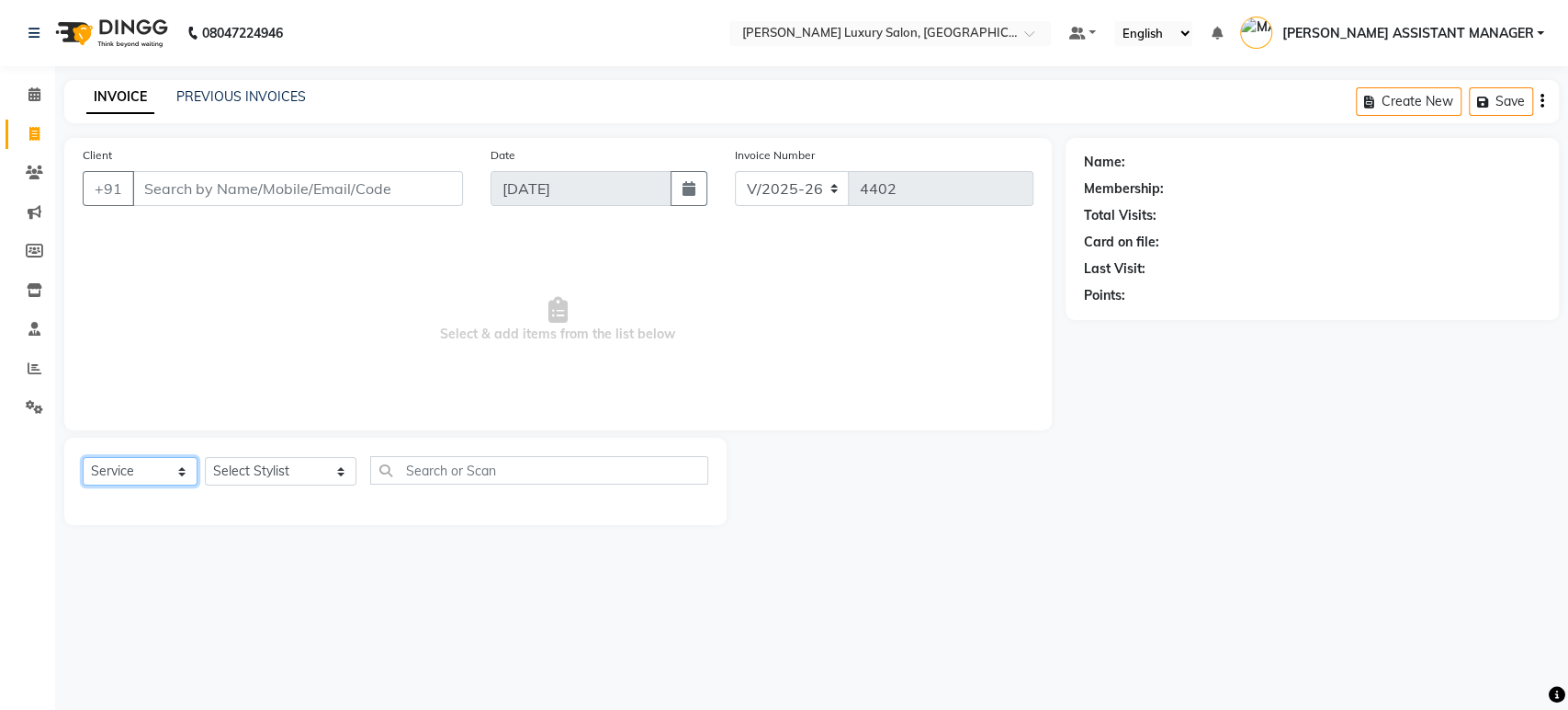
click at [133, 483] on select "Select Service Product Membership Package Voucher Prepaid Gift Card" at bounding box center [140, 471] width 115 height 29
click at [296, 477] on select "Select Stylist ADITI ADITYA [PERSON_NAME] AHON [PERSON_NAME] [PERSON_NAME] [PER…" at bounding box center [281, 471] width 152 height 29
select select "38537"
click at [205, 457] on select "Select Stylist ADITI ADITYA [PERSON_NAME] AHON [PERSON_NAME] [PERSON_NAME] [PER…" at bounding box center [281, 471] width 152 height 29
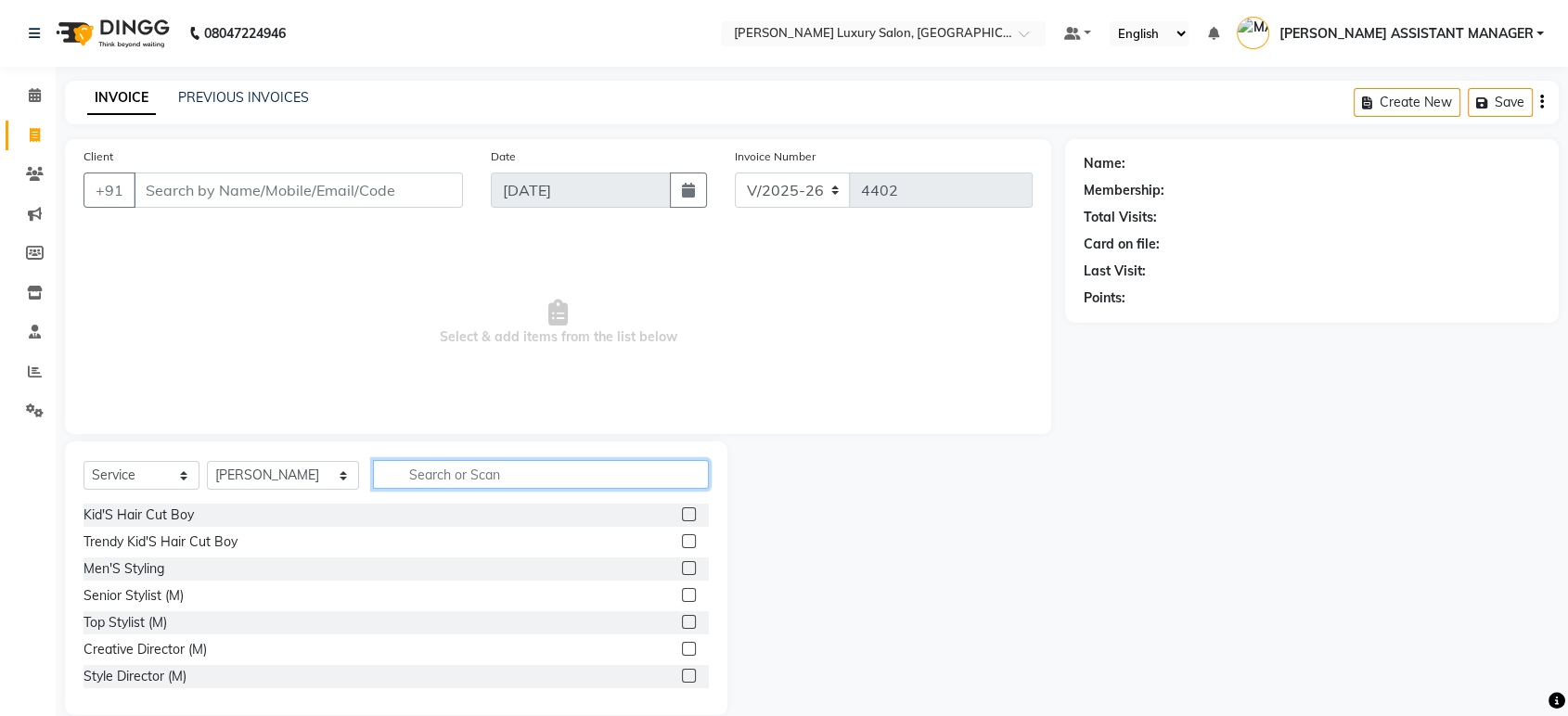
click at [479, 473] on input "text" at bounding box center [541, 474] width 336 height 29
type input "THRE"
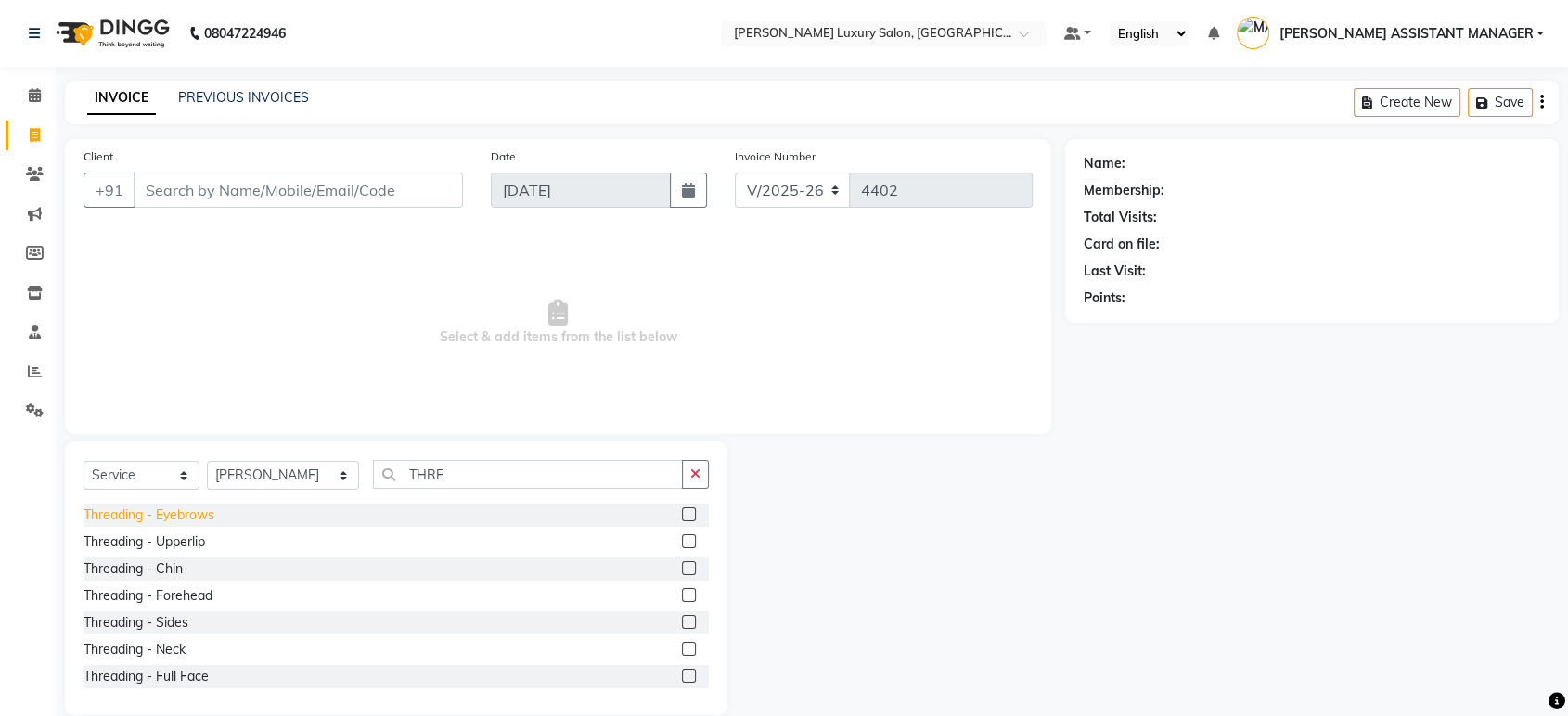
click at [159, 517] on div "Threading - Eyebrows" at bounding box center [149, 515] width 131 height 19
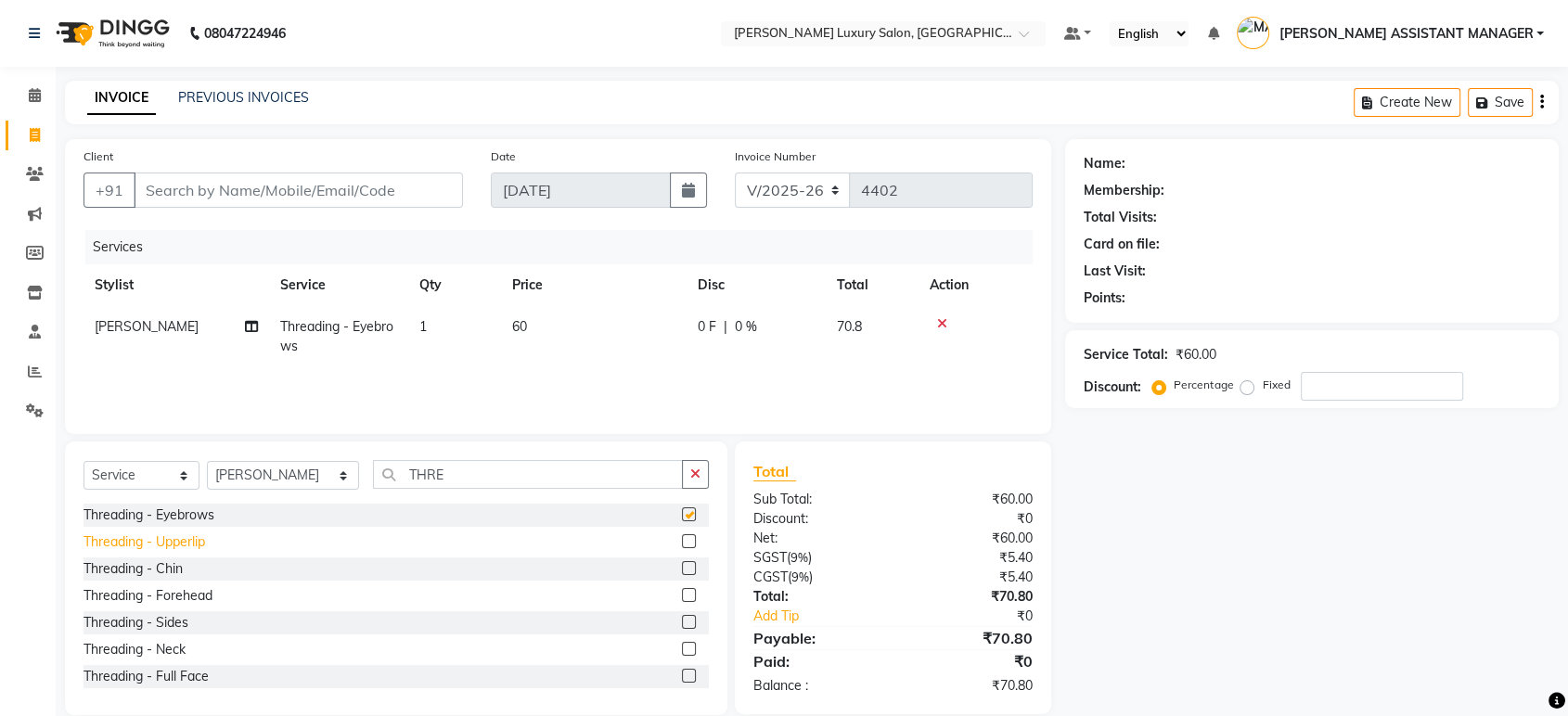
checkbox input "false"
click at [189, 597] on div "Threading - Forehead" at bounding box center [149, 596] width 129 height 19
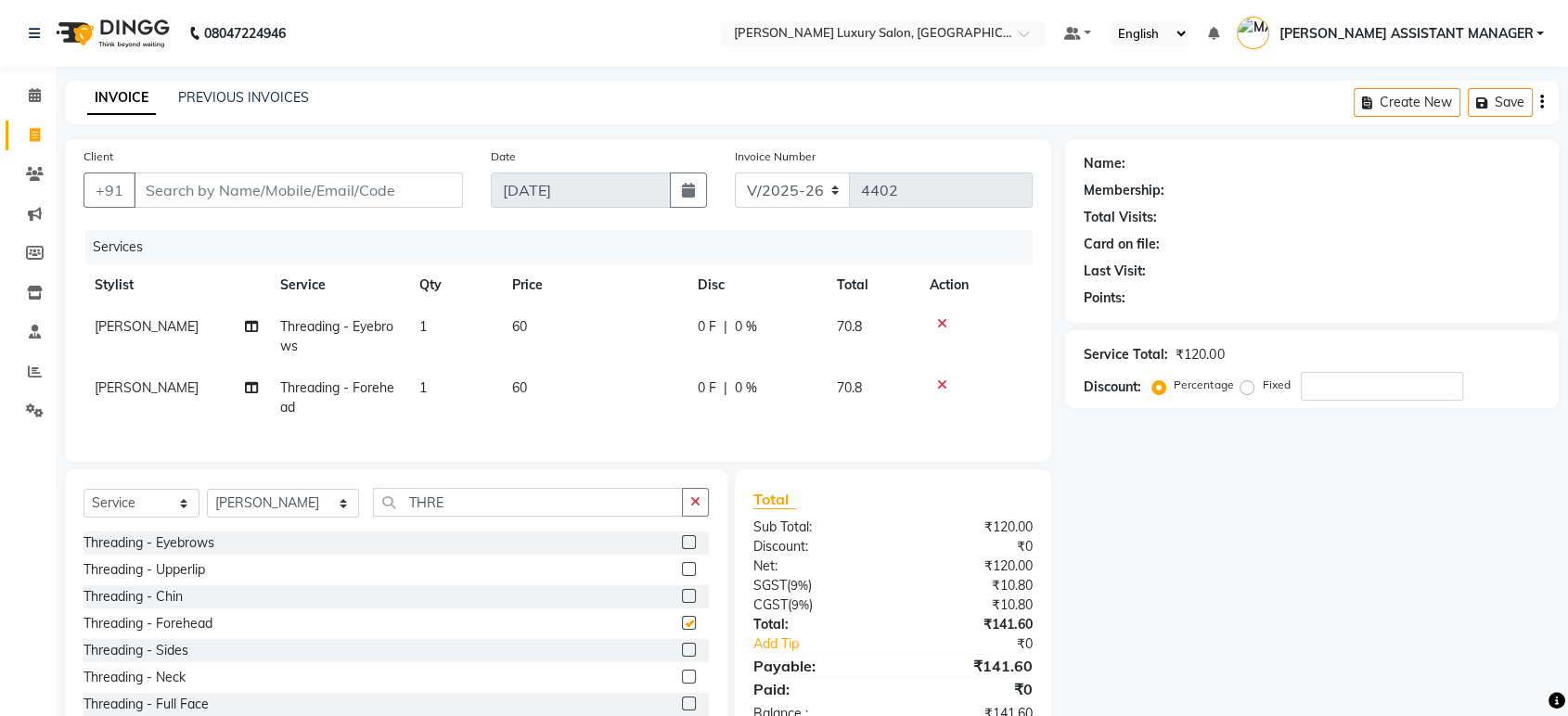
checkbox input "false"
click at [698, 517] on button "button" at bounding box center [695, 502] width 27 height 29
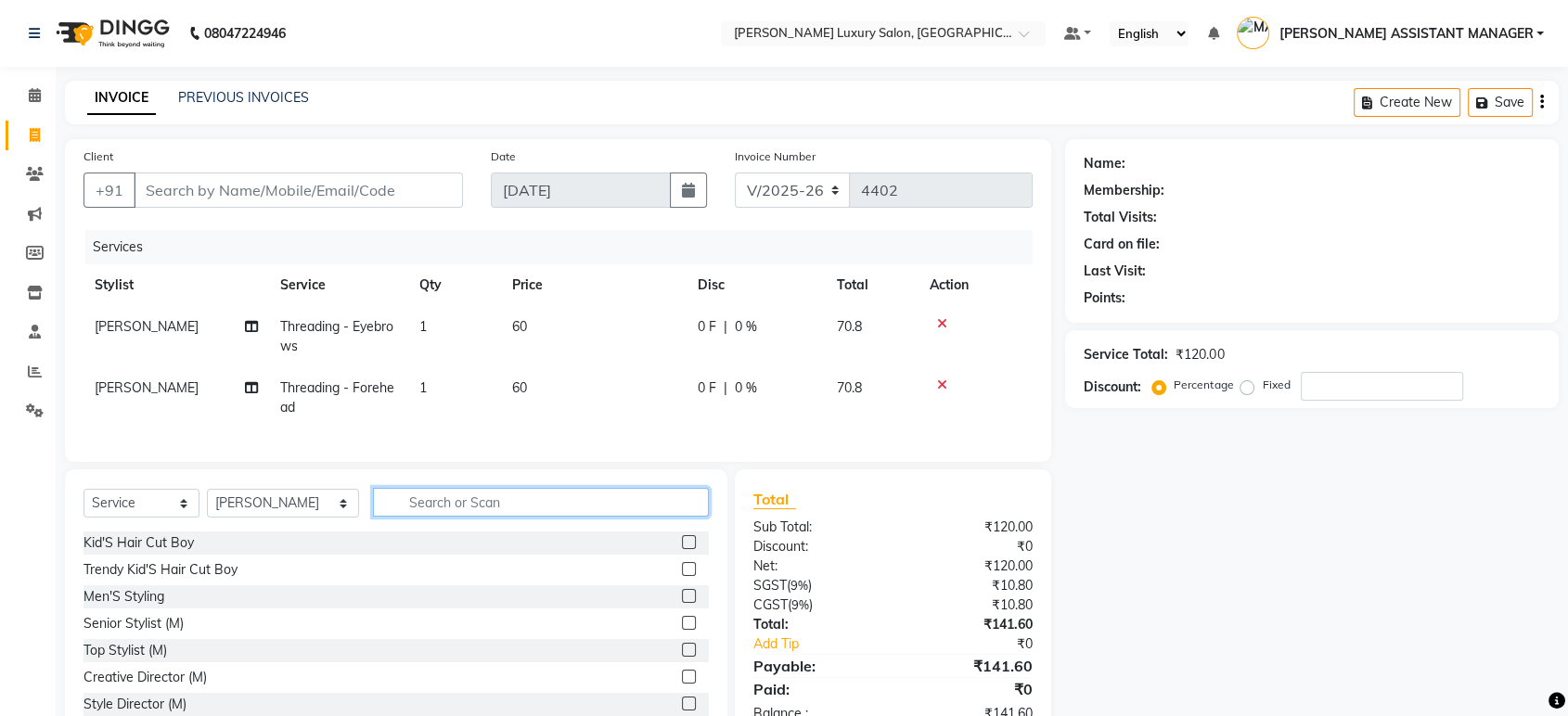
click at [646, 517] on input "text" at bounding box center [541, 502] width 336 height 29
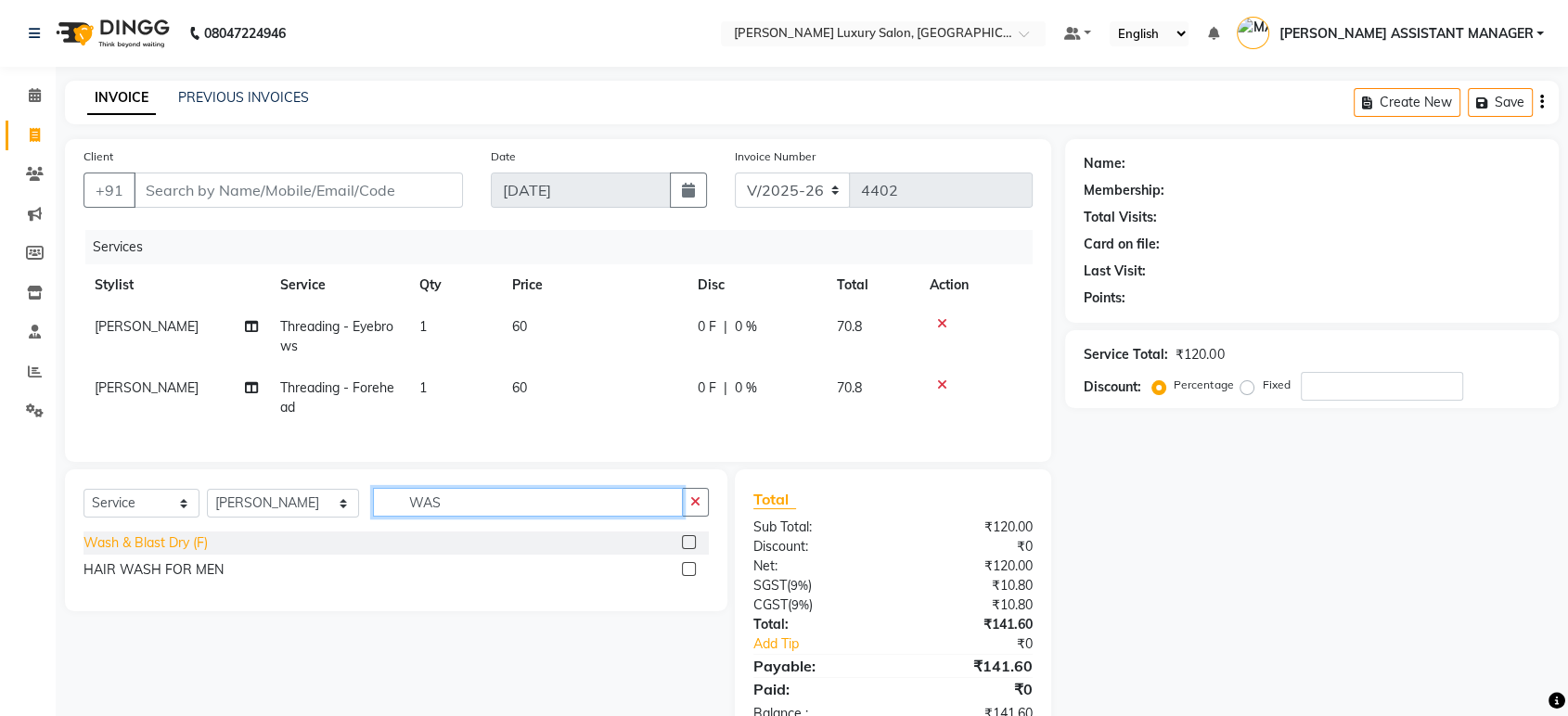
type input "WAS"
drag, startPoint x: 174, startPoint y: 567, endPoint x: 477, endPoint y: 529, distance: 305.4
click at [184, 552] on div "Wash & Blast Dry (F)" at bounding box center [146, 543] width 124 height 19
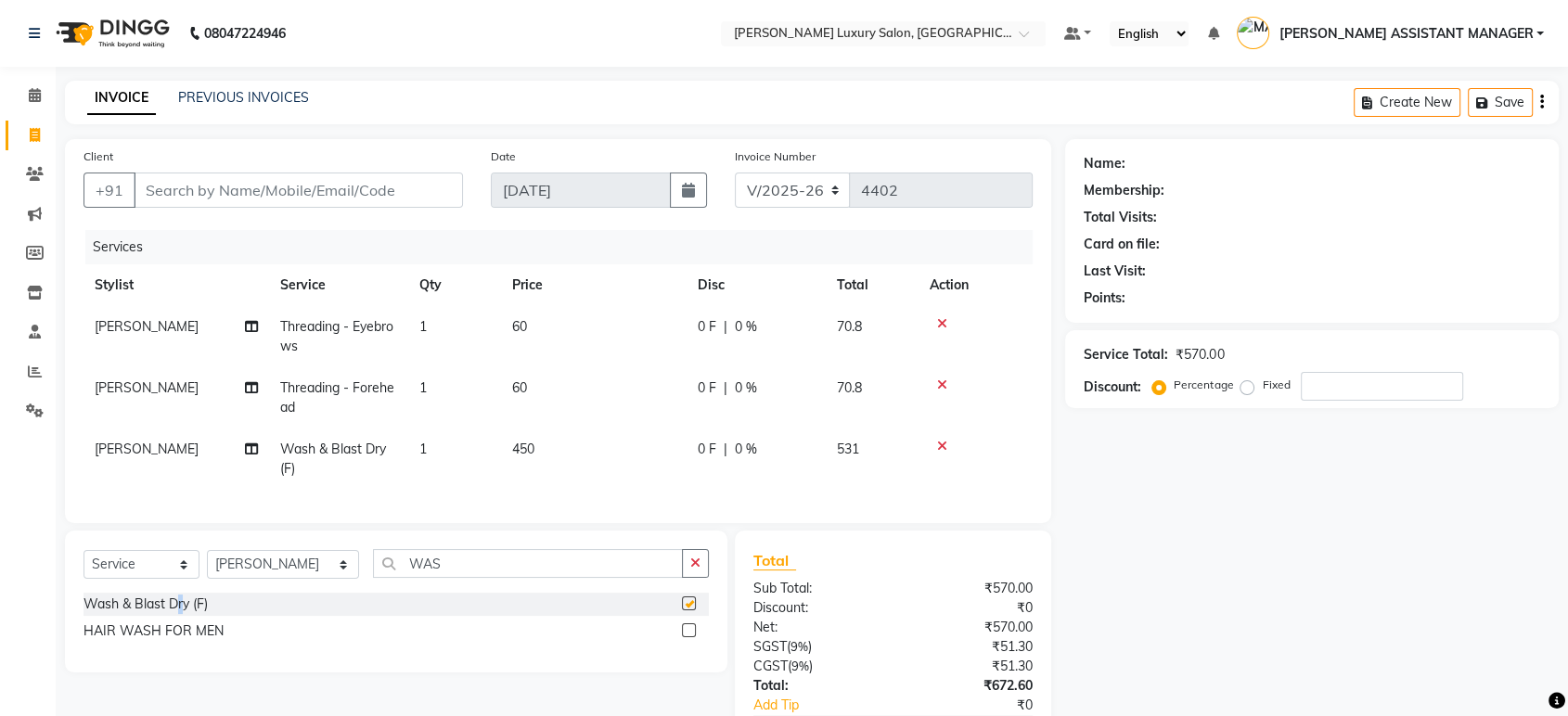
checkbox input "false"
click at [689, 564] on button "button" at bounding box center [695, 564] width 27 height 29
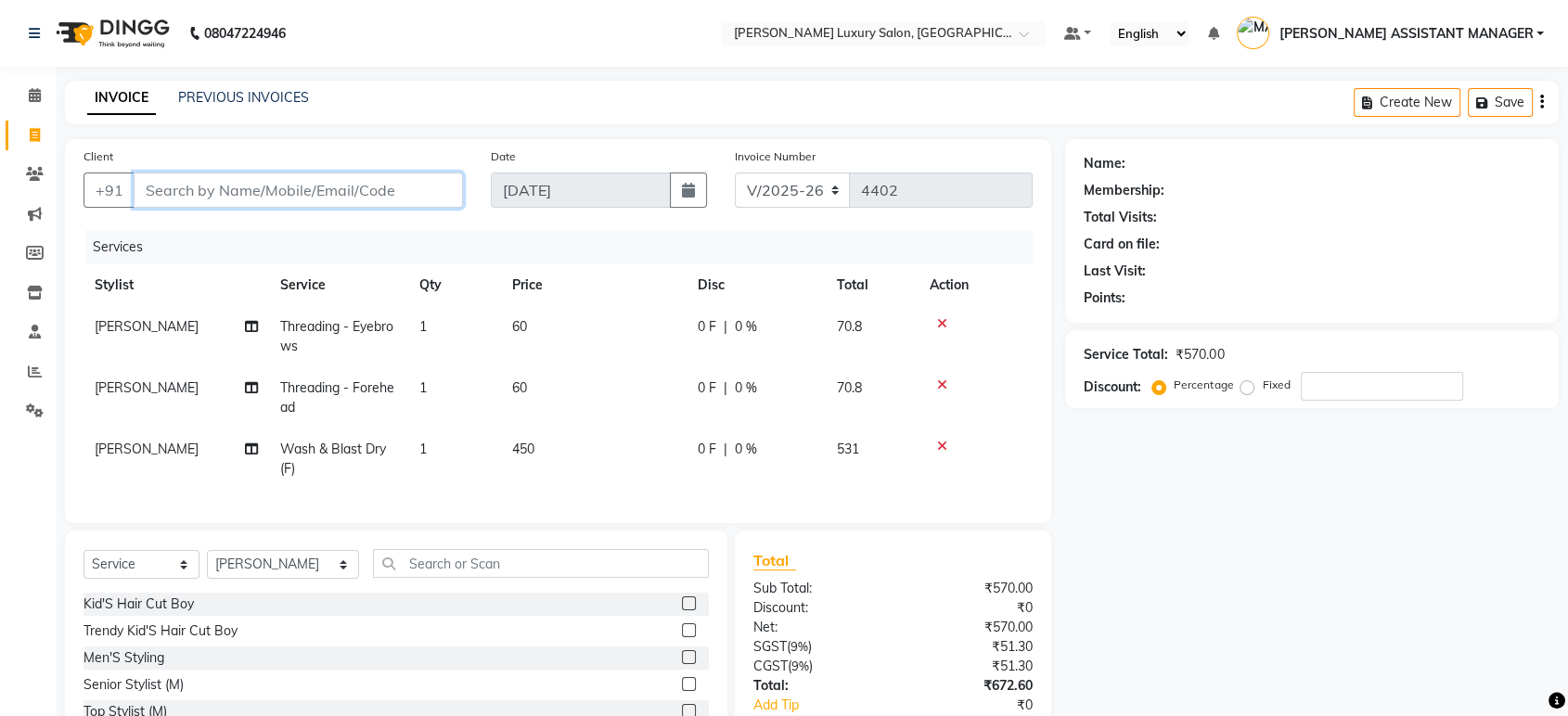
click at [401, 198] on input "Client" at bounding box center [299, 190] width 330 height 36
type input "9"
type input "0"
type input "9121829908"
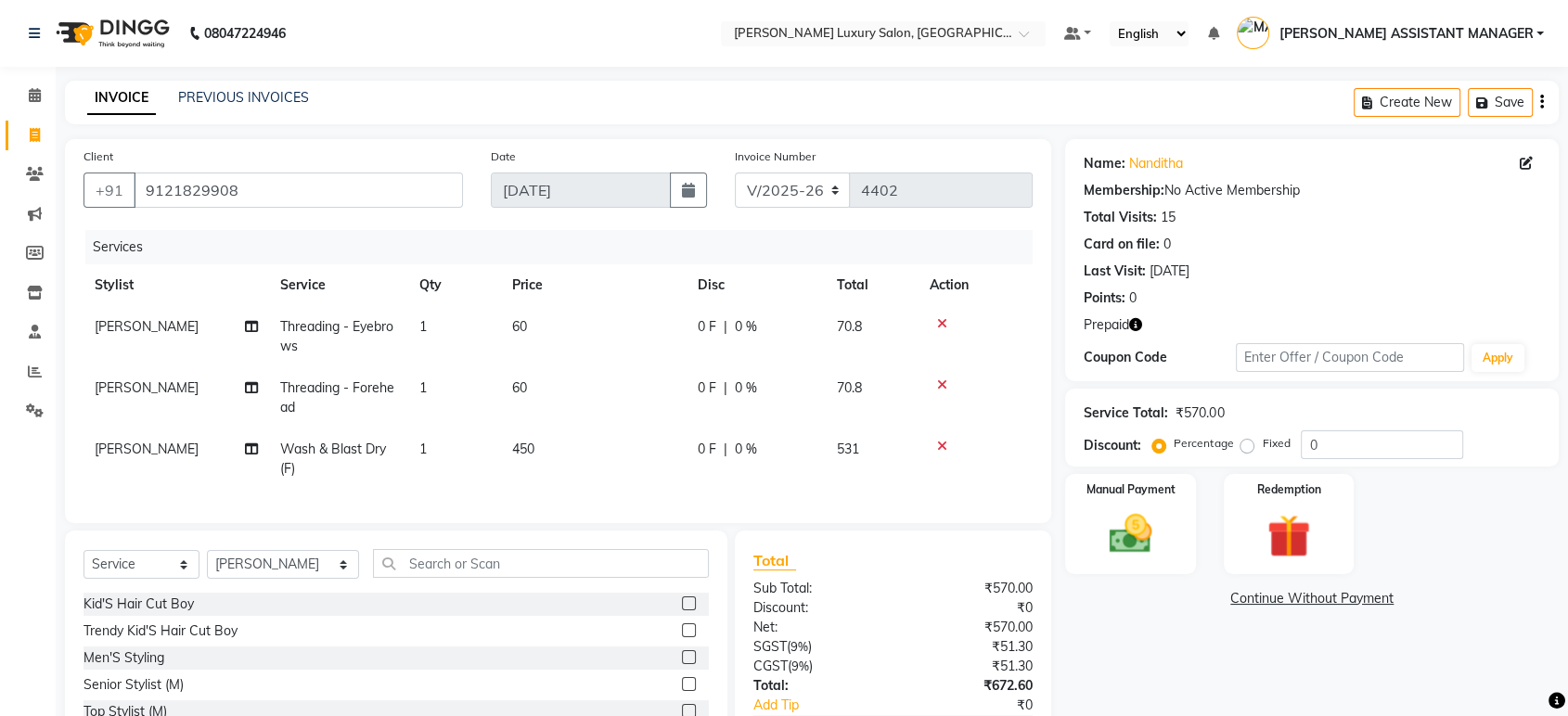
click at [1135, 326] on icon "button" at bounding box center [1135, 324] width 13 height 13
click at [1215, 305] on div "Points: 0" at bounding box center [1311, 298] width 456 height 19
click at [1281, 497] on div "Redemption" at bounding box center [1288, 524] width 135 height 104
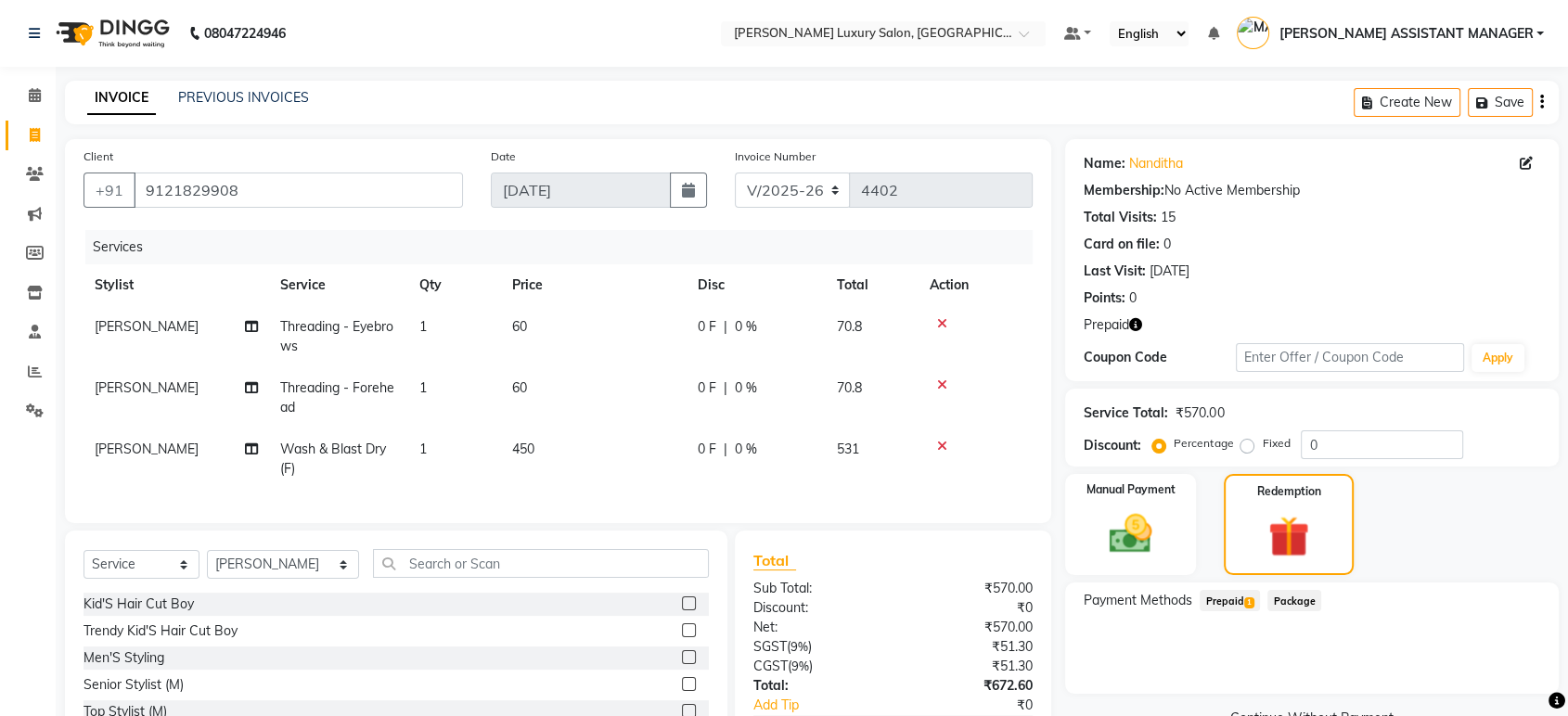
click at [1230, 601] on span "Prepaid 1" at bounding box center [1230, 600] width 61 height 21
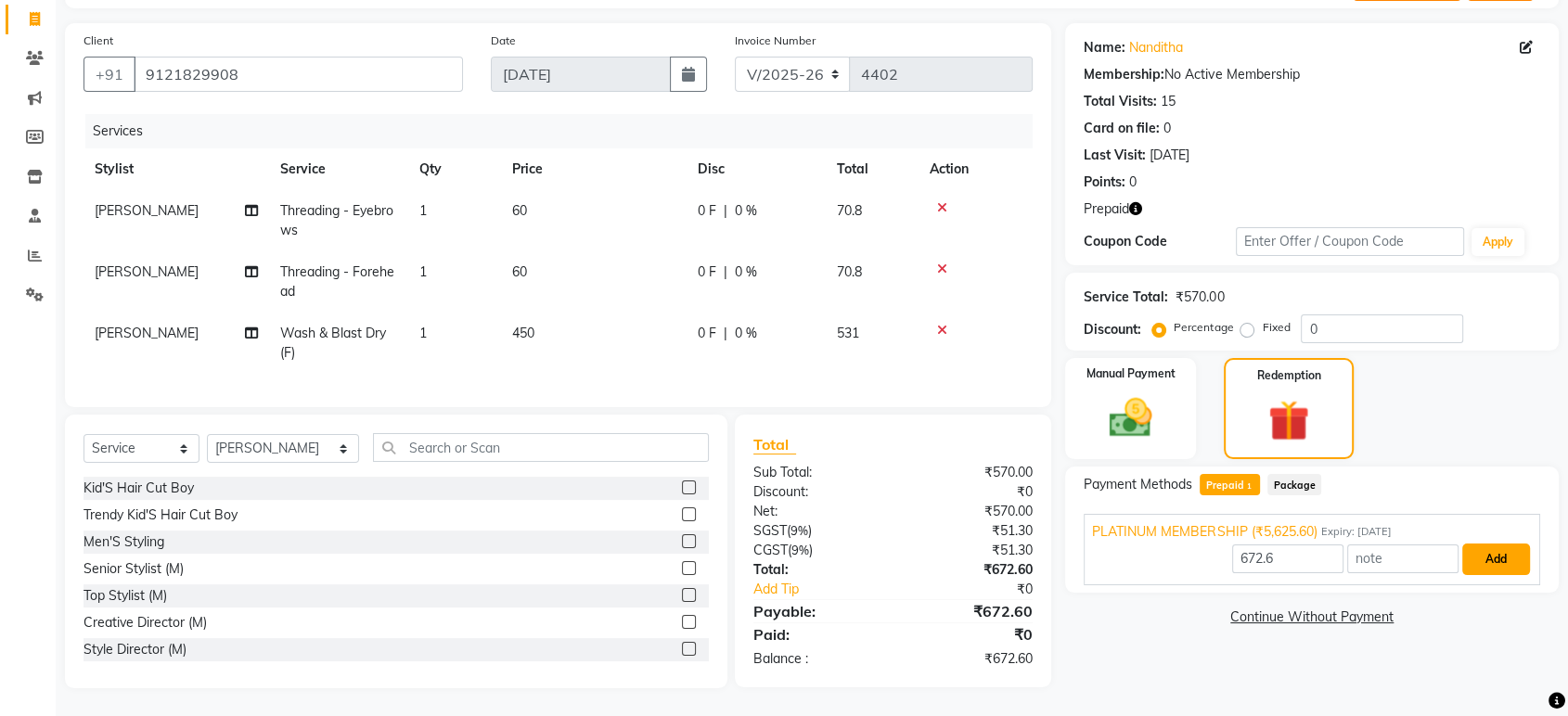
click at [1485, 556] on button "Add" at bounding box center [1496, 559] width 68 height 32
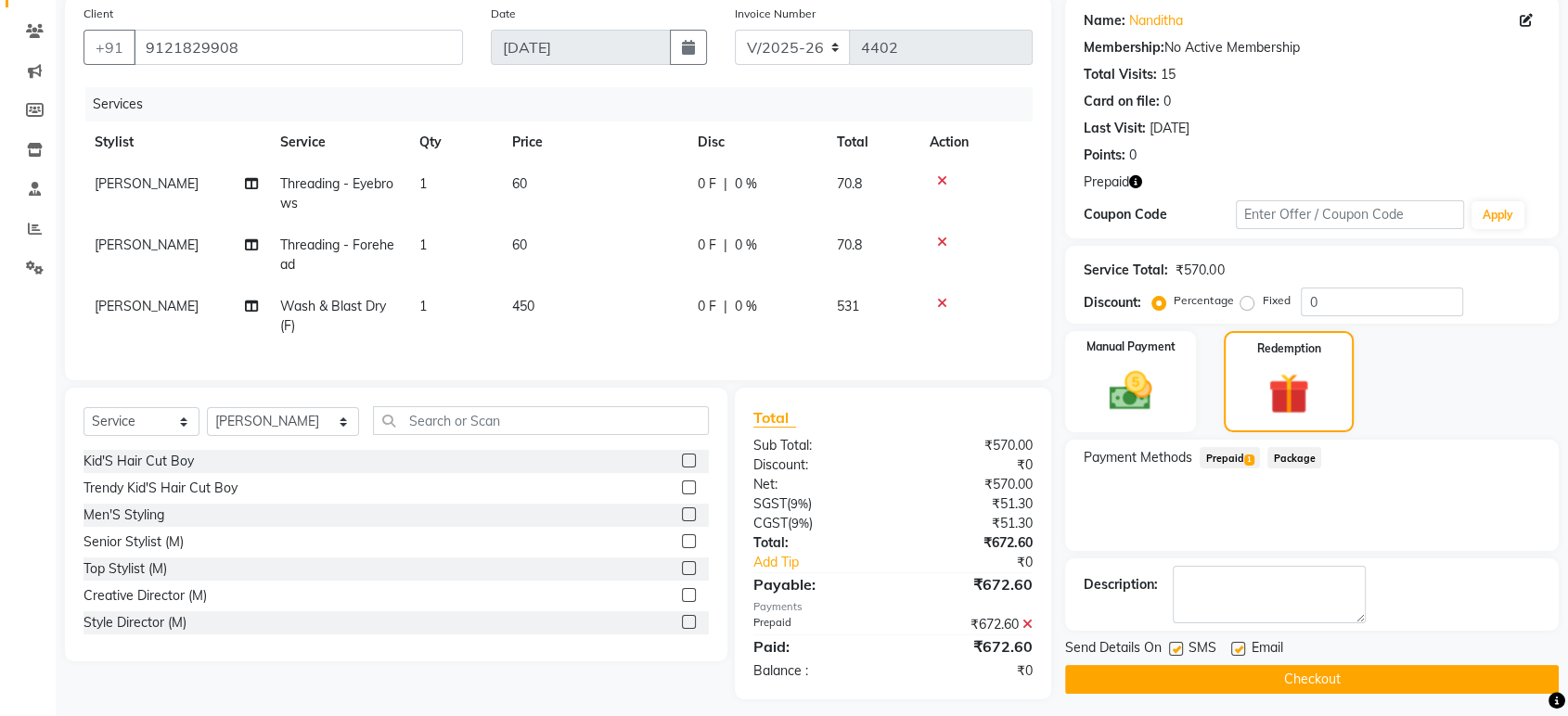
scroll to position [168, 0]
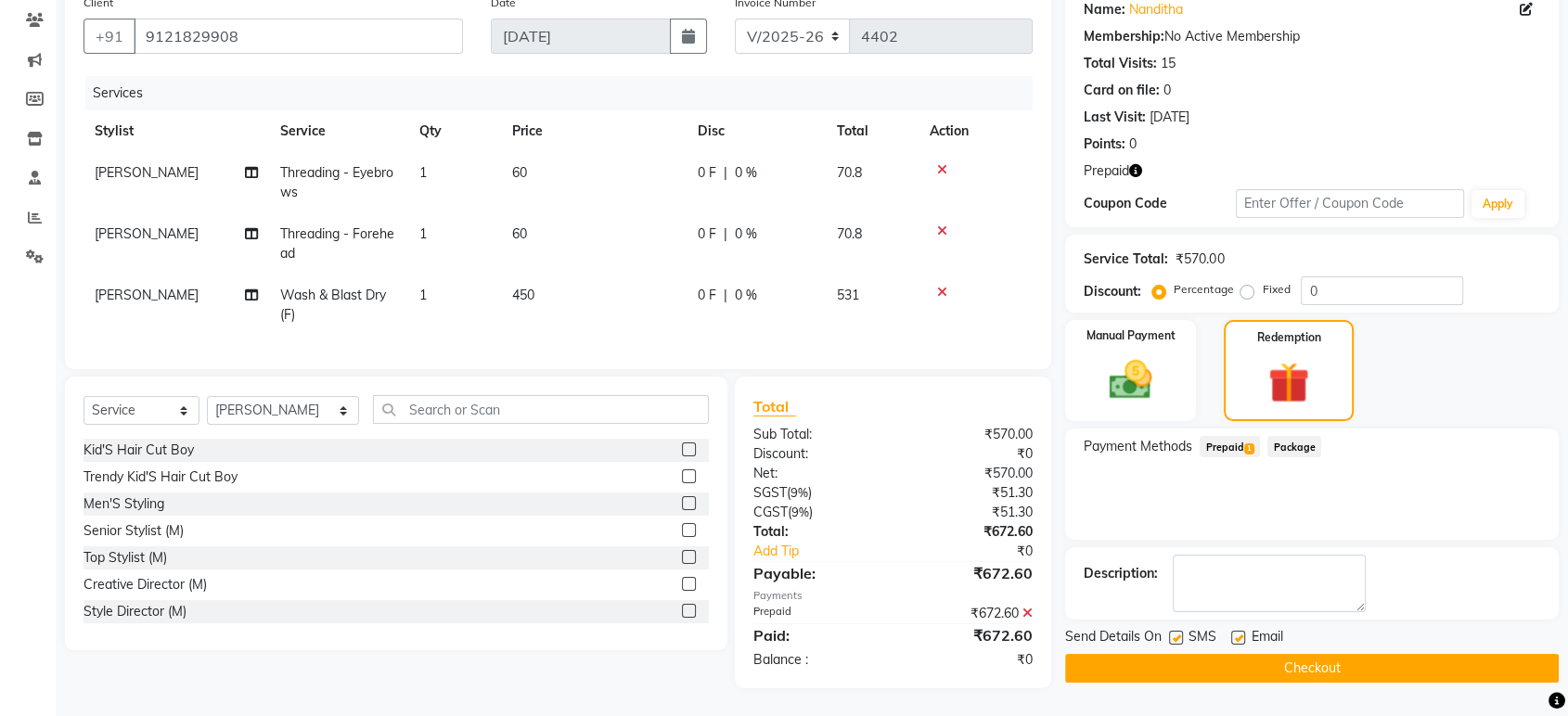
click at [1310, 671] on div "Name: Nanditha Membership: No Active Membership Total Visits: 15 Card on file: …" at bounding box center [1319, 336] width 507 height 703
click at [1314, 653] on button "Checkout" at bounding box center [1312, 668] width 494 height 29
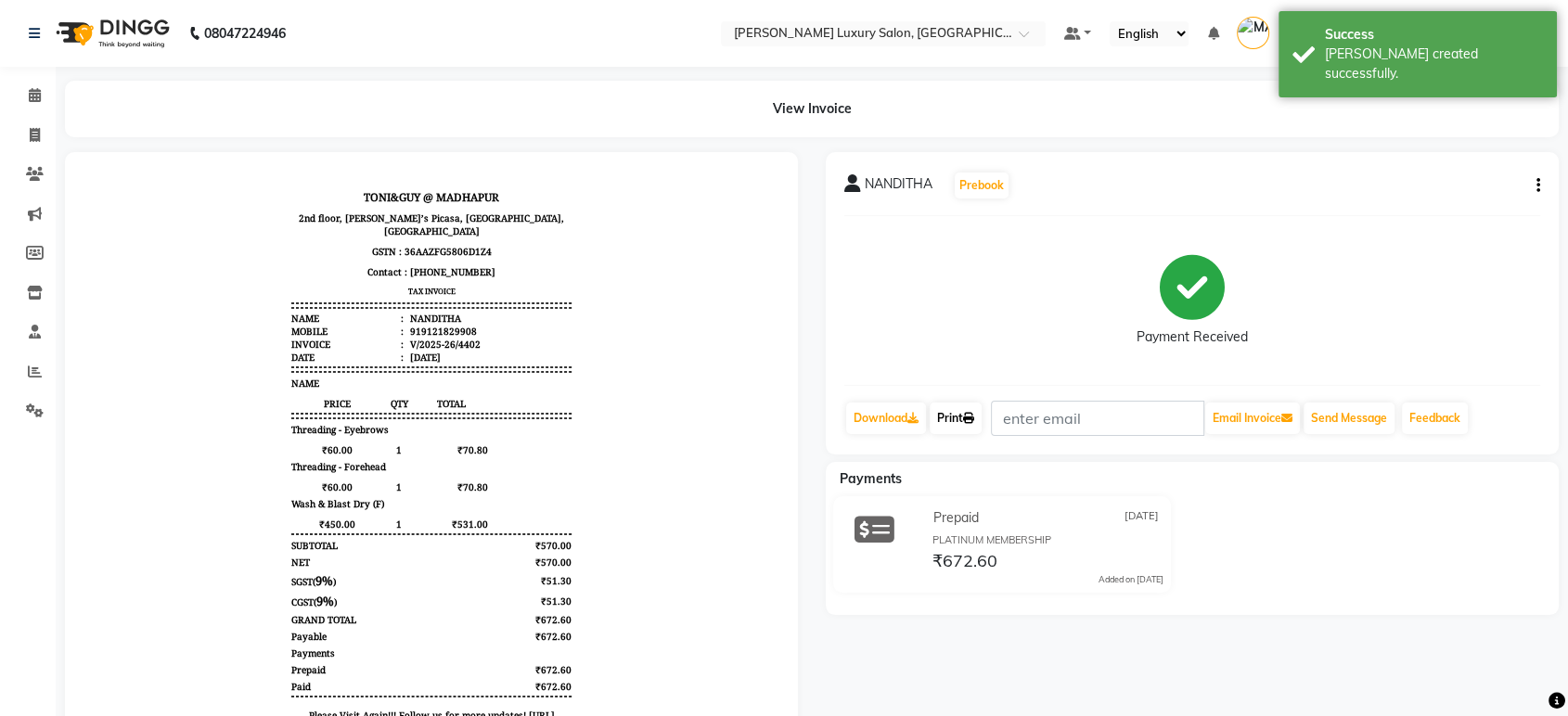
click at [969, 412] on icon at bounding box center [969, 418] width 12 height 12
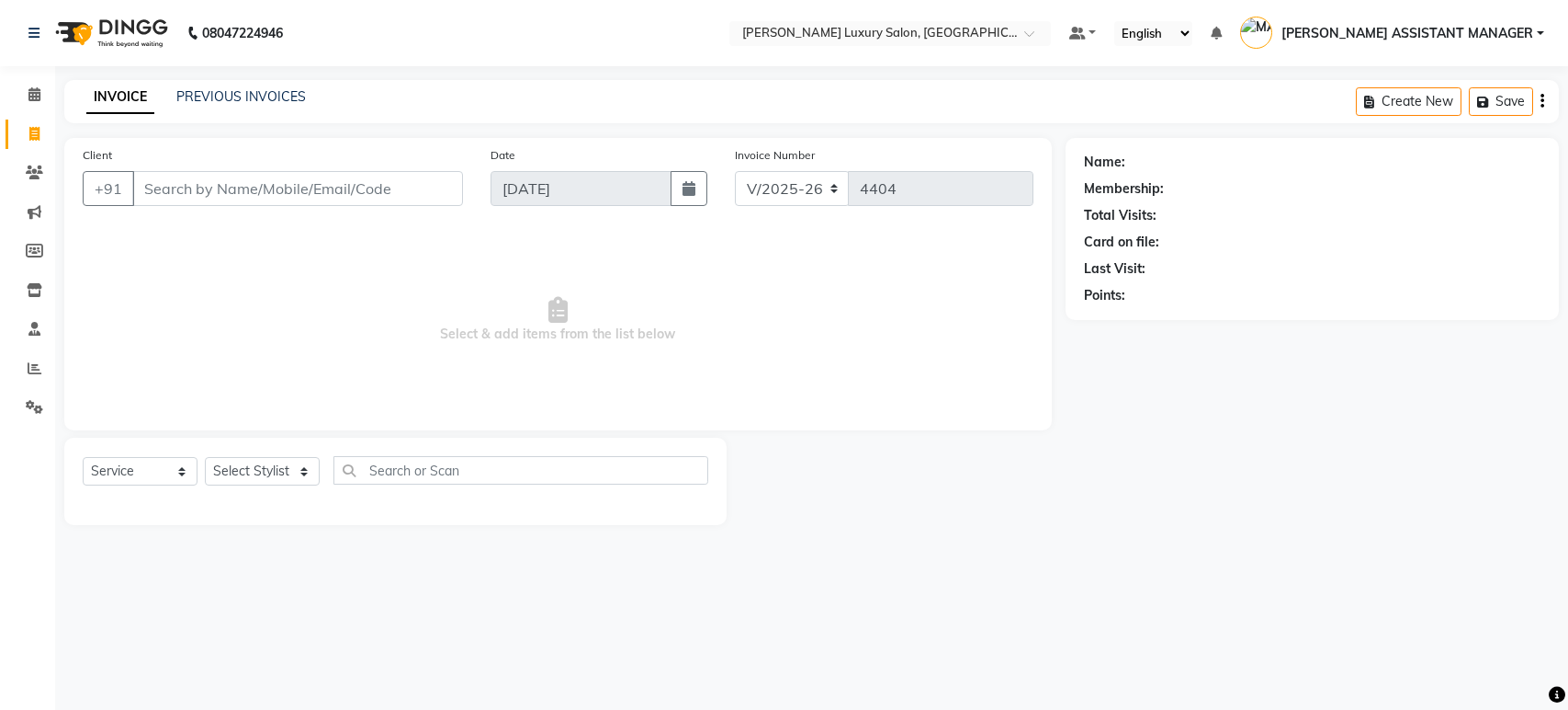
select select "4712"
select select "service"
paste input "9866162266"
type input "9866162266"
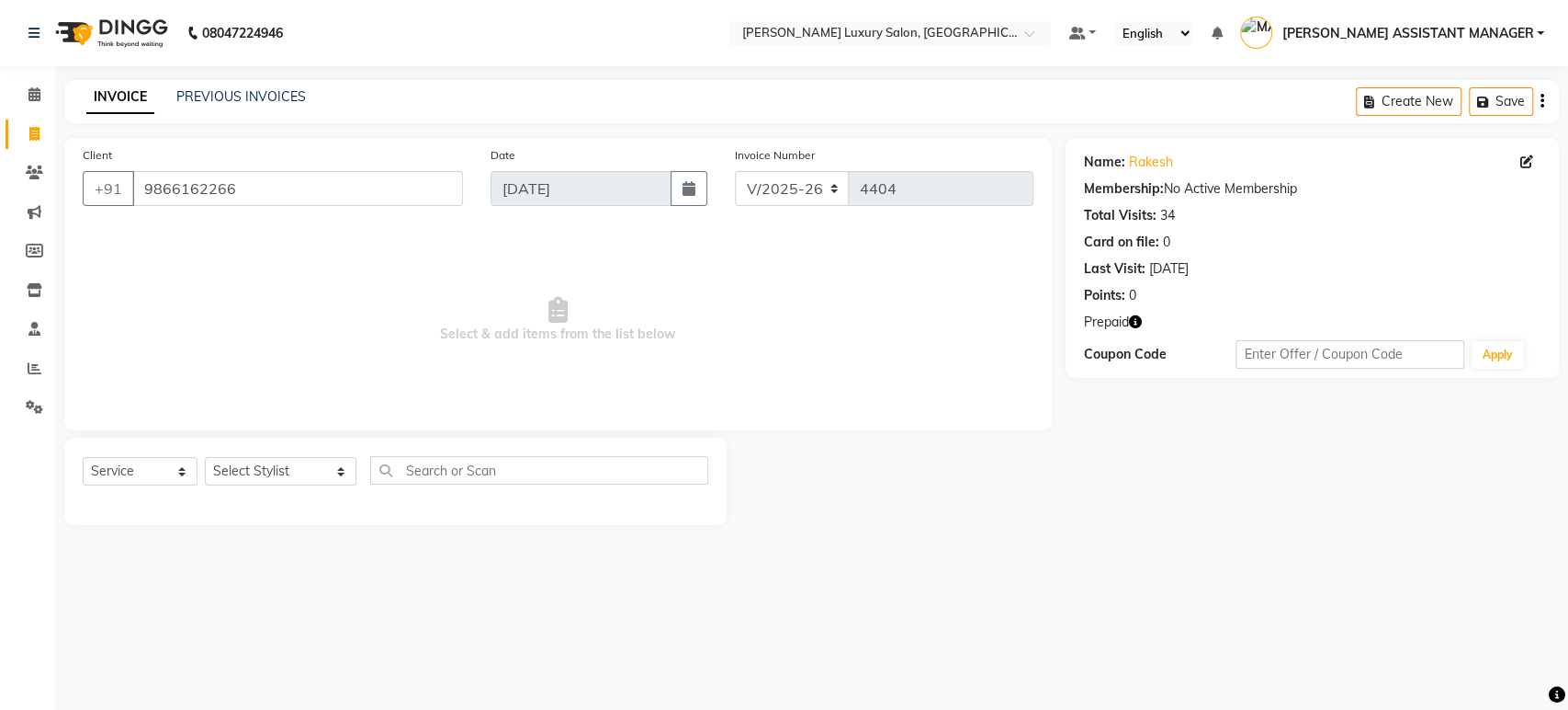
click at [549, 349] on span "Select & add items from the list below" at bounding box center [559, 320] width 951 height 183
click at [1134, 331] on button "button" at bounding box center [1134, 322] width 12 height 19
click at [286, 332] on span "Select & add items from the list below" at bounding box center [559, 320] width 951 height 183
click at [259, 469] on select "Select Stylist ADITI ADITYA [PERSON_NAME] AHON [PERSON_NAME] [PERSON_NAME] [PER…" at bounding box center [281, 471] width 152 height 29
select select "68861"
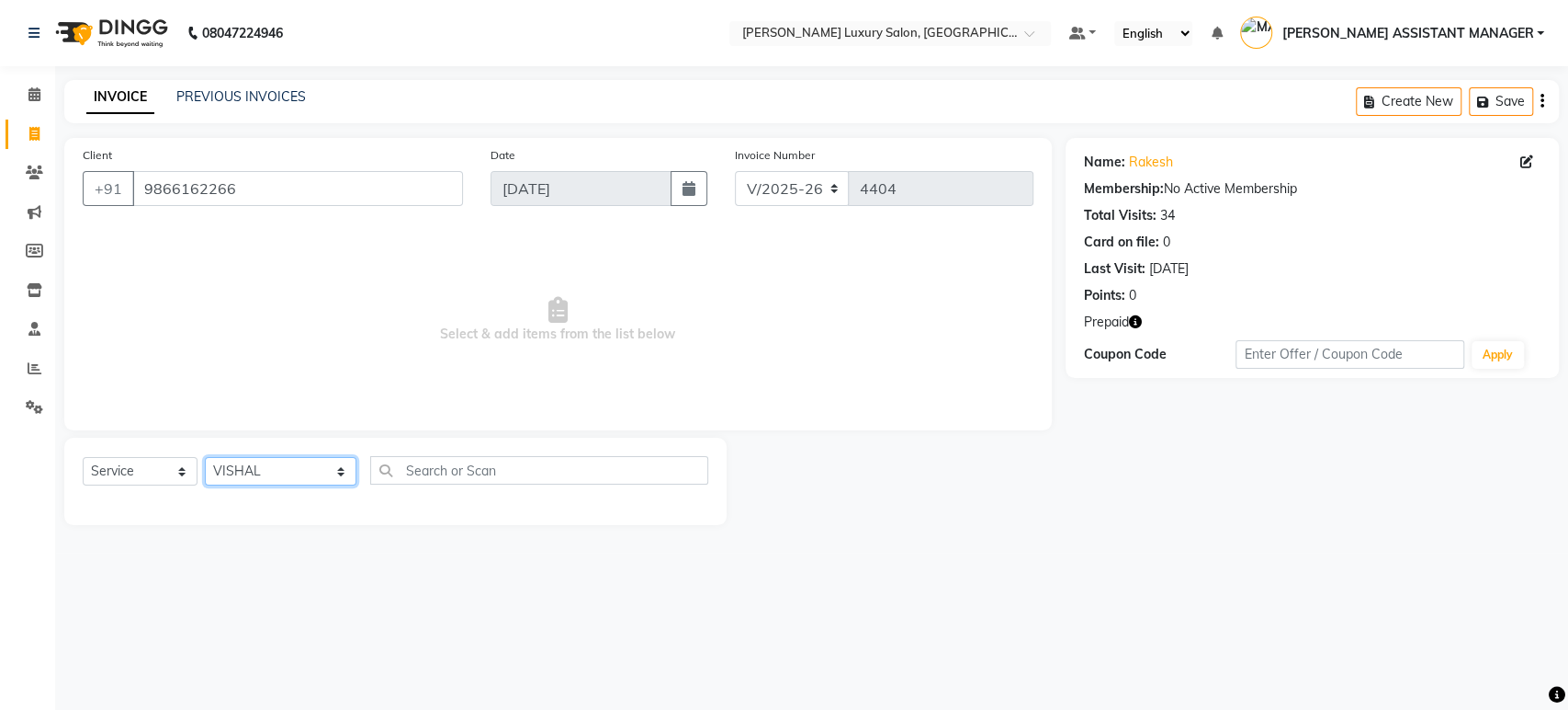
click at [205, 457] on select "Select Stylist ADITI ADITYA [PERSON_NAME] AHON [PERSON_NAME] [PERSON_NAME] [PER…" at bounding box center [281, 471] width 152 height 29
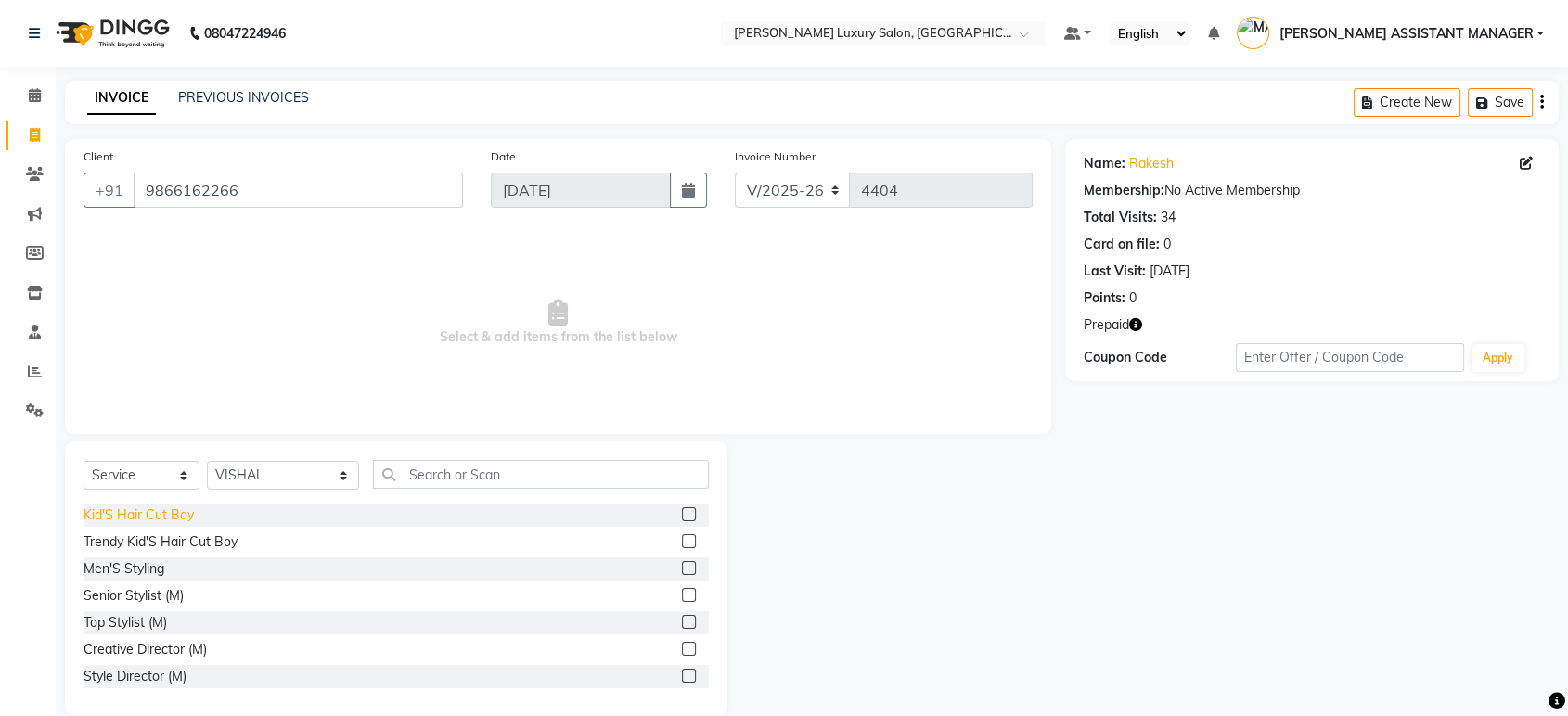
click at [175, 509] on div "Kid'S Hair Cut Boy" at bounding box center [139, 515] width 110 height 19
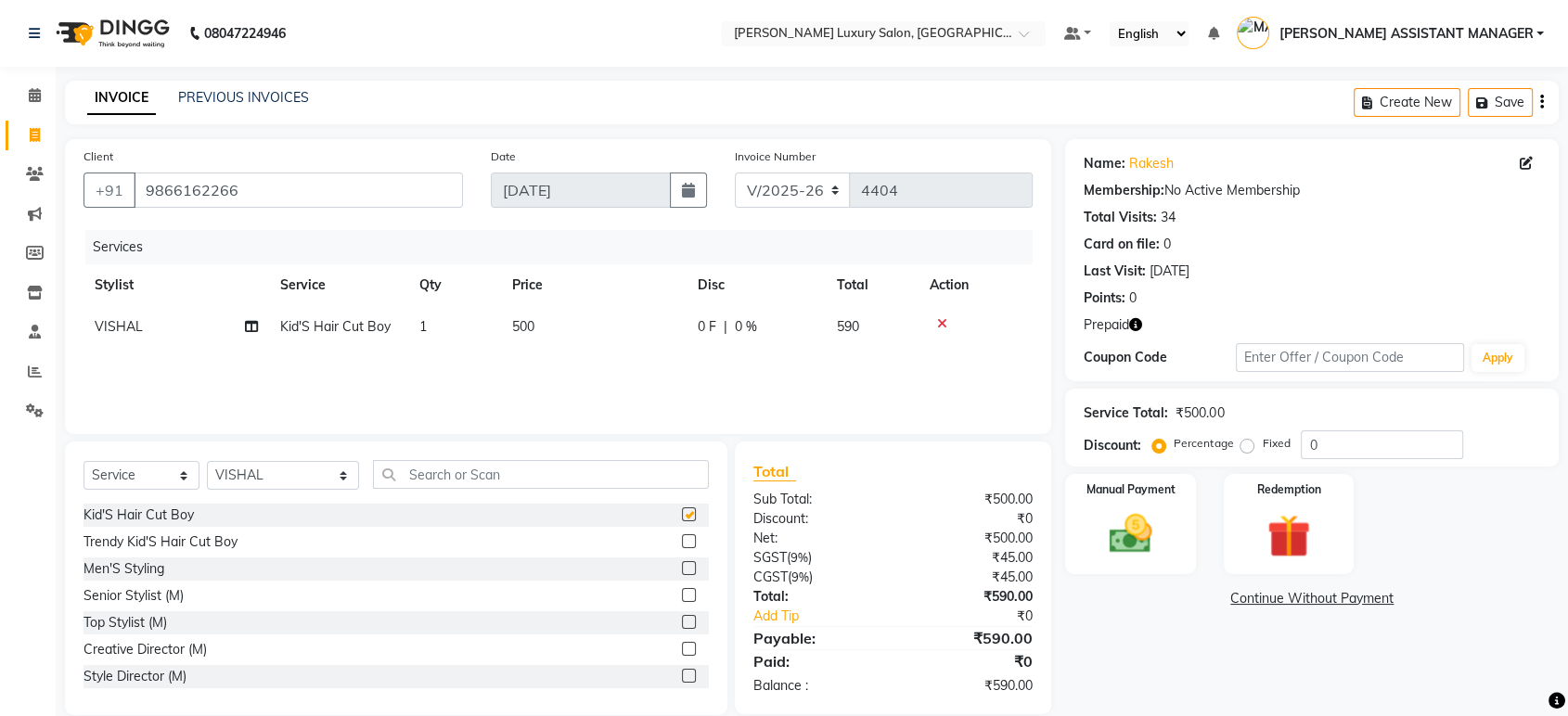
checkbox input "false"
click at [643, 488] on div "Select Service Product Membership Package Voucher Prepaid Gift Card Select Styl…" at bounding box center [396, 481] width 625 height 43
click at [314, 481] on select "Select Stylist ADITI ADITYA [PERSON_NAME] AHON [PERSON_NAME] [PERSON_NAME] [PER…" at bounding box center [284, 475] width 152 height 29
select select "35956"
click at [207, 461] on select "Select Stylist ADITI ADITYA [PERSON_NAME] AHON [PERSON_NAME] [PERSON_NAME] [PER…" at bounding box center [284, 475] width 152 height 29
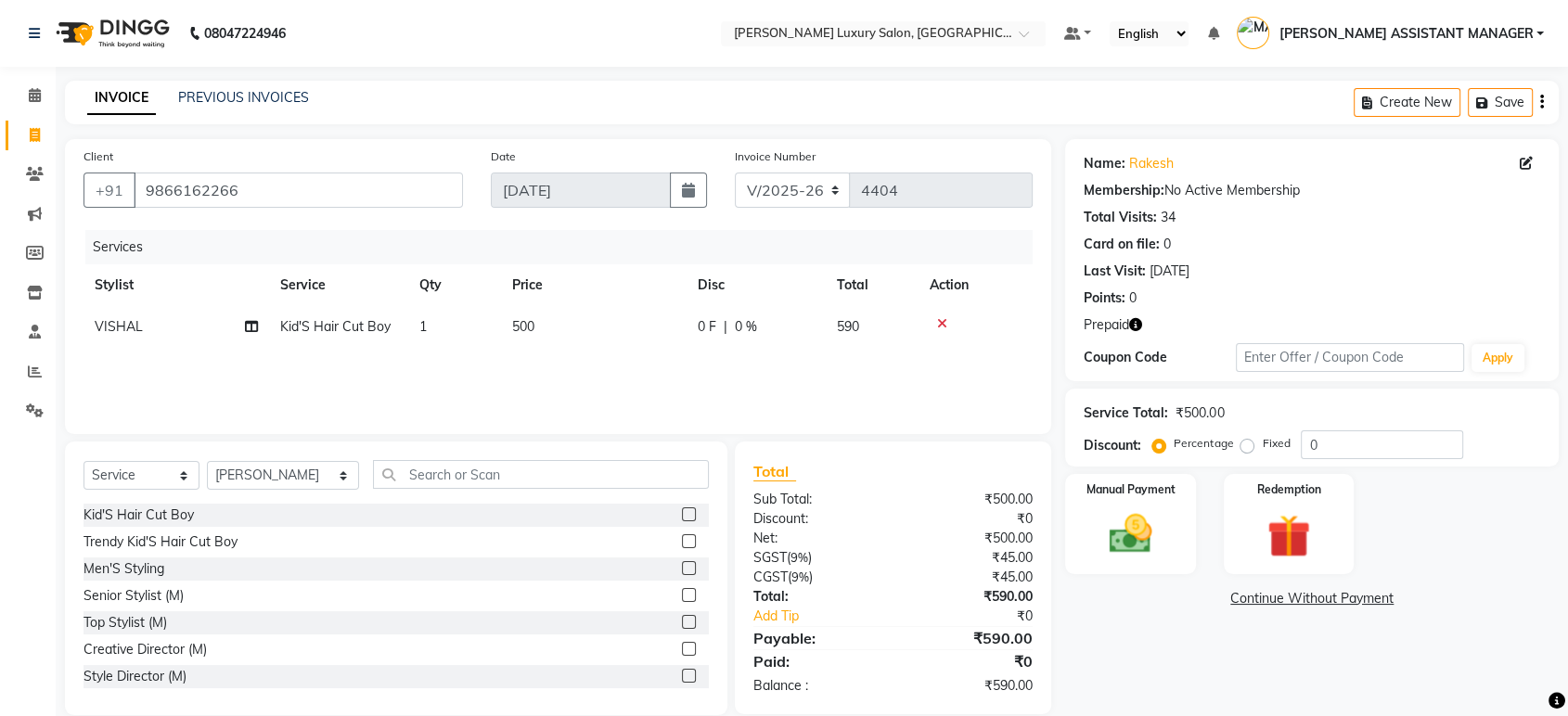
click at [542, 455] on div "Select Service Product Membership Package Voucher Prepaid Gift Card Select Styl…" at bounding box center [395, 578] width 662 height 274
click at [535, 466] on input "text" at bounding box center [541, 474] width 336 height 29
click at [423, 482] on input "text" at bounding box center [541, 474] width 336 height 29
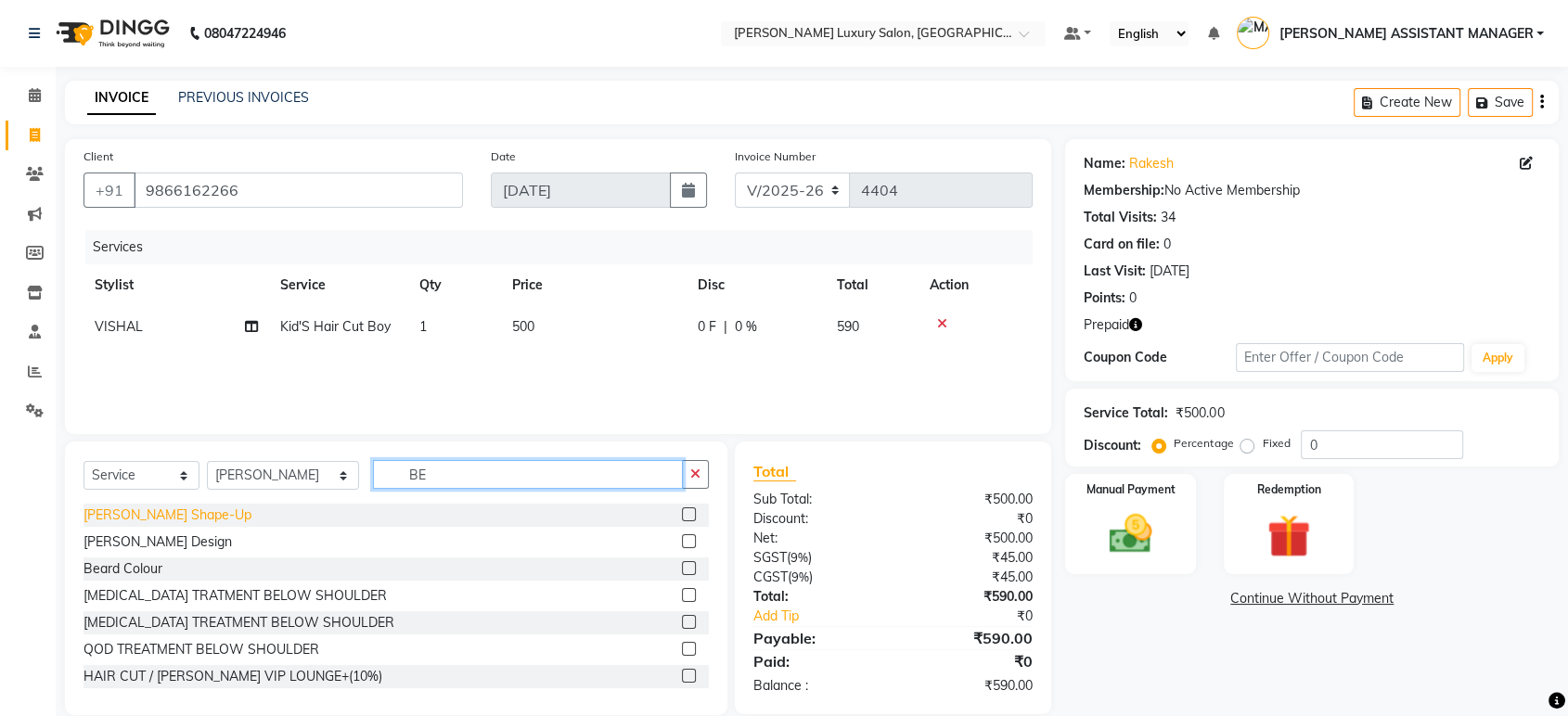
type input "BE"
click at [163, 520] on div "[PERSON_NAME] Shape-Up" at bounding box center [168, 515] width 168 height 19
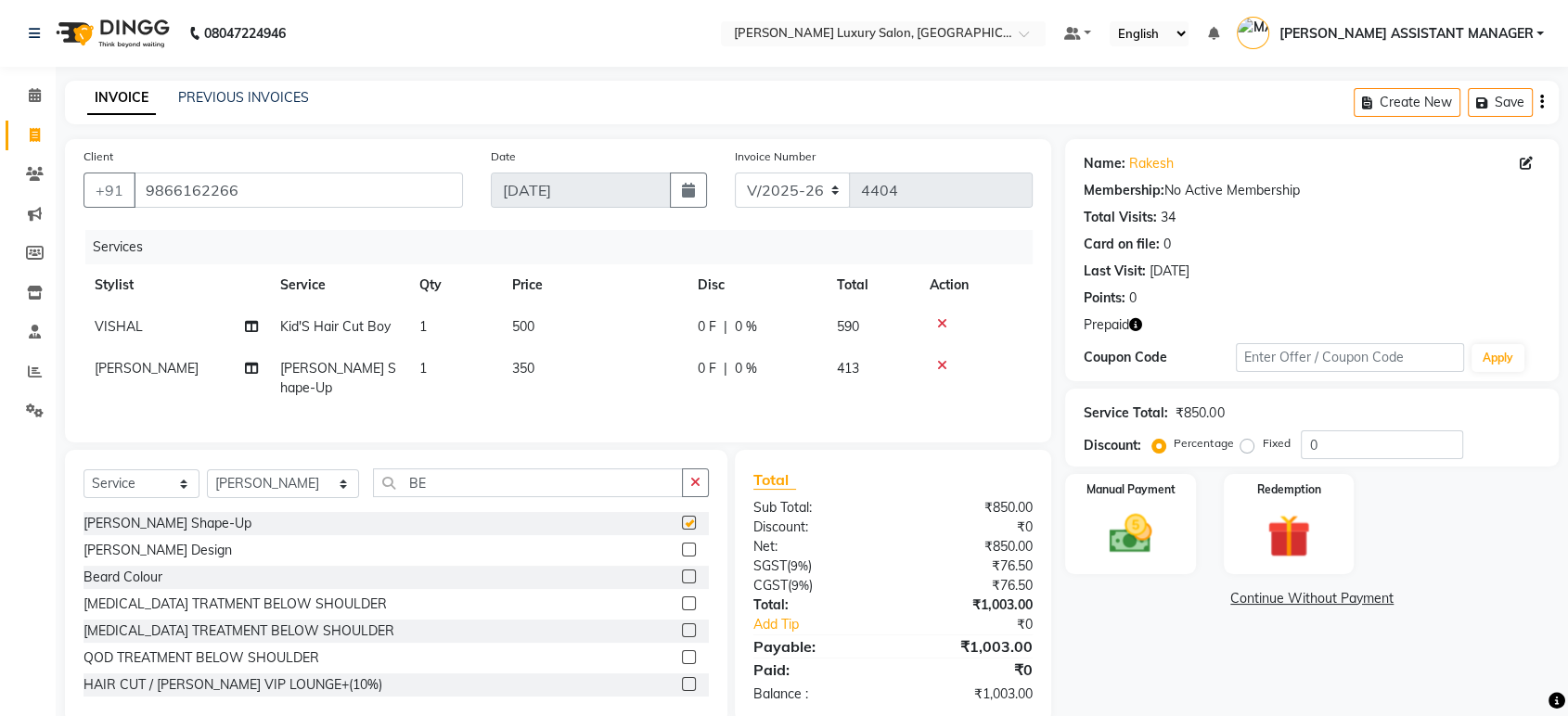
checkbox input "false"
click at [694, 477] on icon "button" at bounding box center [695, 482] width 11 height 13
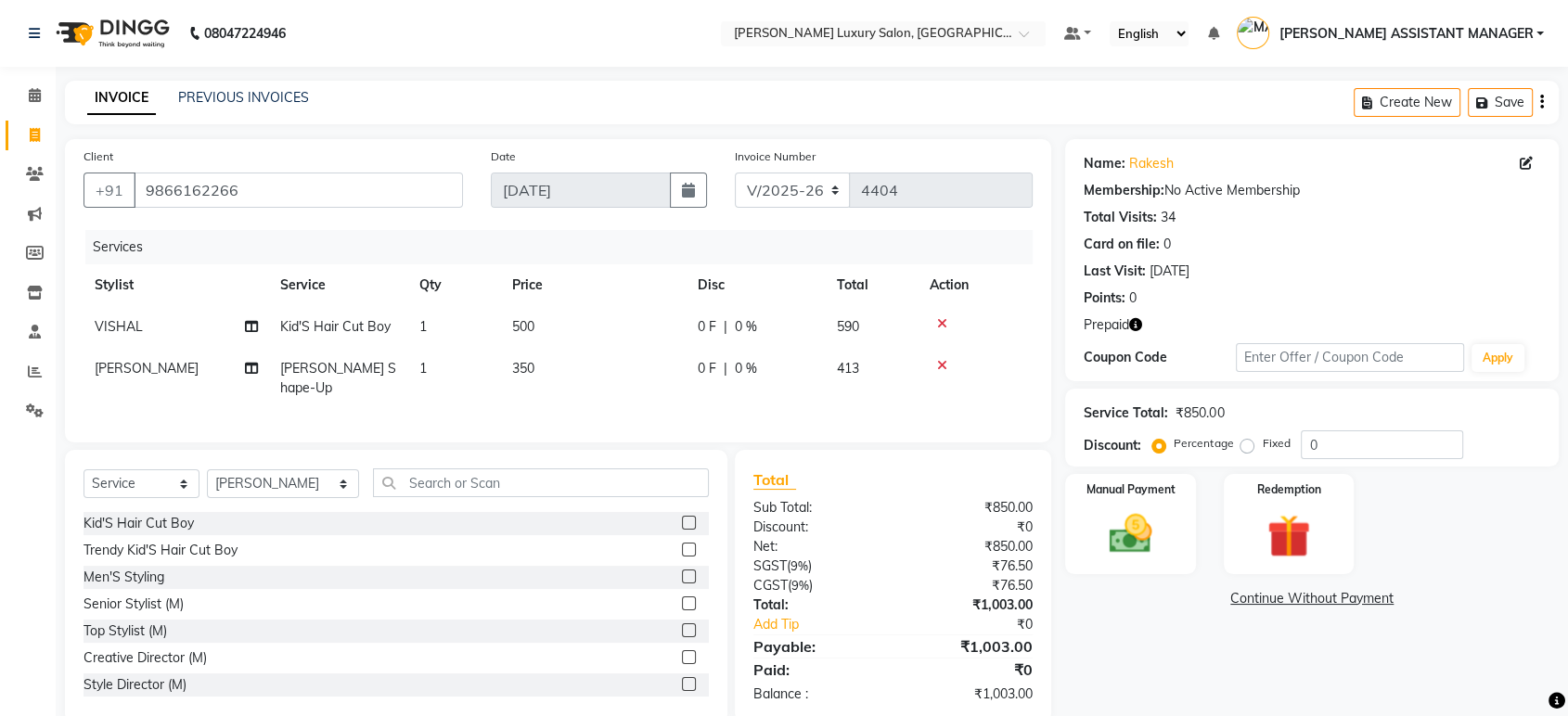
click at [698, 451] on div "Select Service Product Membership Package Voucher Prepaid Gift Card Select Styl…" at bounding box center [395, 587] width 662 height 274
click at [684, 62] on nav "08047224946 Select Location × Toni&guy Luxury Salon, Madhapur Default Panel My …" at bounding box center [784, 33] width 1568 height 66
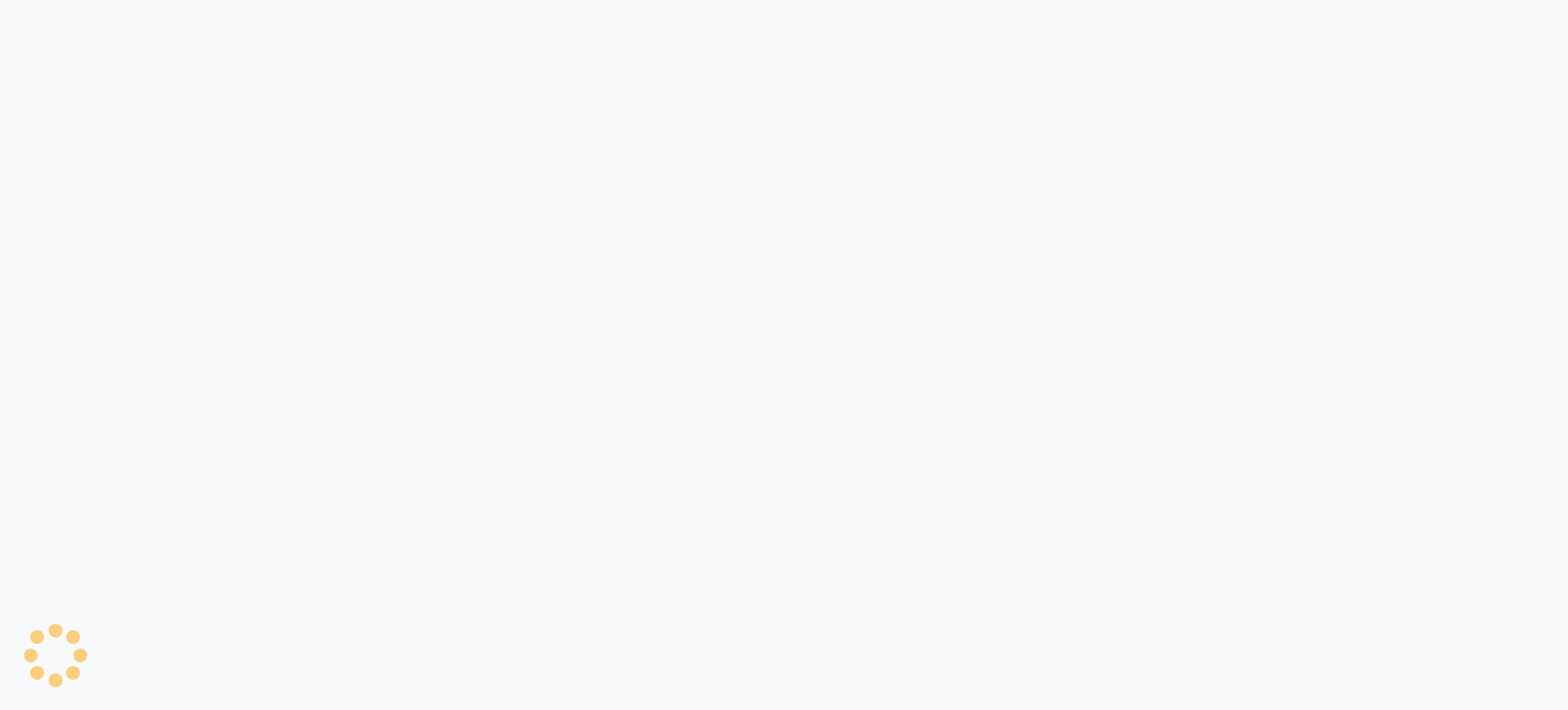
select select "4712"
select select "service"
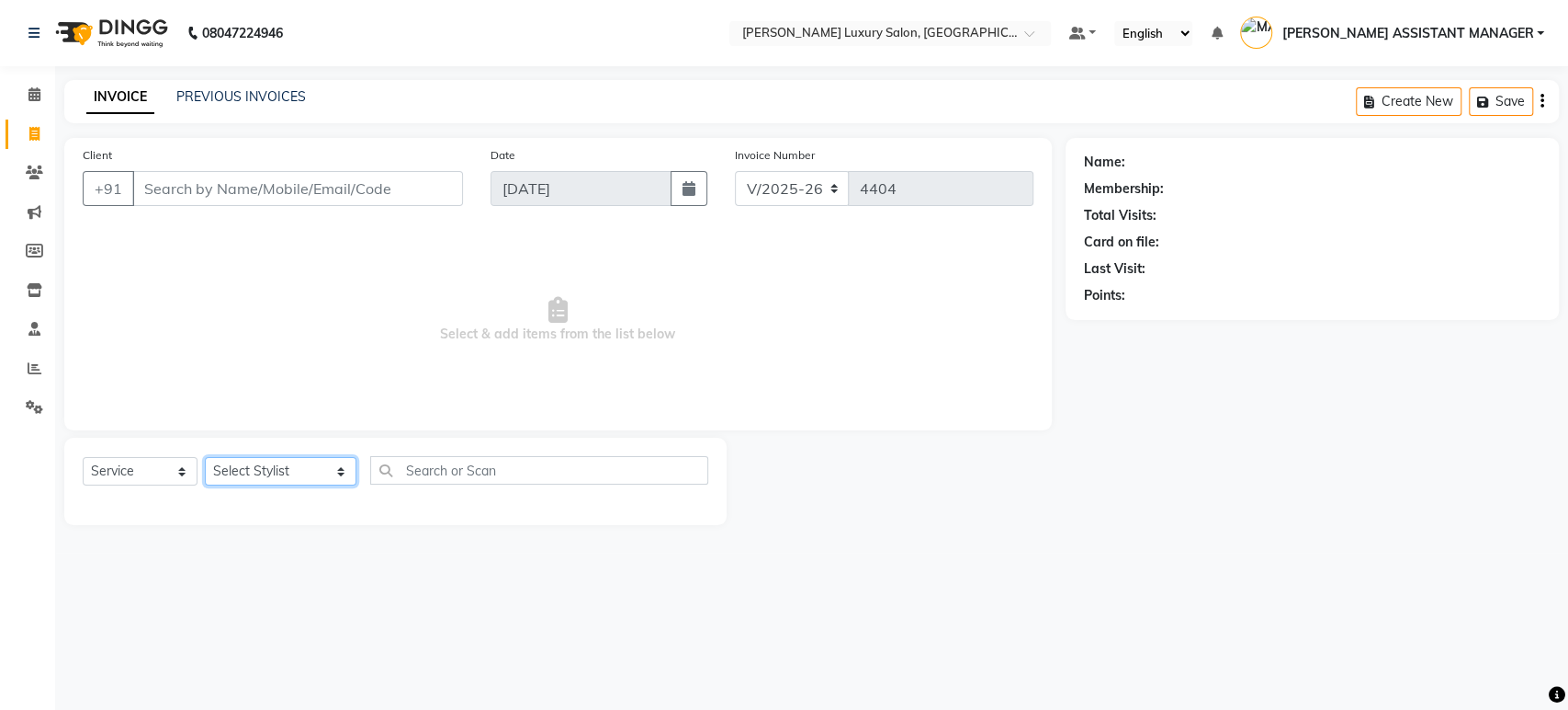
click at [286, 473] on select "Select Stylist ADITI ADITYA [PERSON_NAME] AHON [PERSON_NAME] [PERSON_NAME] [PER…" at bounding box center [281, 471] width 152 height 29
select select "38537"
click at [205, 457] on select "Select Stylist ADITI ADITYA [PERSON_NAME] AHON [PERSON_NAME] [PERSON_NAME] [PER…" at bounding box center [281, 471] width 152 height 29
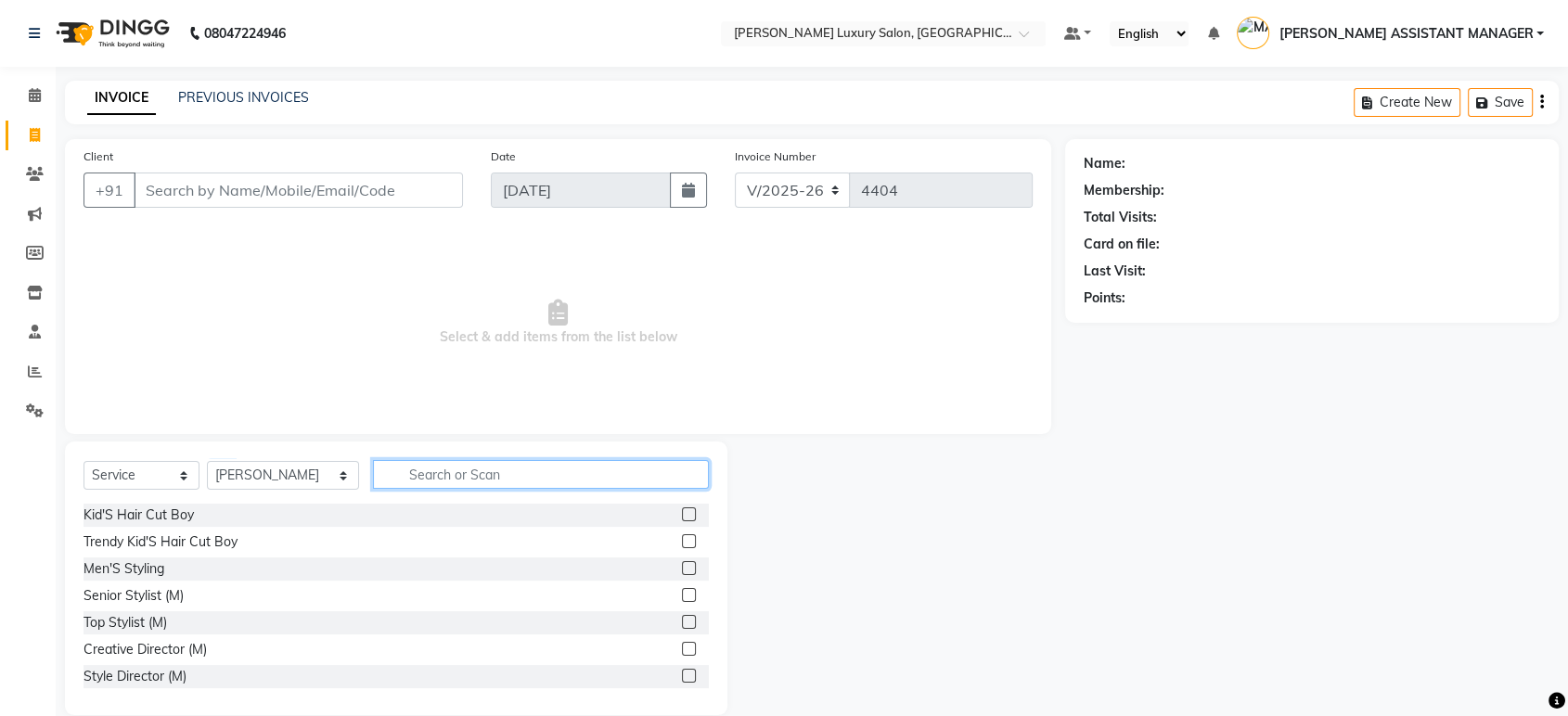
click at [483, 479] on input "text" at bounding box center [541, 474] width 336 height 29
type input "THRE"
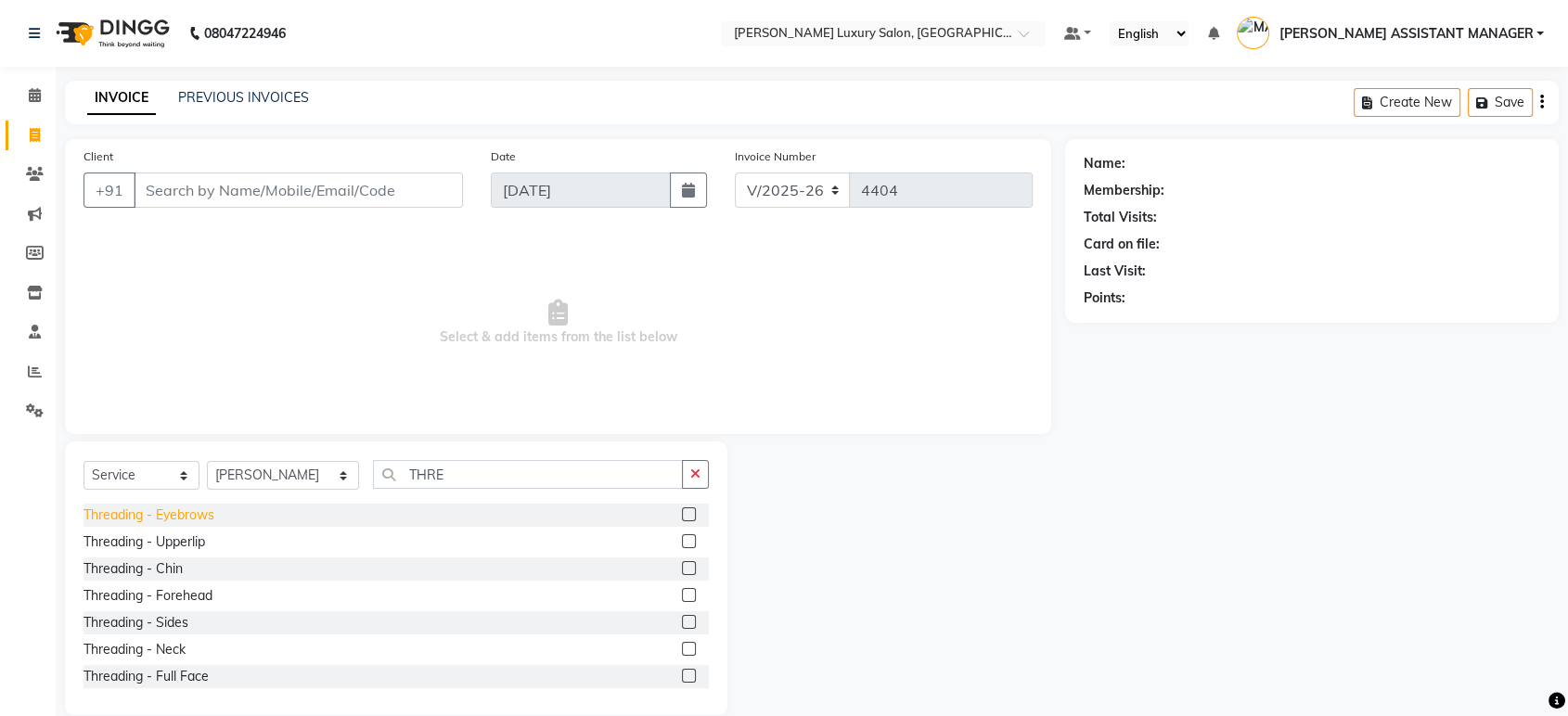
click at [190, 524] on div "Threading - Eyebrows" at bounding box center [149, 515] width 131 height 19
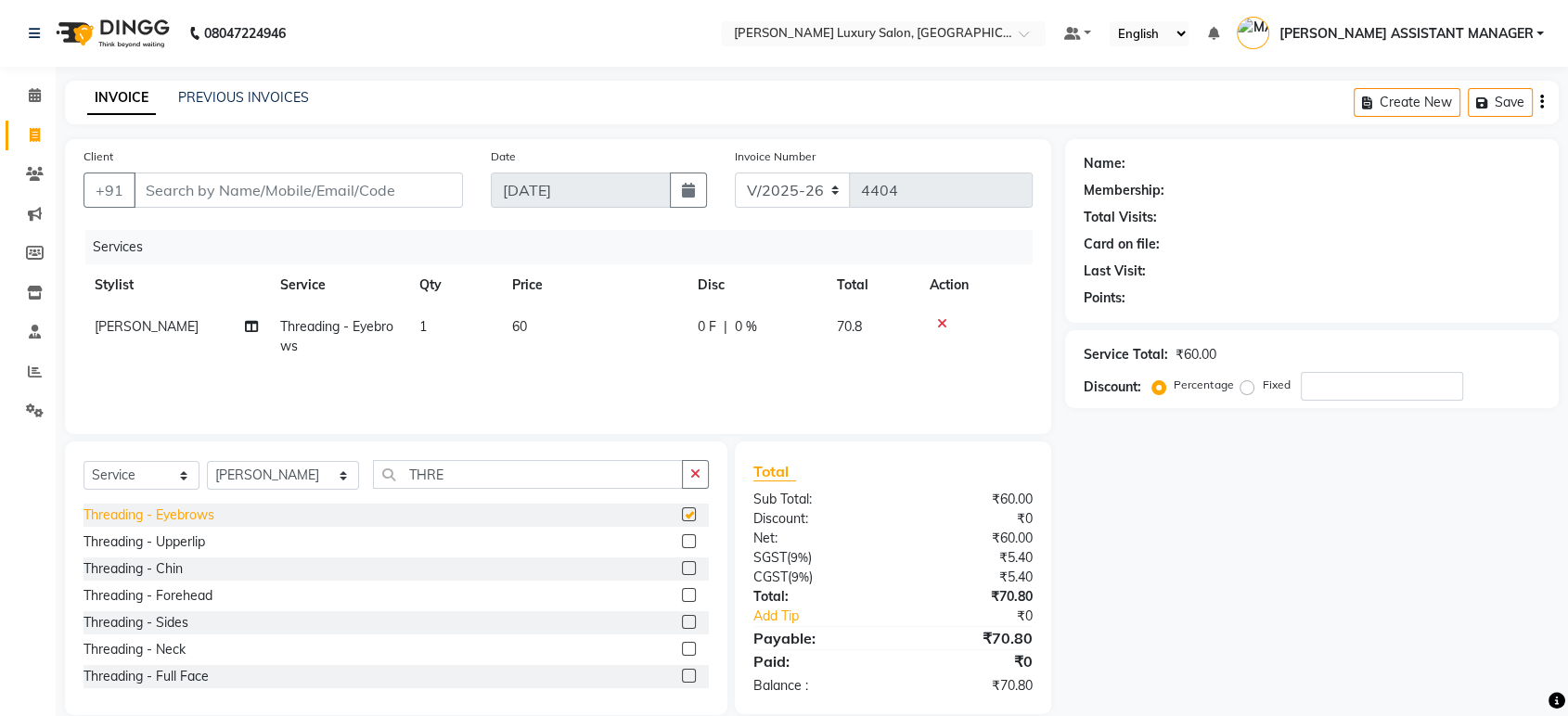
checkbox input "false"
click at [384, 195] on input "Client" at bounding box center [299, 190] width 330 height 36
type input "6"
type input "0"
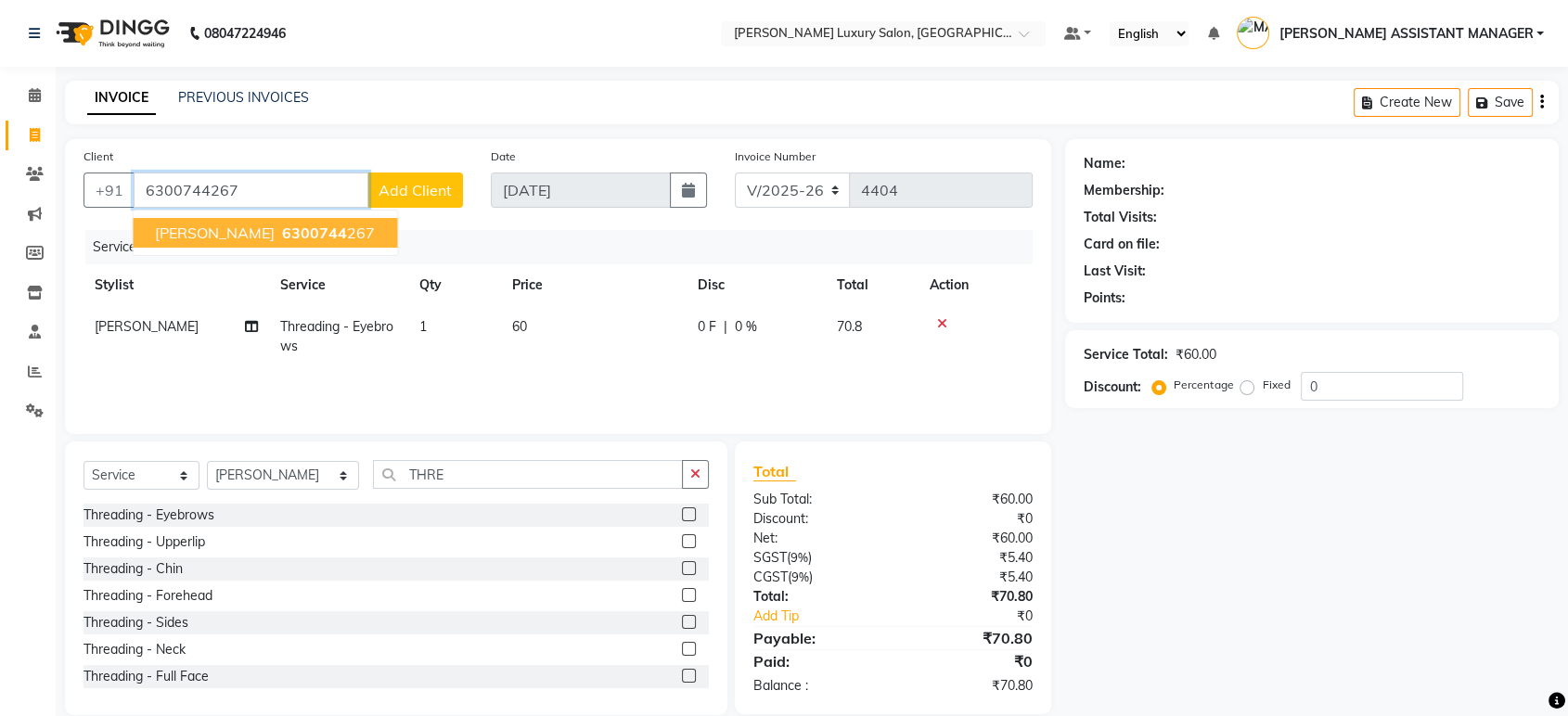
type input "6300744267"
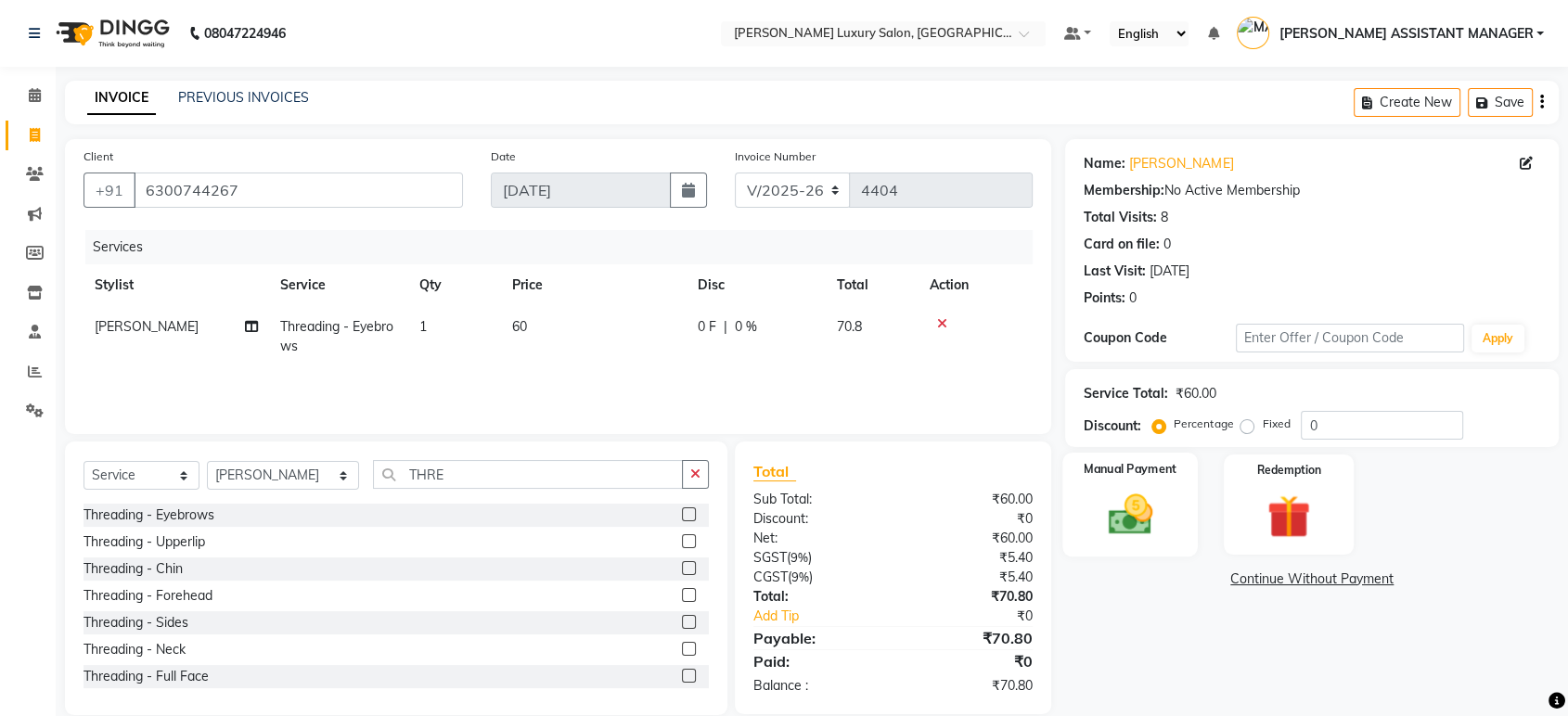
click at [1147, 484] on div "Manual Payment" at bounding box center [1131, 505] width 135 height 104
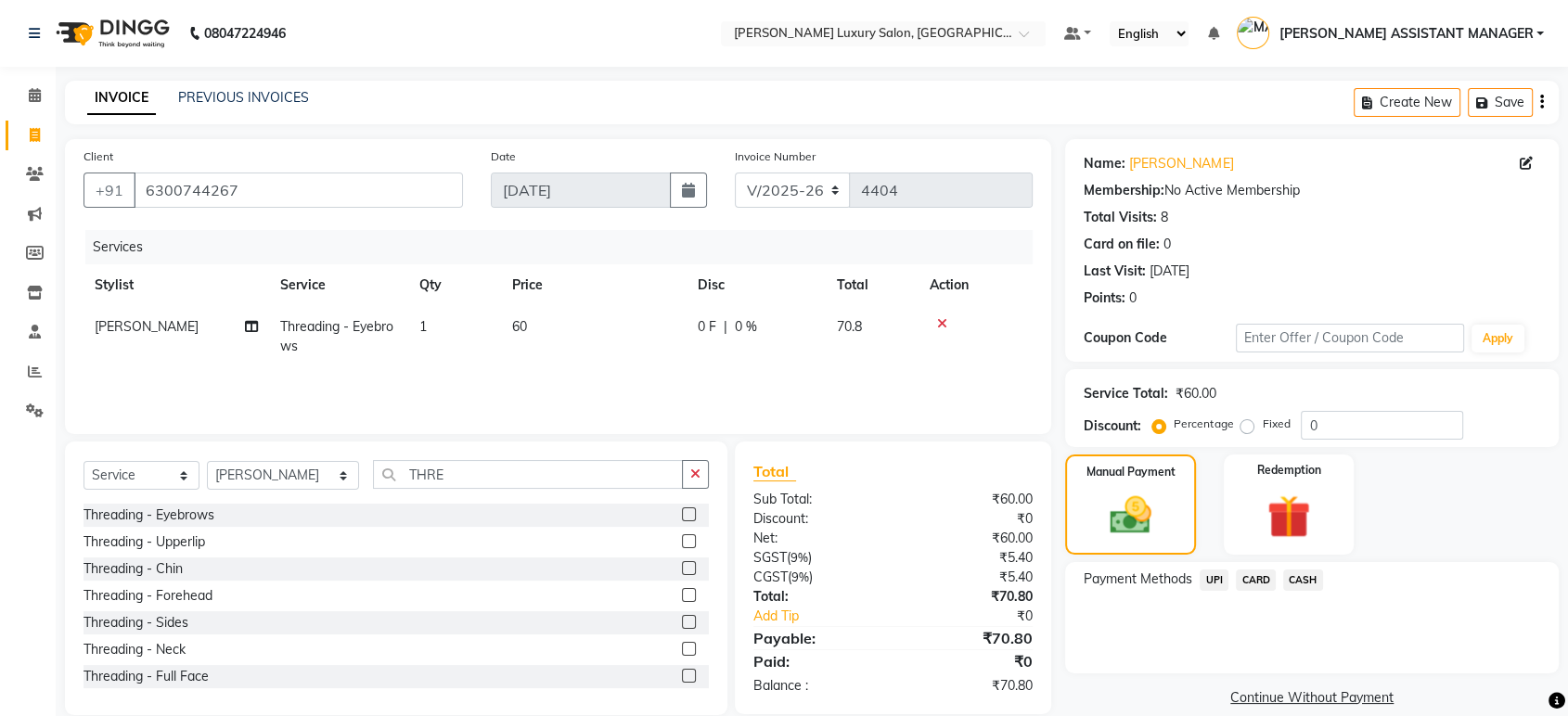
click at [1209, 583] on span "UPI" at bounding box center [1214, 580] width 29 height 21
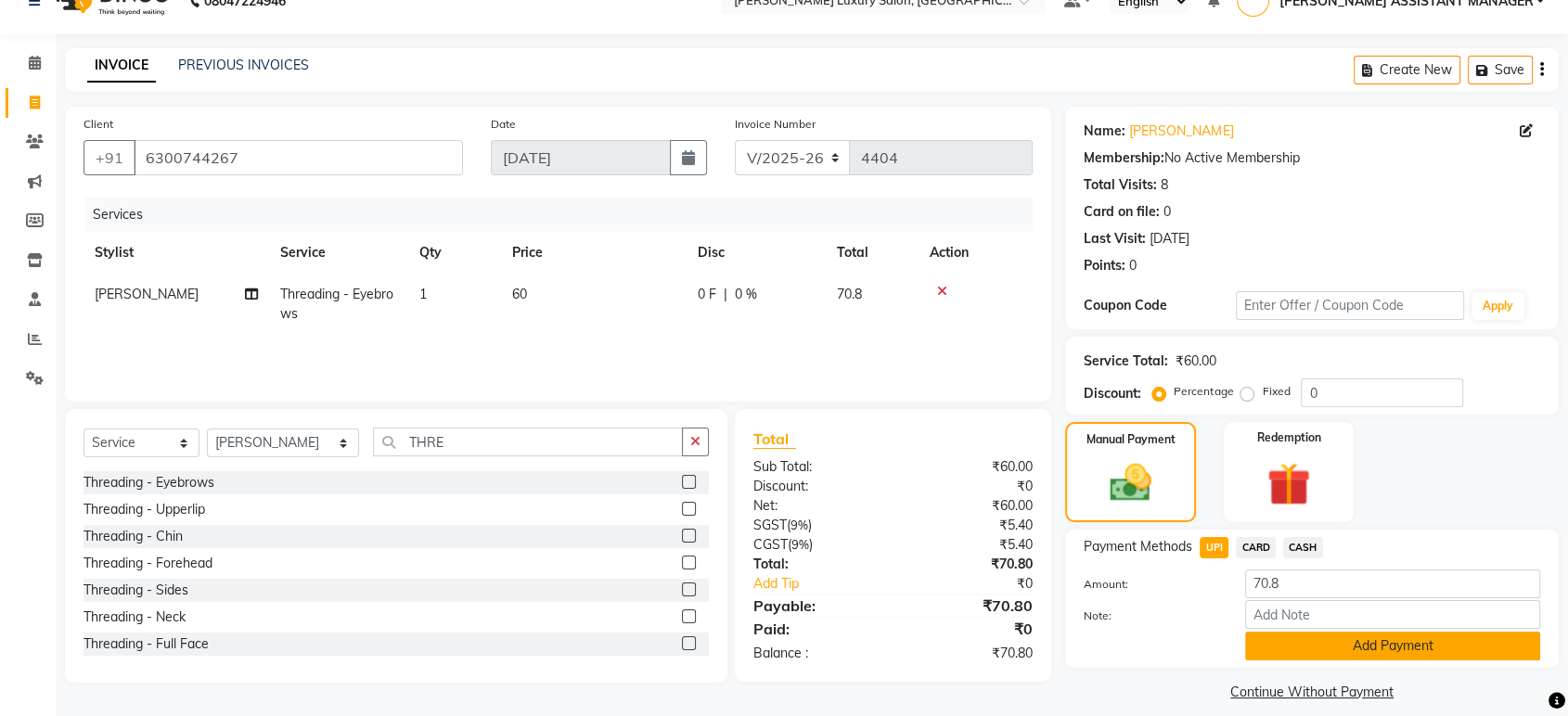
scroll to position [48, 0]
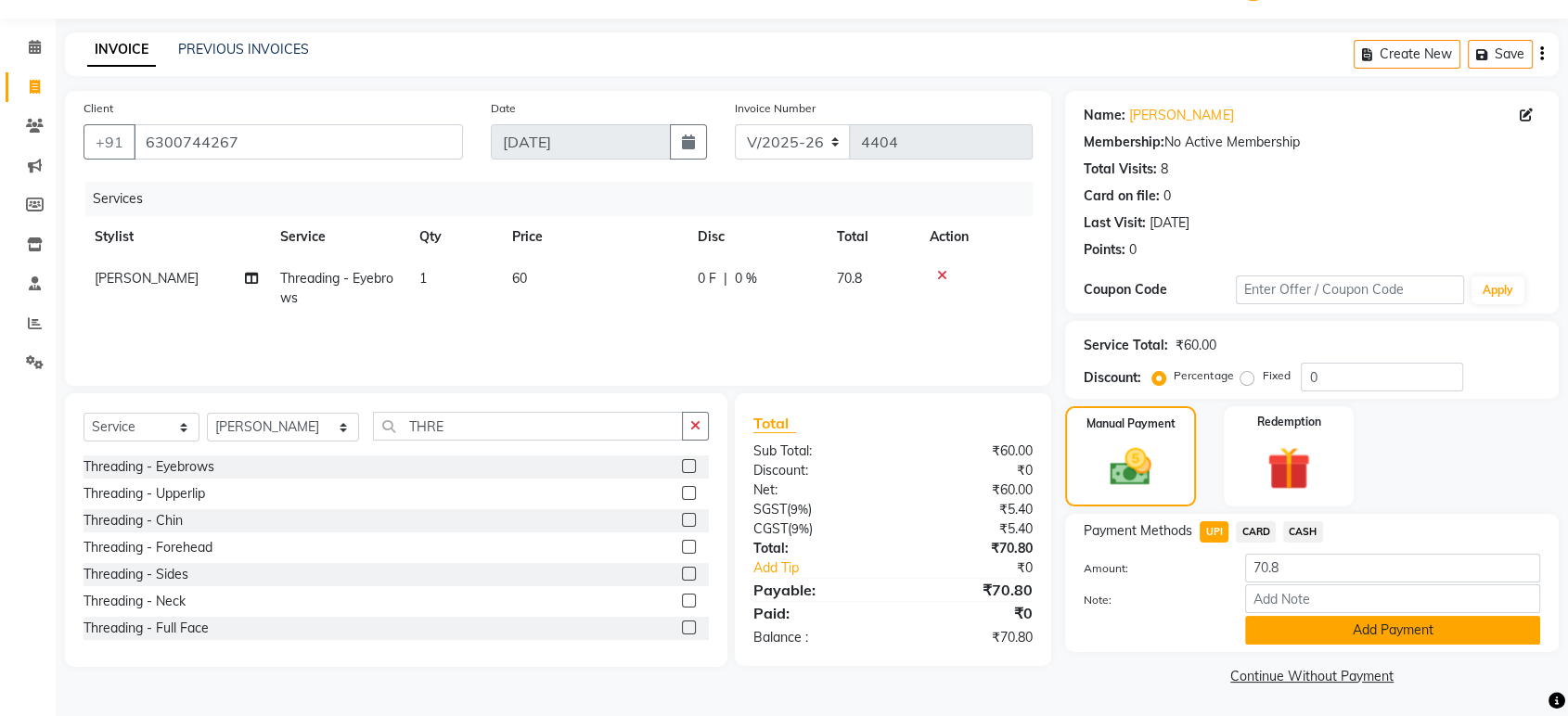
click at [1284, 623] on button "Add Payment" at bounding box center [1392, 630] width 295 height 29
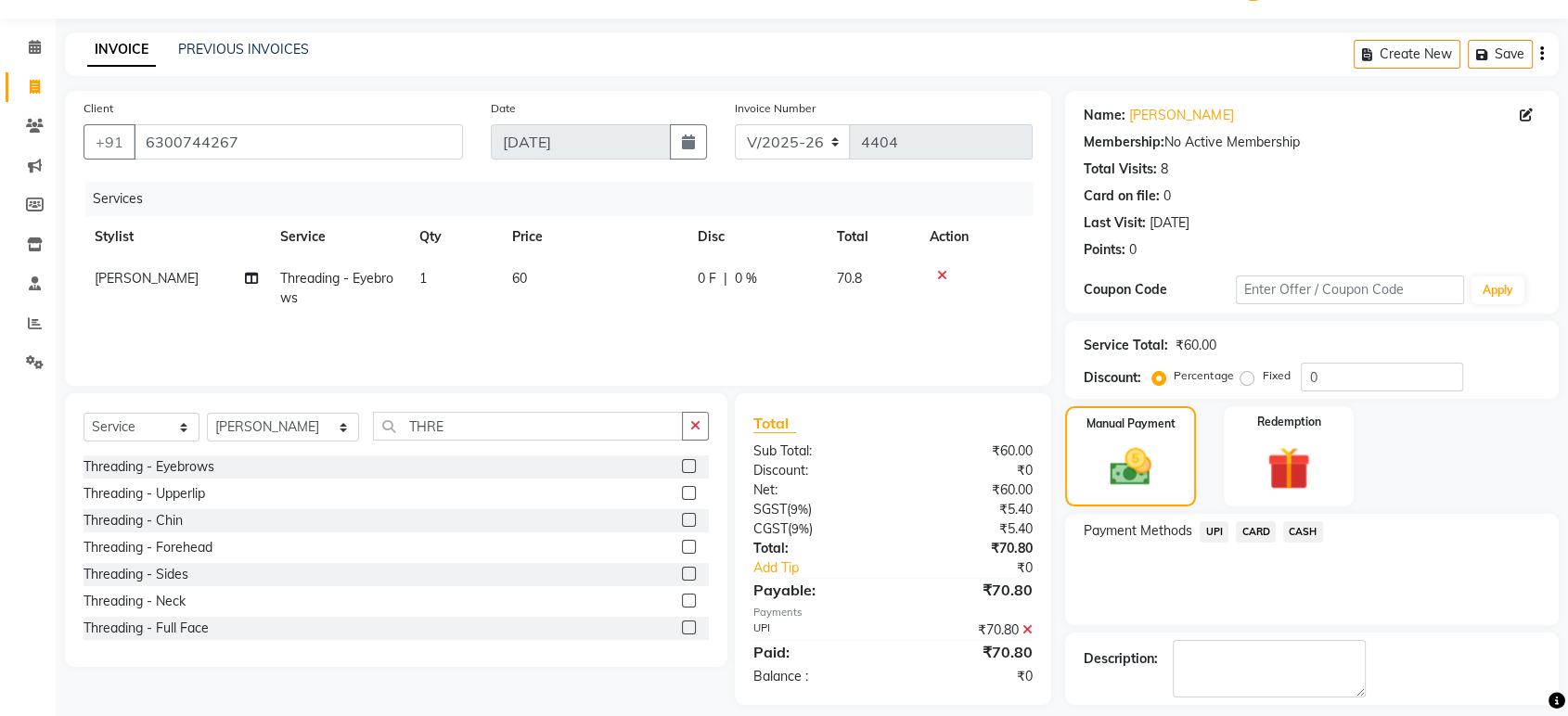
scroll to position [126, 0]
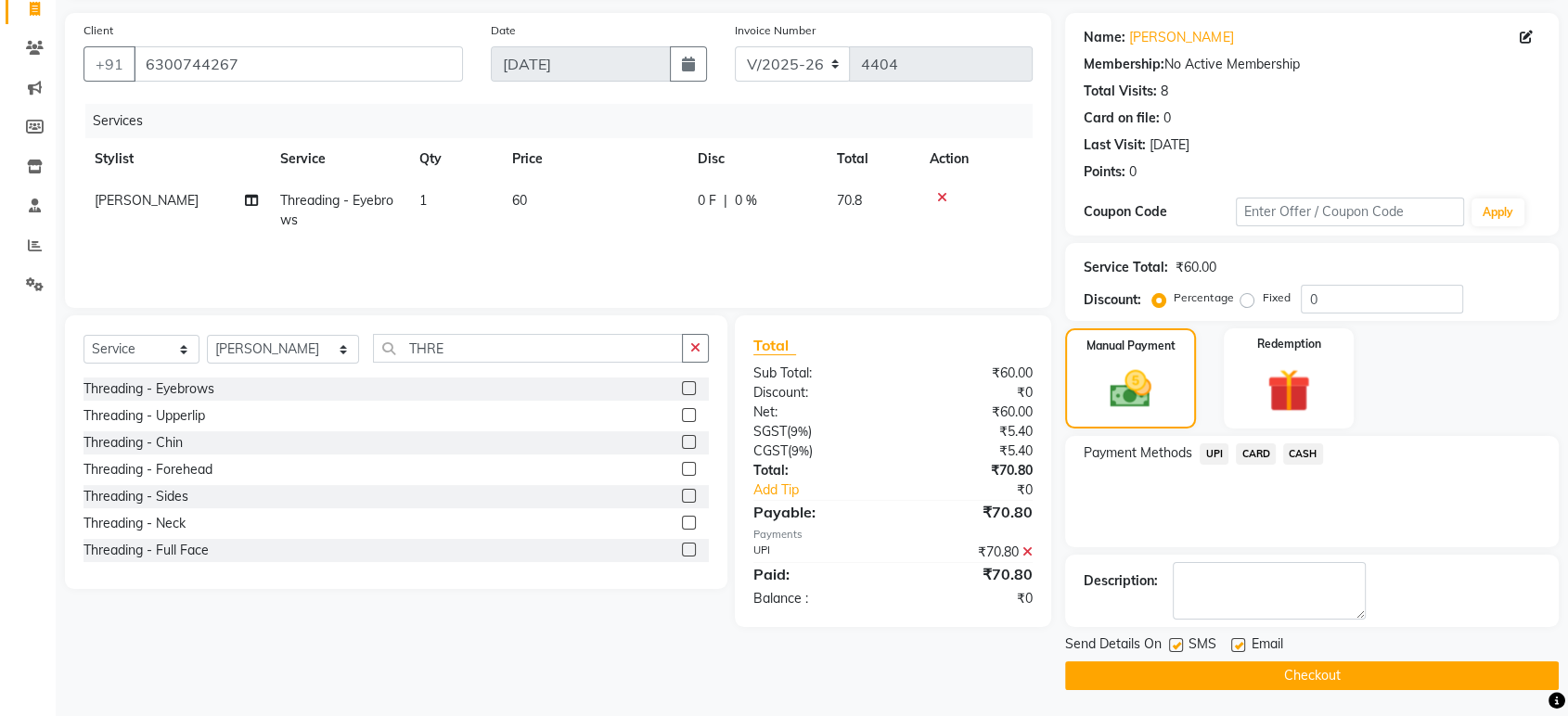
click at [1410, 681] on button "Checkout" at bounding box center [1312, 676] width 494 height 29
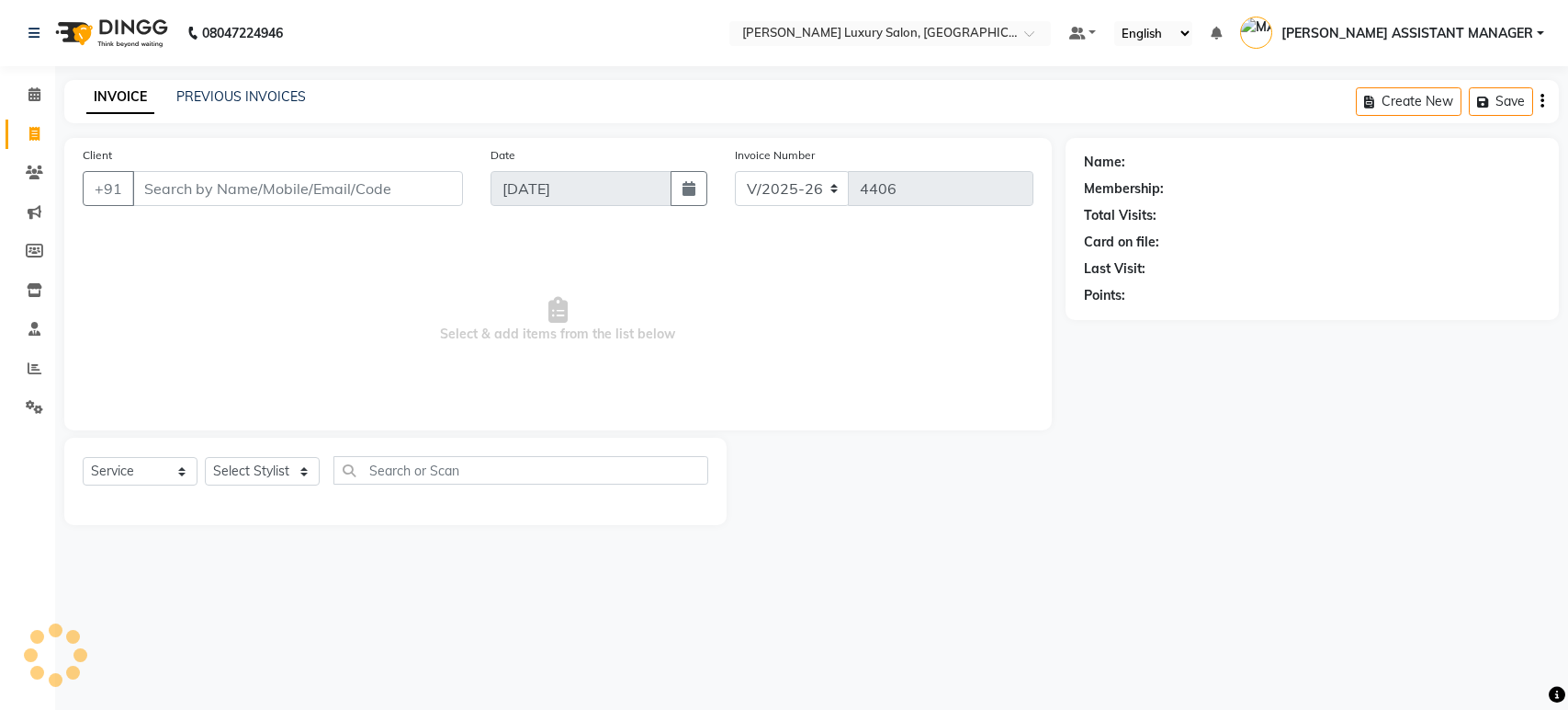
select select "4712"
select select "service"
click at [276, 104] on link "PREVIOUS INVOICES" at bounding box center [242, 96] width 130 height 16
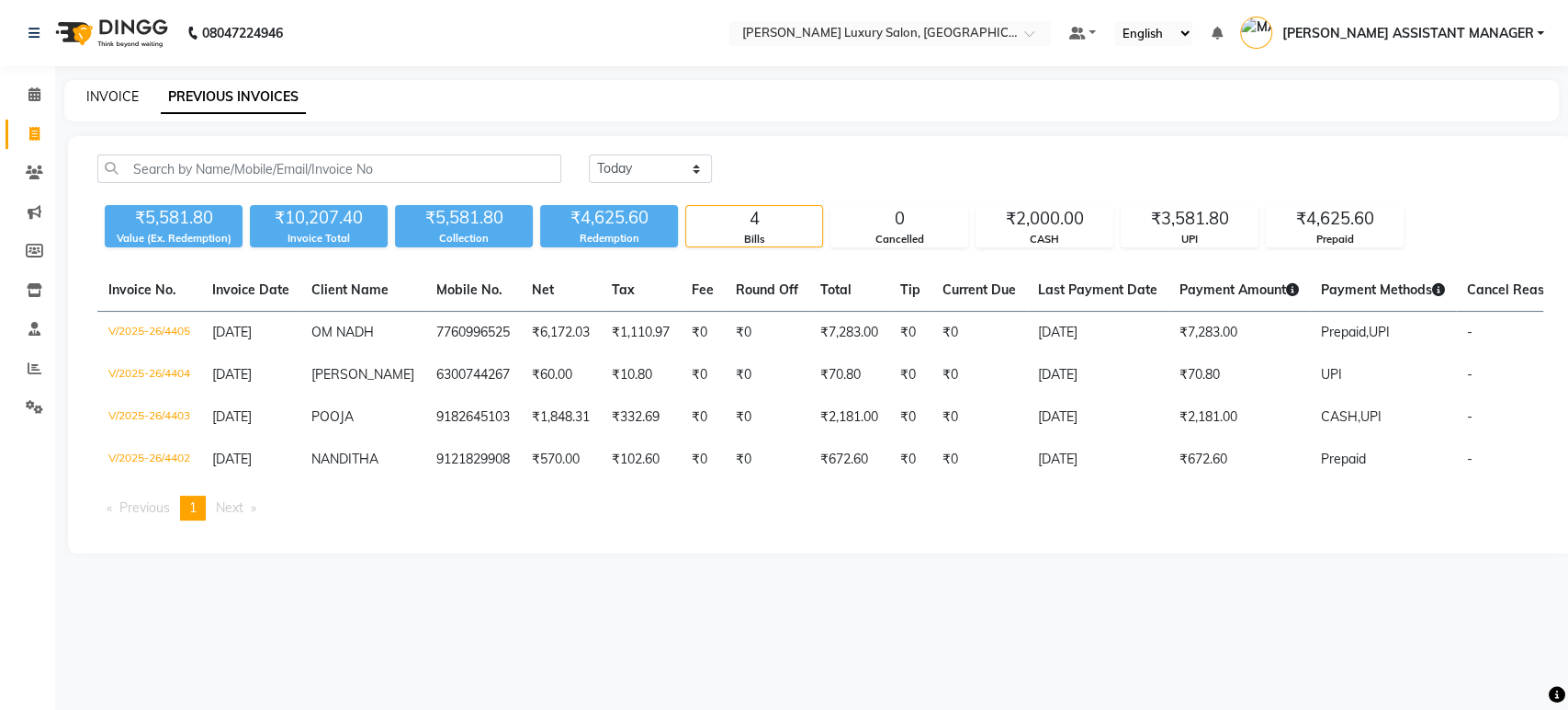
click at [91, 94] on link "INVOICE" at bounding box center [112, 96] width 53 height 16
select select "4712"
select select "service"
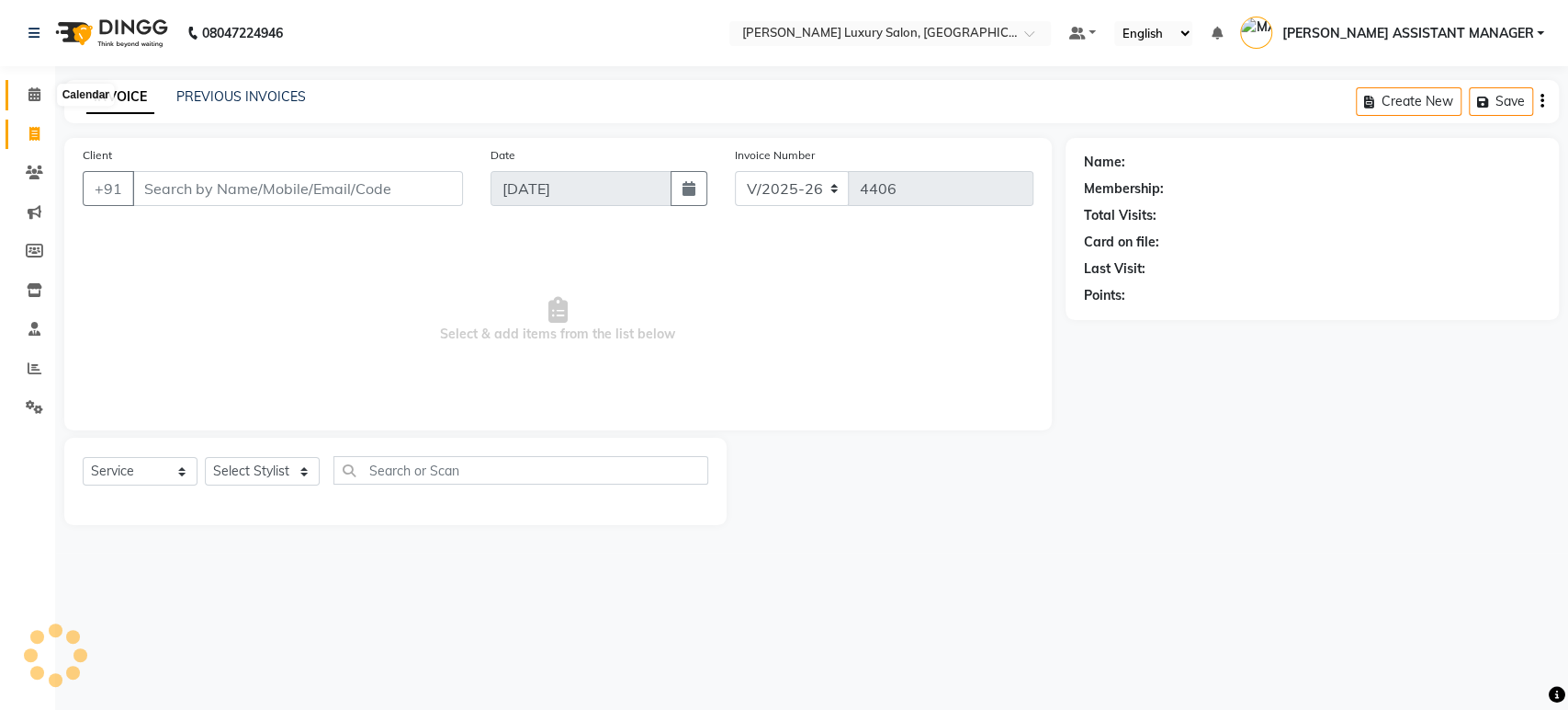
click at [29, 90] on icon at bounding box center [34, 94] width 12 height 13
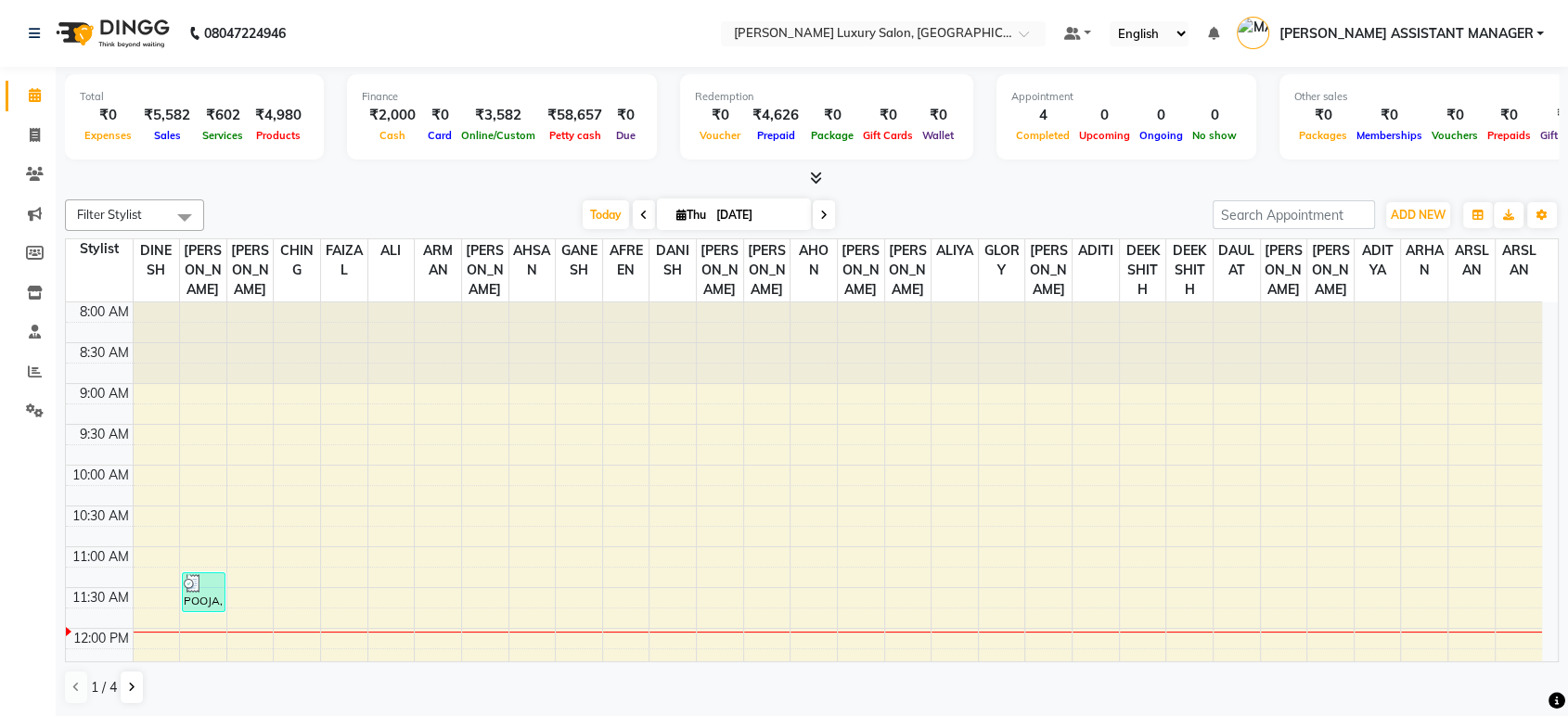
click at [820, 175] on icon at bounding box center [816, 177] width 13 height 13
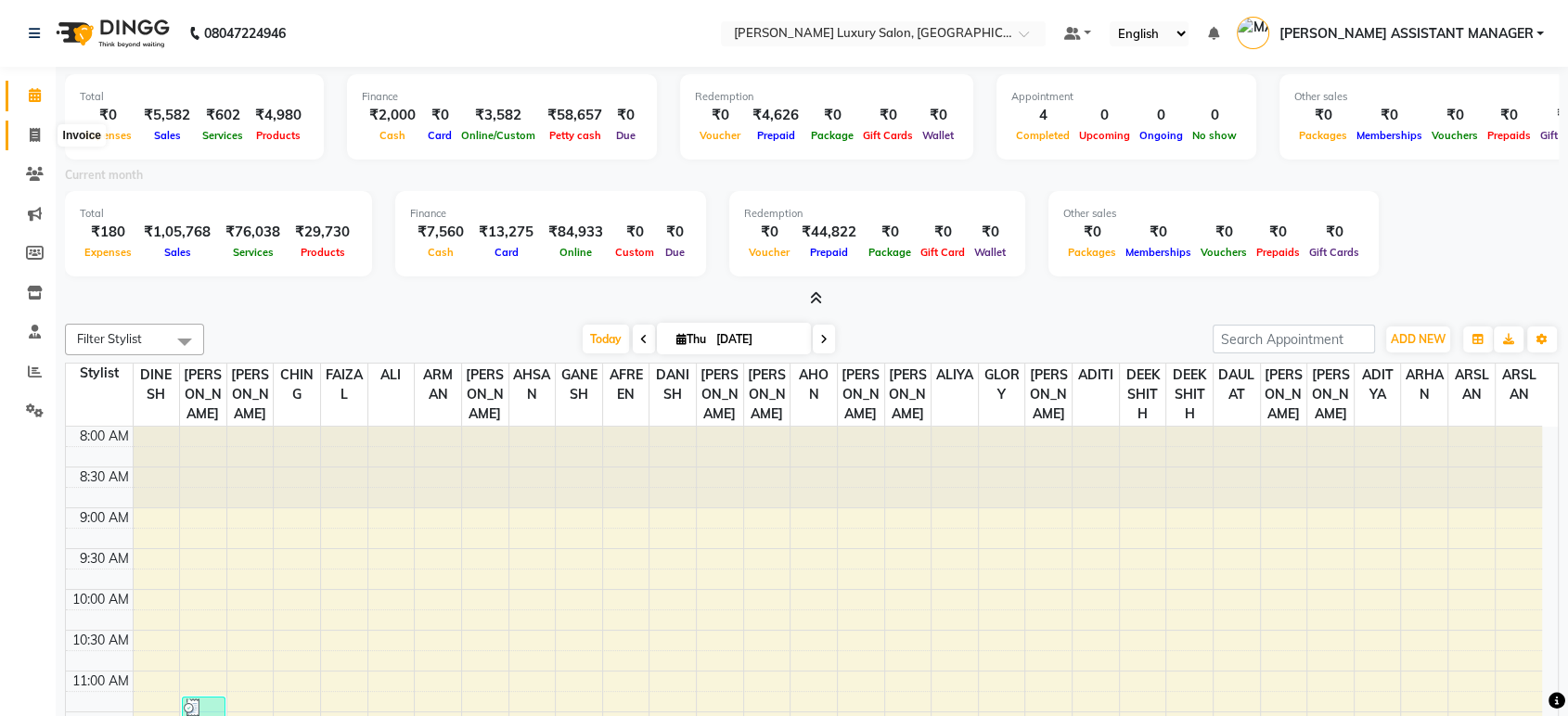
click at [20, 134] on span at bounding box center [35, 136] width 33 height 21
select select "4712"
select select "service"
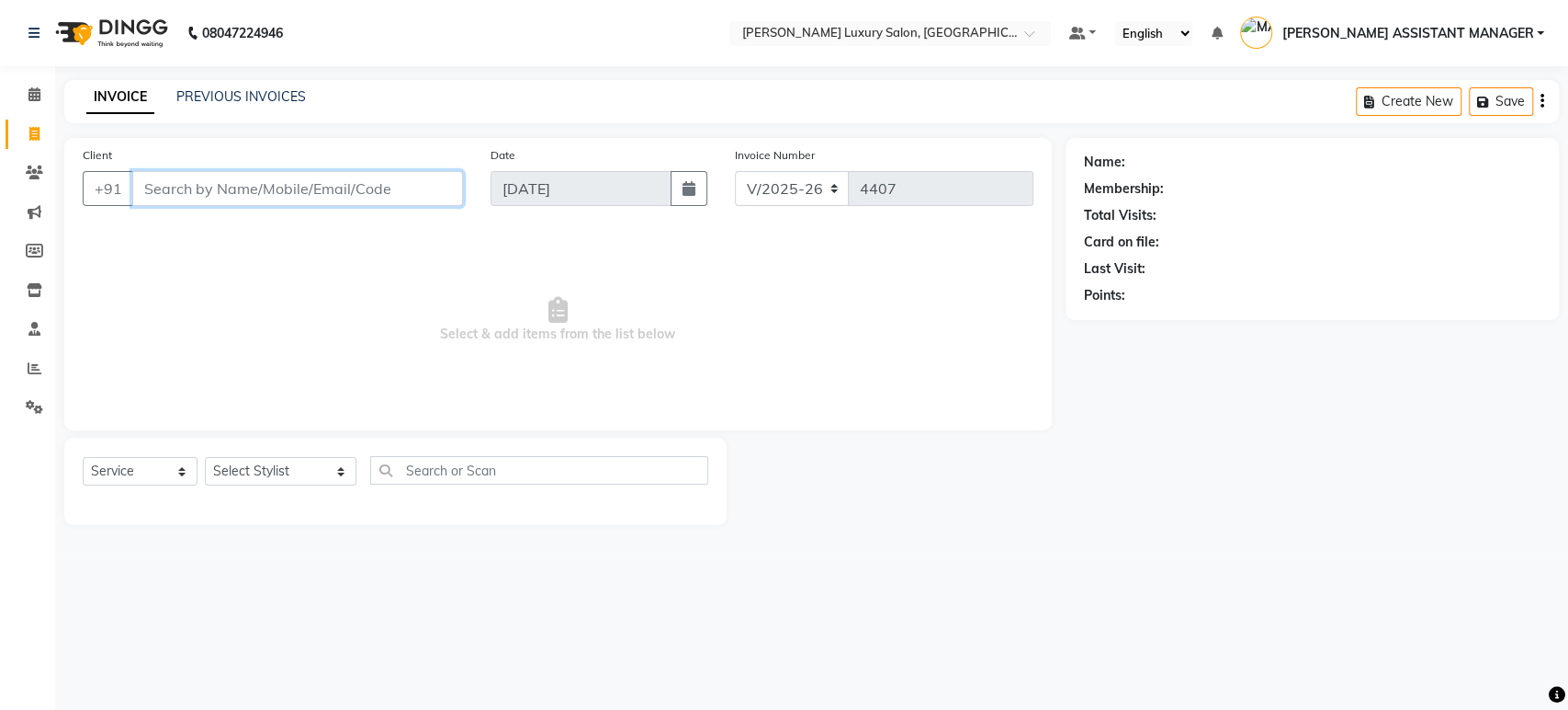
click at [374, 183] on input "Client" at bounding box center [298, 188] width 330 height 35
paste input "9483980619"
type input "9483980619"
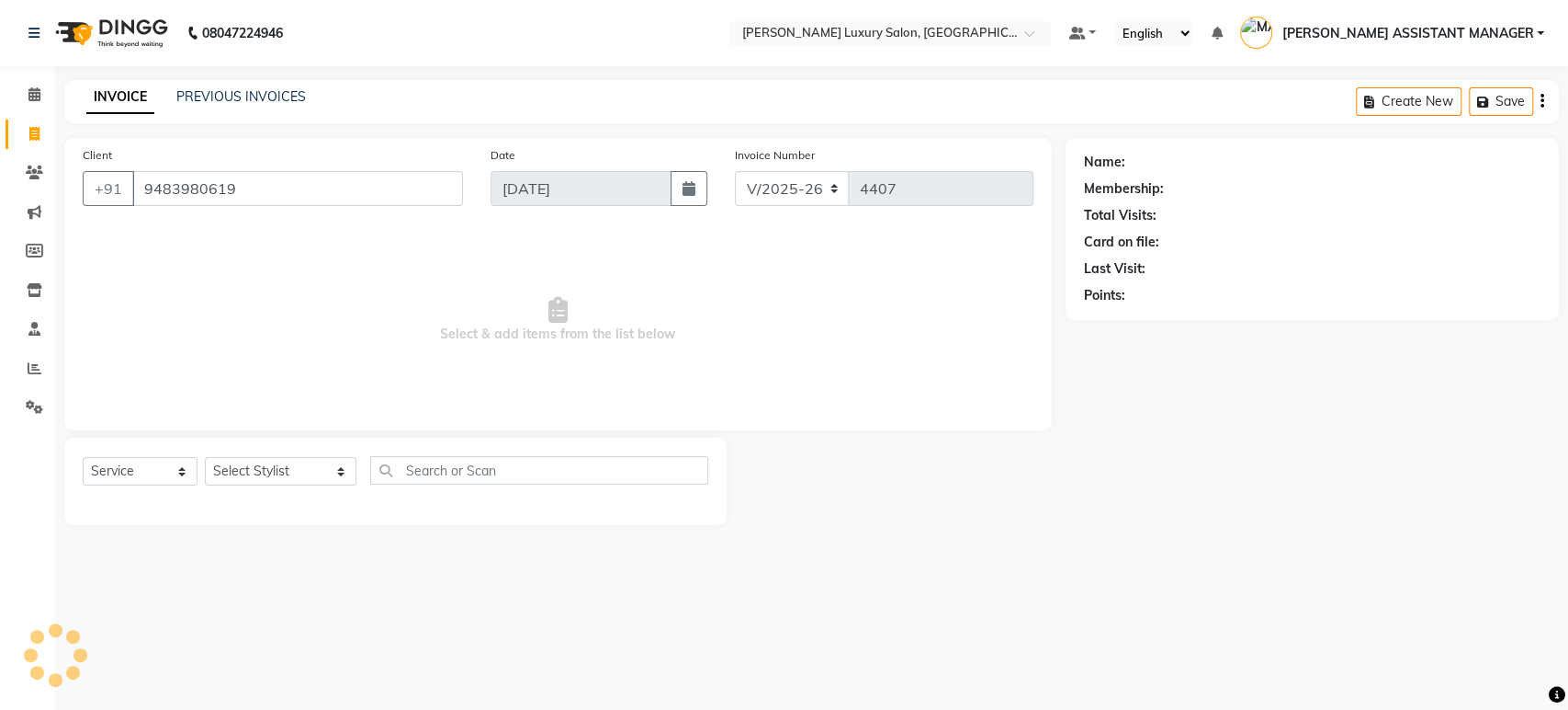
click at [362, 363] on span "Select & add items from the list below" at bounding box center [559, 320] width 951 height 183
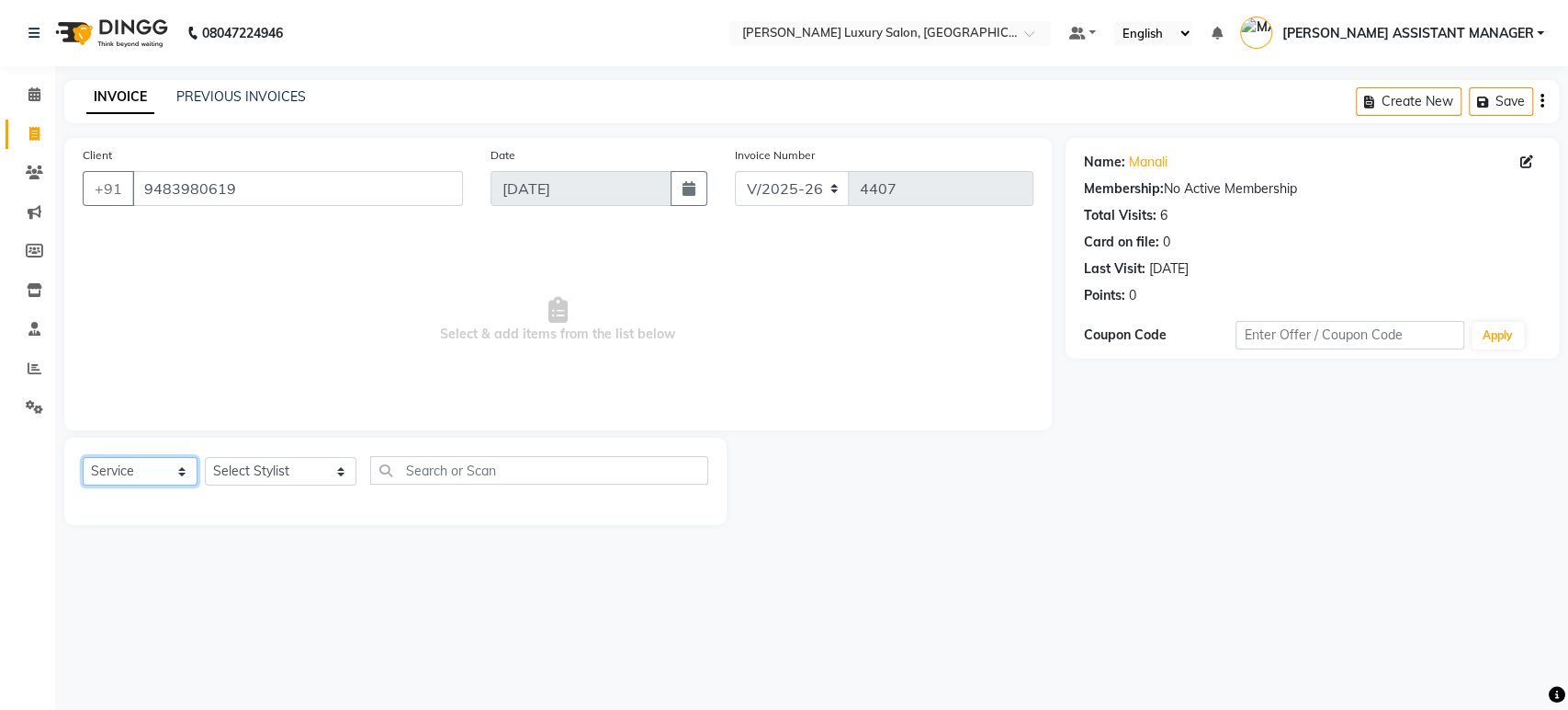
drag, startPoint x: 160, startPoint y: 476, endPoint x: 155, endPoint y: 484, distance: 9.4
click at [160, 476] on select "Select Service Product Membership Package Voucher Prepaid Gift Card" at bounding box center [140, 471] width 115 height 29
select select "P"
click at [83, 457] on select "Select Service Product Membership Package Voucher Prepaid Gift Card" at bounding box center [140, 471] width 115 height 29
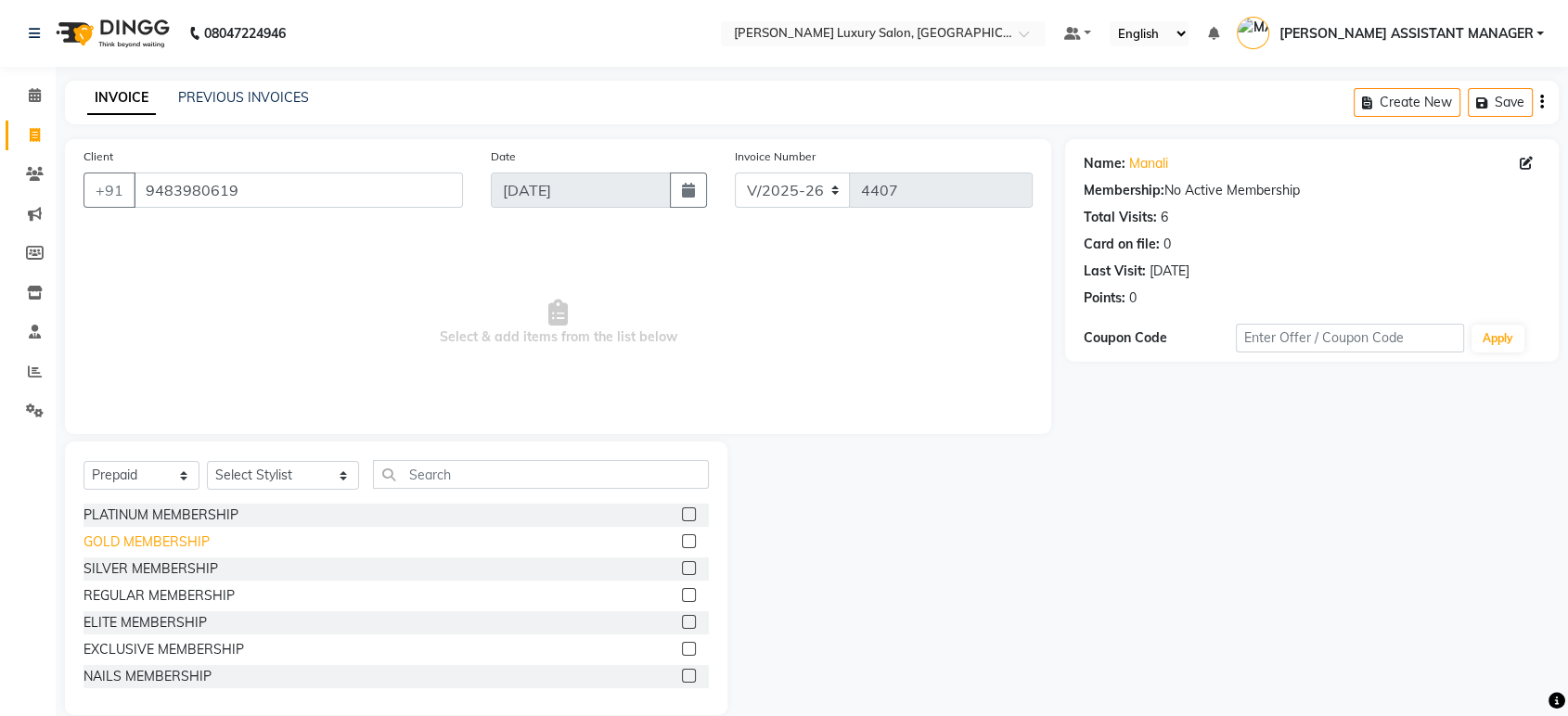
click at [190, 545] on div "GOLD MEMBERSHIP" at bounding box center [147, 542] width 126 height 19
checkbox input "false"
click at [279, 475] on select "Select Stylist ADITI ADITYA AFREEN AHON AHSAN ALI ALIYA ANKITH ARAVIND ARHAN AR…" at bounding box center [284, 475] width 152 height 29
select select "39437"
click at [207, 461] on select "Select Stylist ADITI ADITYA AFREEN AHON AHSAN ALI ALIYA ANKITH ARAVIND ARHAN AR…" at bounding box center [284, 475] width 152 height 29
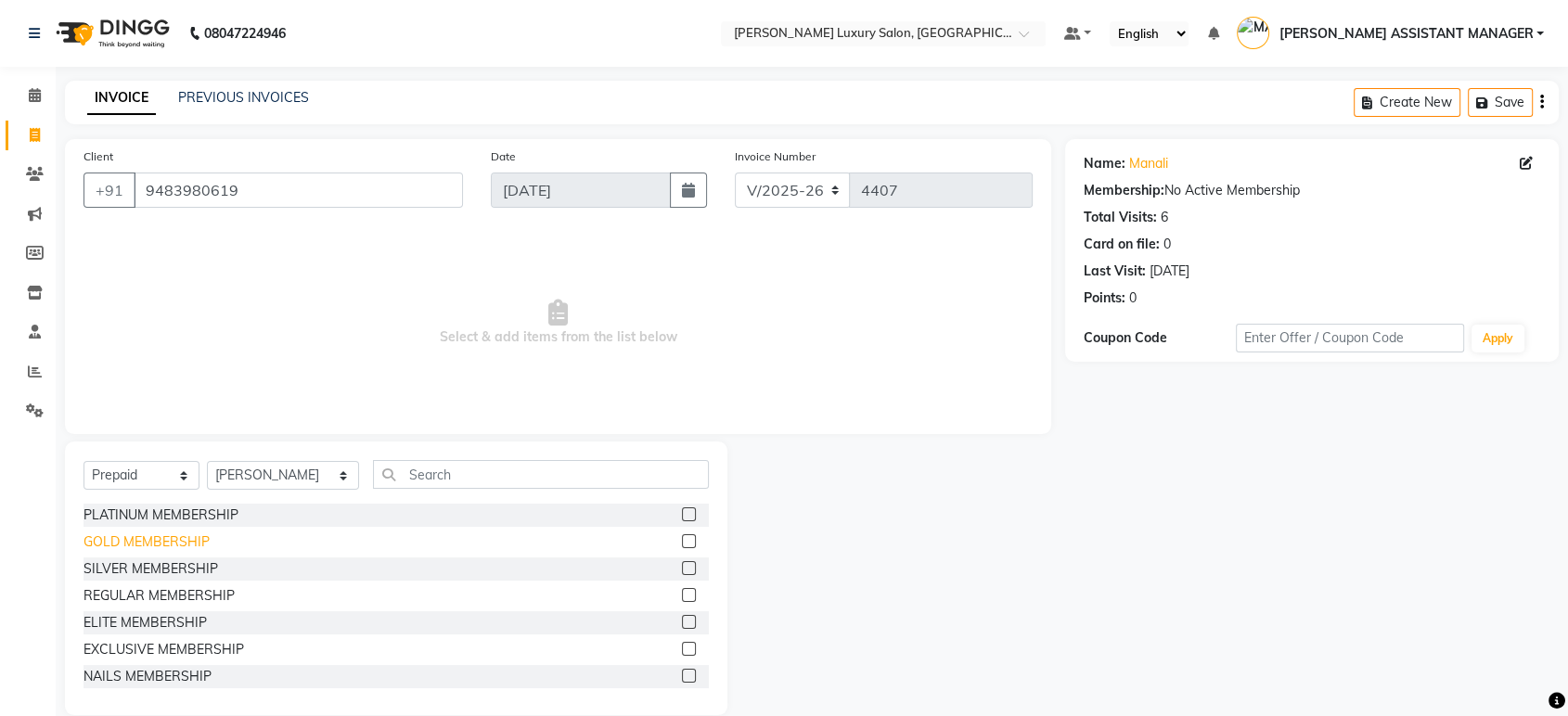
click at [178, 549] on div "GOLD MEMBERSHIP" at bounding box center [147, 542] width 126 height 19
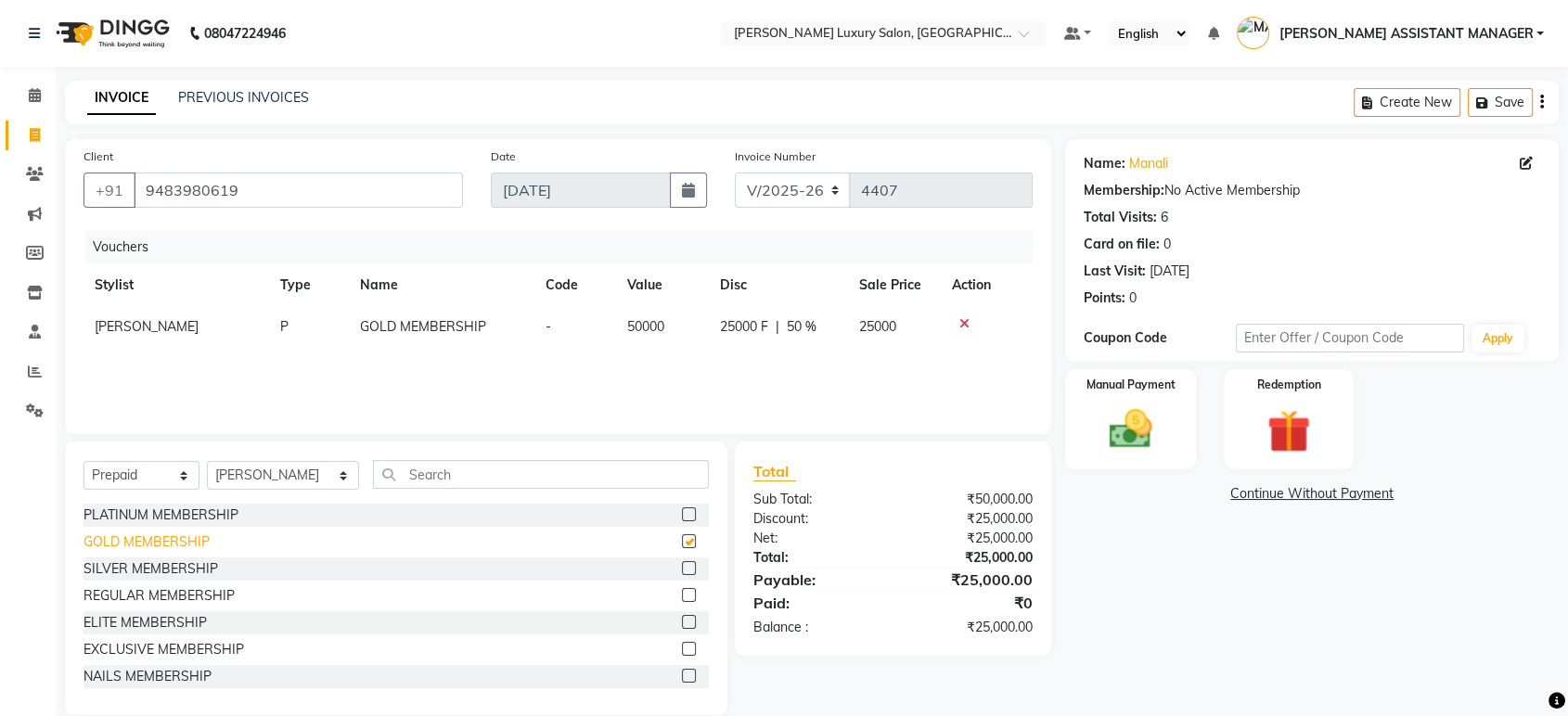
checkbox input "false"
click at [489, 359] on div "Vouchers Stylist Type Name Code Value Disc Sale Price Action VARDHAN P GOLD MEM…" at bounding box center [558, 323] width 949 height 185
click at [1123, 452] on img at bounding box center [1129, 430] width 72 height 52
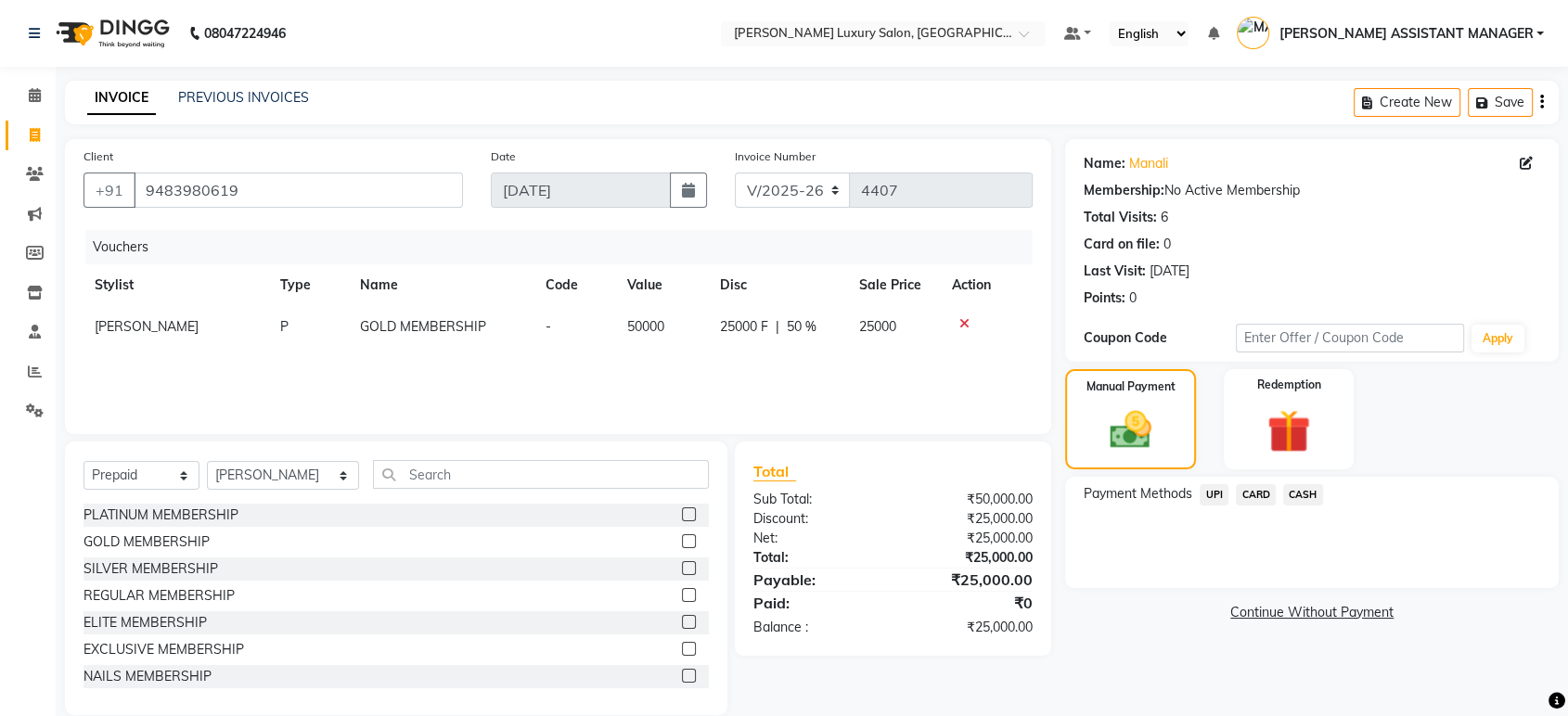
click at [1258, 481] on div "Payment Methods UPI CARD CASH" at bounding box center [1312, 532] width 494 height 111
click at [1255, 494] on span "CARD" at bounding box center [1256, 494] width 40 height 21
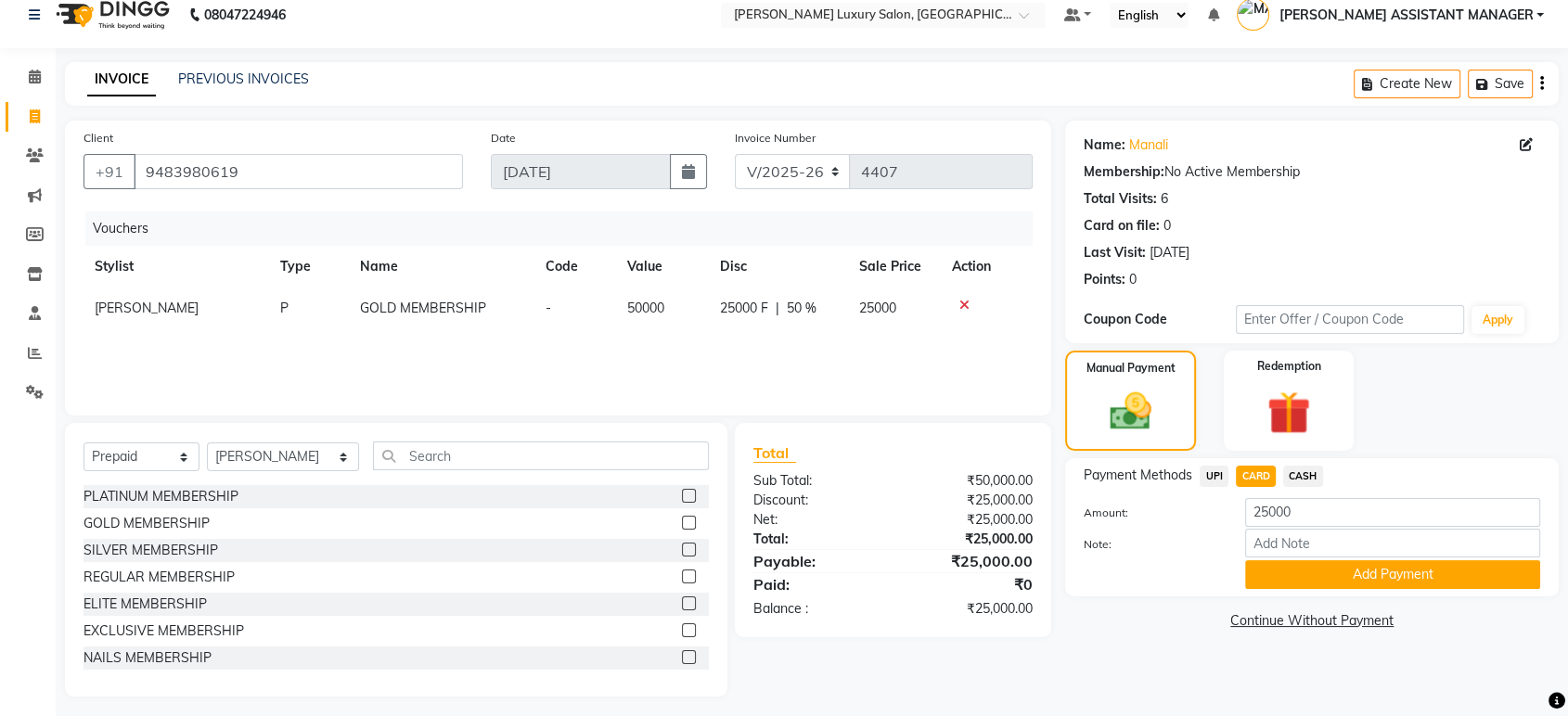
scroll to position [26, 0]
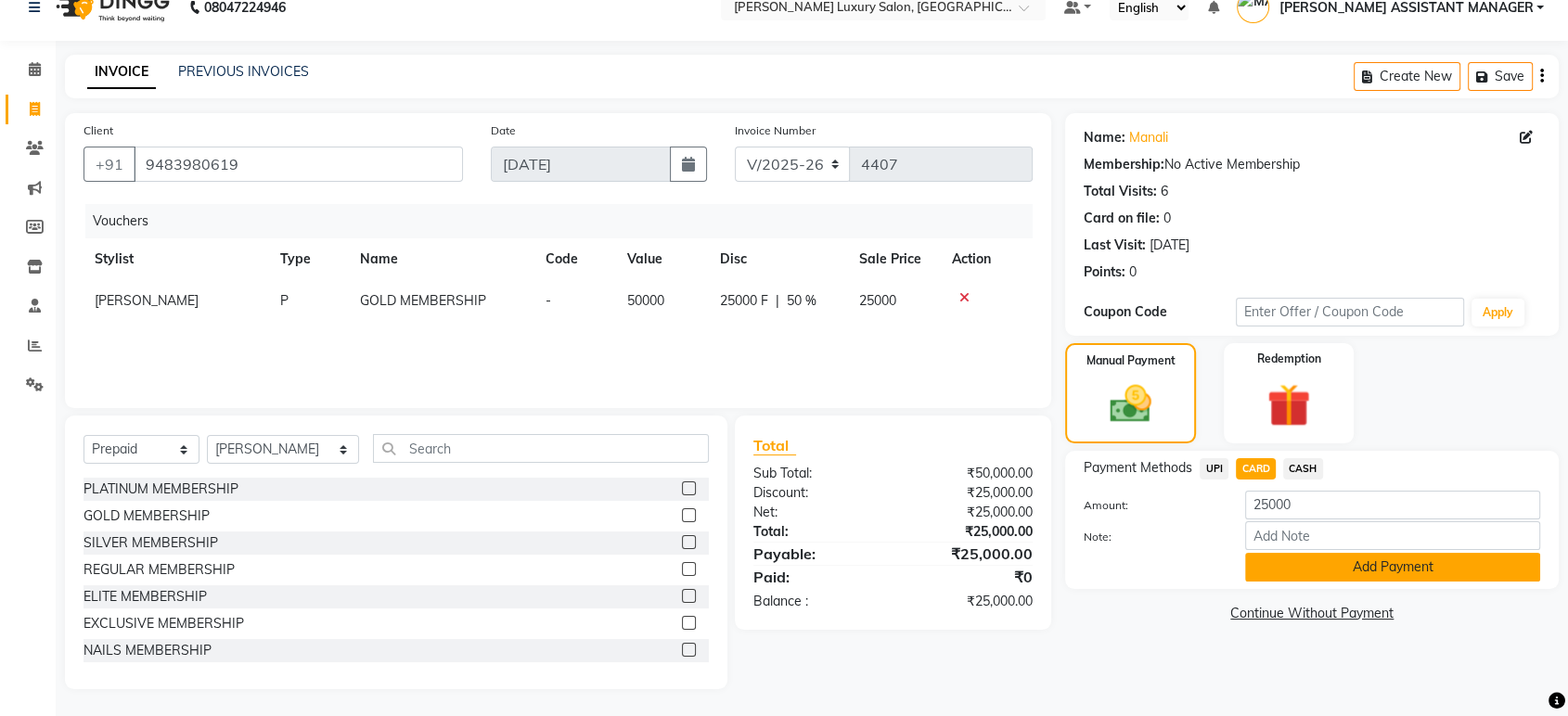
click at [1414, 557] on button "Add Payment" at bounding box center [1392, 567] width 295 height 29
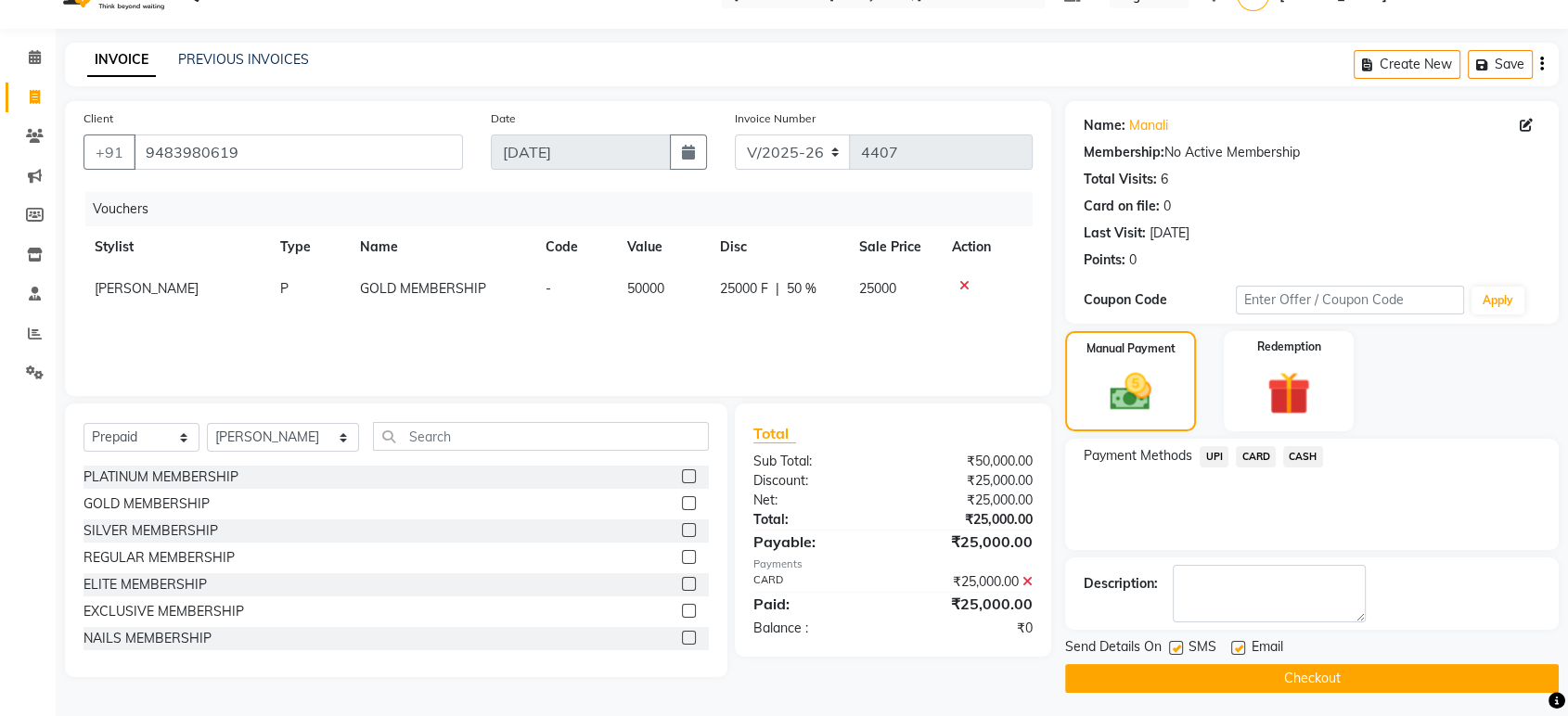
scroll to position [40, 0]
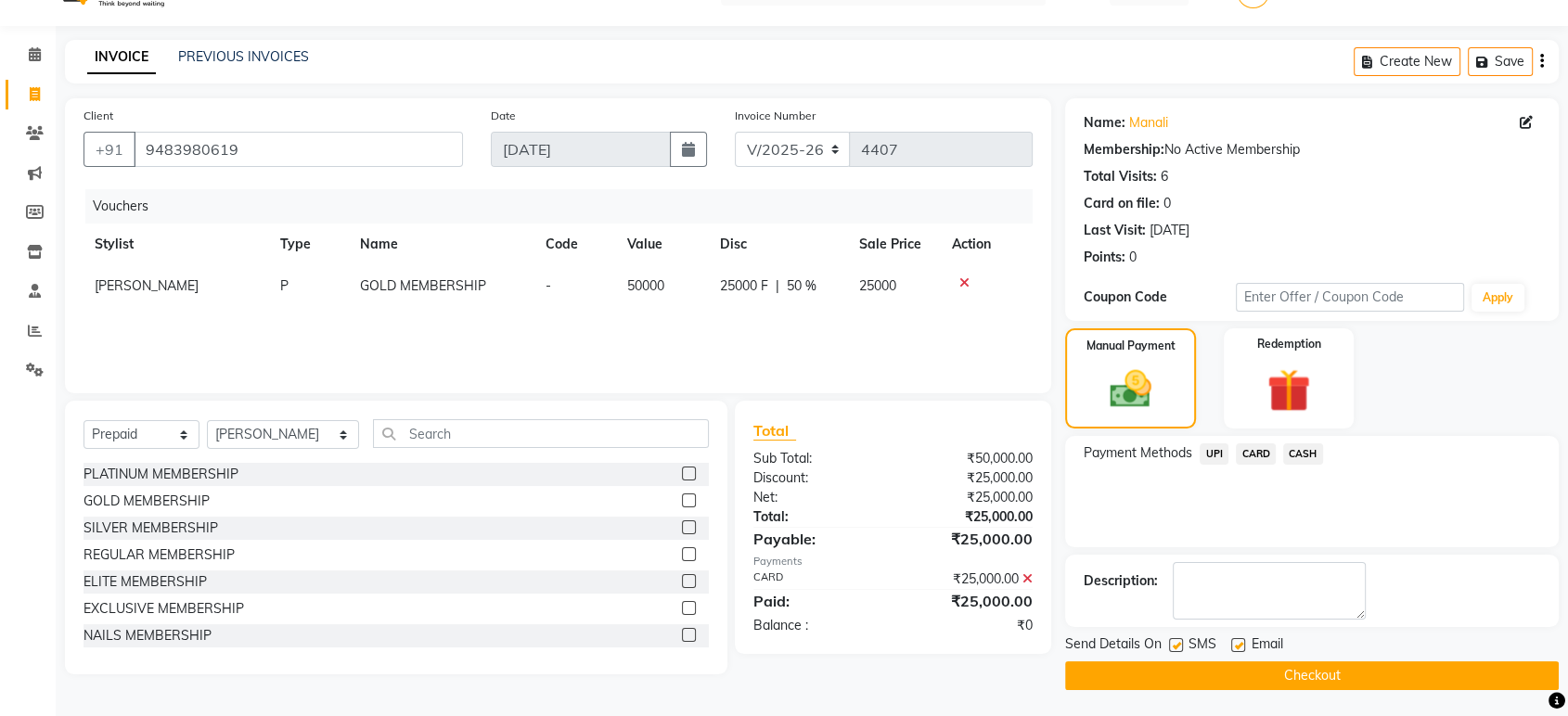
click at [1363, 673] on button "Checkout" at bounding box center [1312, 676] width 494 height 29
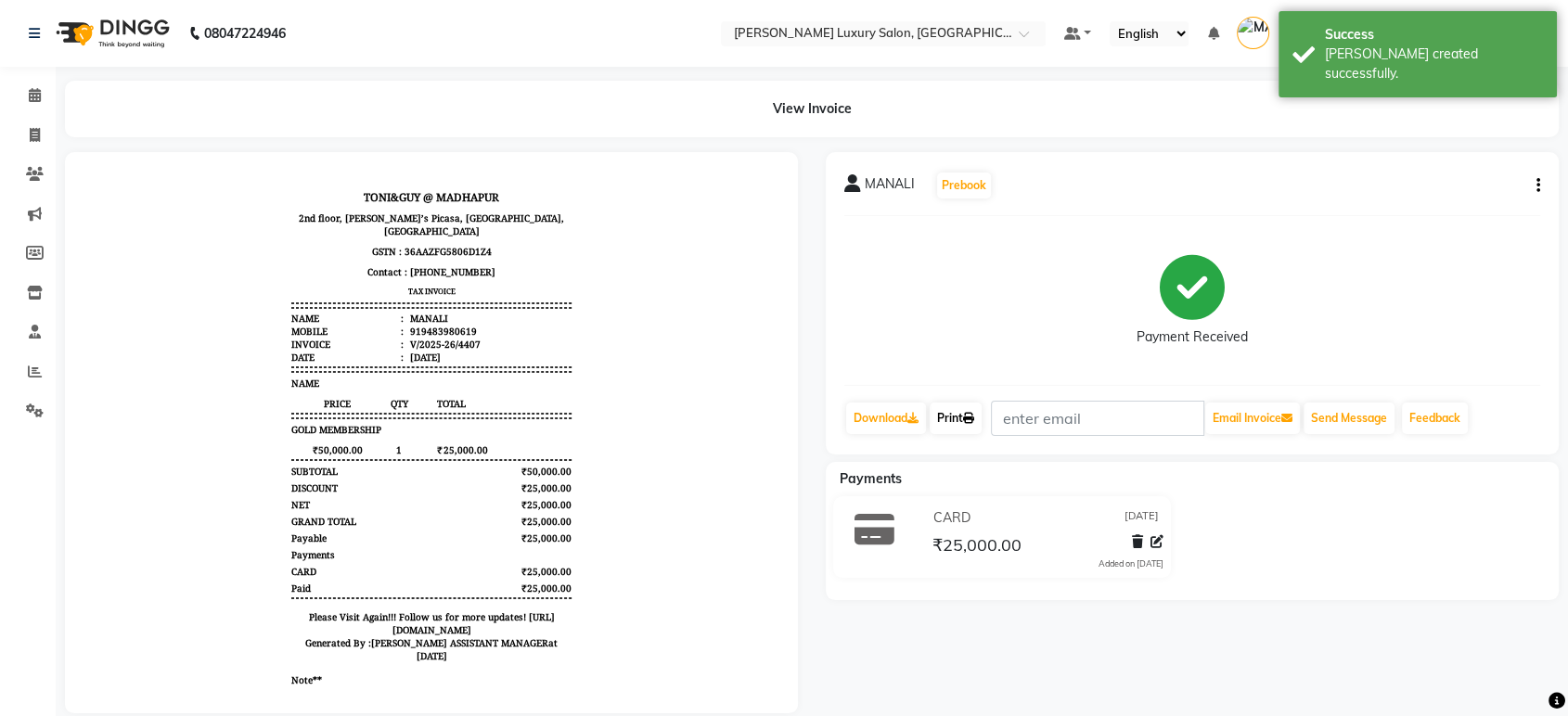
click at [959, 416] on link "Print" at bounding box center [956, 418] width 52 height 32
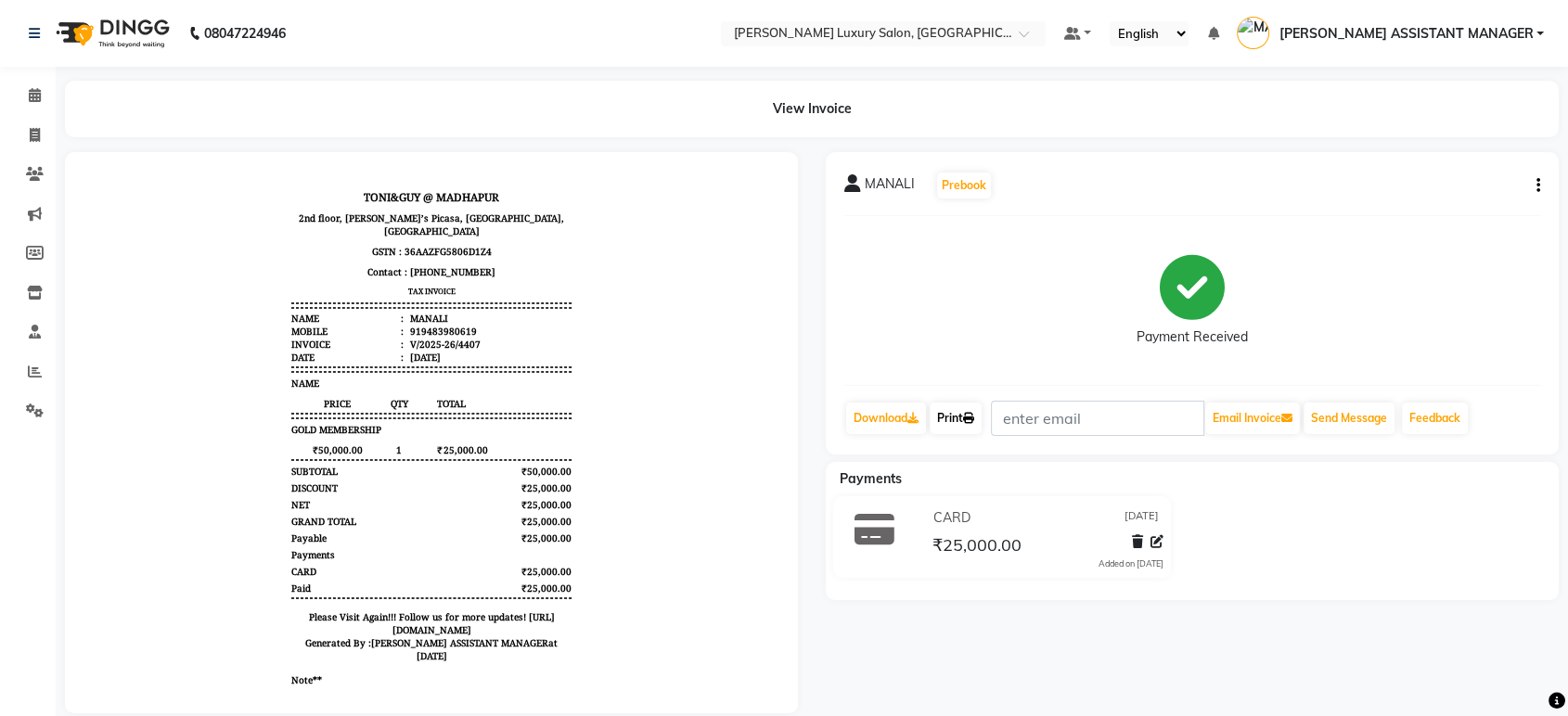
click at [968, 408] on link "Print" at bounding box center [956, 418] width 52 height 32
click at [1502, 51] on nav "08047224946 Select Location × Toni&guy Luxury Salon, Madhapur Default Panel My …" at bounding box center [784, 33] width 1568 height 66
click at [1510, 32] on span "[PERSON_NAME] ASSISTANT MANAGER" at bounding box center [1406, 34] width 255 height 19
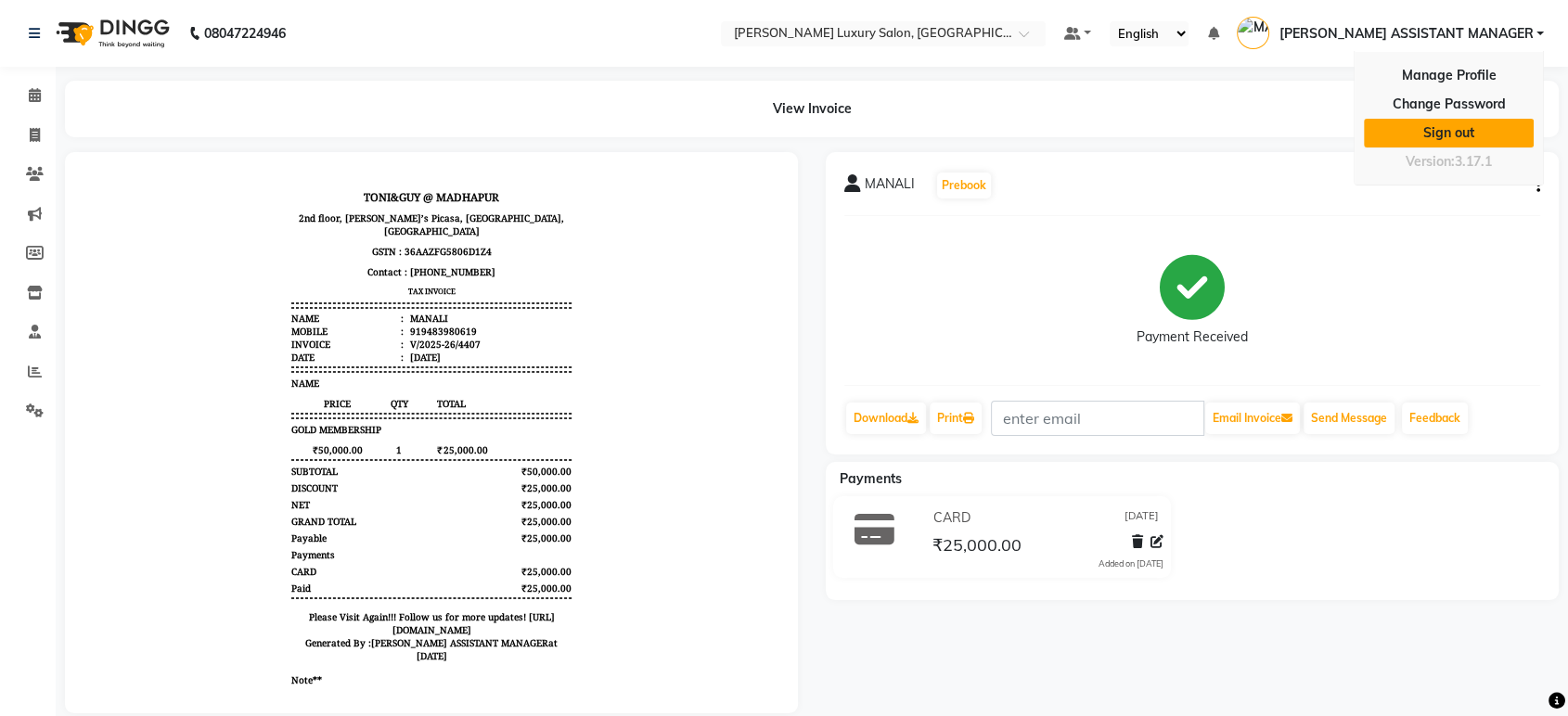
click at [1464, 135] on link "Sign out" at bounding box center [1448, 133] width 170 height 29
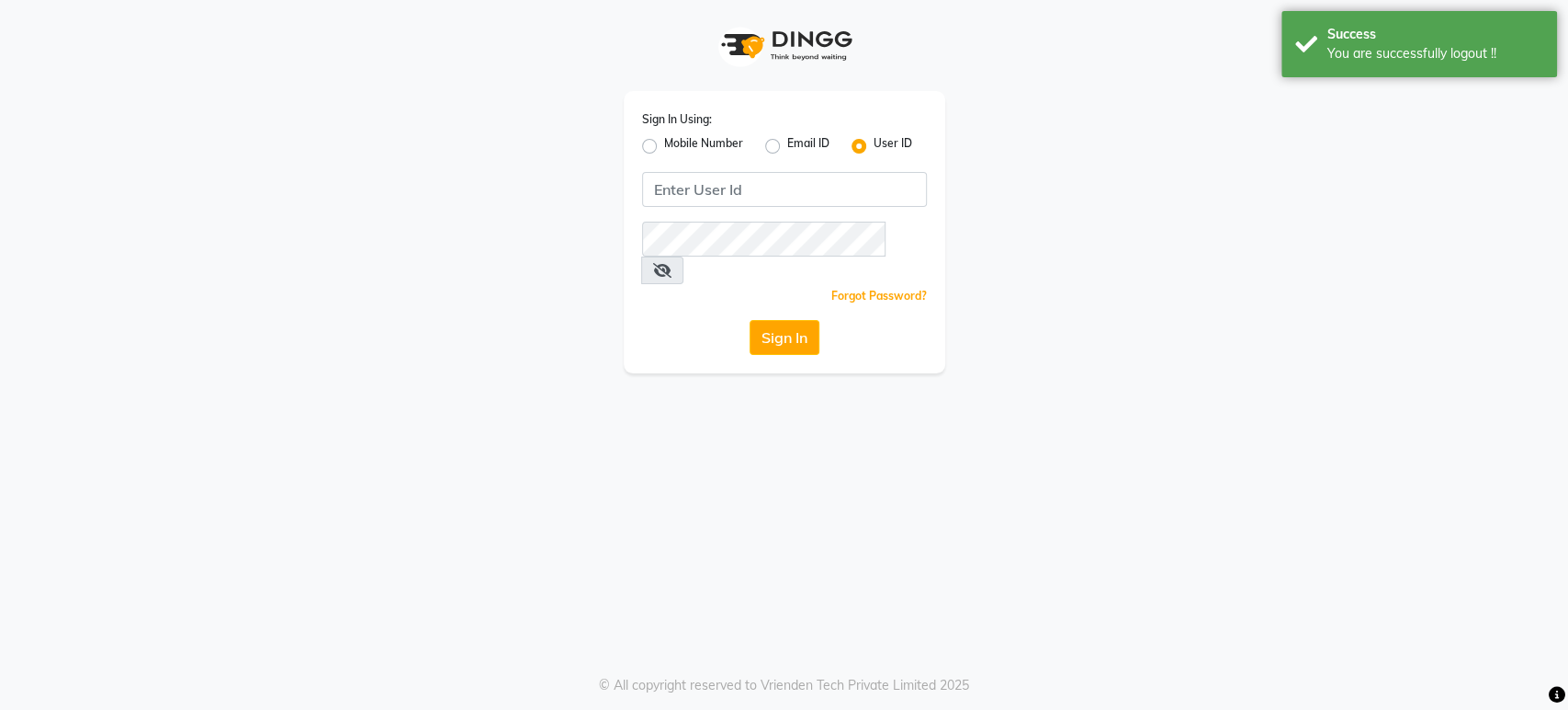
click at [665, 145] on label "Mobile Number" at bounding box center [704, 145] width 79 height 22
click at [665, 145] on input "Mobile Number" at bounding box center [670, 140] width 12 height 12
radio input "true"
radio input "false"
click at [759, 189] on input "Username" at bounding box center [816, 189] width 223 height 35
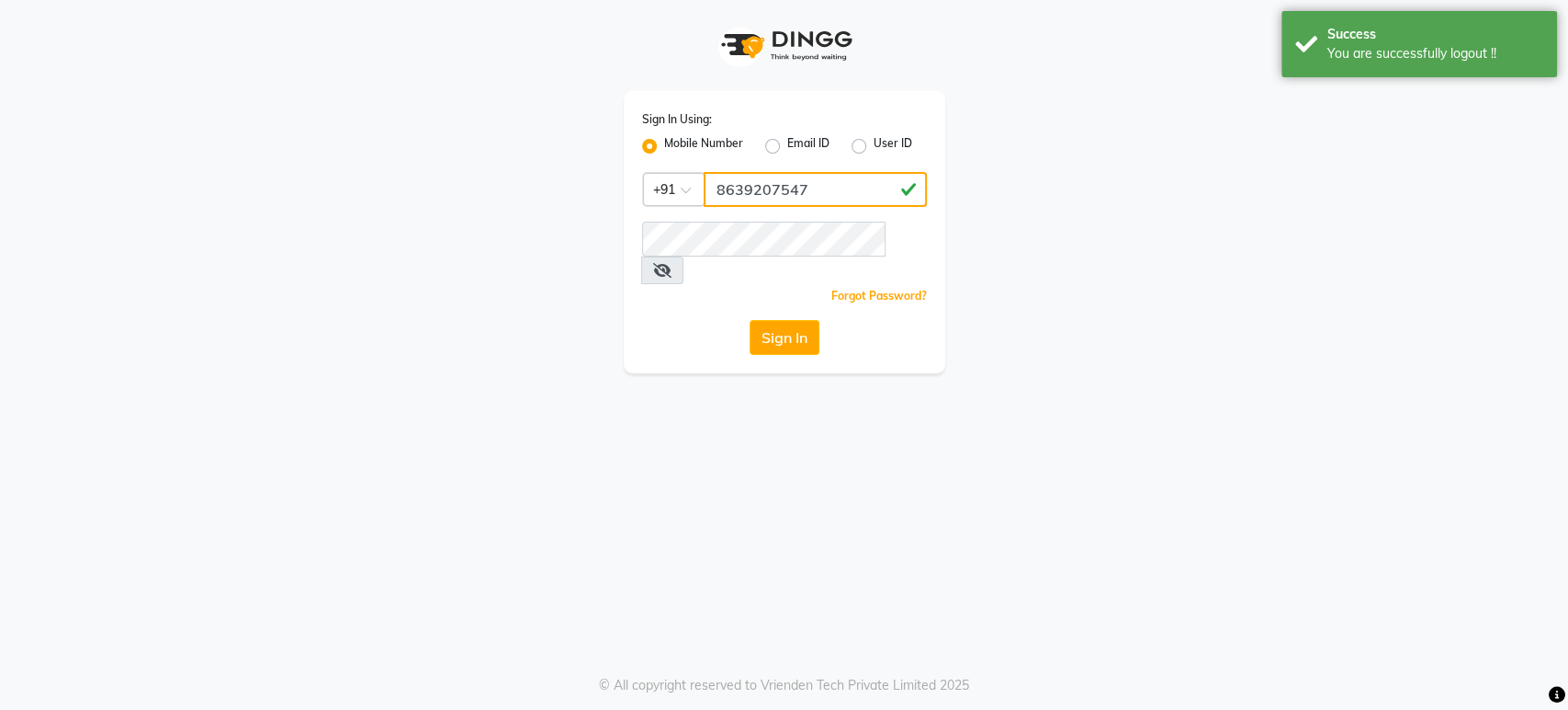
type input "8639207547"
click at [769, 320] on button "Sign In" at bounding box center [784, 337] width 70 height 35
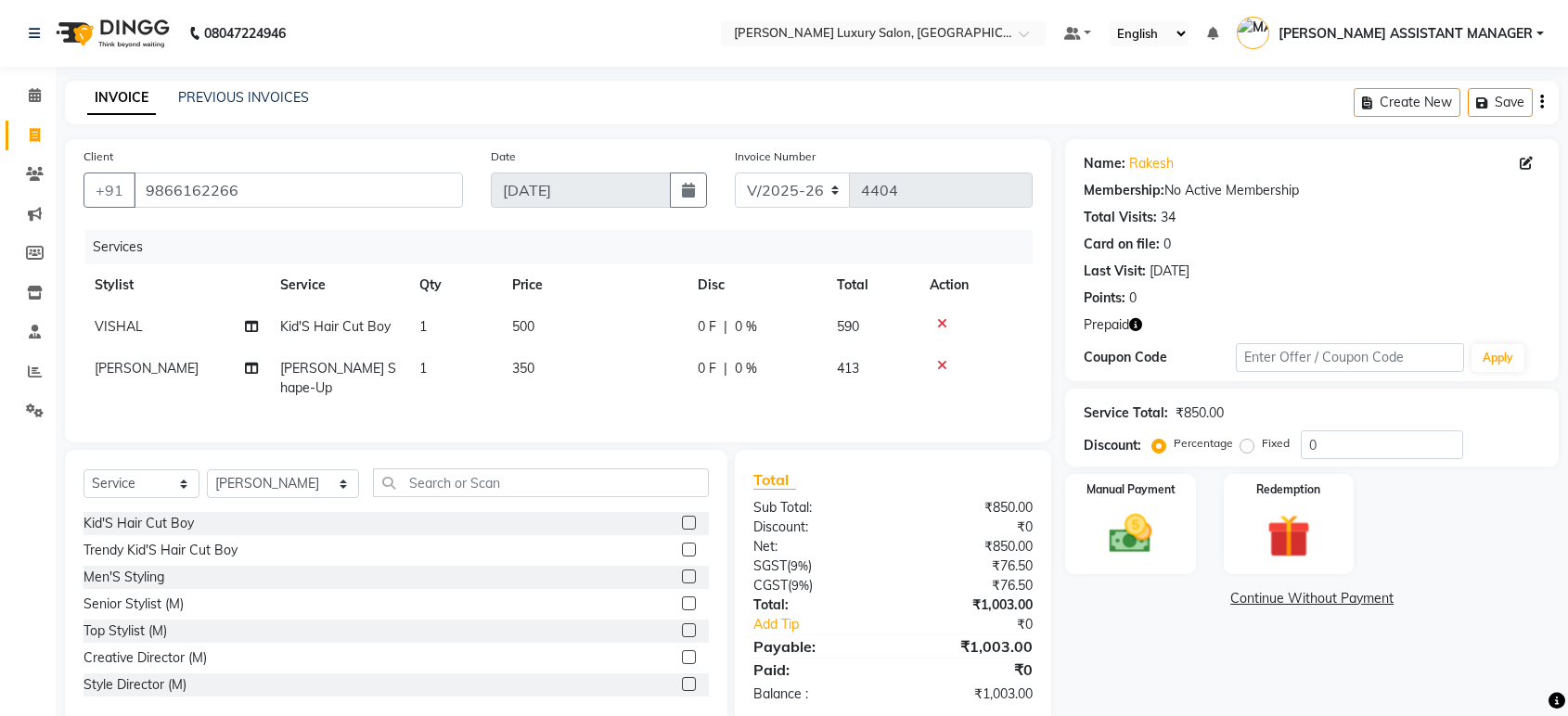
select select "4712"
select select "service"
select select "35956"
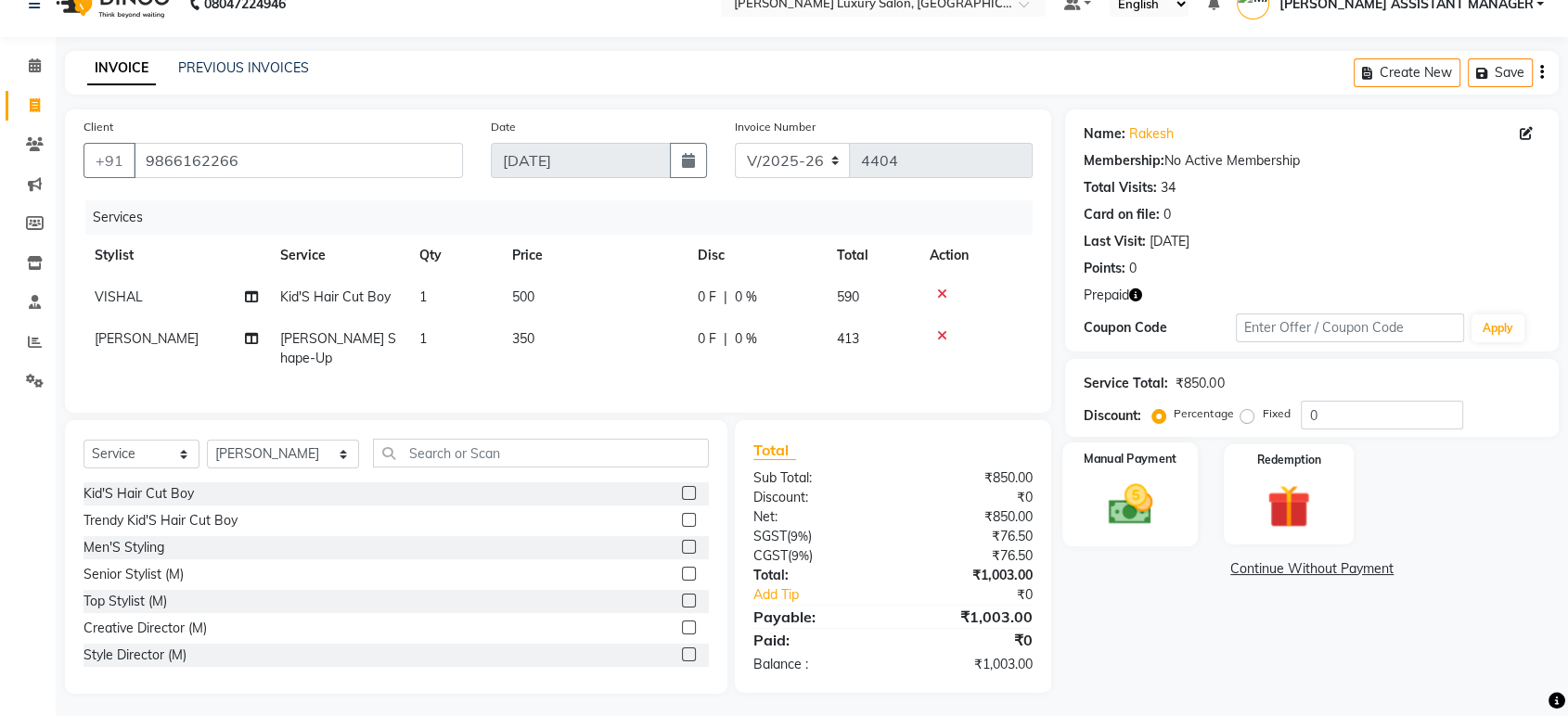
click at [1158, 477] on div "Manual Payment" at bounding box center [1131, 494] width 135 height 104
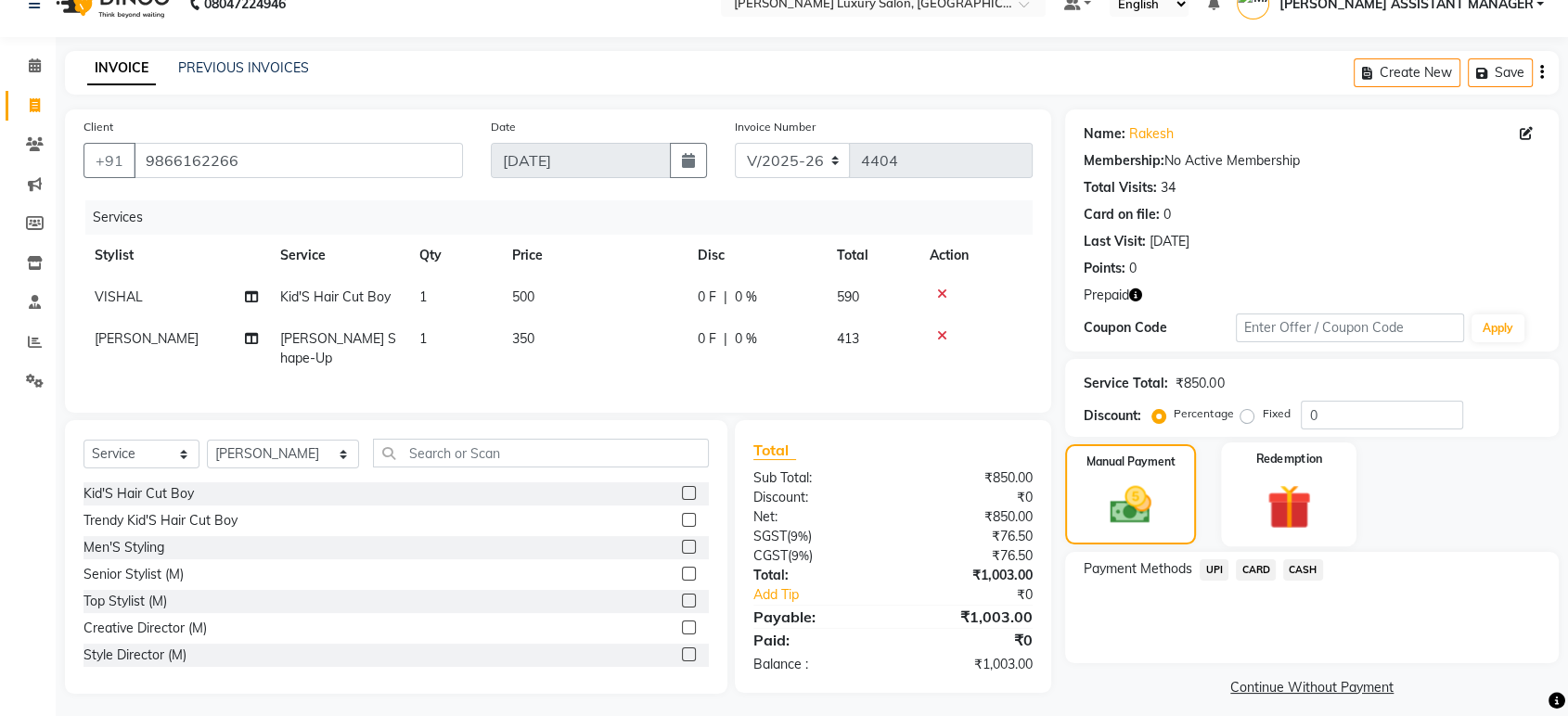
click at [1310, 502] on img at bounding box center [1288, 506] width 72 height 56
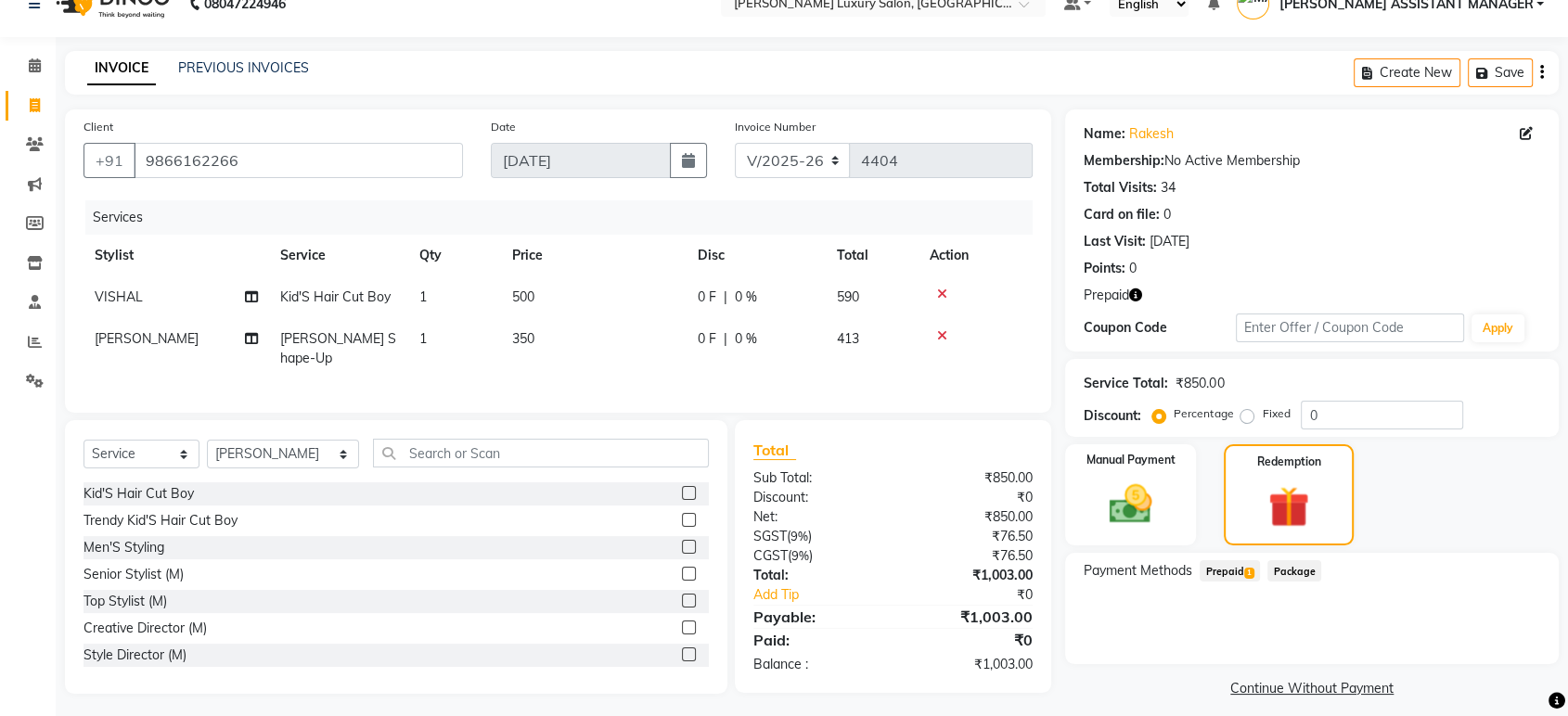
click at [1231, 577] on span "Prepaid 1" at bounding box center [1230, 570] width 61 height 21
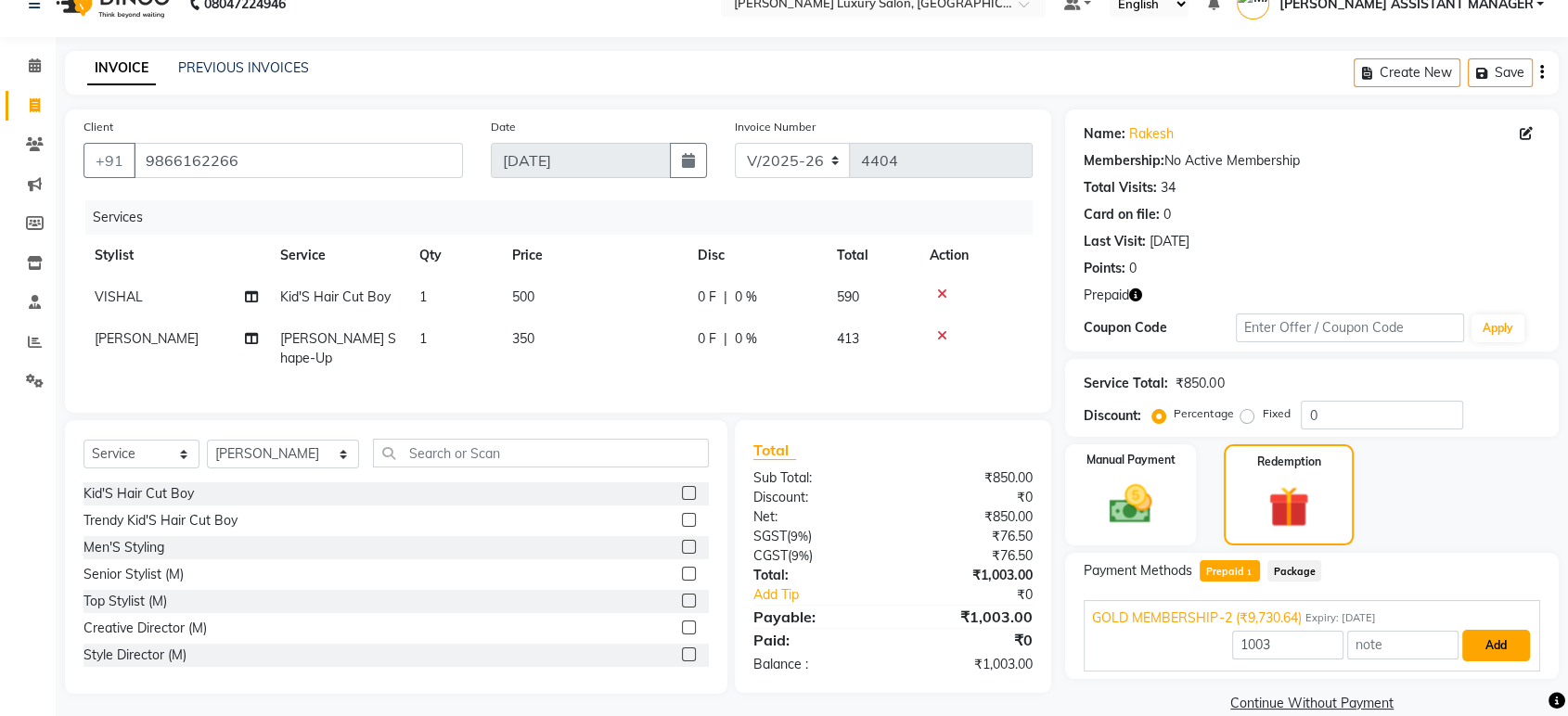
click at [1498, 650] on button "Add" at bounding box center [1496, 645] width 68 height 32
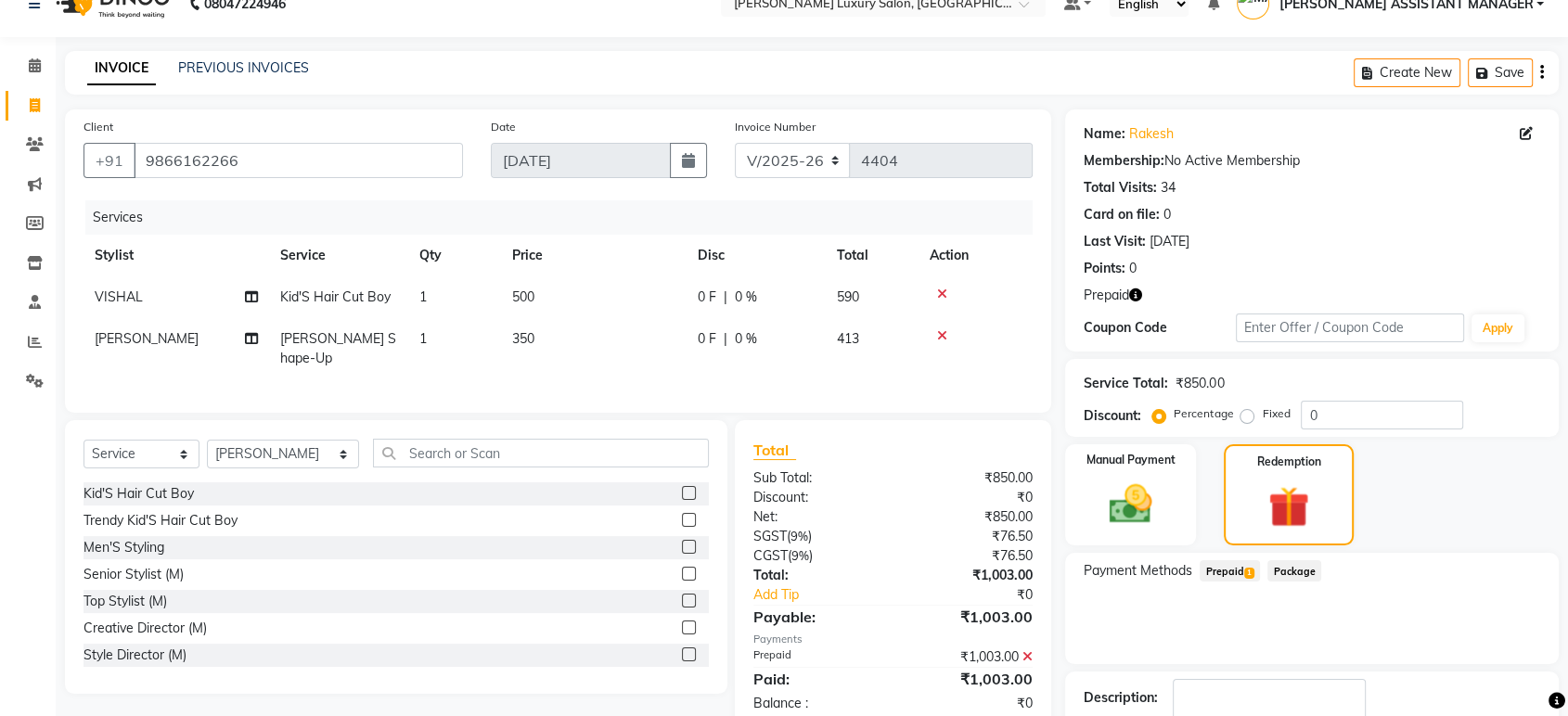
scroll to position [147, 0]
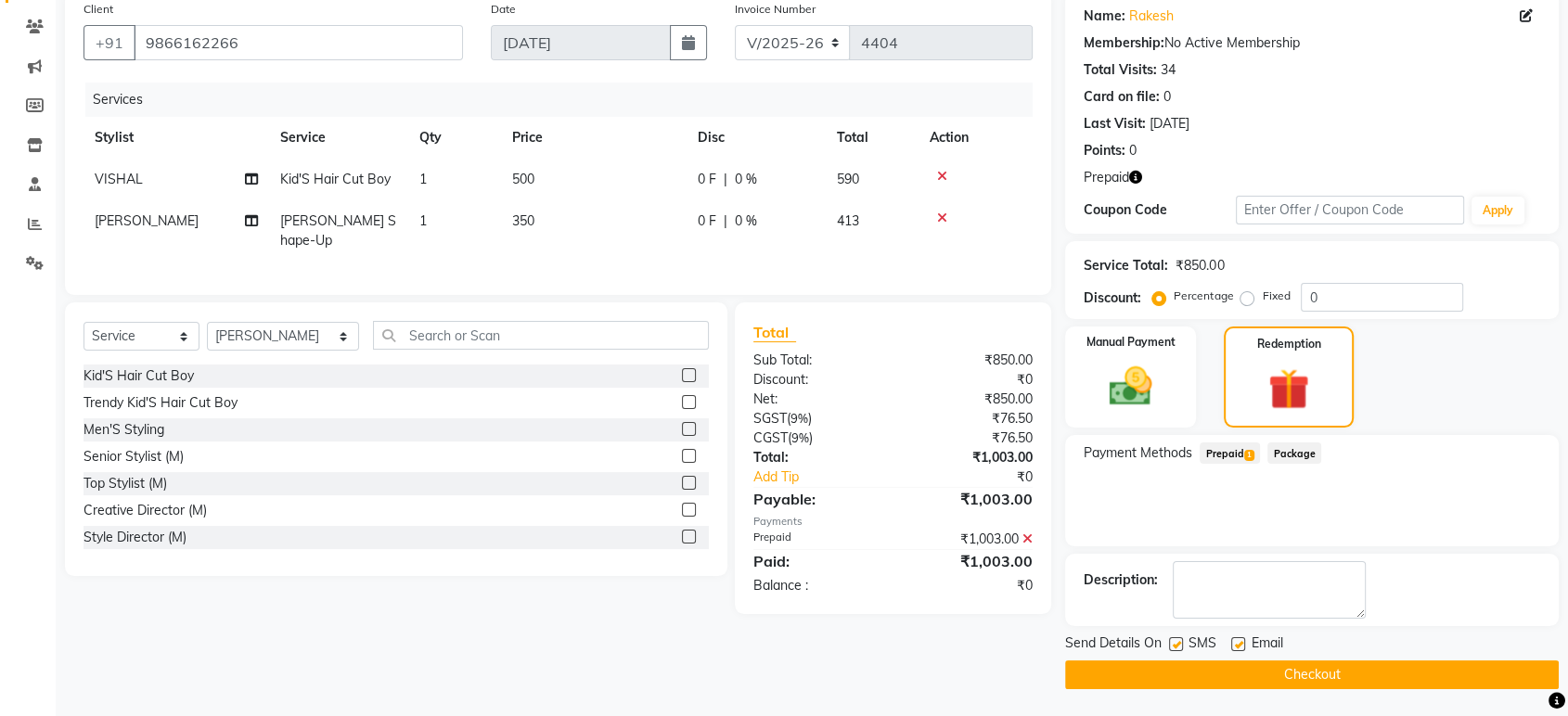
click at [1477, 668] on button "Checkout" at bounding box center [1312, 675] width 494 height 29
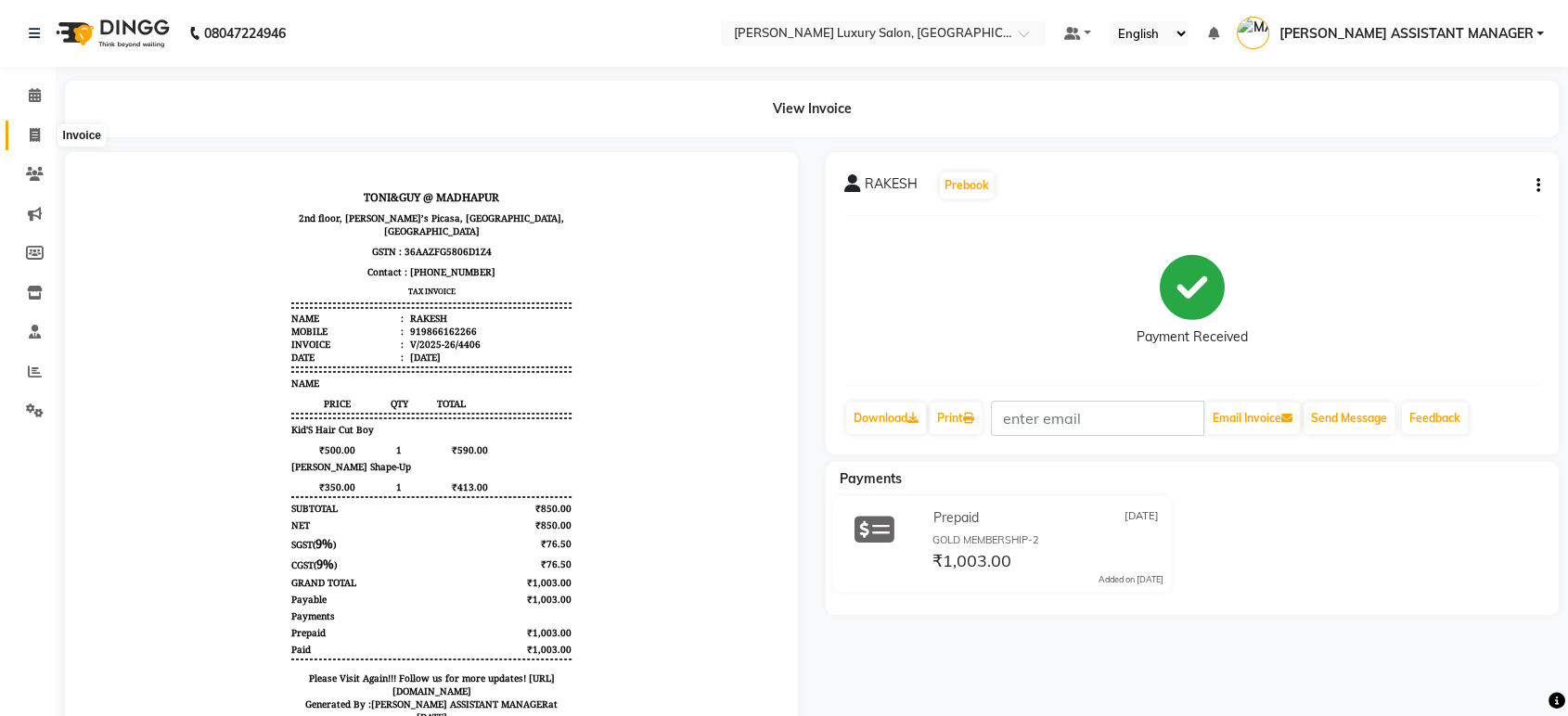
click at [31, 139] on icon at bounding box center [35, 135] width 11 height 13
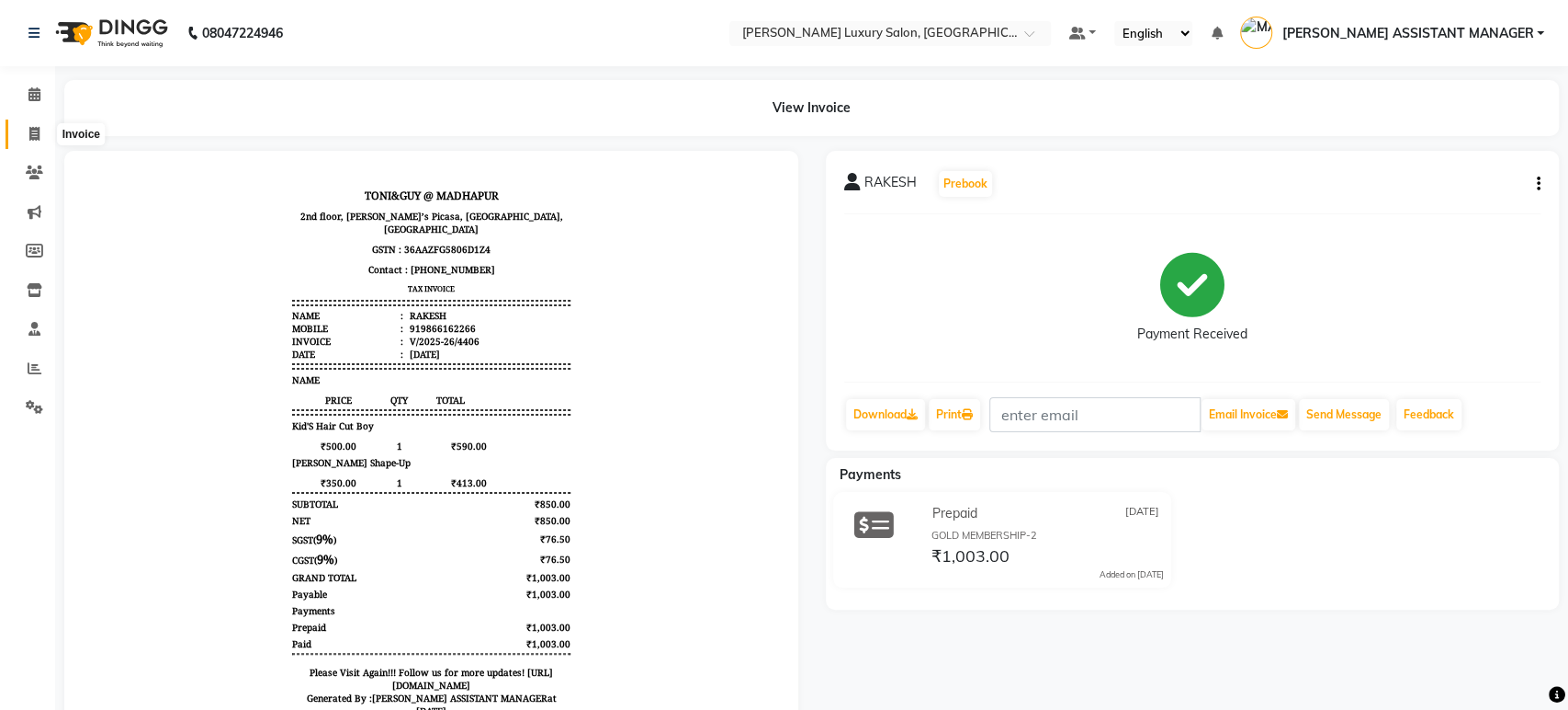
select select "4712"
select select "service"
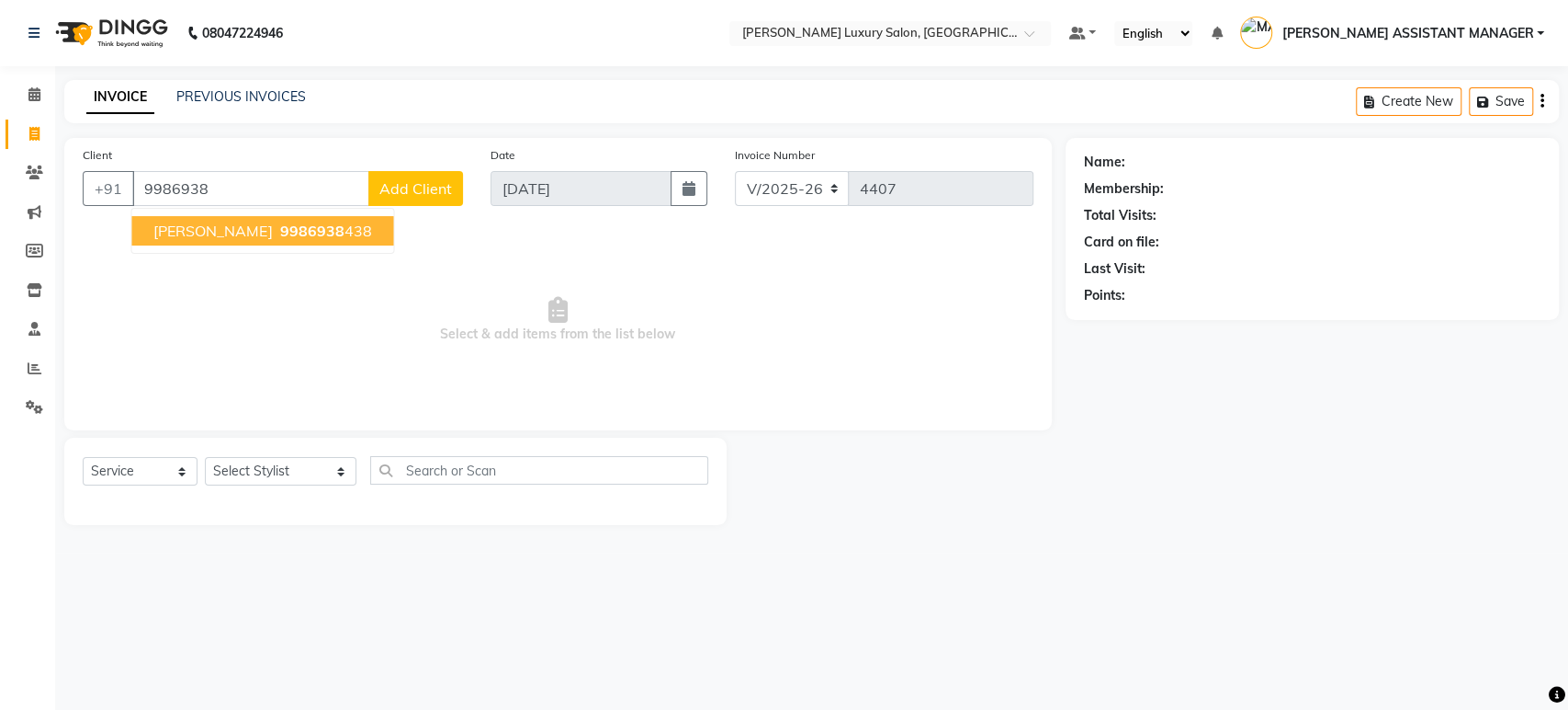
click at [307, 227] on span "9986938" at bounding box center [310, 230] width 64 height 18
type input "9986938438"
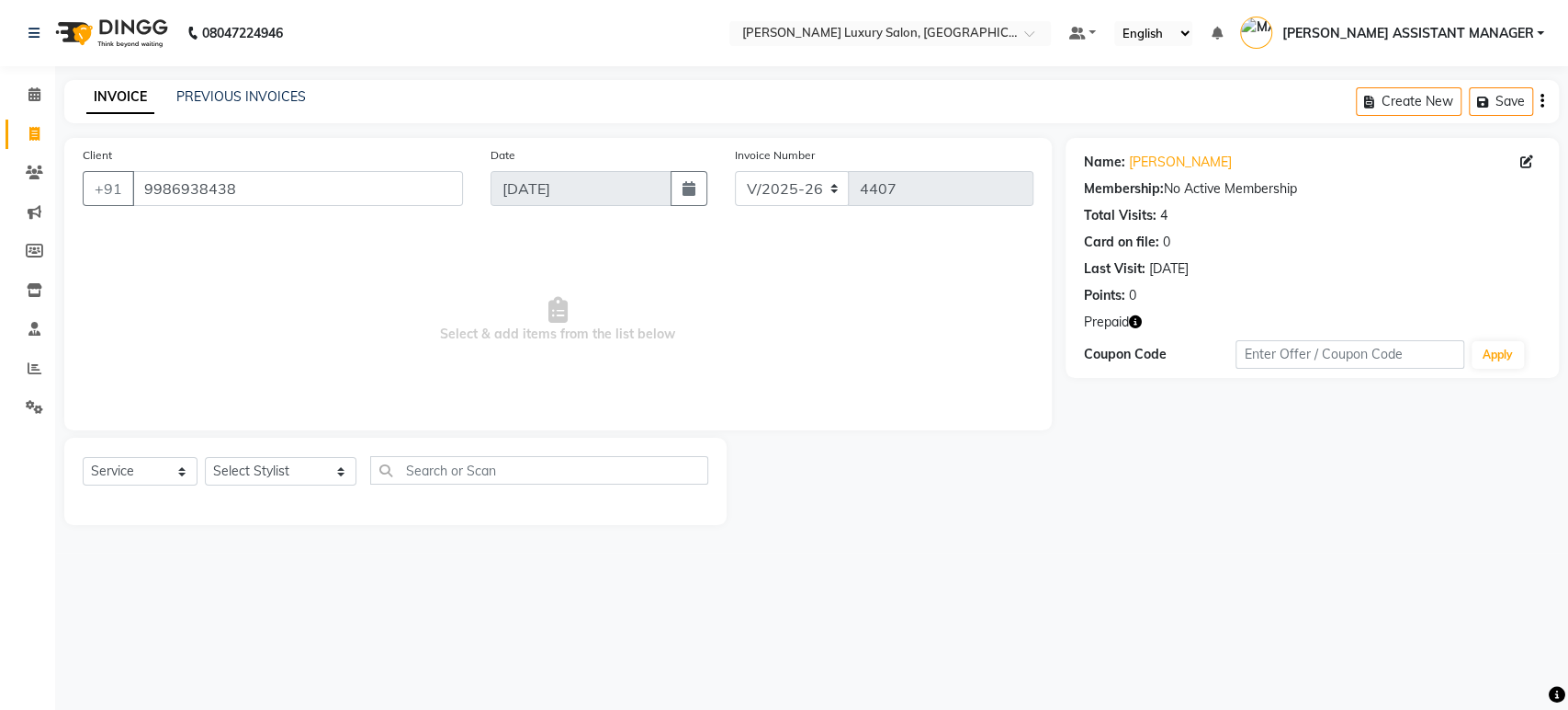
click at [1136, 319] on icon "button" at bounding box center [1134, 321] width 12 height 12
click at [1176, 159] on link "Rajeshwari" at bounding box center [1180, 162] width 103 height 19
click at [1145, 308] on div "Name: Rajeshwari Membership: No Active Membership Total Visits: 4 Card on file:…" at bounding box center [1312, 257] width 494 height 240
click at [1139, 313] on button "button" at bounding box center [1134, 322] width 12 height 19
click at [279, 458] on select "Select Stylist ADITI ADITYA [PERSON_NAME] AHON [PERSON_NAME] [PERSON_NAME] [PER…" at bounding box center [281, 471] width 152 height 29
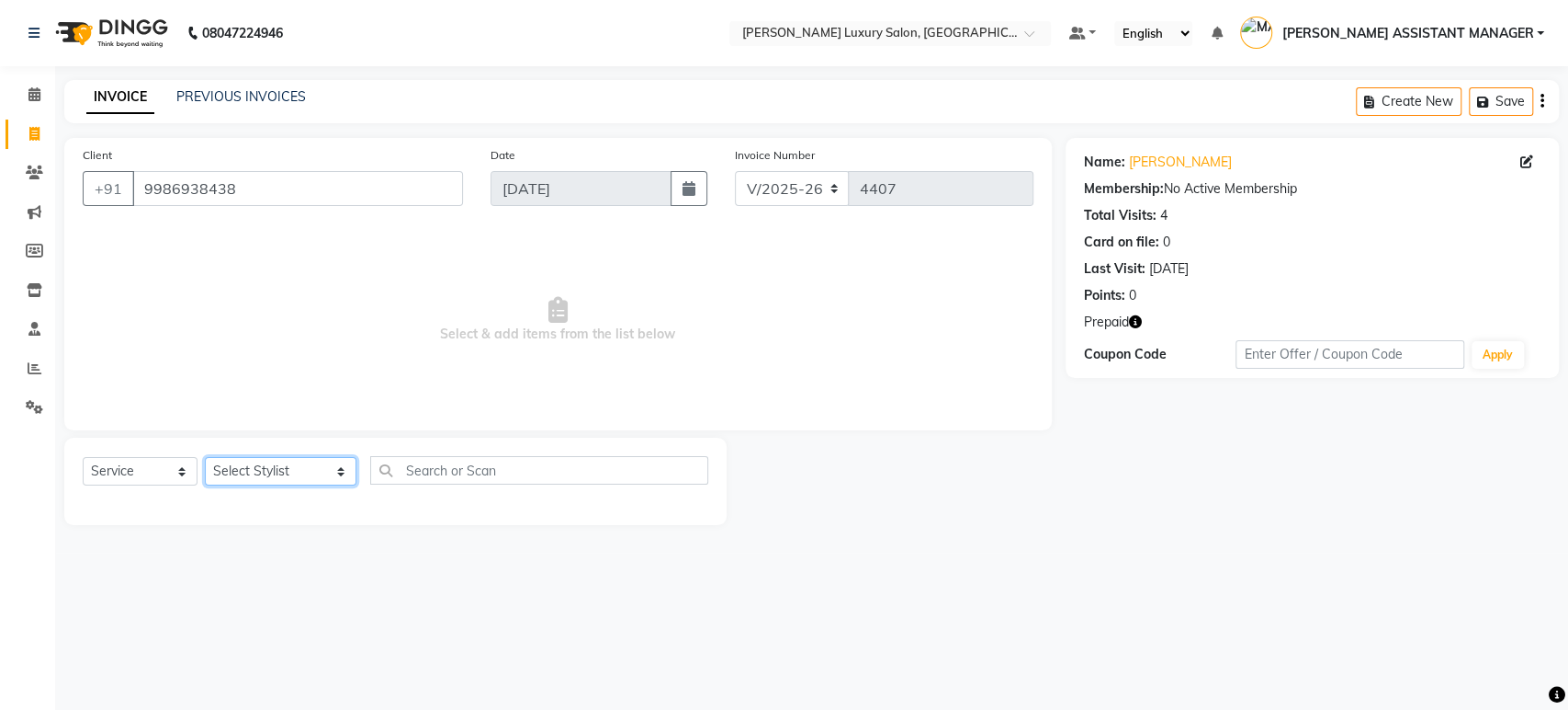
select select "58266"
click at [205, 457] on select "Select Stylist ADITI ADITYA [PERSON_NAME] AHON [PERSON_NAME] [PERSON_NAME] [PER…" at bounding box center [281, 471] width 152 height 29
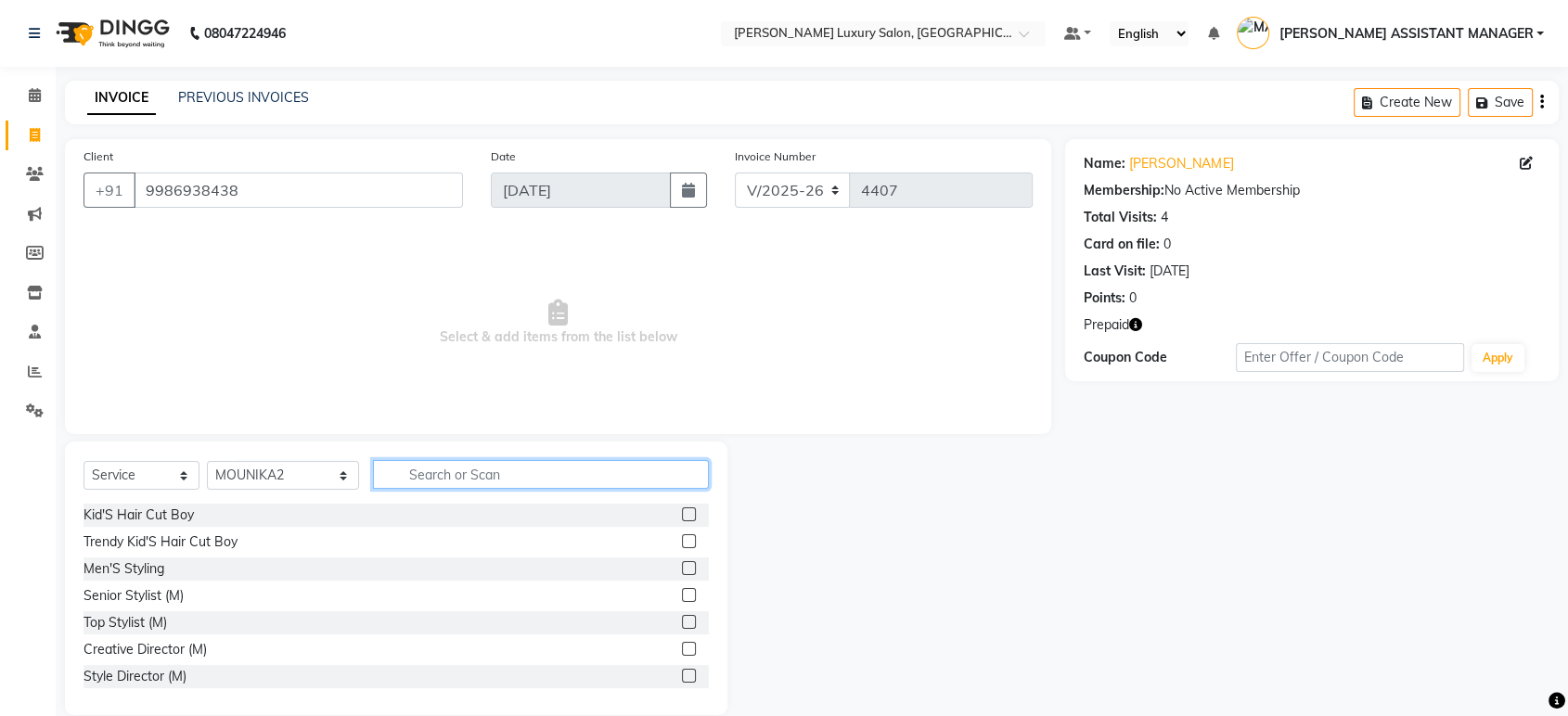
click at [480, 469] on input "text" at bounding box center [541, 474] width 336 height 29
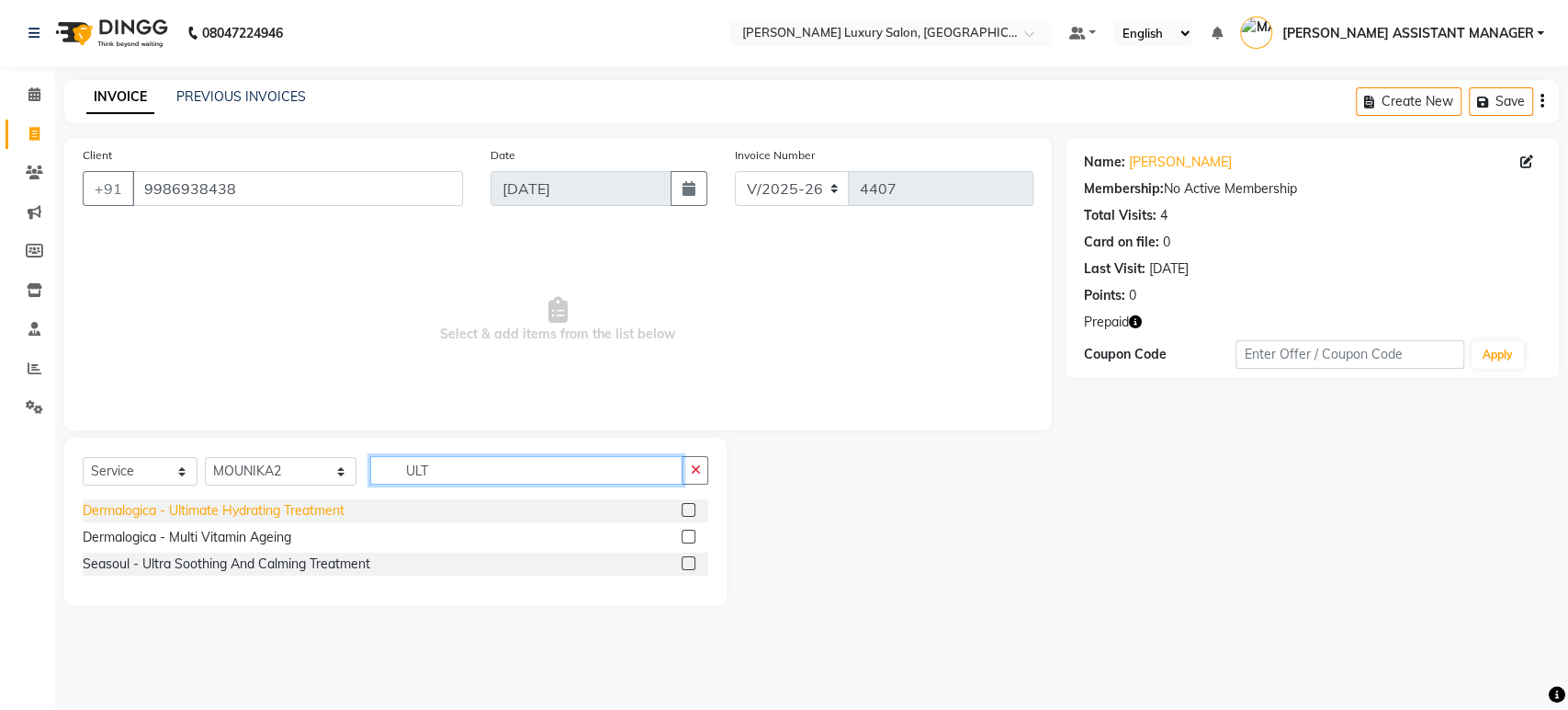
type input "ULT"
click at [295, 506] on div "Dermalogica - Ultimate Hydrating Treatment" at bounding box center [214, 510] width 262 height 19
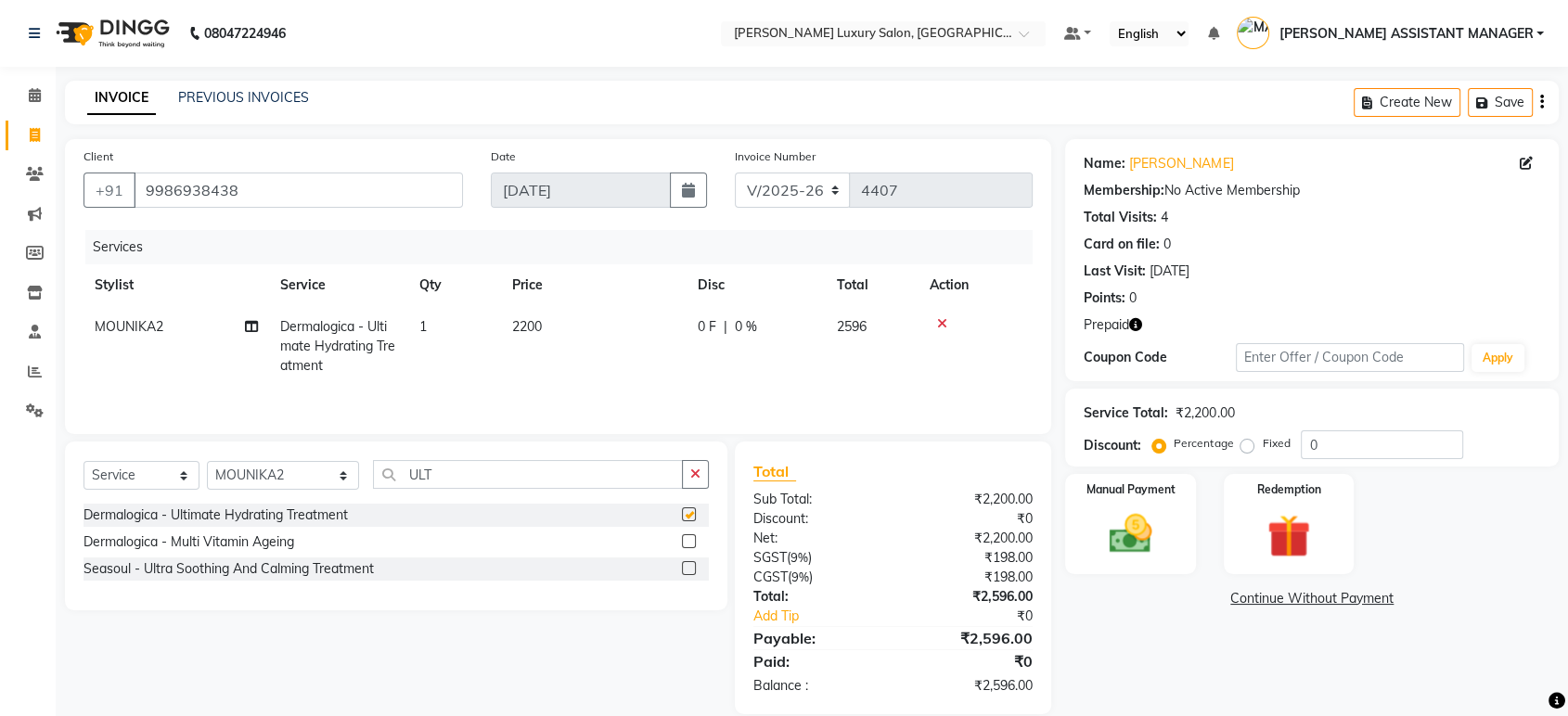
checkbox input "false"
click at [698, 474] on icon "button" at bounding box center [695, 473] width 11 height 13
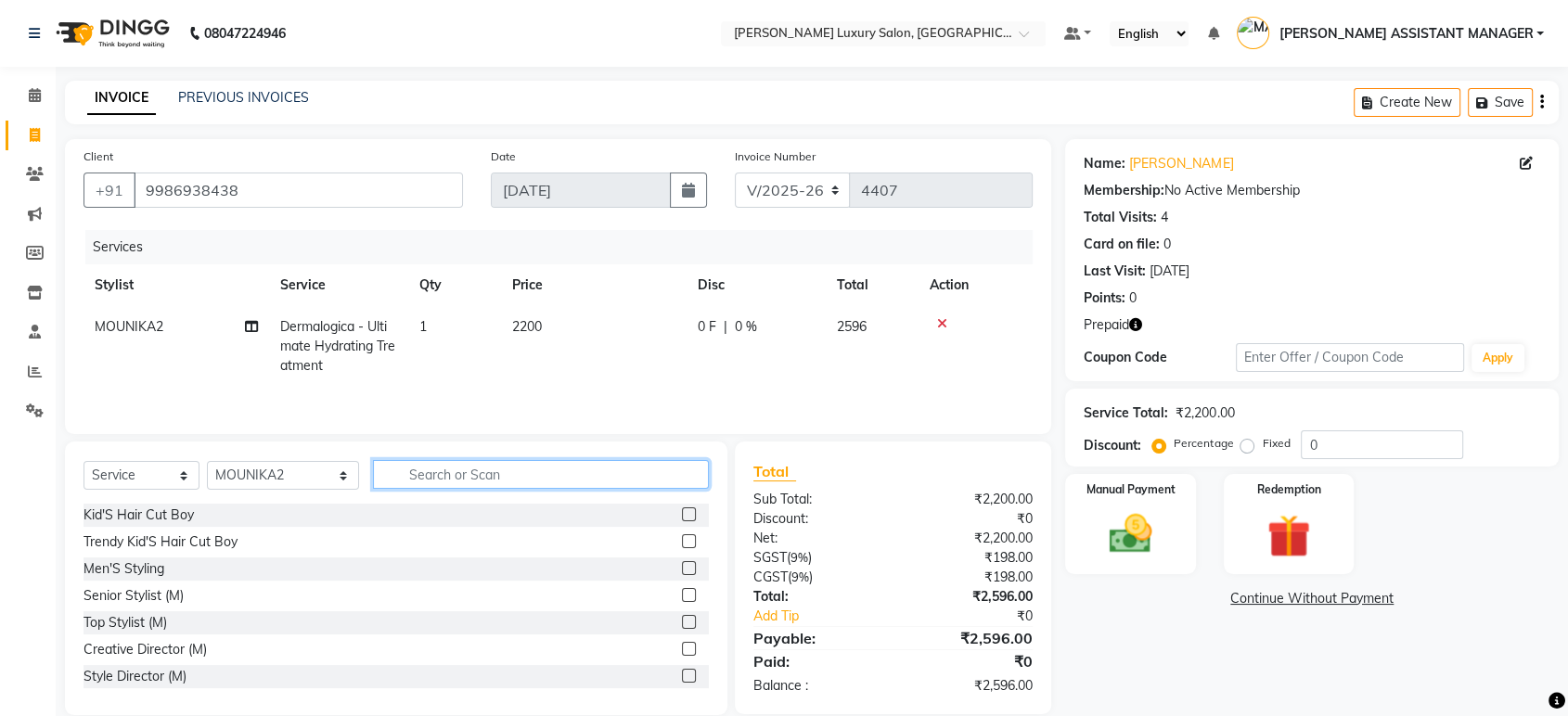
click at [465, 471] on input "text" at bounding box center [541, 474] width 336 height 29
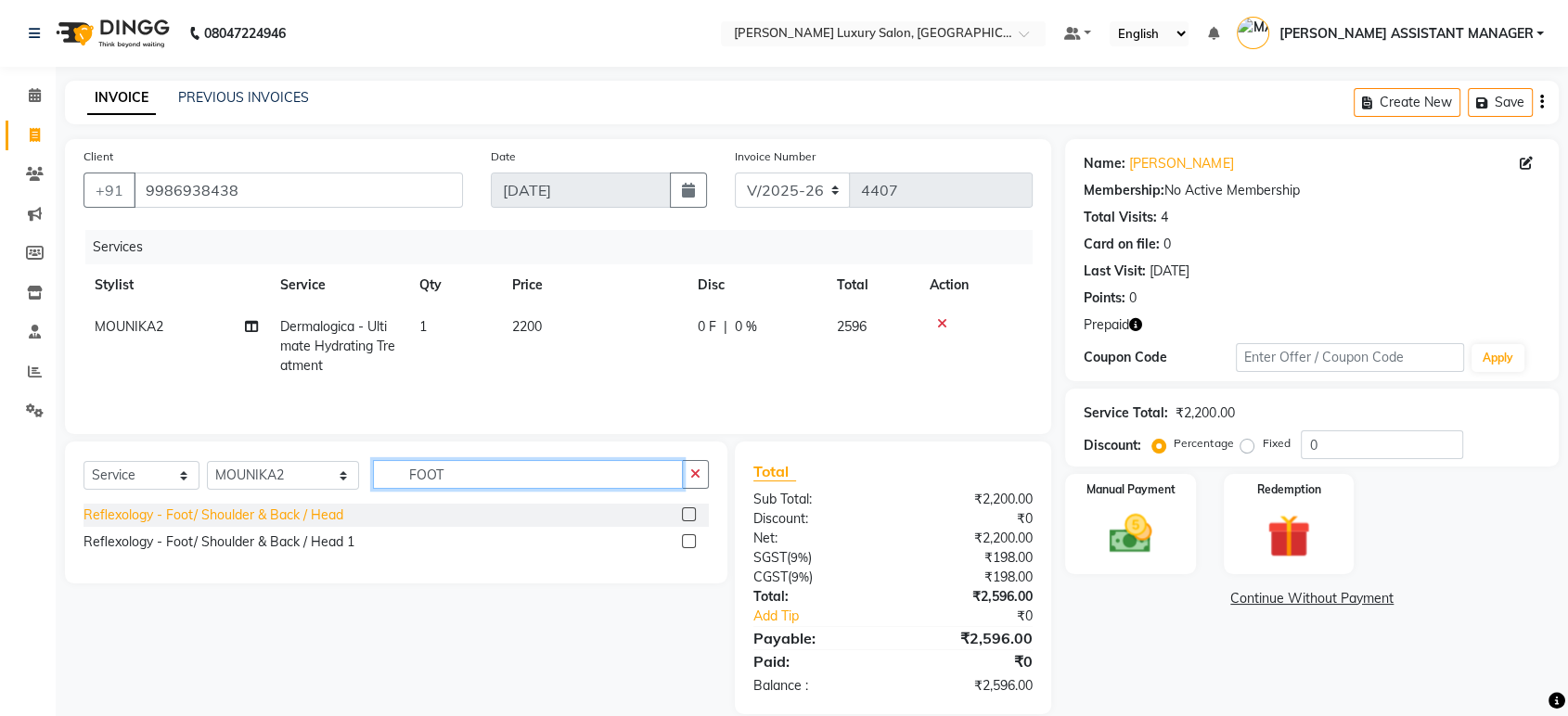
type input "FOOT"
click at [285, 506] on div "Reflexology - Foot/ Shoulder & Back / Head" at bounding box center [213, 515] width 259 height 19
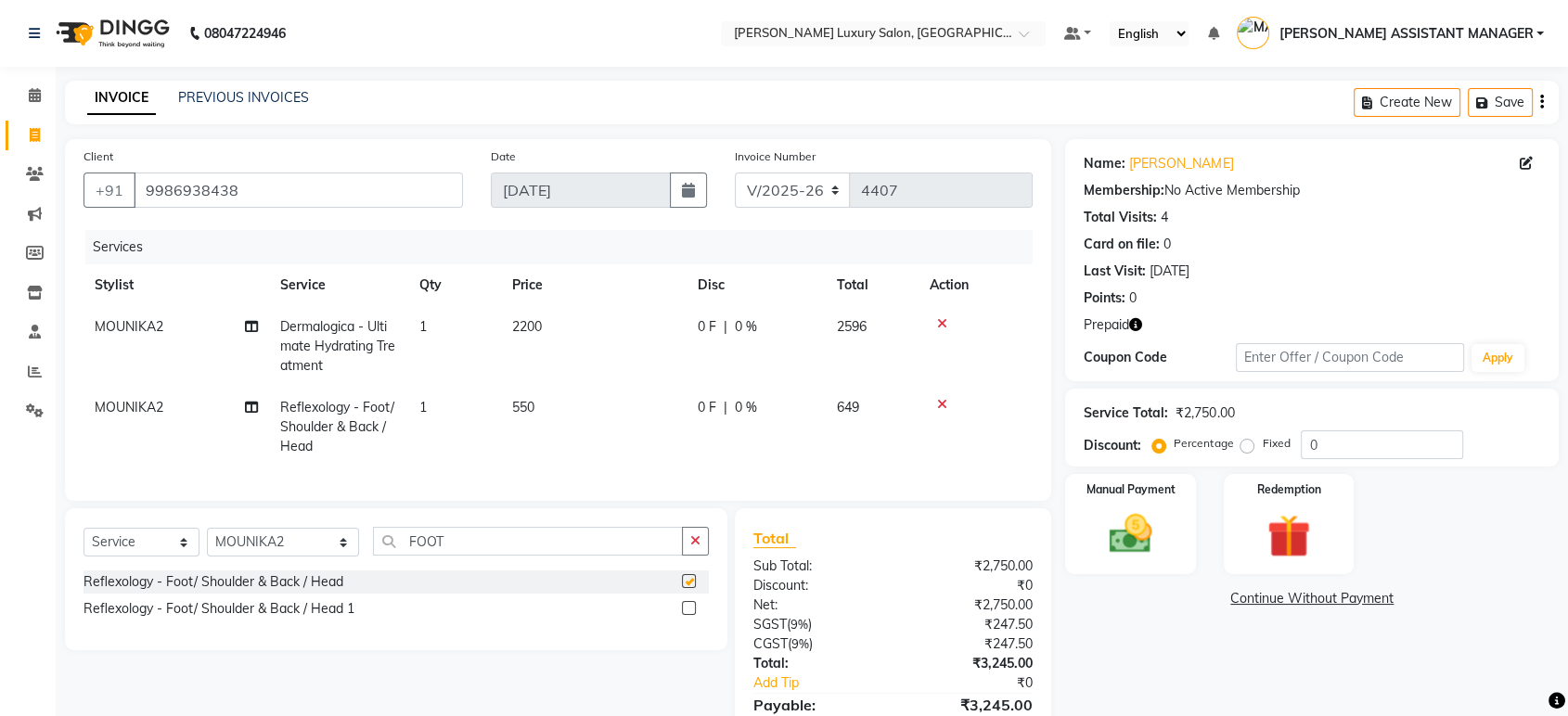
checkbox input "false"
click at [692, 547] on button "button" at bounding box center [695, 541] width 27 height 29
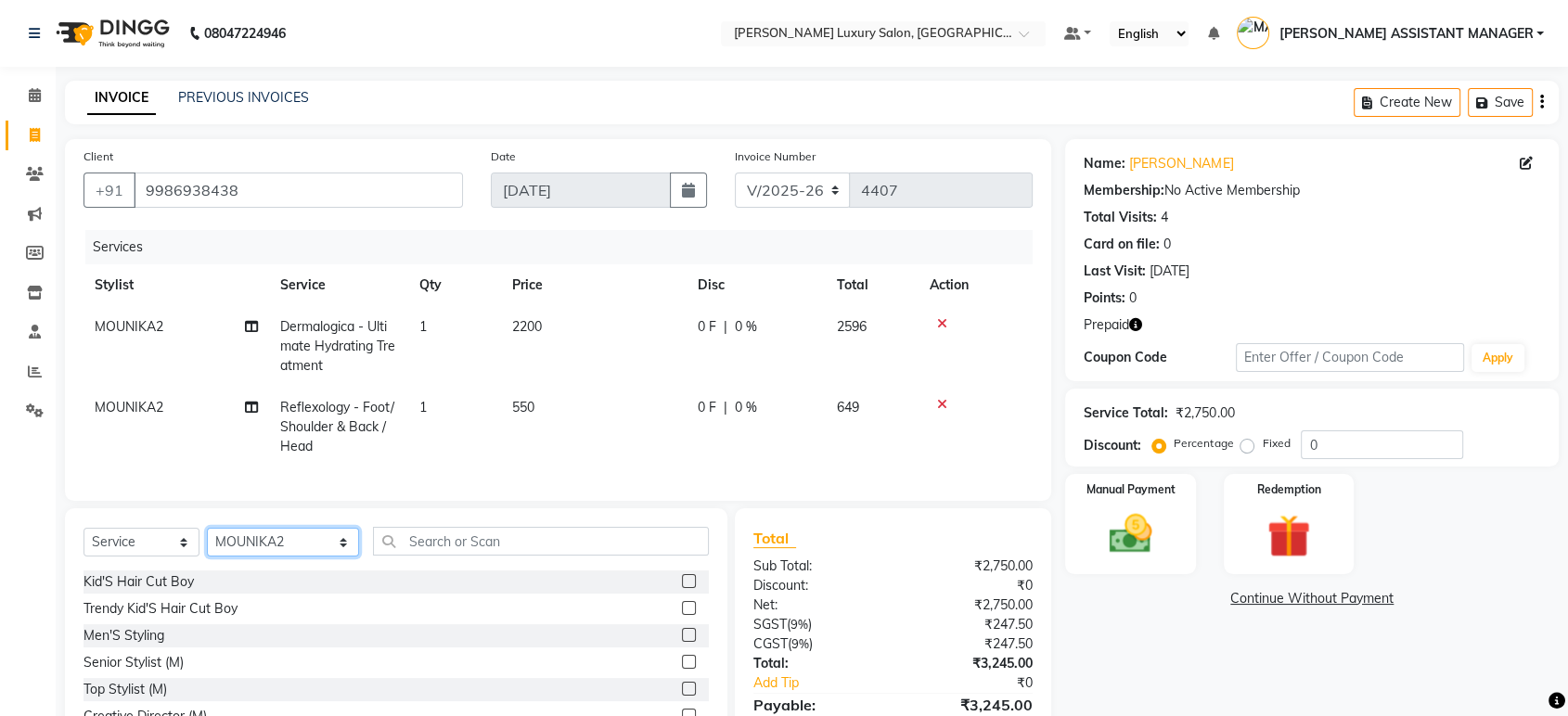
click at [314, 552] on select "Select Stylist ADITI ADITYA AFREEN AHON AHSAN ALI ALIYA ANKITH ARAVIND ARHAN AR…" at bounding box center [284, 542] width 152 height 29
select select "38537"
click at [207, 544] on select "Select Stylist ADITI ADITYA AFREEN AHON AHSAN ALI ALIYA ANKITH ARAVIND ARHAN AR…" at bounding box center [284, 542] width 152 height 29
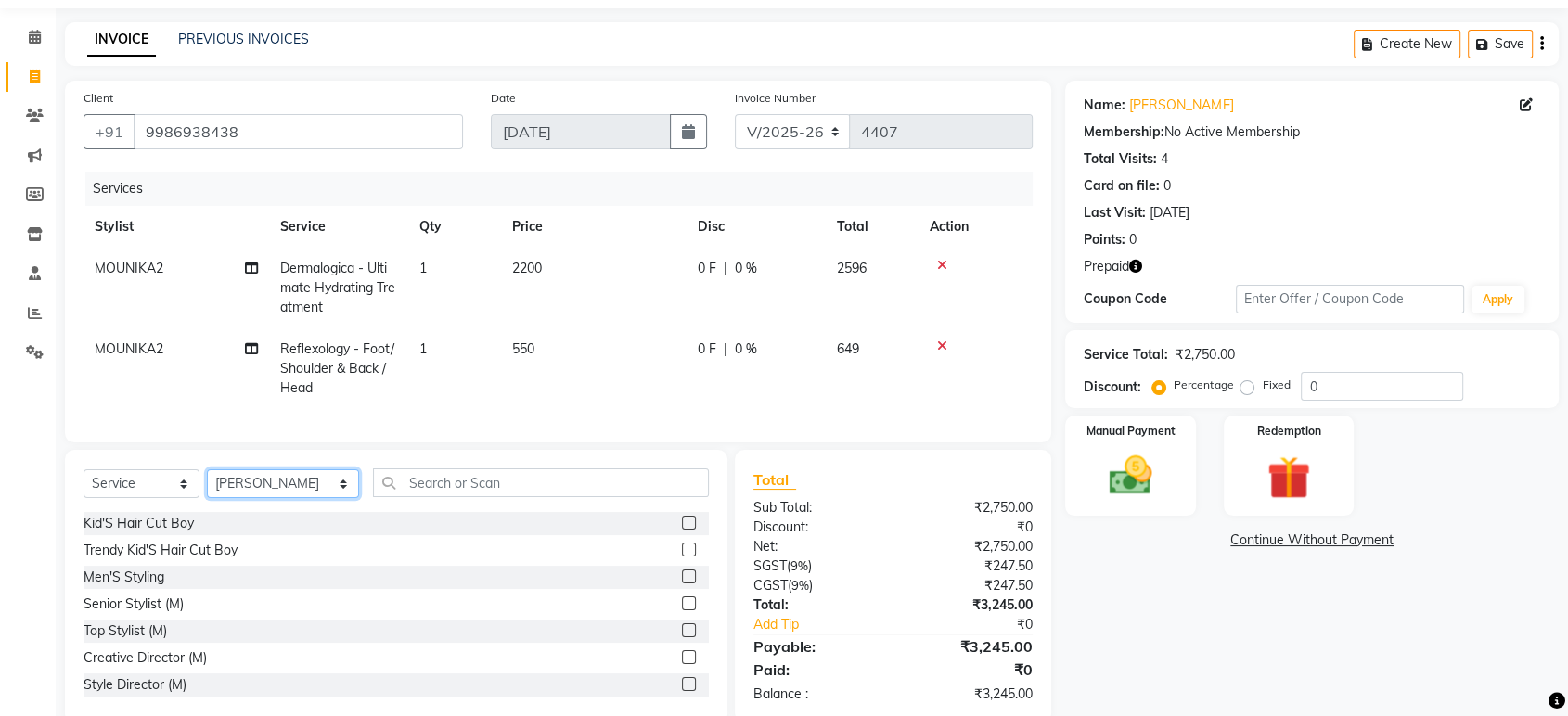
scroll to position [109, 0]
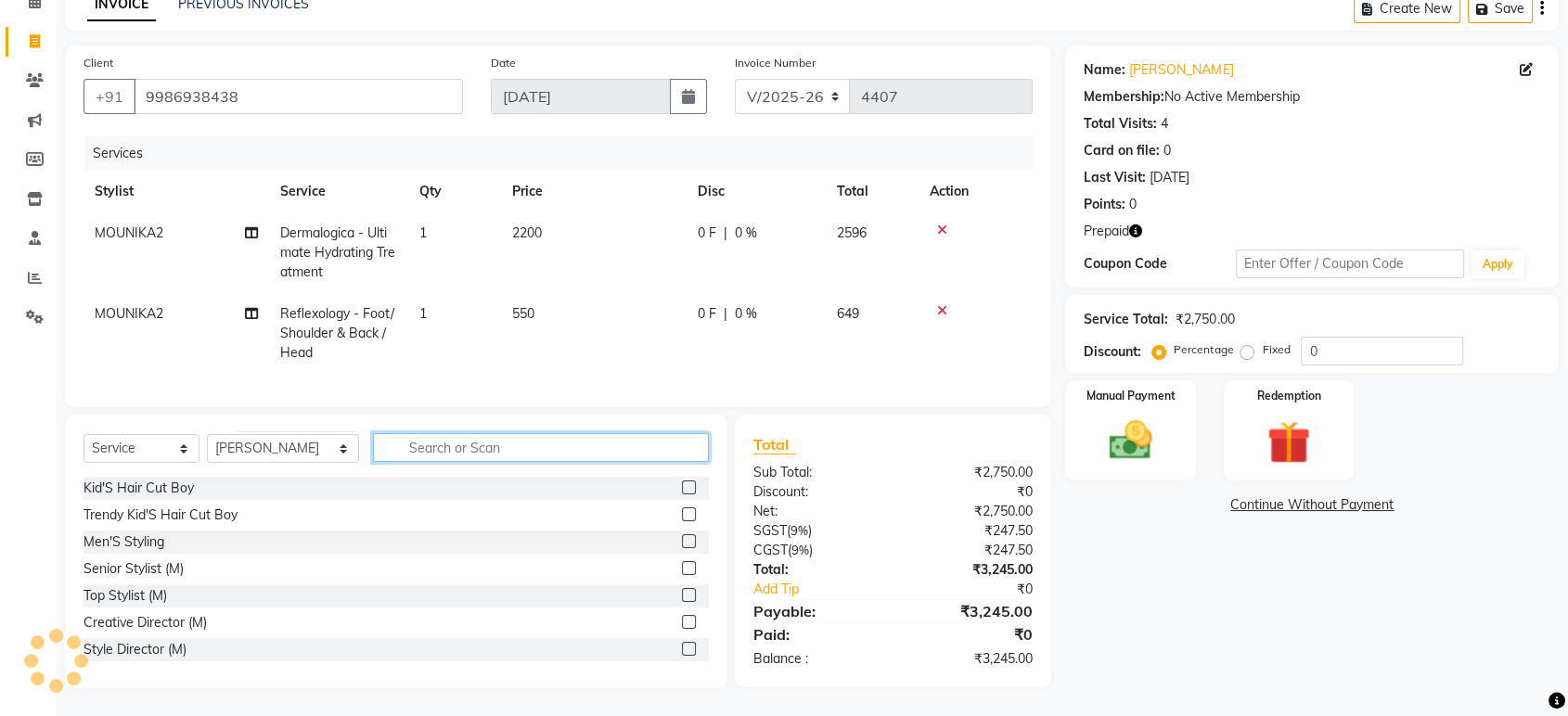
click at [471, 453] on input "text" at bounding box center [541, 447] width 336 height 29
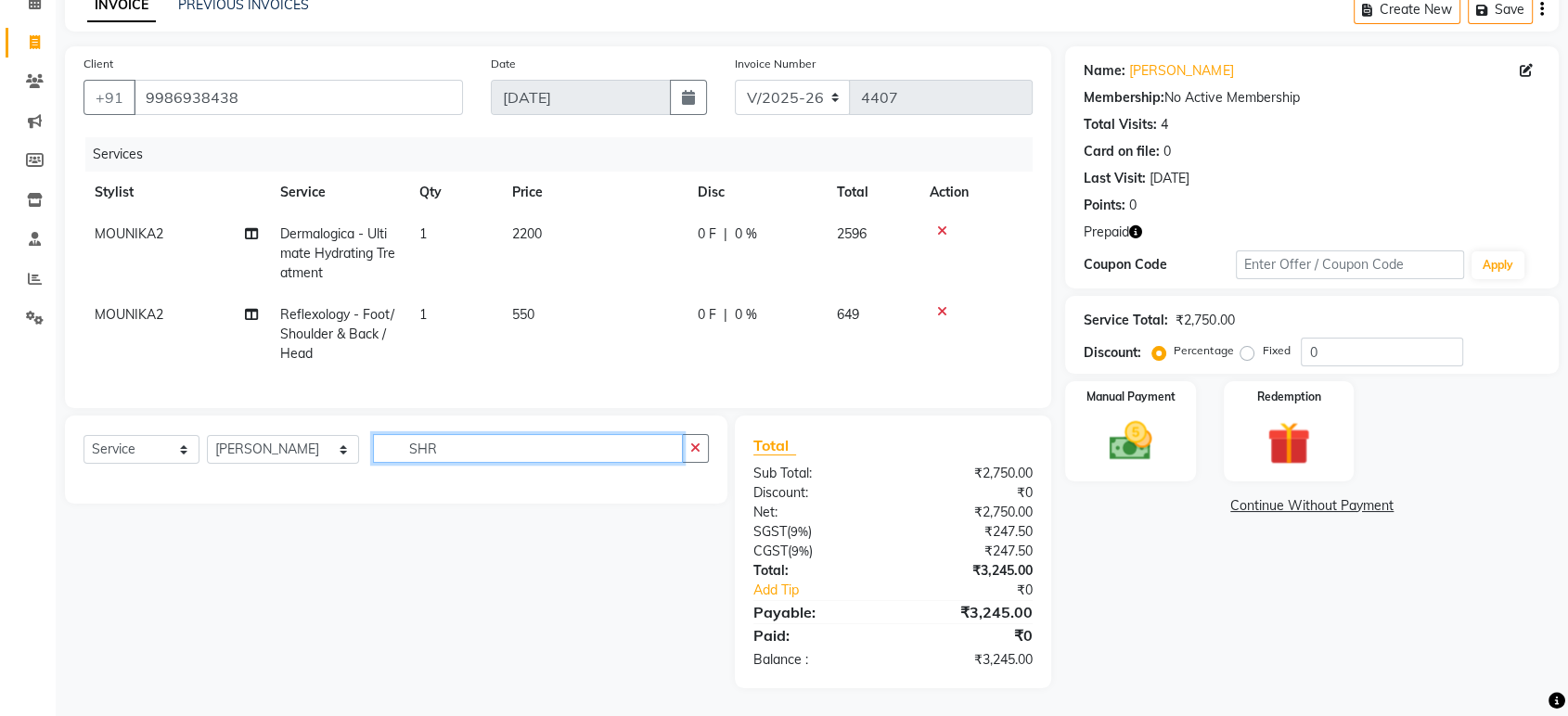
scroll to position [107, 0]
type input "S"
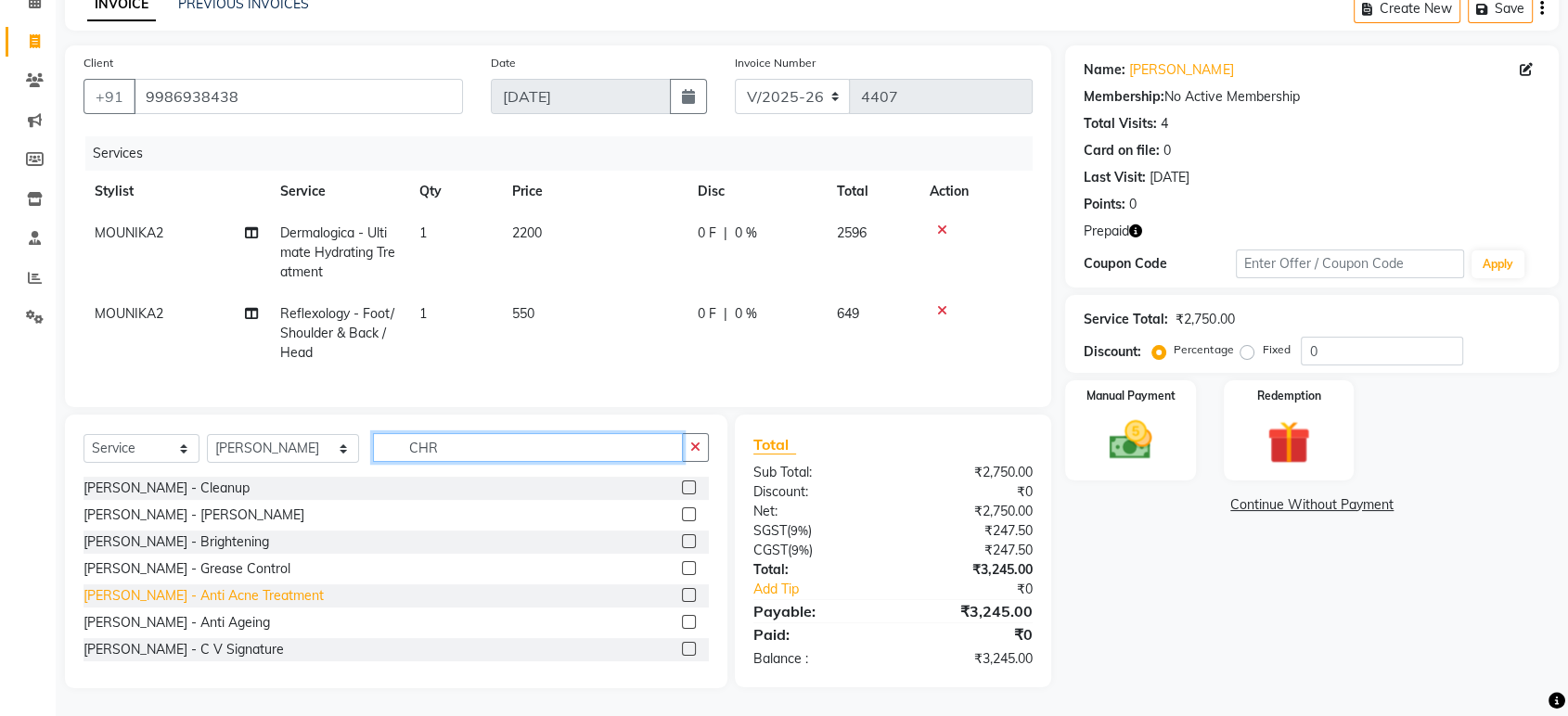
scroll to position [30, 0]
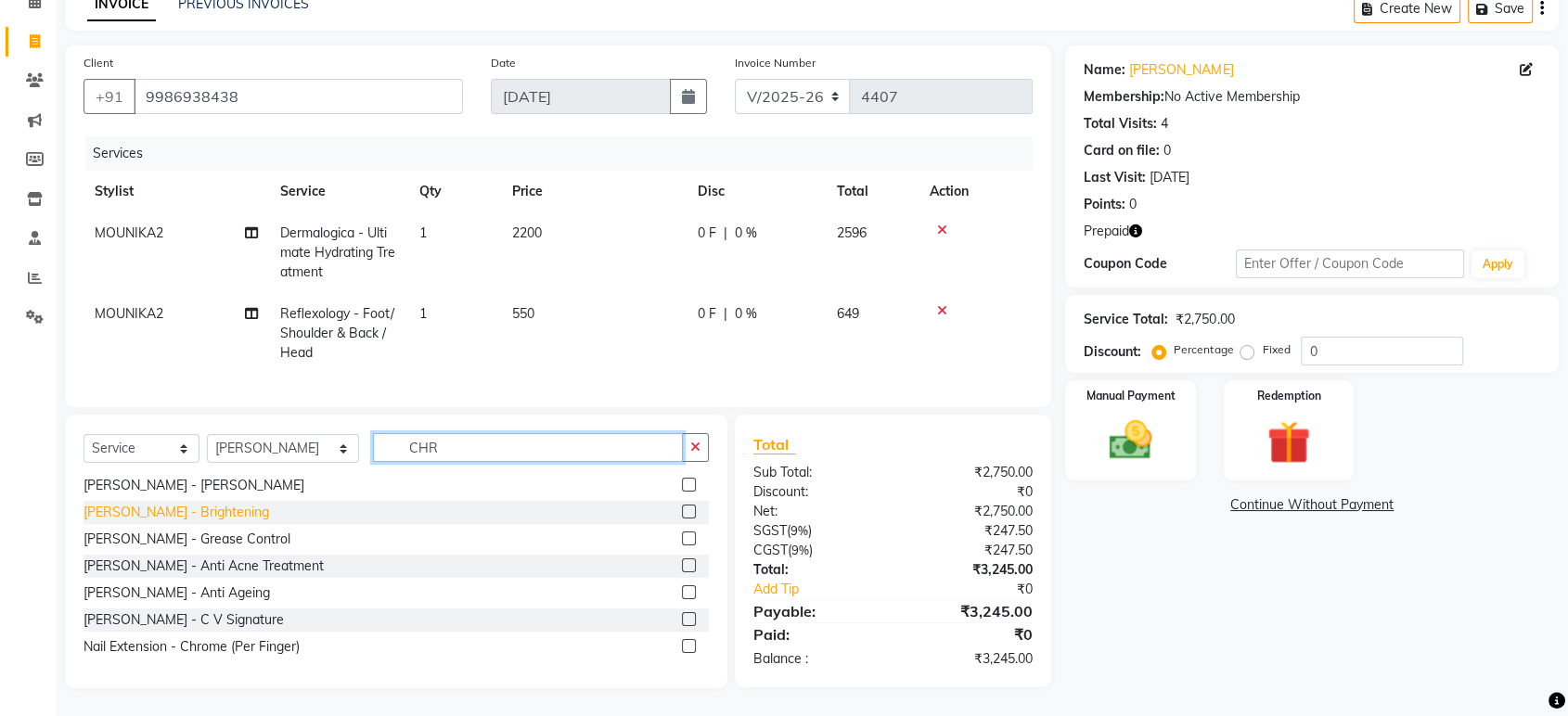
type input "CHR"
click at [210, 517] on div "Christine Valmy - Brightening" at bounding box center [176, 512] width 185 height 19
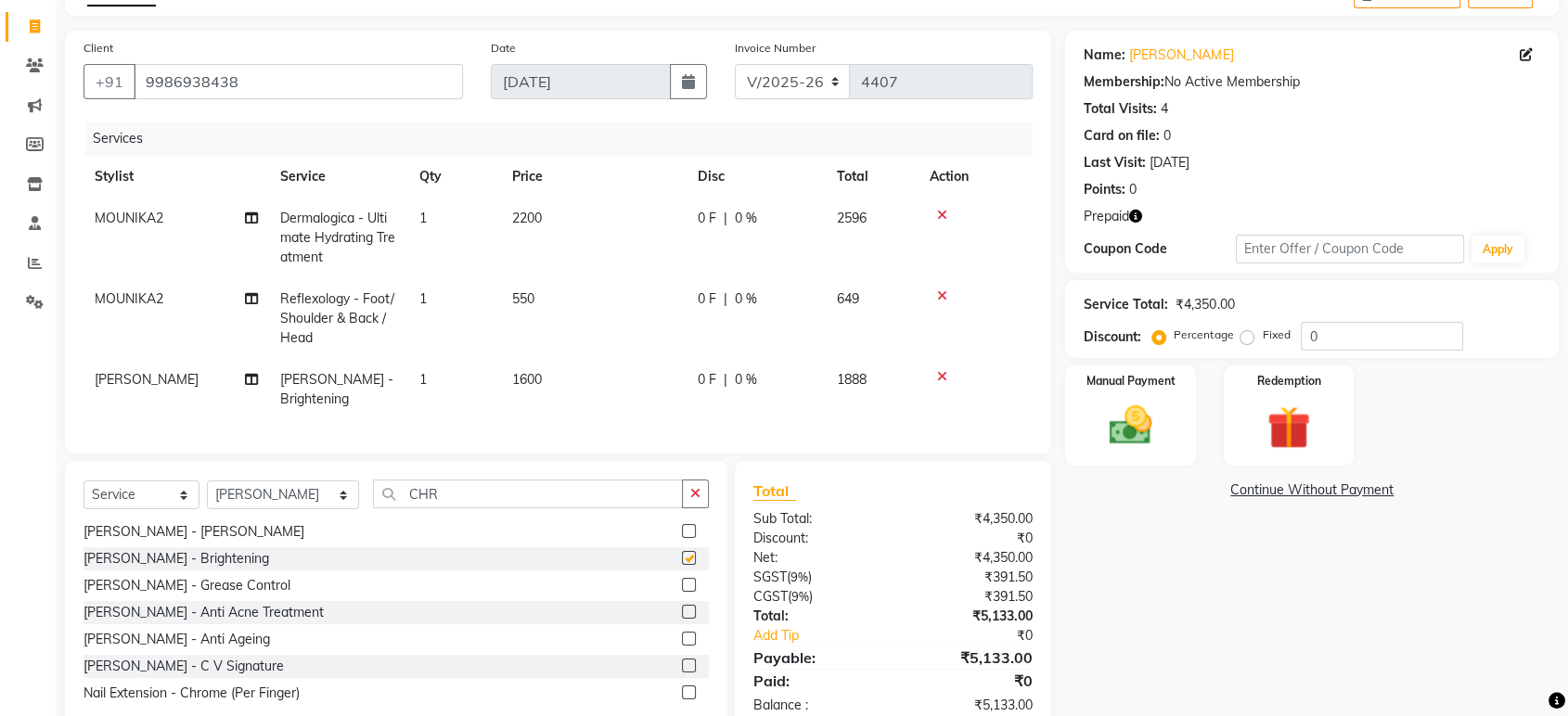
checkbox input "false"
click at [685, 502] on button "button" at bounding box center [695, 493] width 27 height 29
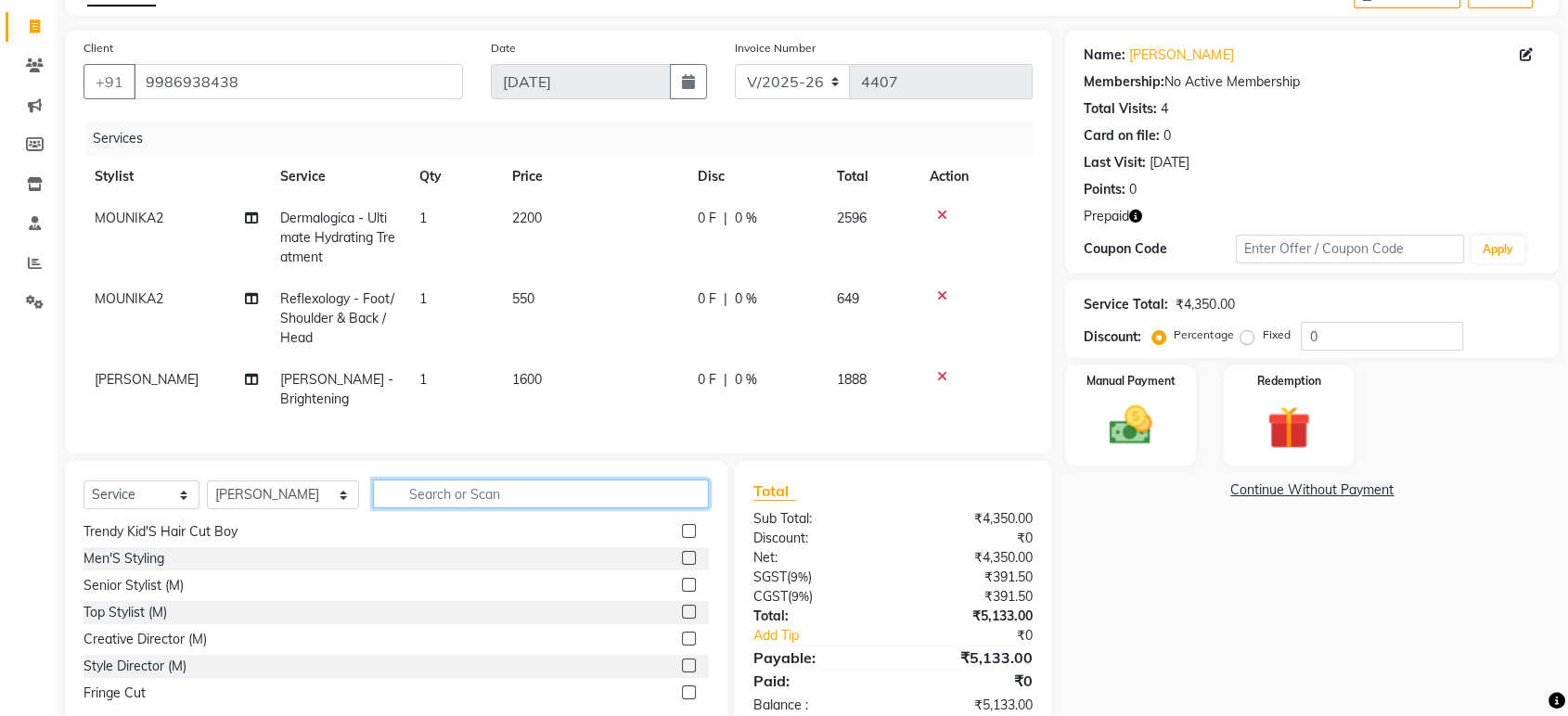
click at [516, 508] on input "text" at bounding box center [541, 493] width 336 height 29
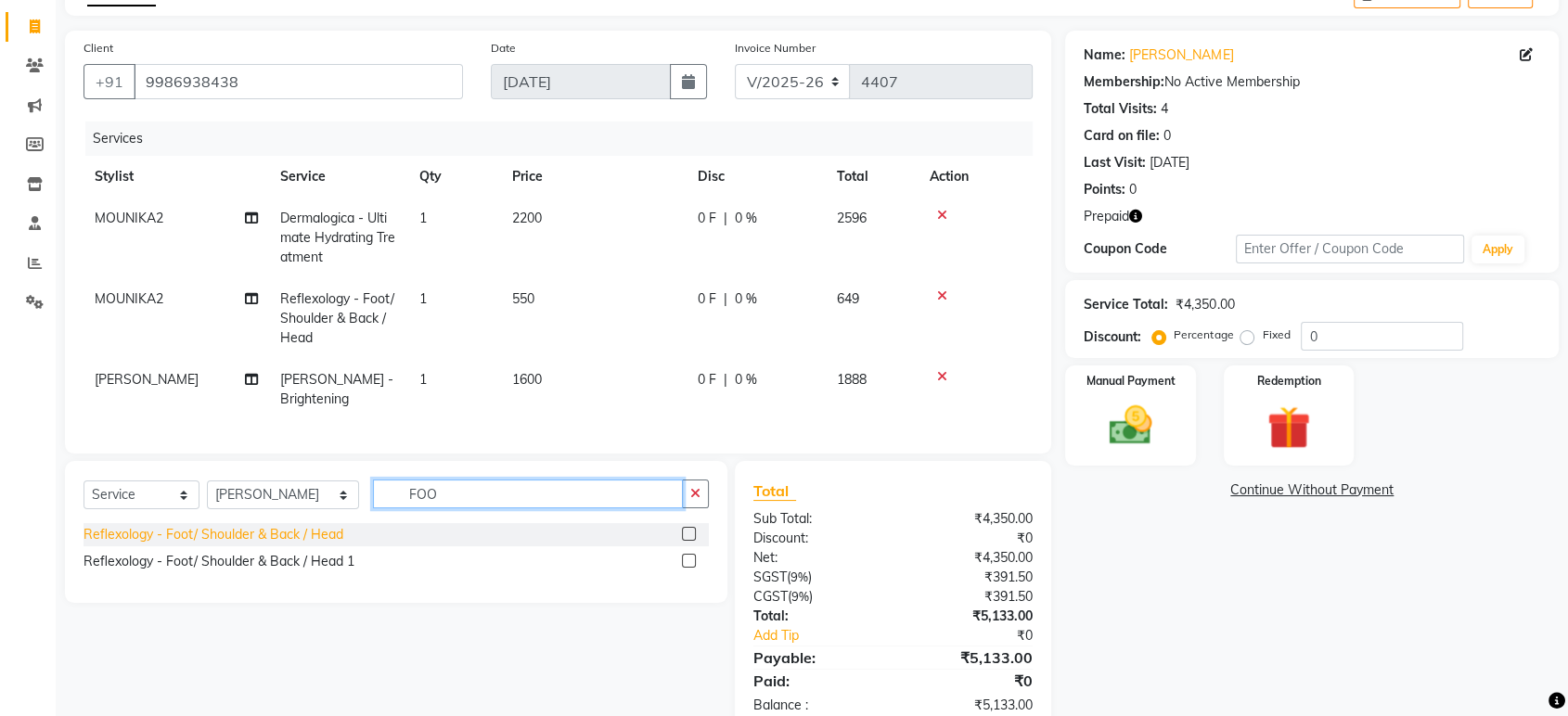
type input "FOO"
click at [265, 544] on div "Reflexology - Foot/ Shoulder & Back / Head" at bounding box center [213, 535] width 259 height 19
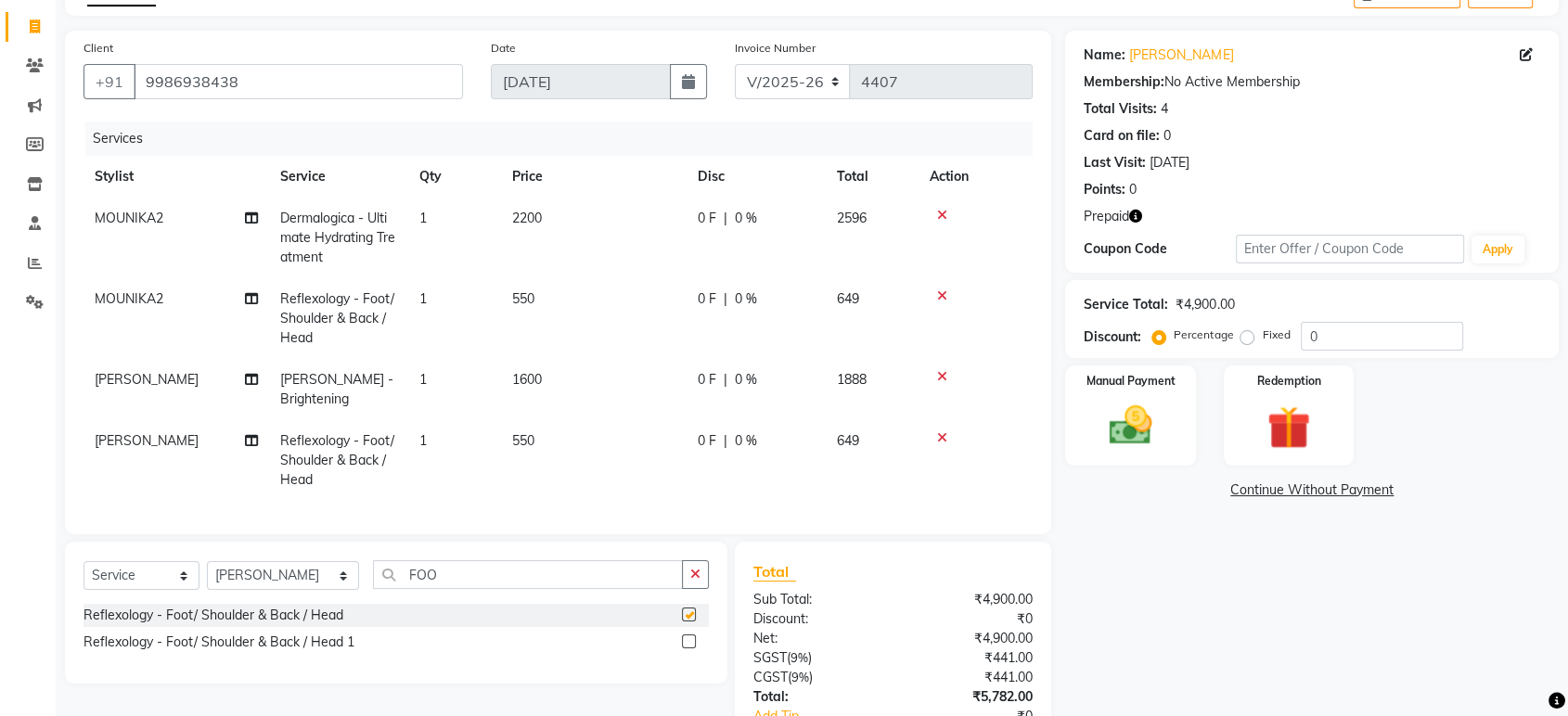
checkbox input "false"
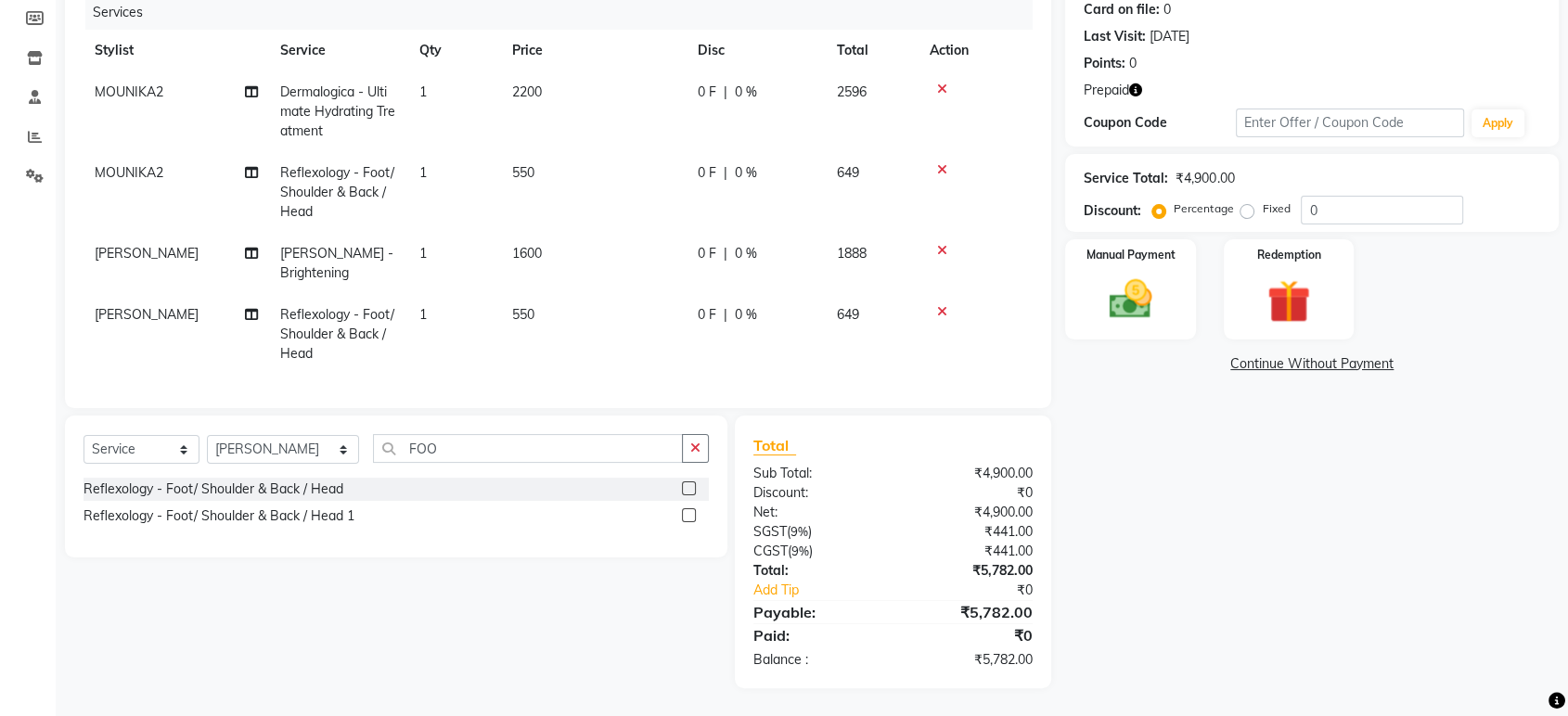
scroll to position [249, 0]
click at [698, 454] on icon "button" at bounding box center [695, 447] width 11 height 13
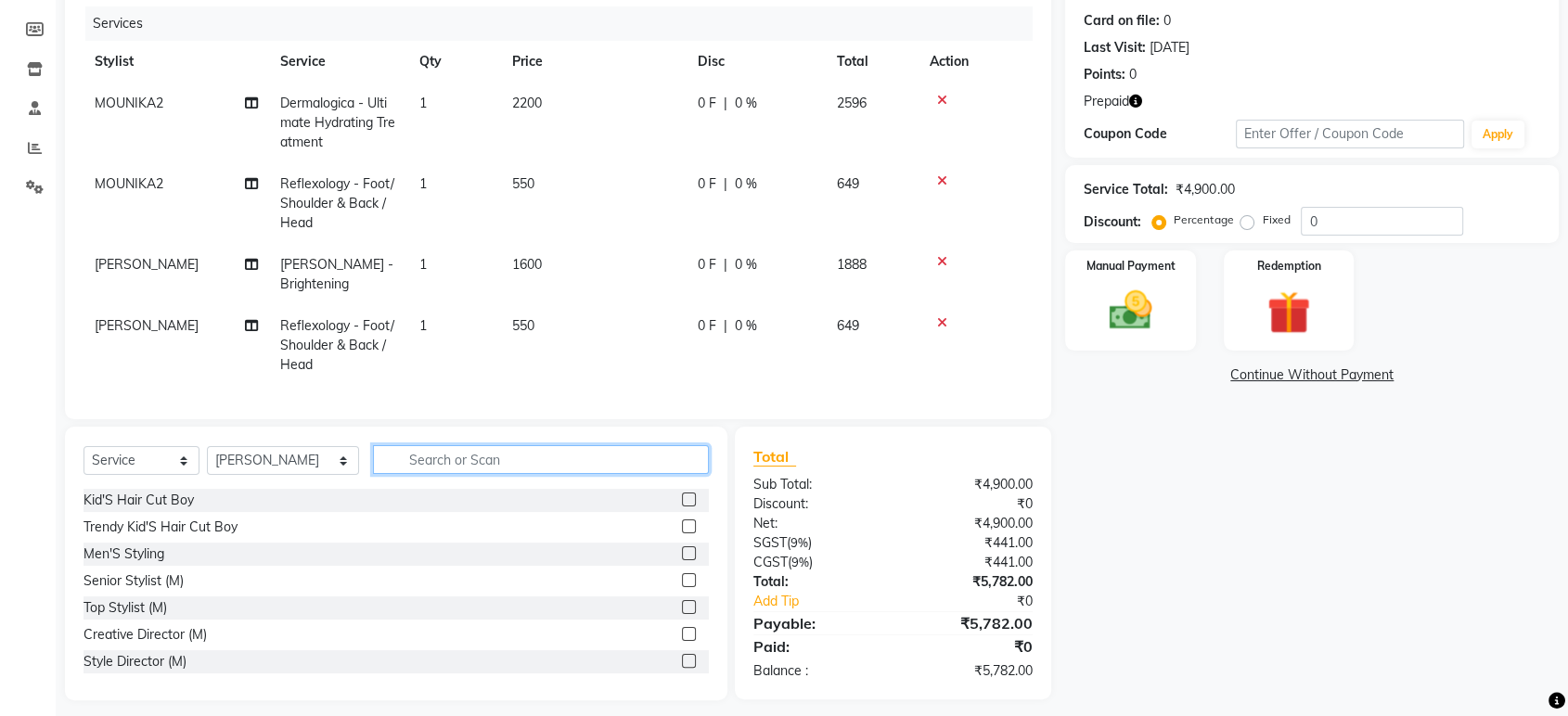
scroll to position [251, 0]
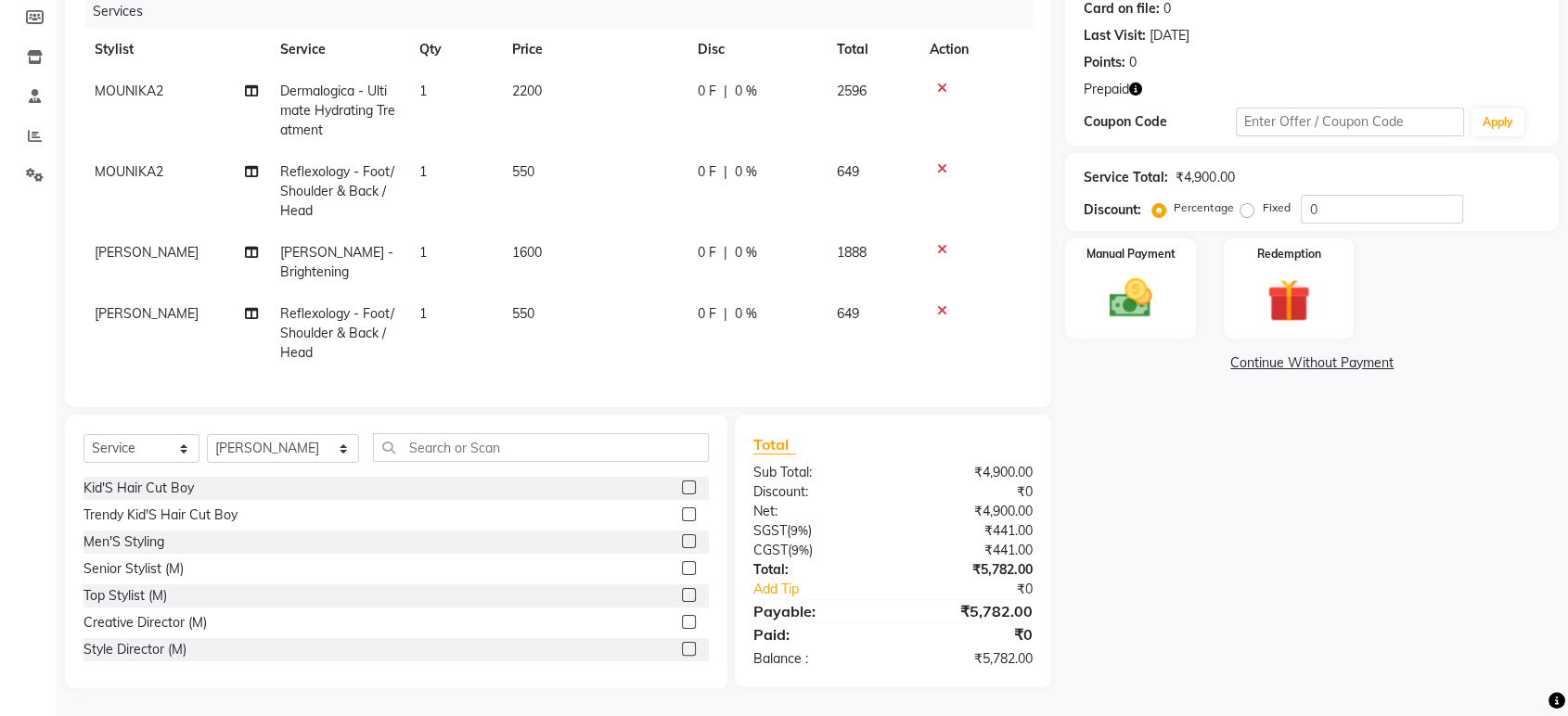
click at [1139, 83] on icon "button" at bounding box center [1135, 89] width 13 height 13
click at [1002, 206] on td at bounding box center [975, 192] width 114 height 81
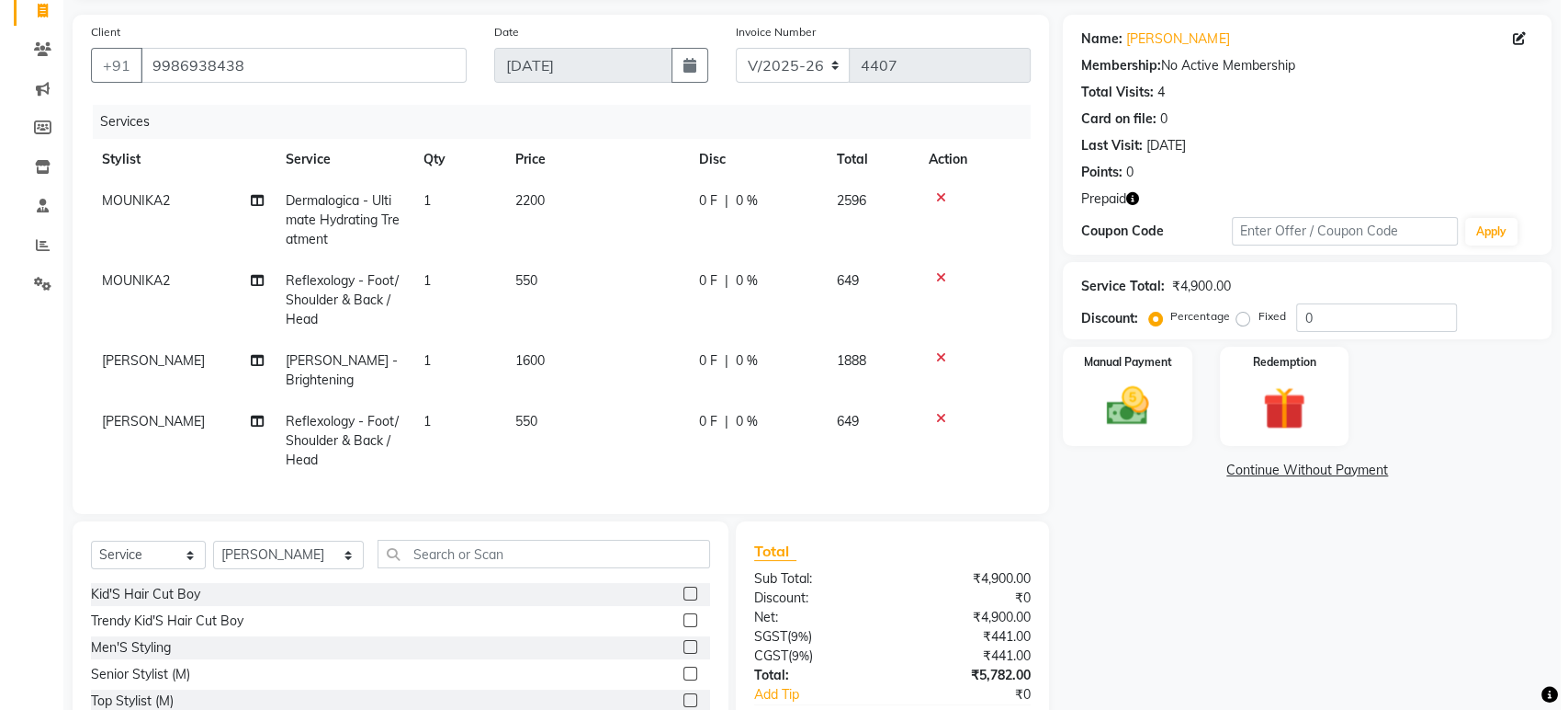
scroll to position [44, 0]
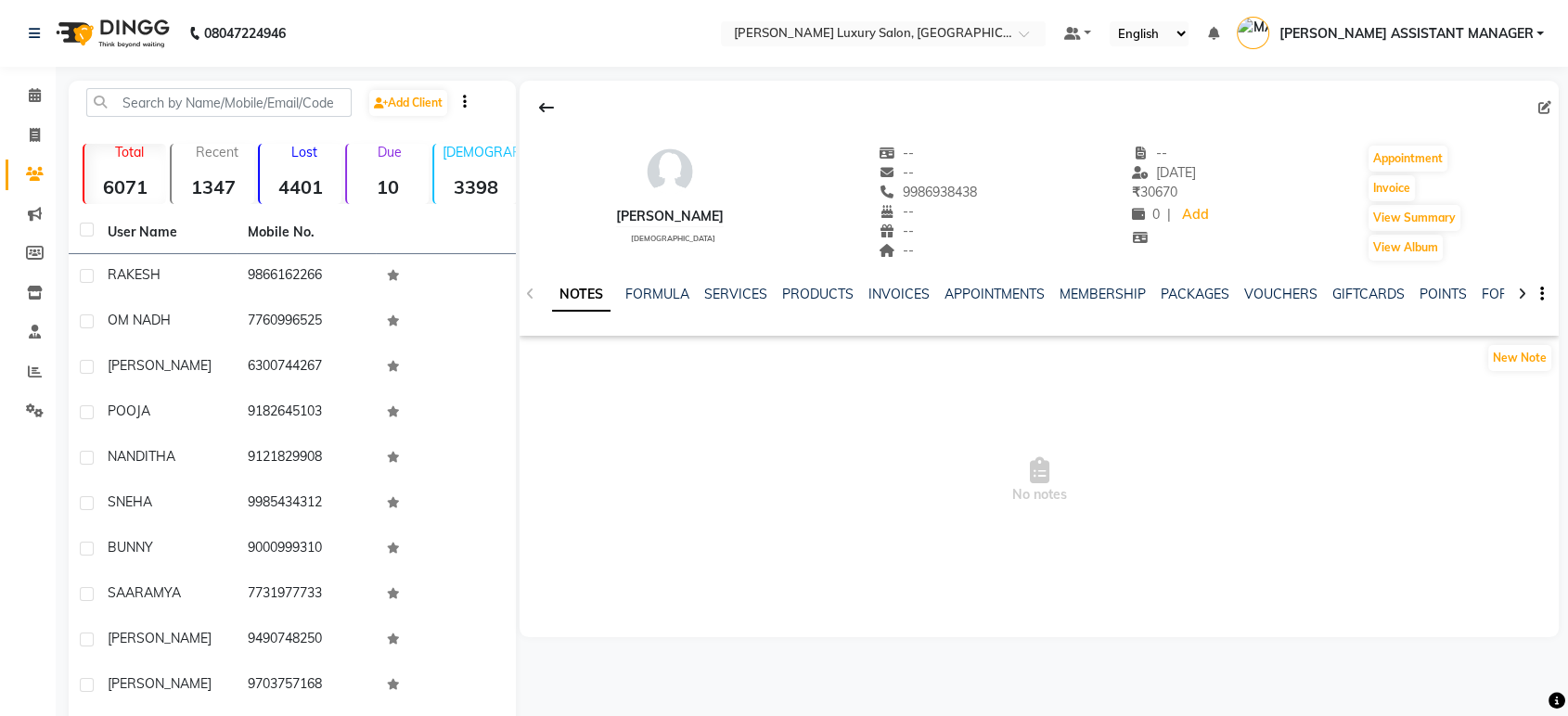
click at [693, 291] on ul "NOTES FORMULA SERVICES PRODUCTS INVOICES APPOINTMENTS MEMBERSHIP PACKAGES VOUCH…" at bounding box center [1141, 294] width 1178 height 19
click at [713, 287] on link "SERVICES" at bounding box center [735, 293] width 63 height 16
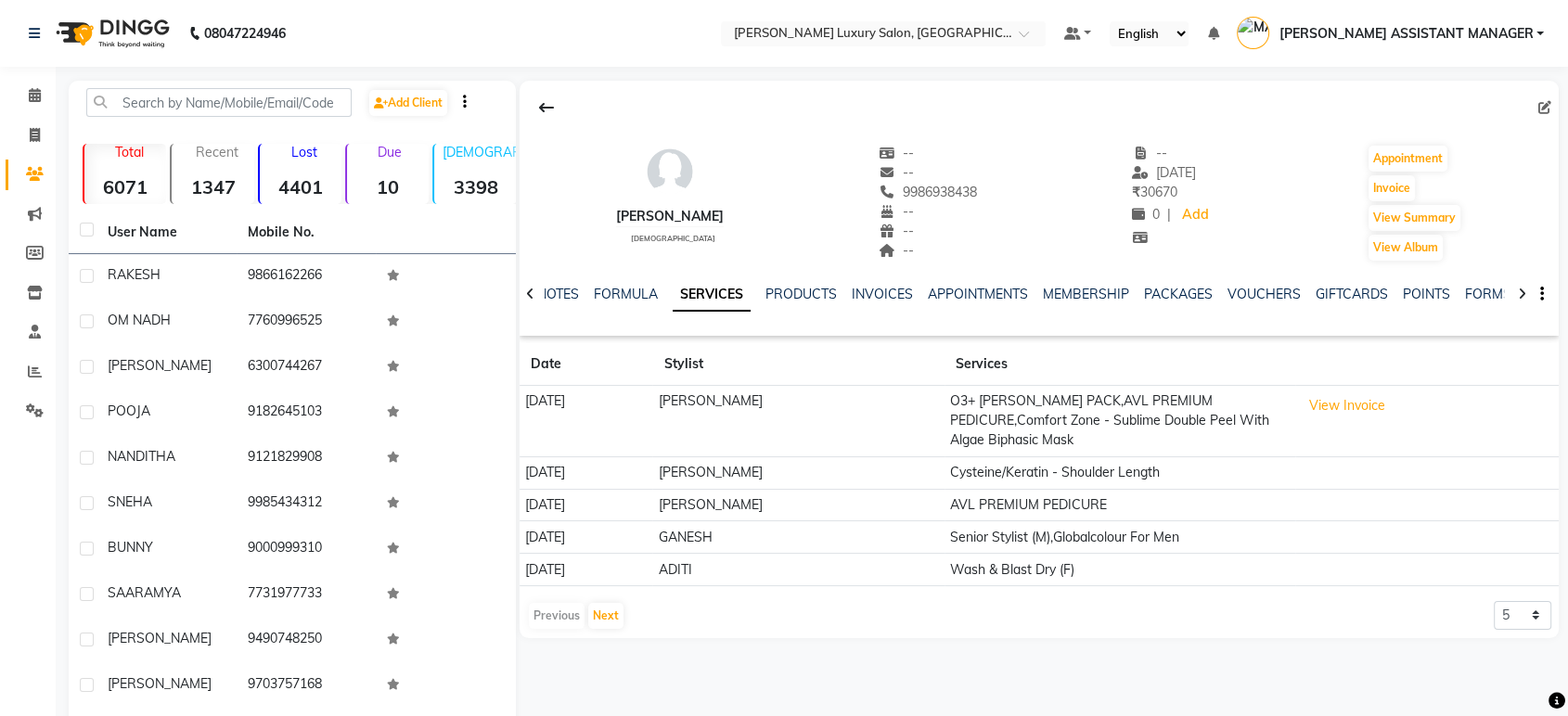
click at [631, 600] on div "Previous Next 5 10 50 100 500" at bounding box center [1039, 615] width 1024 height 30
click at [604, 602] on button "Next" at bounding box center [606, 615] width 36 height 26
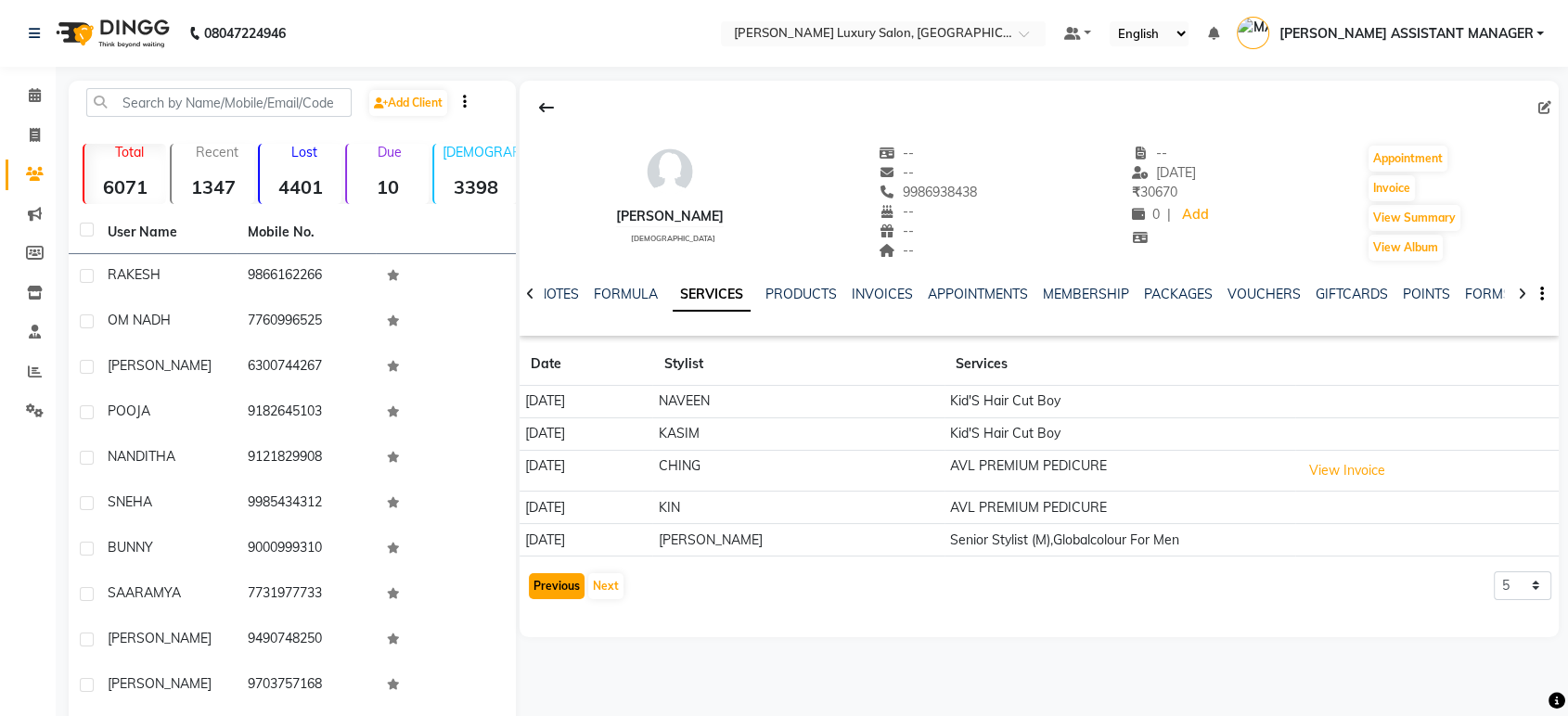
click at [564, 584] on button "Previous" at bounding box center [556, 586] width 56 height 26
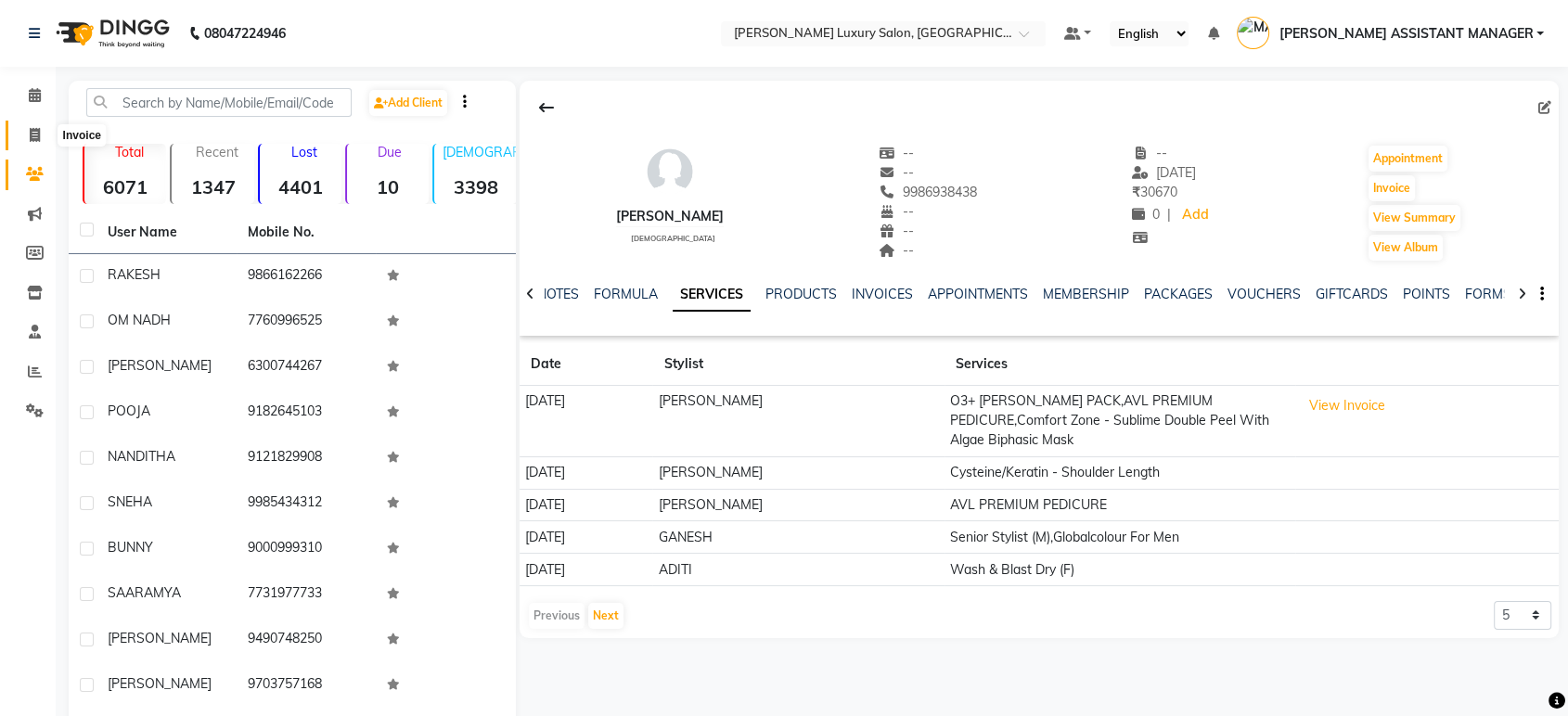
click at [19, 127] on span at bounding box center [35, 136] width 33 height 21
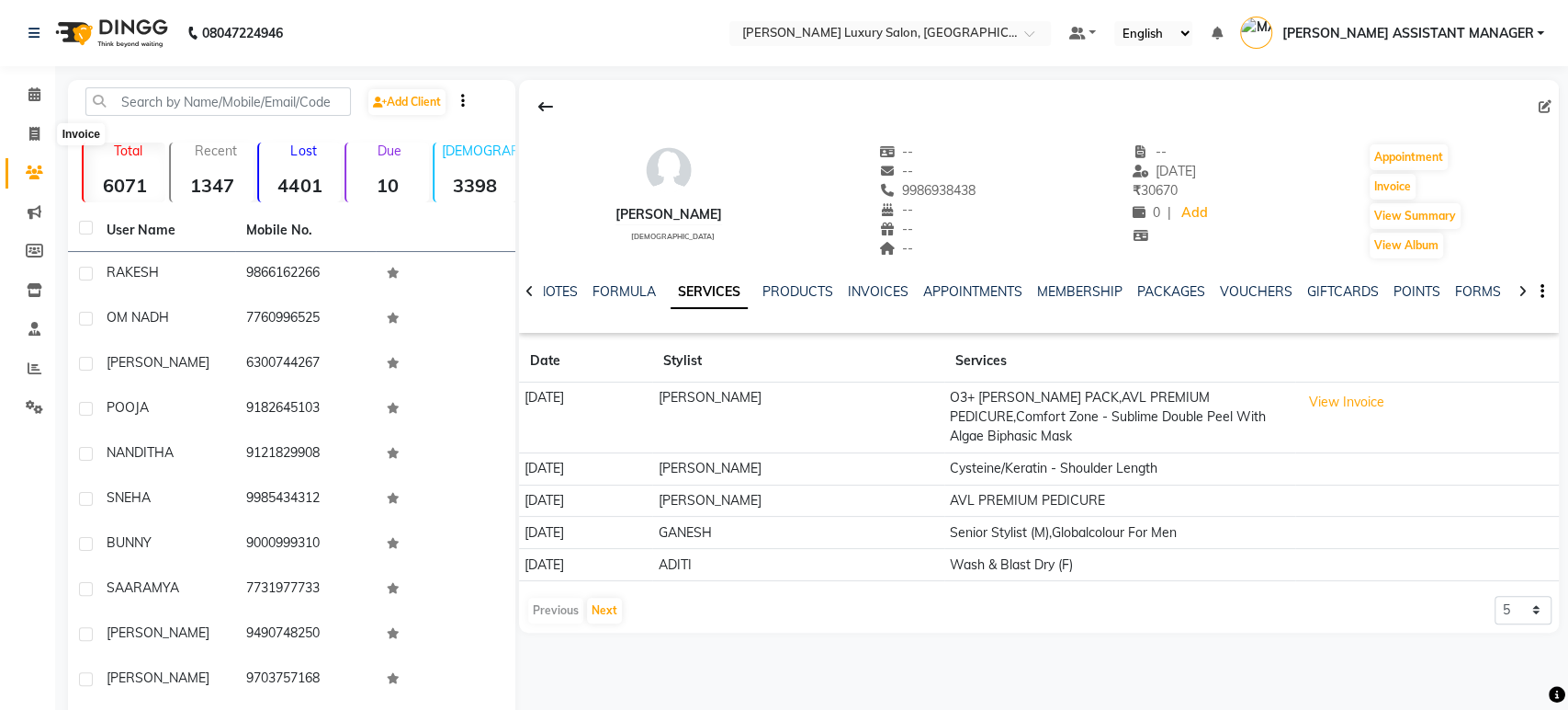
select select "4712"
select select "service"
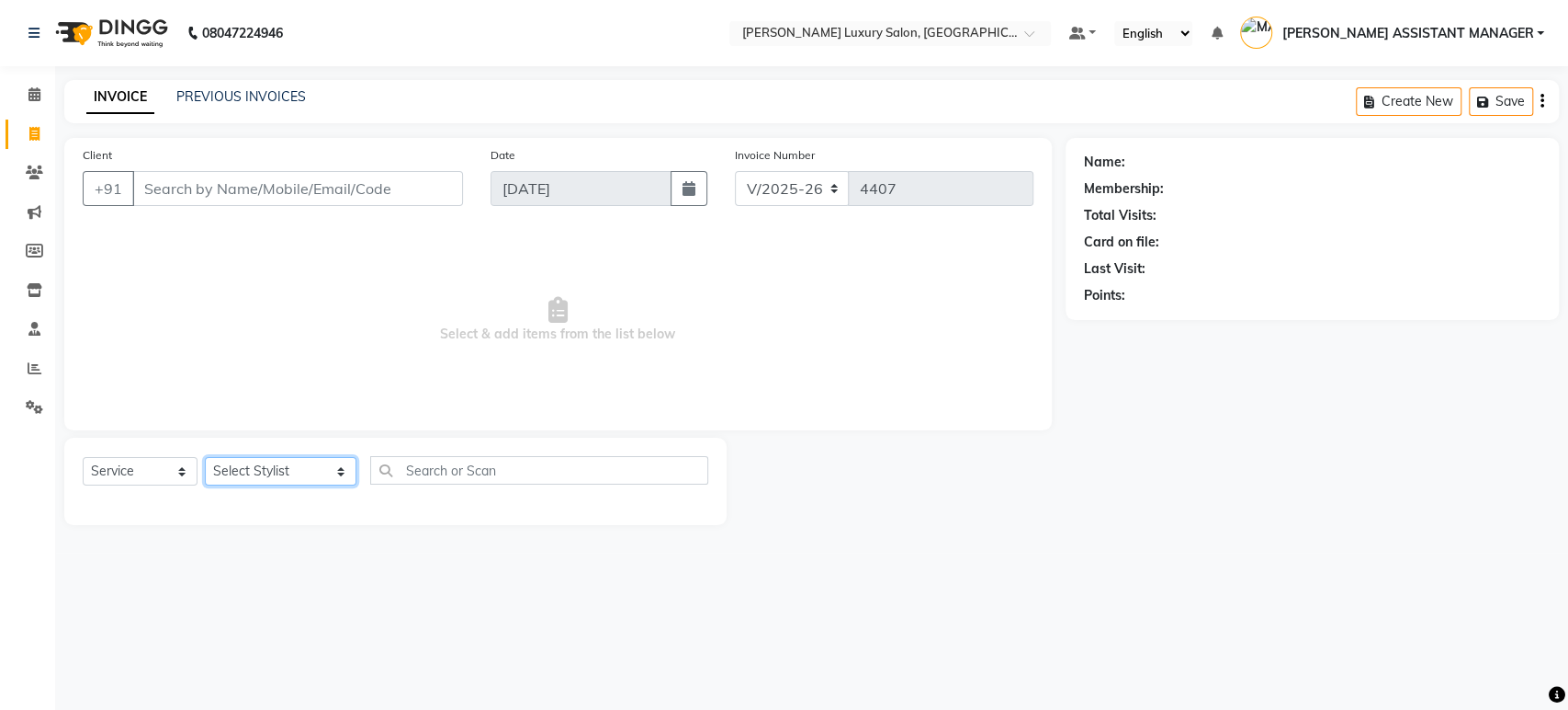
click at [285, 473] on select "Select Stylist ADITI ADITYA AFREEN AHON AHSAN ALI ALIYA ANKITH ARAVIND ARHAN AR…" at bounding box center [281, 471] width 152 height 29
select select "51764"
click at [205, 457] on select "Select Stylist ADITI ADITYA AFREEN AHON AHSAN ALI ALIYA ANKITH ARAVIND ARHAN AR…" at bounding box center [281, 471] width 152 height 29
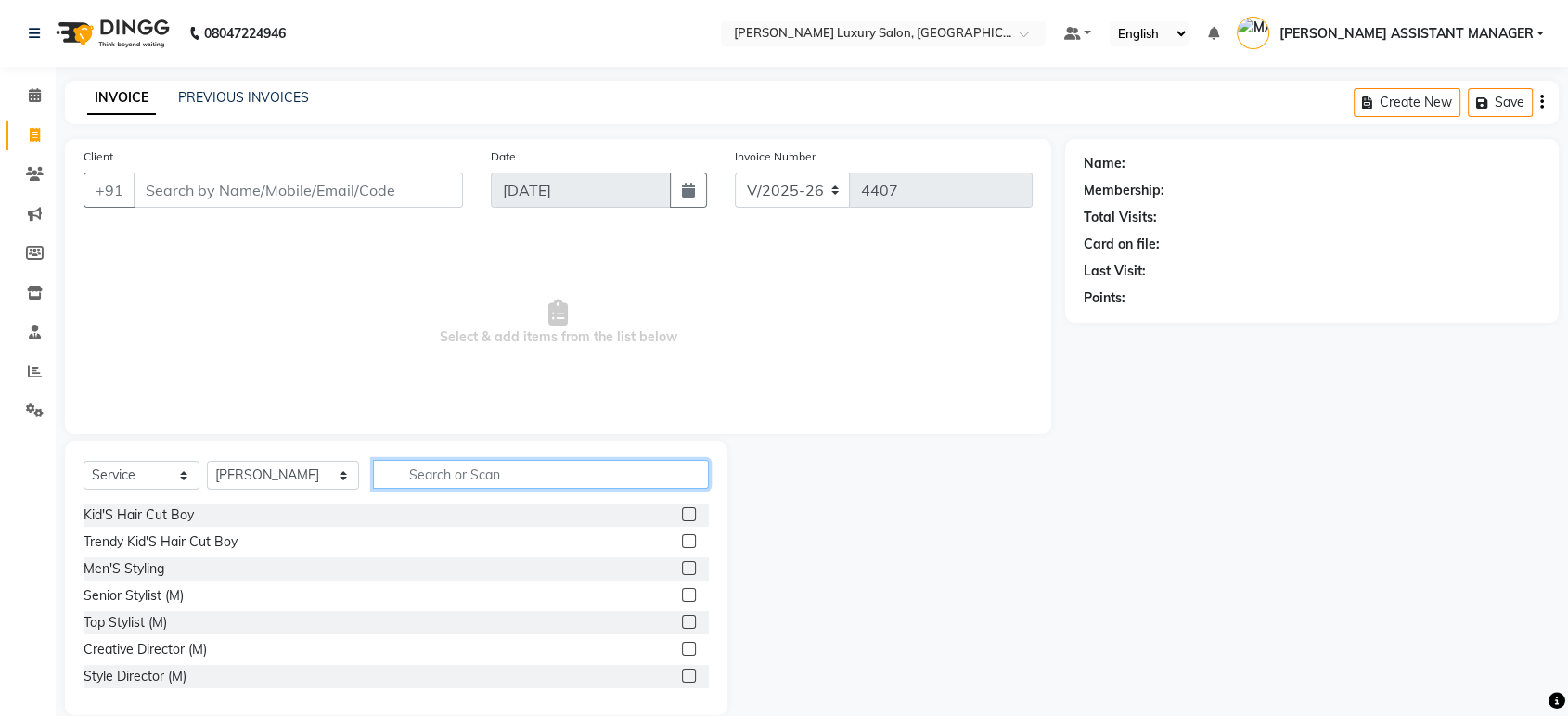
click at [468, 472] on input "text" at bounding box center [541, 474] width 336 height 29
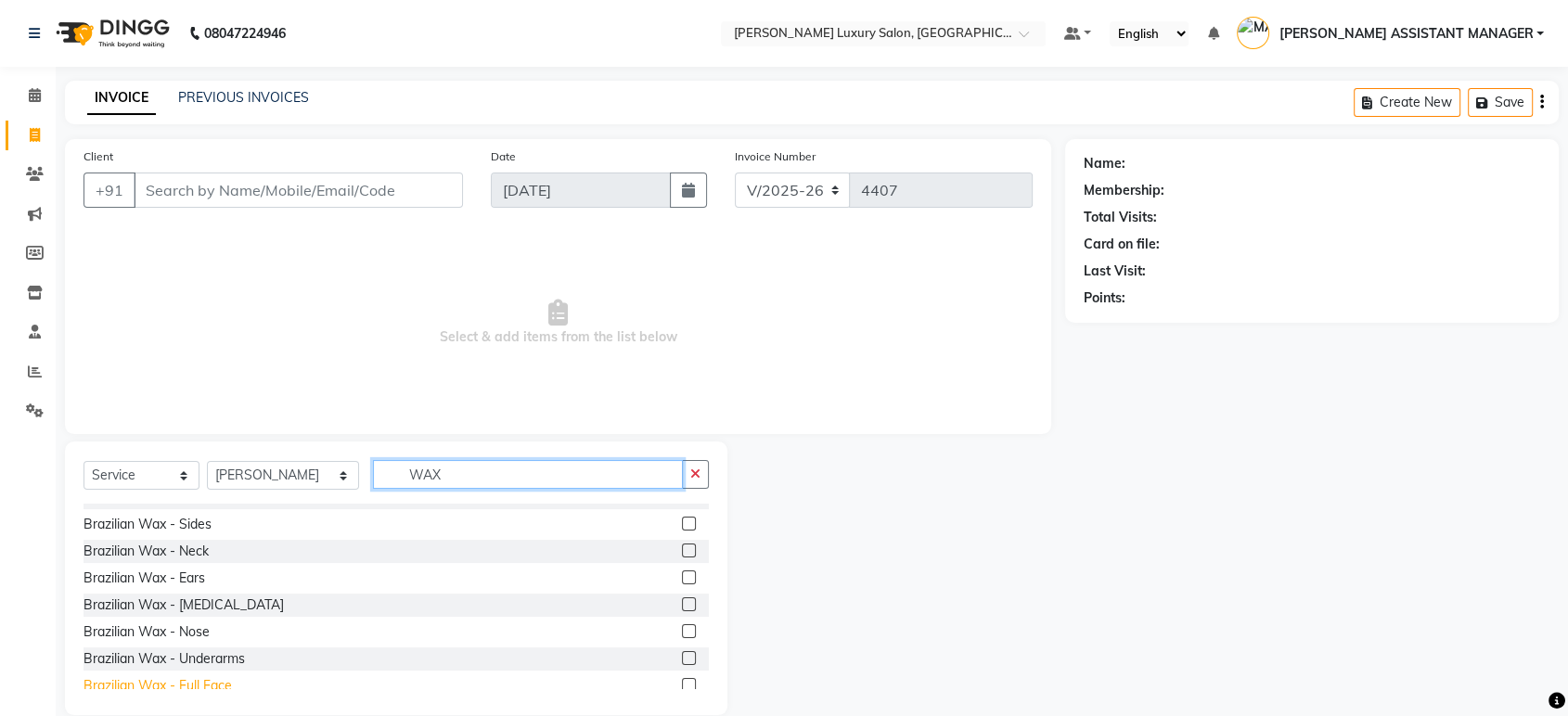
scroll to position [618, 0]
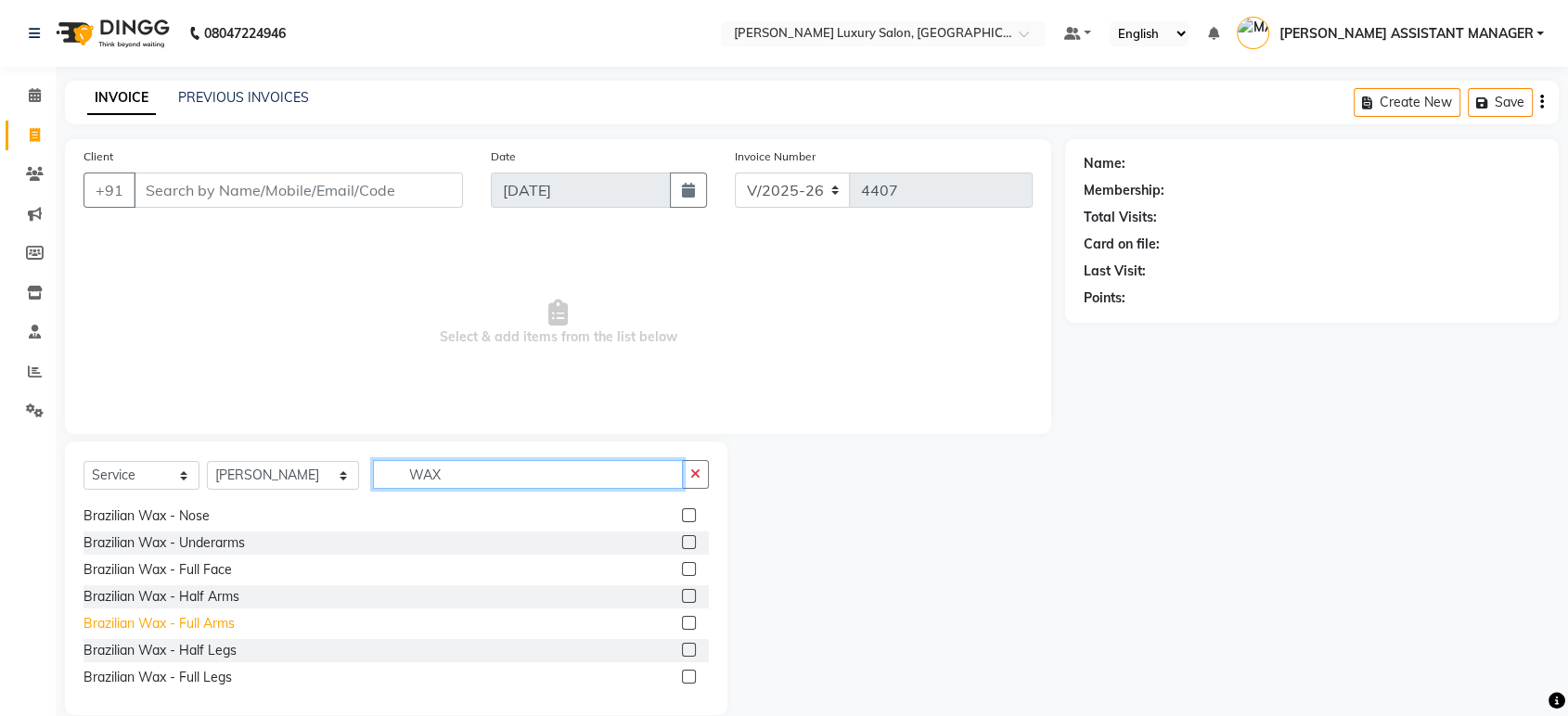
type input "WAX"
click at [208, 615] on div "Brazilian Wax - Full Arms" at bounding box center [159, 623] width 151 height 19
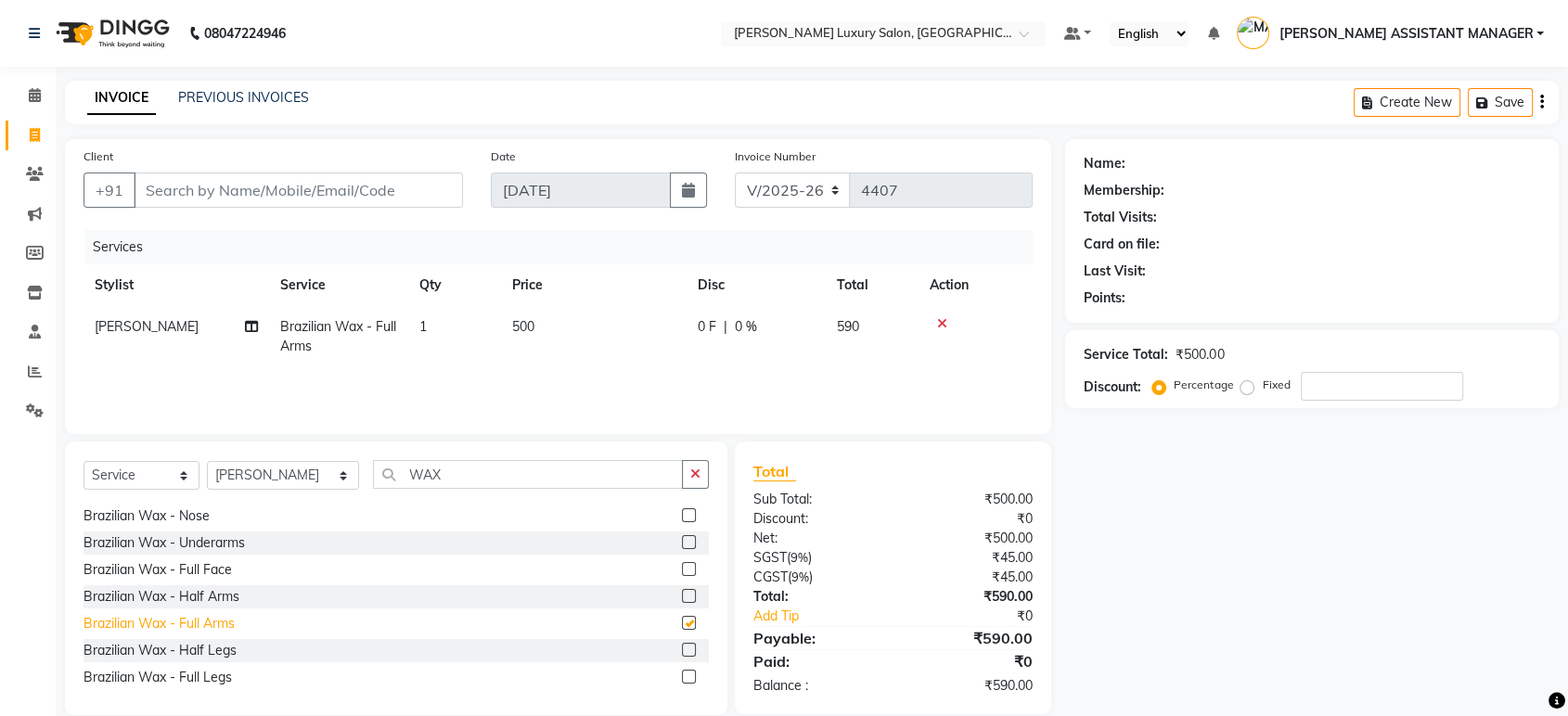
checkbox input "false"
drag, startPoint x: 220, startPoint y: 671, endPoint x: 141, endPoint y: 708, distance: 87.2
click at [219, 672] on div "Brazilian Wax - Full Legs" at bounding box center [158, 677] width 149 height 19
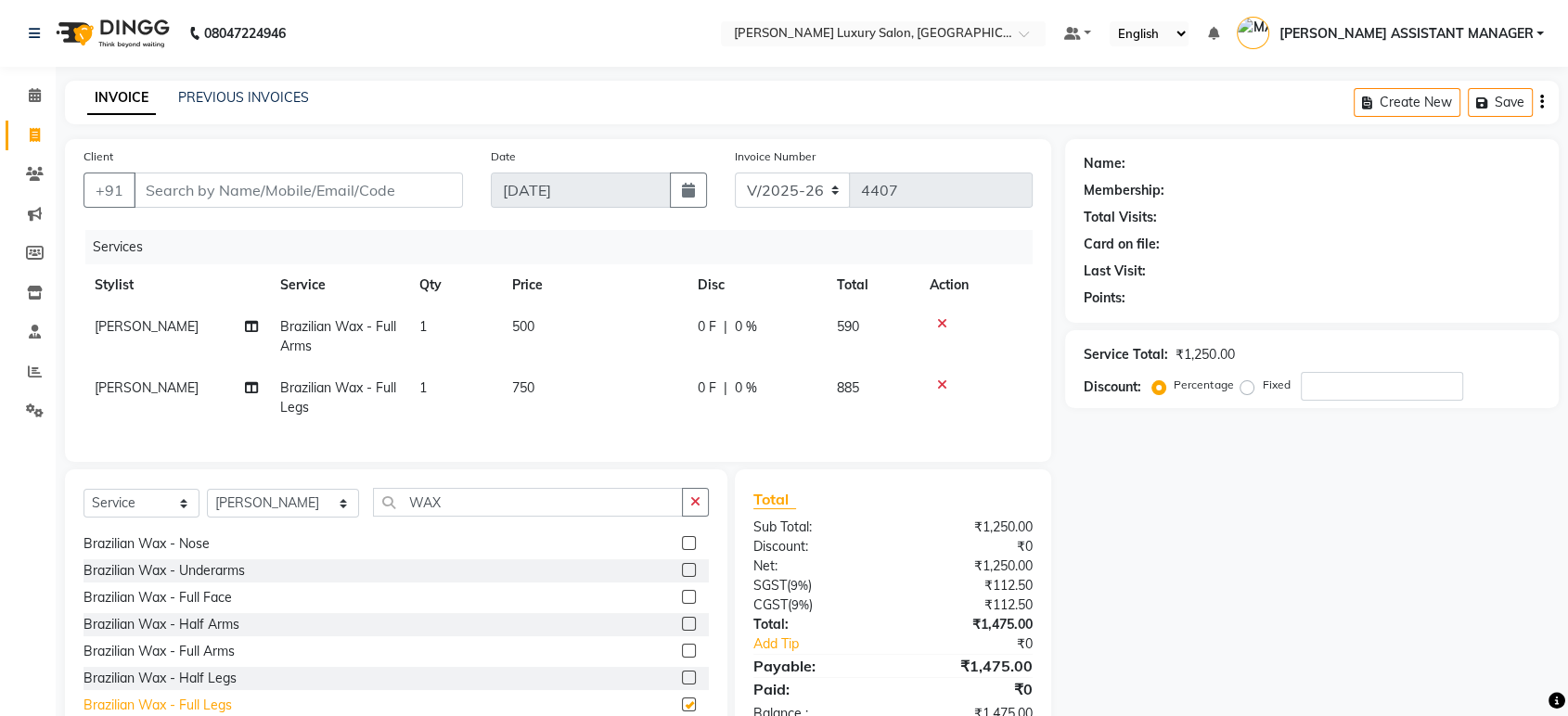
checkbox input "false"
click at [691, 508] on icon "button" at bounding box center [695, 501] width 11 height 13
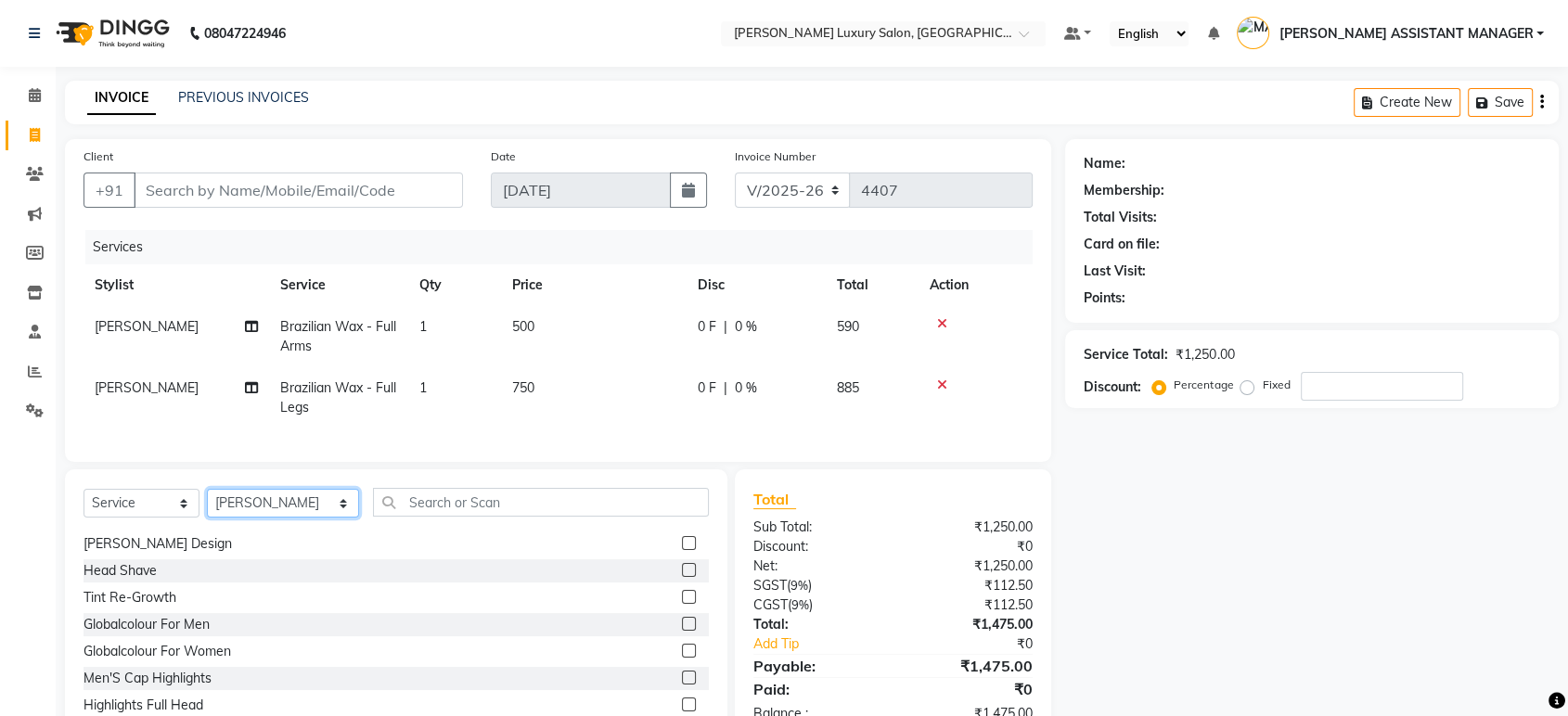
click at [251, 503] on select "Select Stylist ADITI ADITYA AFREEN AHON AHSAN ALI ALIYA ANKITH ARAVIND ARHAN AR…" at bounding box center [284, 503] width 152 height 29
select select "39437"
click at [207, 504] on select "Select Stylist ADITI ADITYA AFREEN AHON AHSAN ALI ALIYA ANKITH ARAVIND ARHAN AR…" at bounding box center [284, 503] width 152 height 29
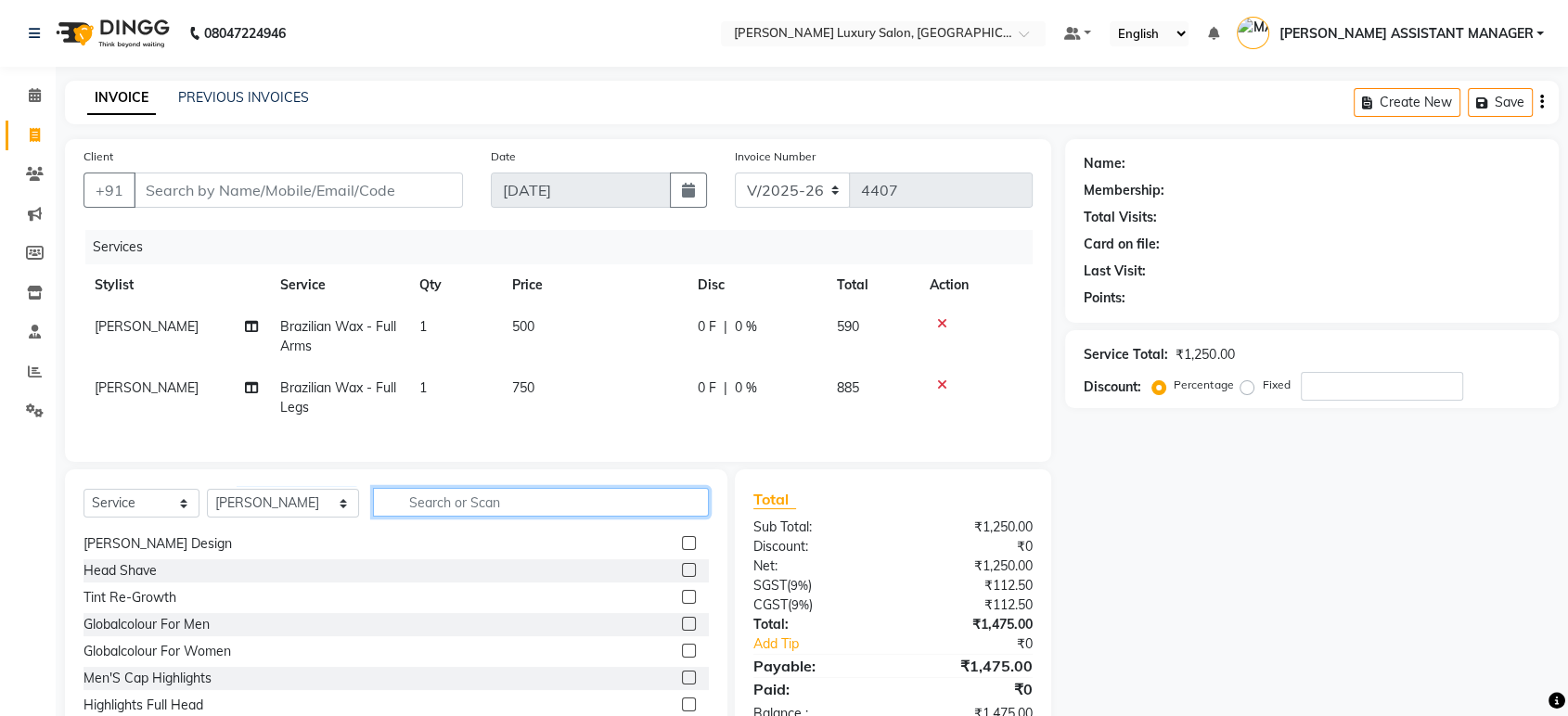
click at [420, 506] on input "text" at bounding box center [541, 502] width 336 height 29
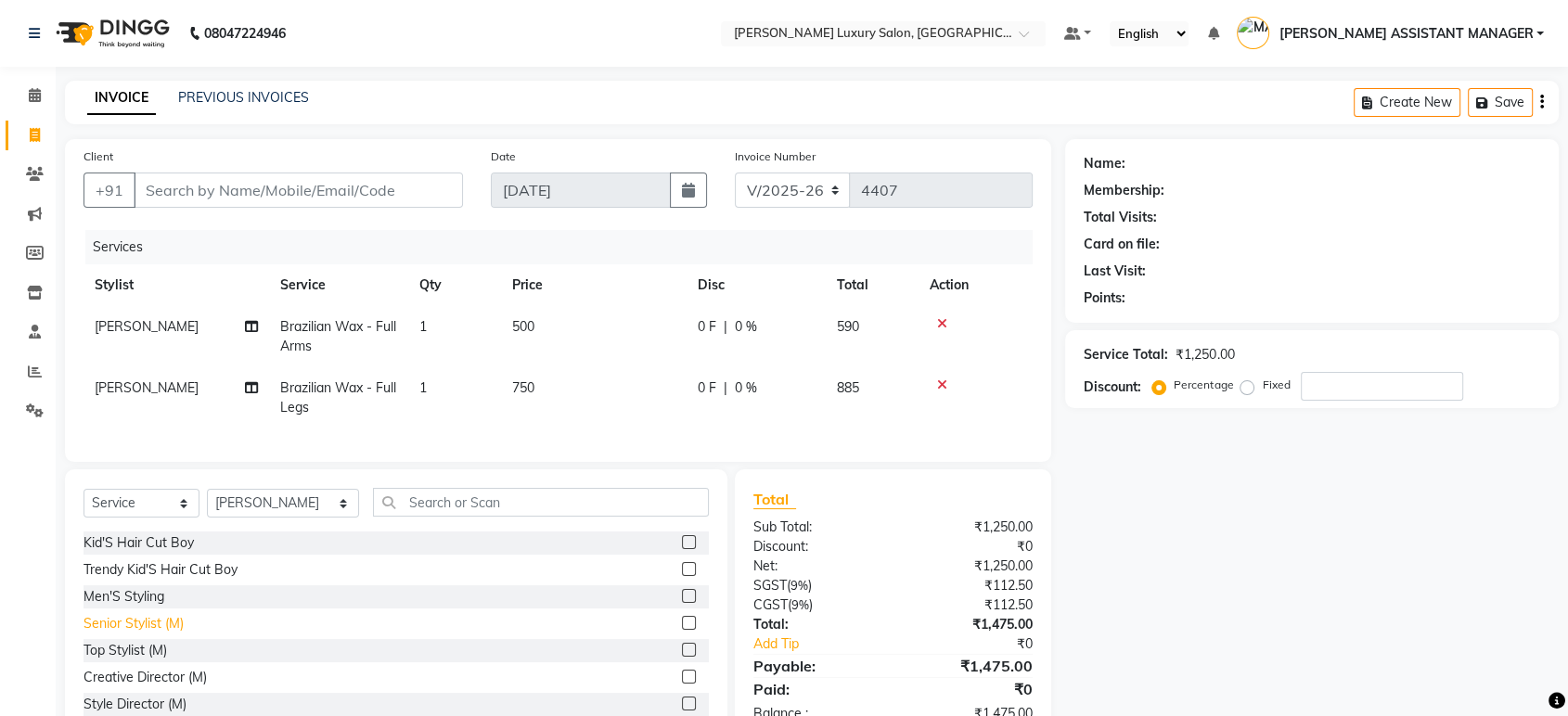
click at [159, 633] on div "Senior Stylist (M)" at bounding box center [134, 623] width 100 height 19
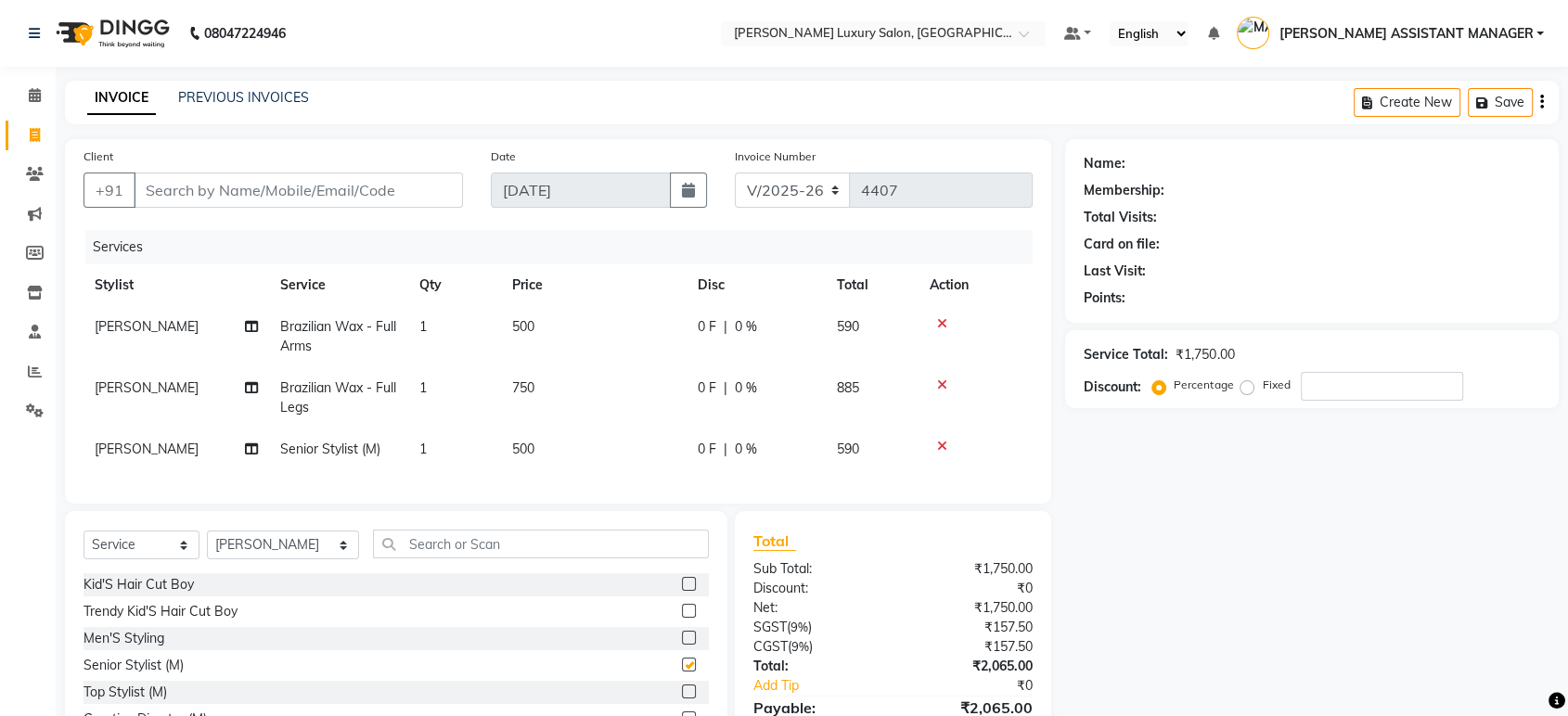
checkbox input "false"
click at [552, 558] on input "text" at bounding box center [541, 544] width 336 height 29
click at [551, 558] on input "BER" at bounding box center [527, 544] width 310 height 29
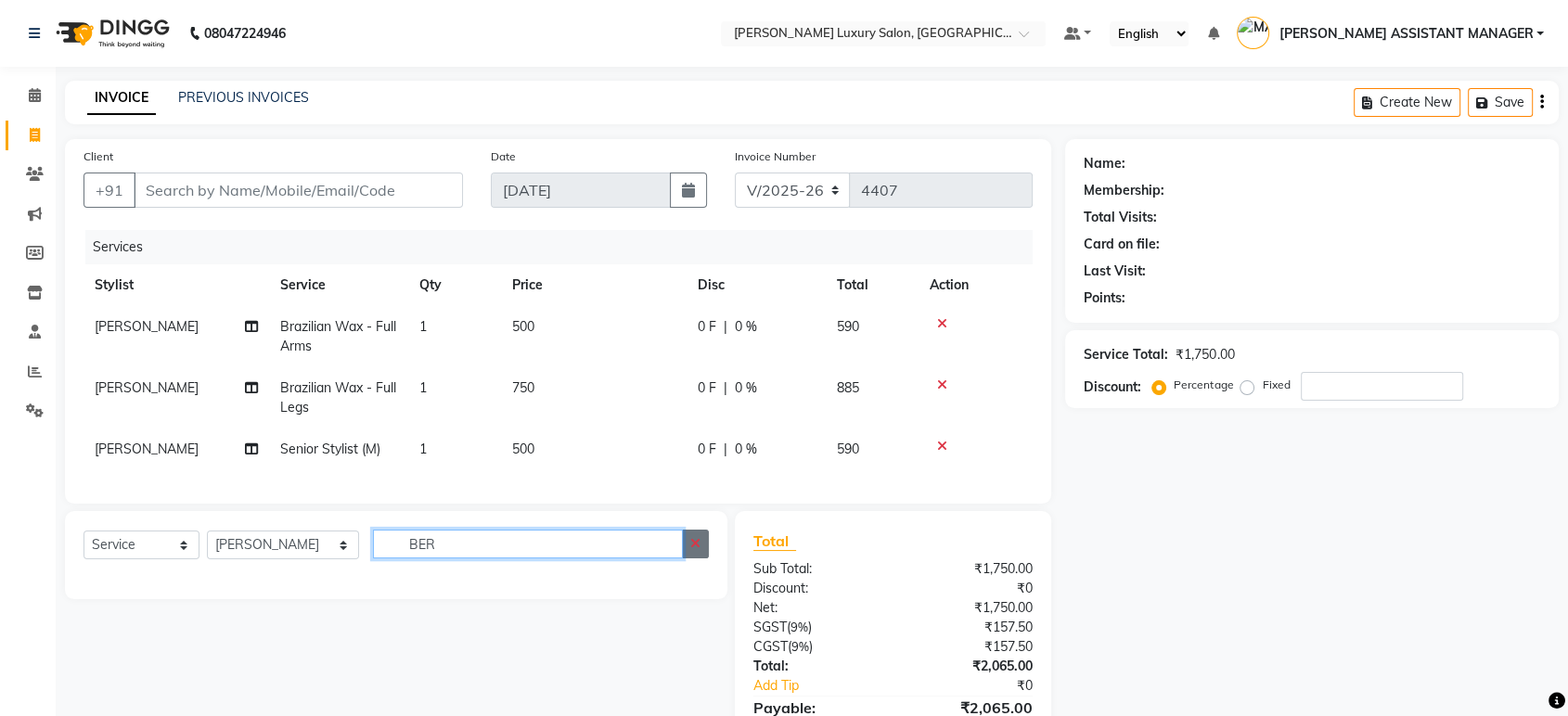
type input "BER"
click at [690, 550] on icon "button" at bounding box center [695, 543] width 11 height 13
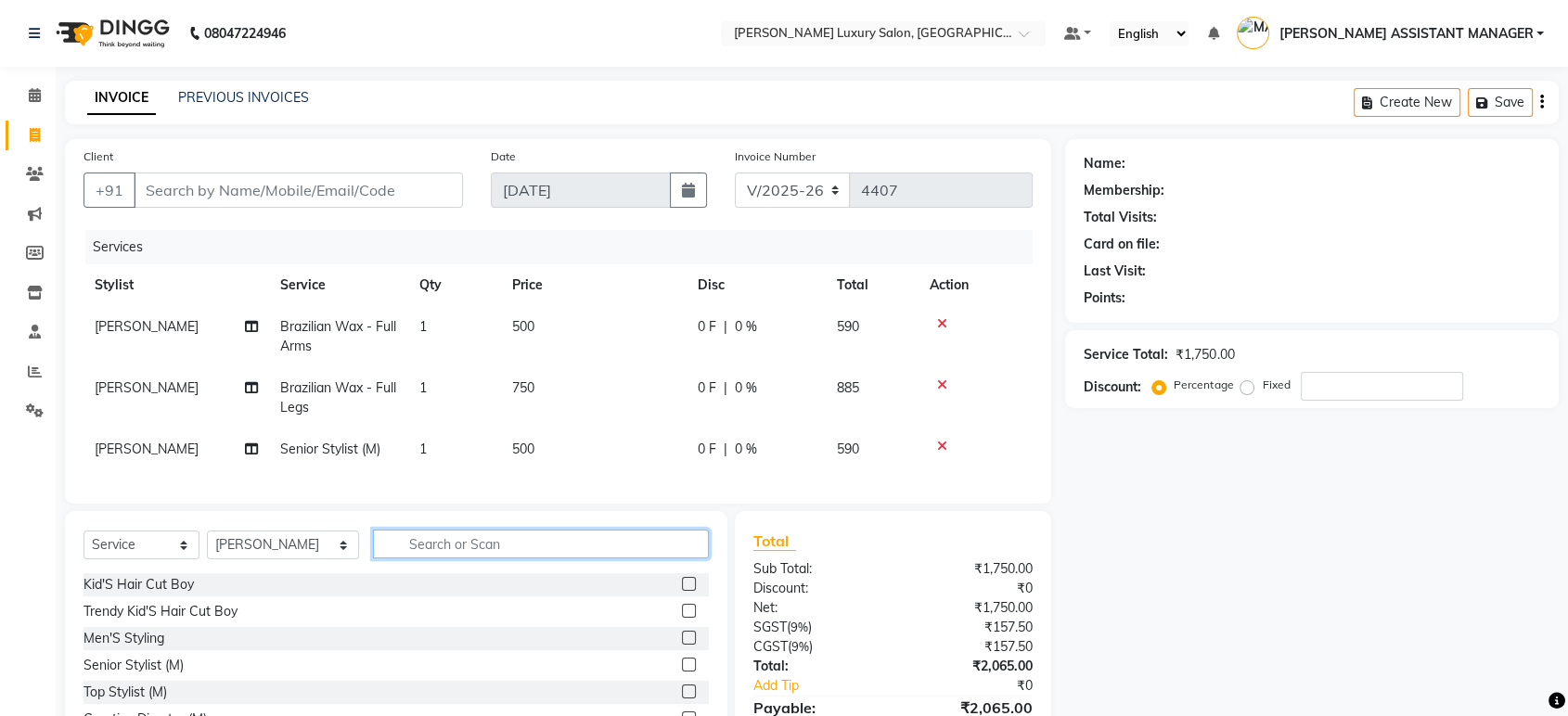
click at [520, 558] on input "text" at bounding box center [541, 544] width 336 height 29
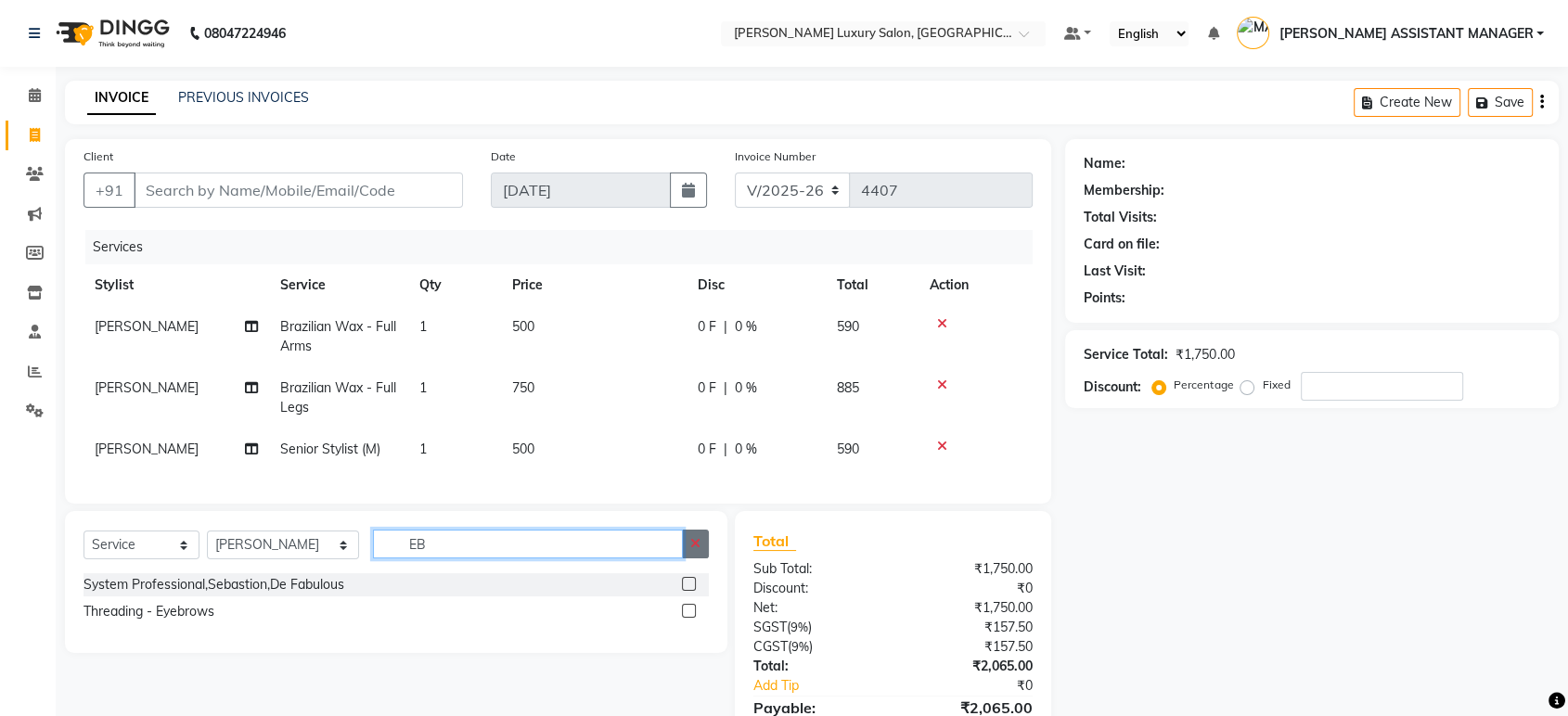
type input "EB"
click at [706, 558] on button "button" at bounding box center [695, 544] width 27 height 29
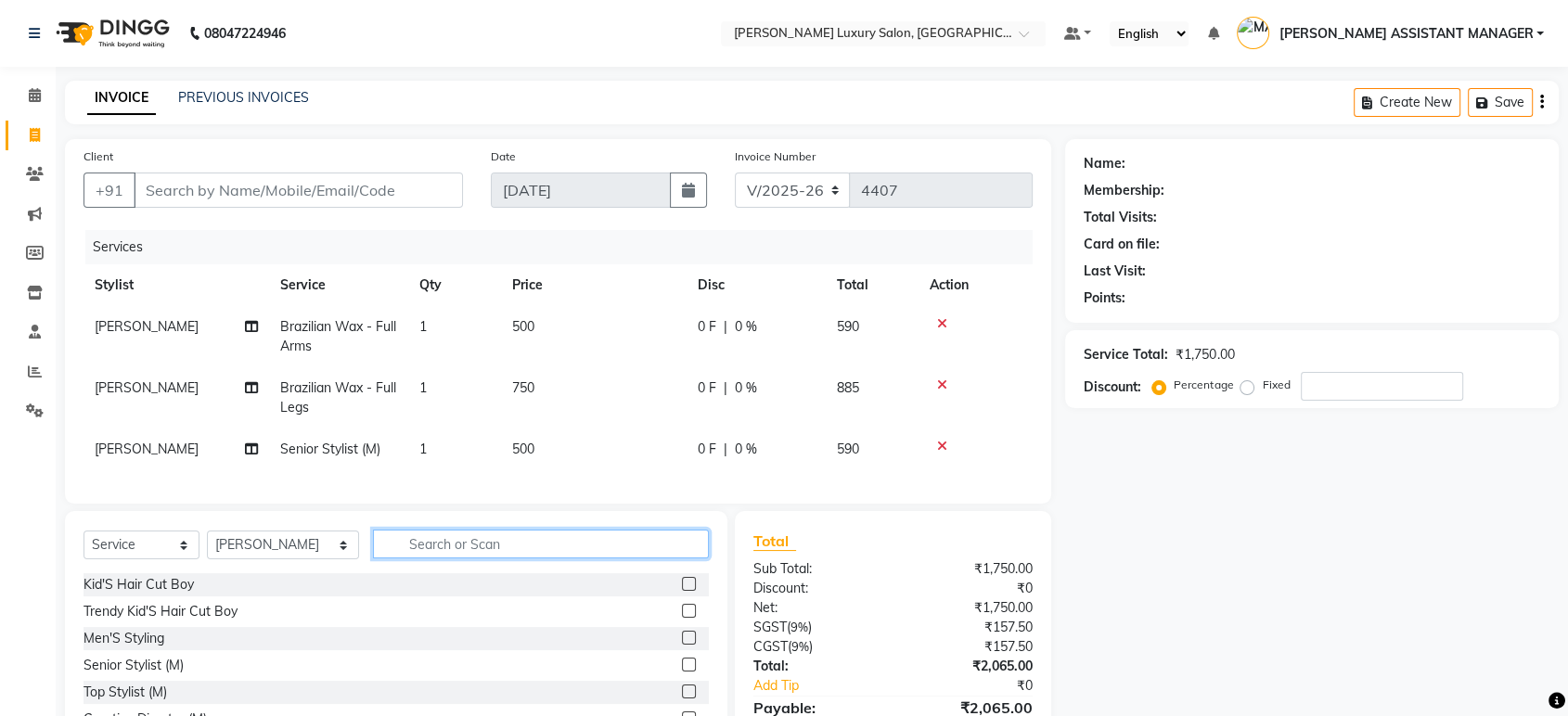
click at [606, 556] on input "text" at bounding box center [541, 544] width 336 height 29
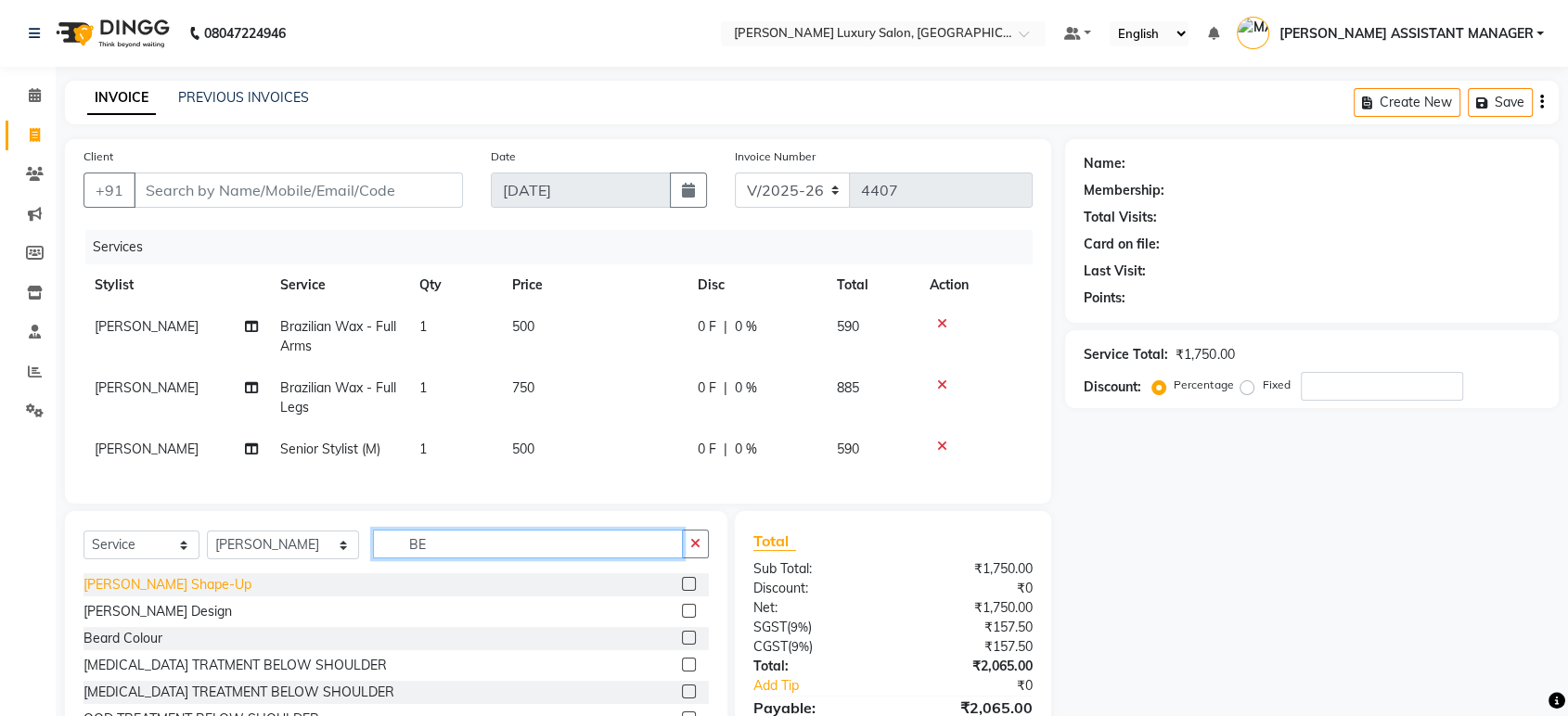
type input "BE"
click at [170, 595] on div "Beard Shape-Up" at bounding box center [168, 585] width 168 height 19
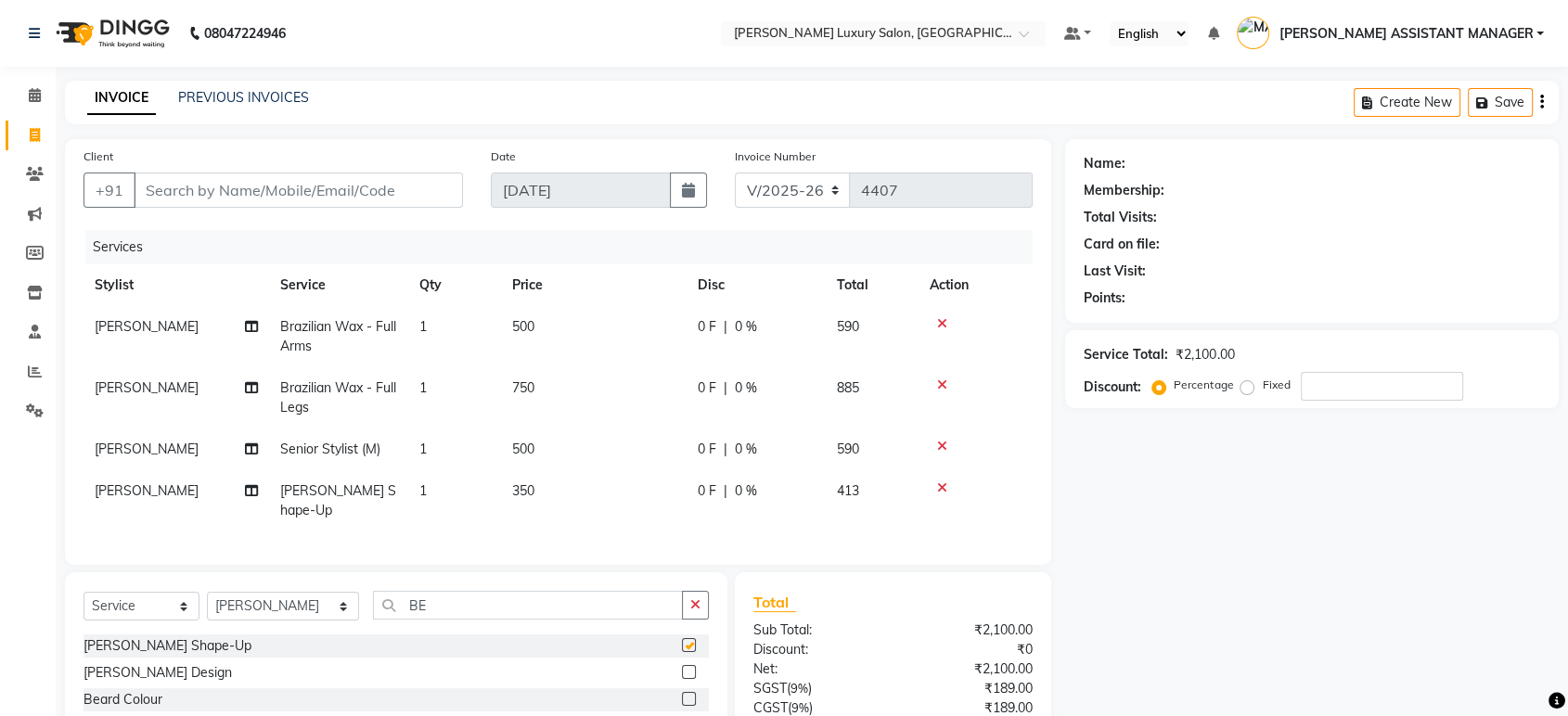
checkbox input "false"
click at [604, 449] on td "500" at bounding box center [594, 448] width 185 height 41
select select "39437"
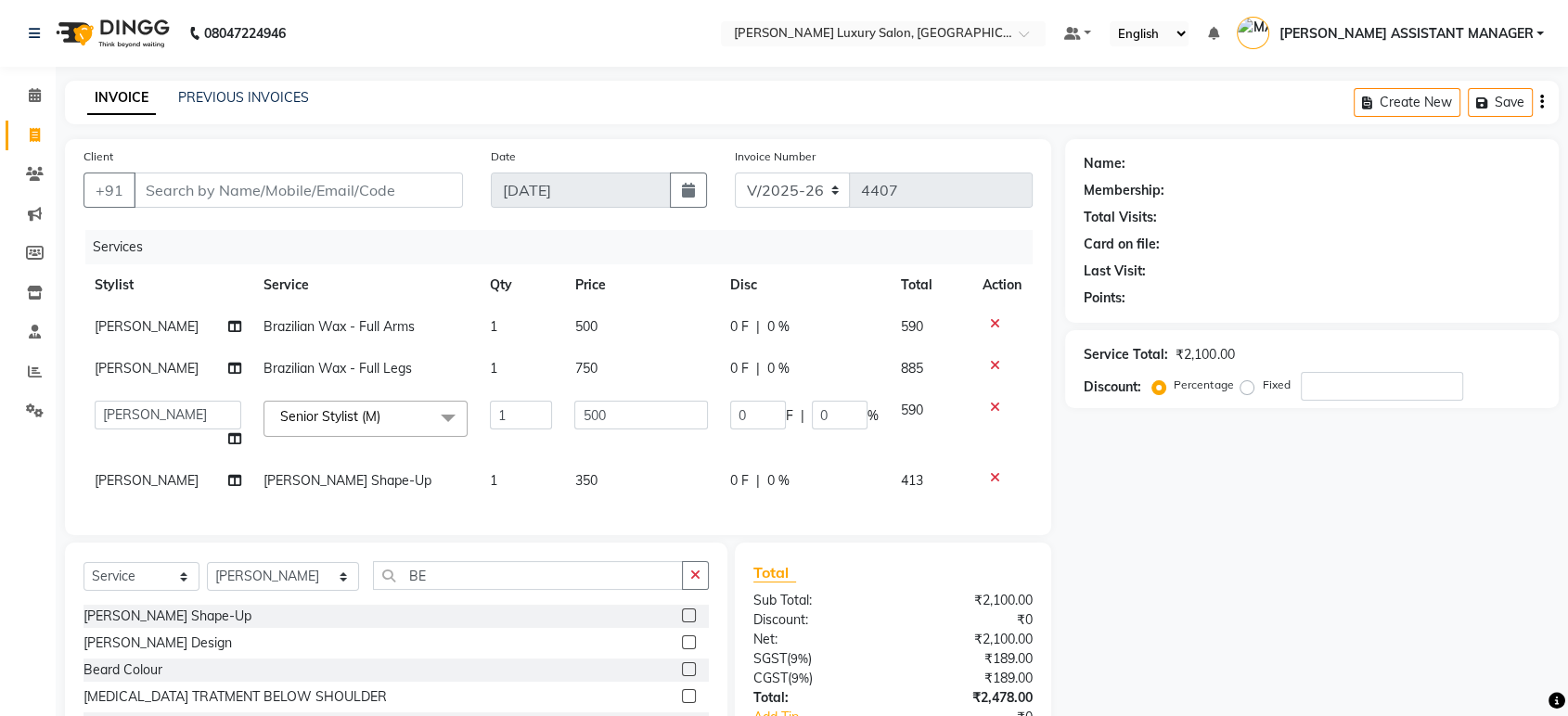
click at [604, 449] on td "500" at bounding box center [641, 424] width 156 height 70
click at [661, 415] on input "500" at bounding box center [641, 415] width 134 height 29
type input "763"
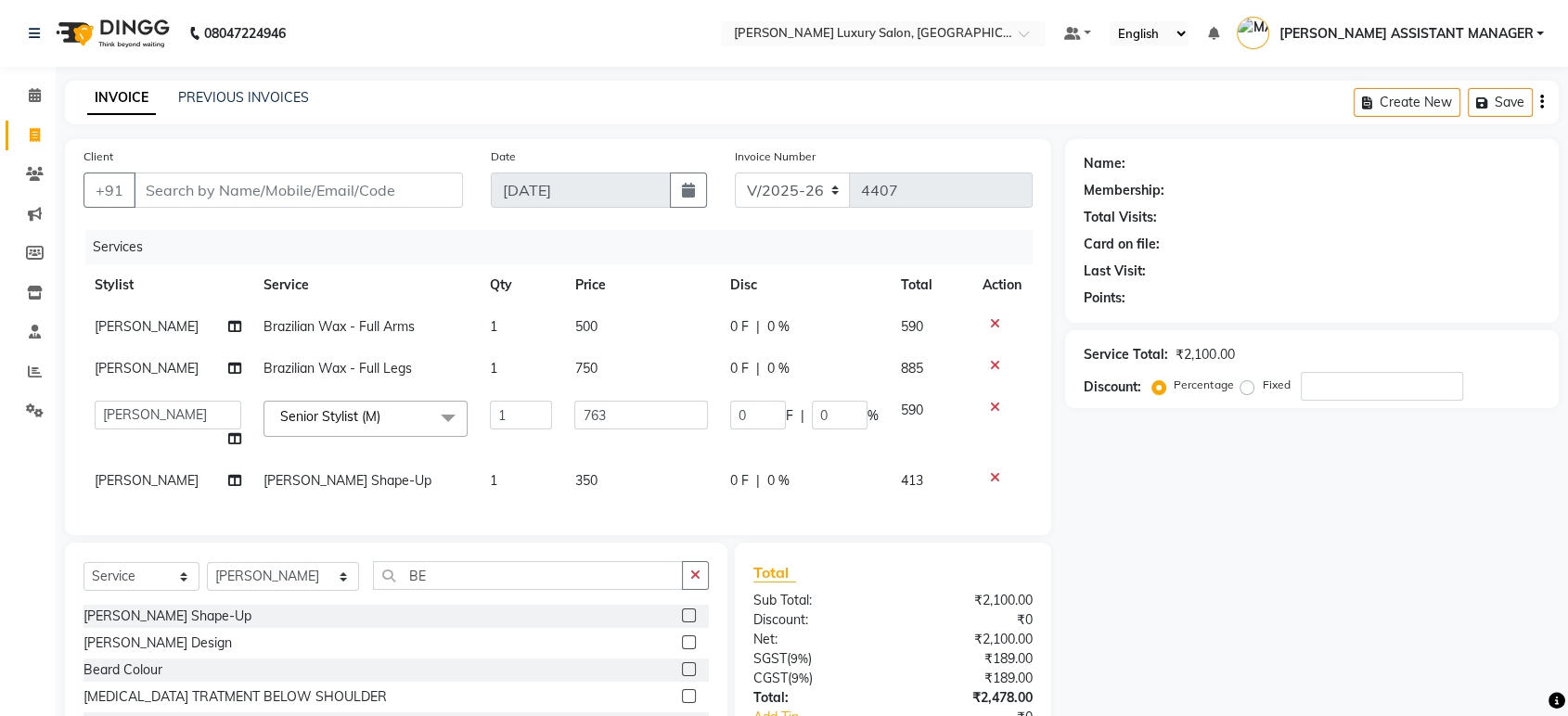
click at [681, 117] on div "INVOICE PREVIOUS INVOICES Create New Save" at bounding box center [811, 102] width 1494 height 43
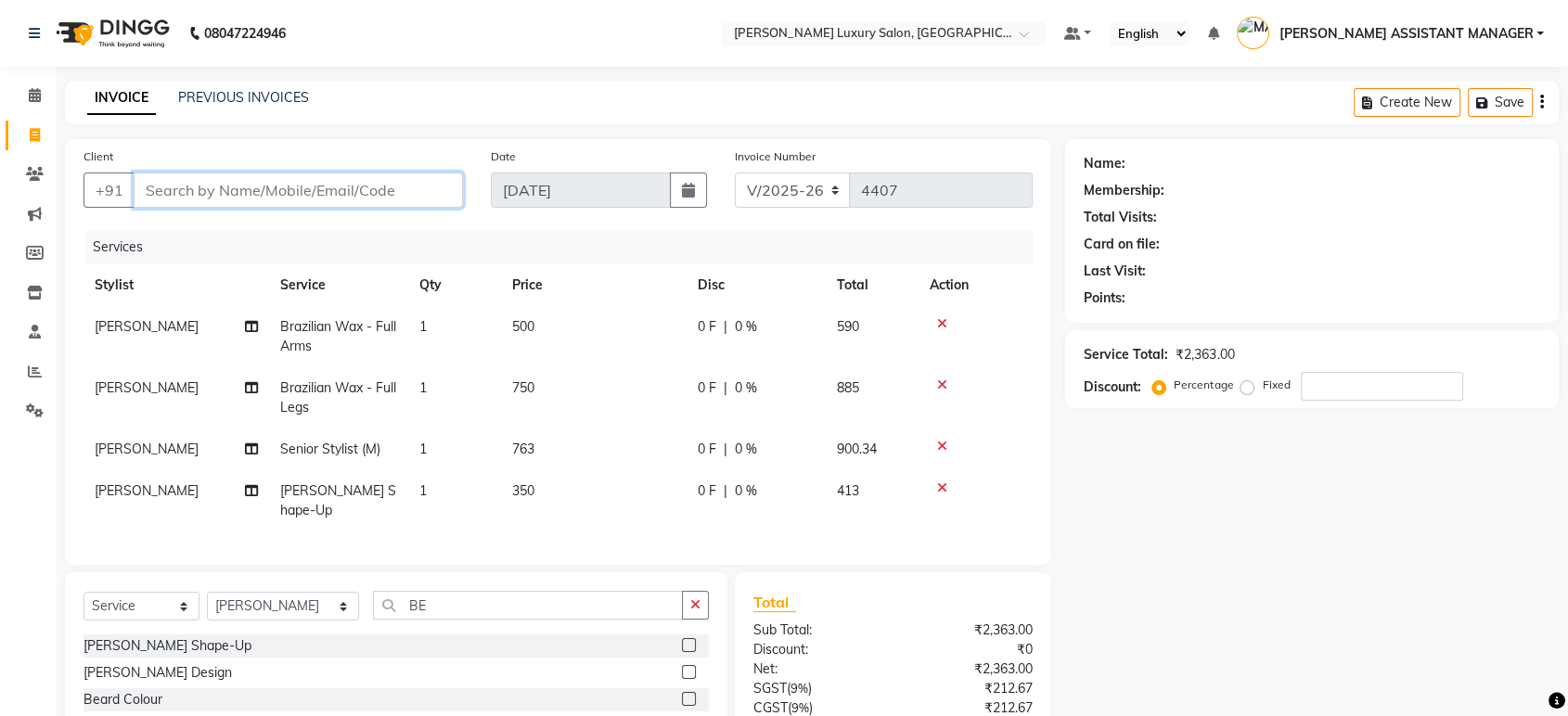
click at [339, 180] on input "Client" at bounding box center [299, 190] width 330 height 36
type input "9"
type input "0"
type input "9483980619"
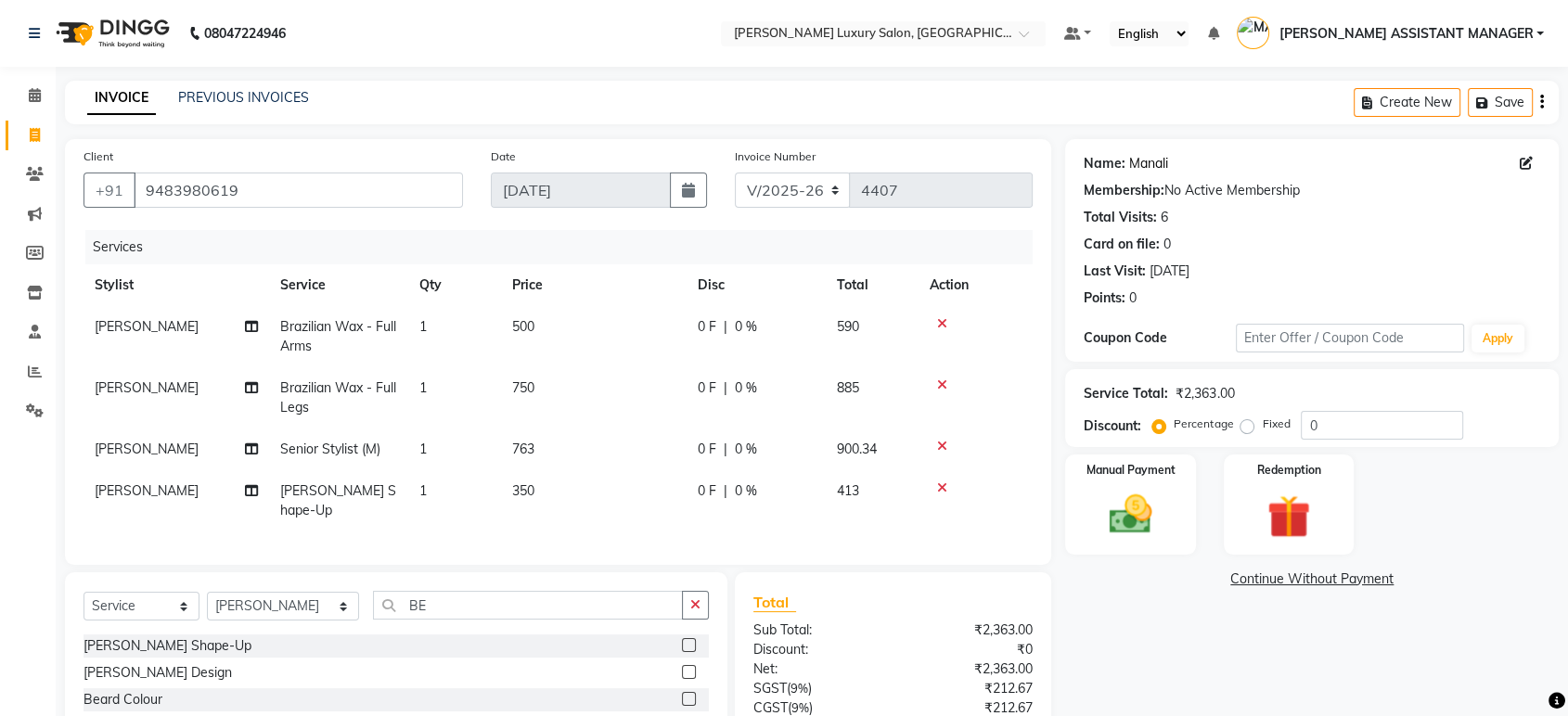
click at [1150, 155] on link "Manali" at bounding box center [1149, 164] width 39 height 19
click at [341, 196] on input "9483980619" at bounding box center [299, 190] width 330 height 36
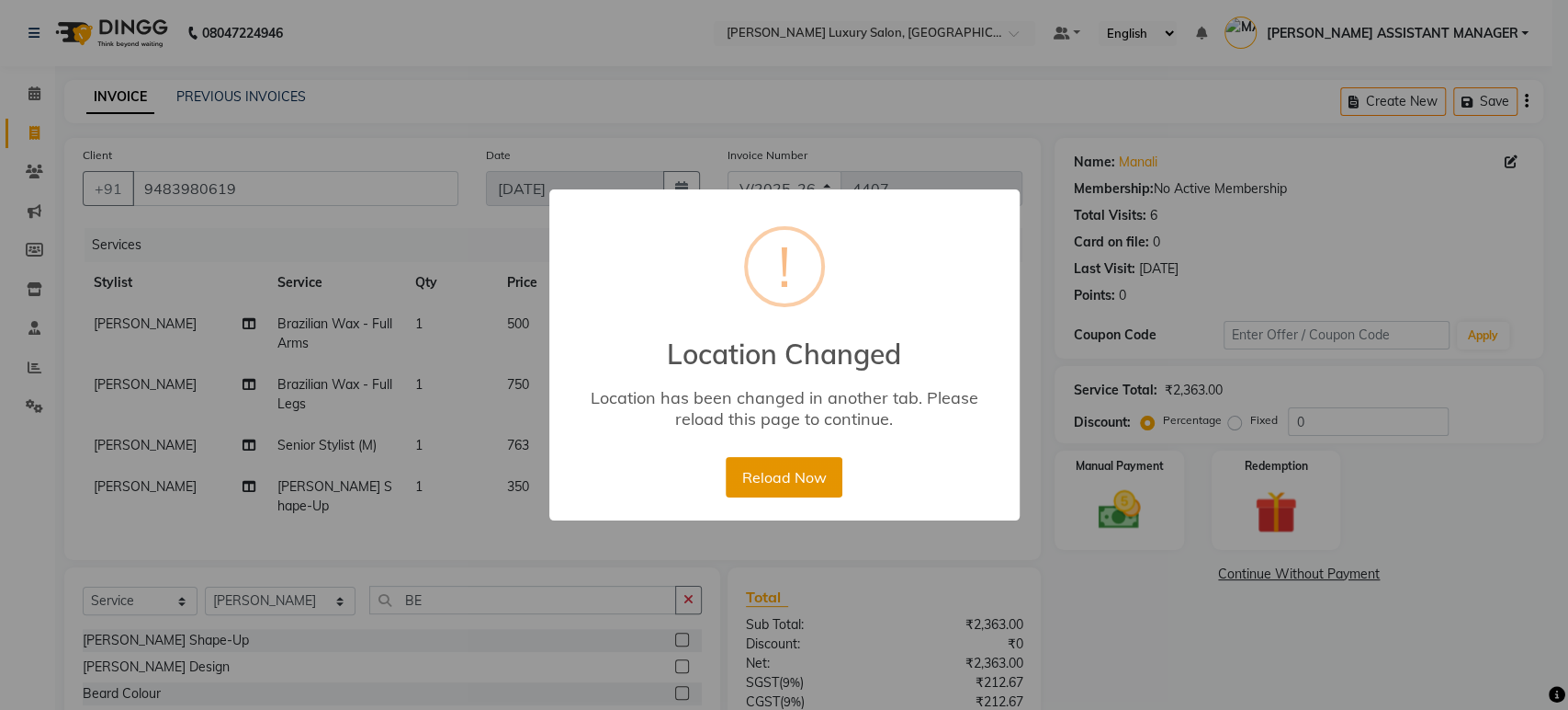
click at [791, 486] on button "Reload Now" at bounding box center [784, 477] width 117 height 40
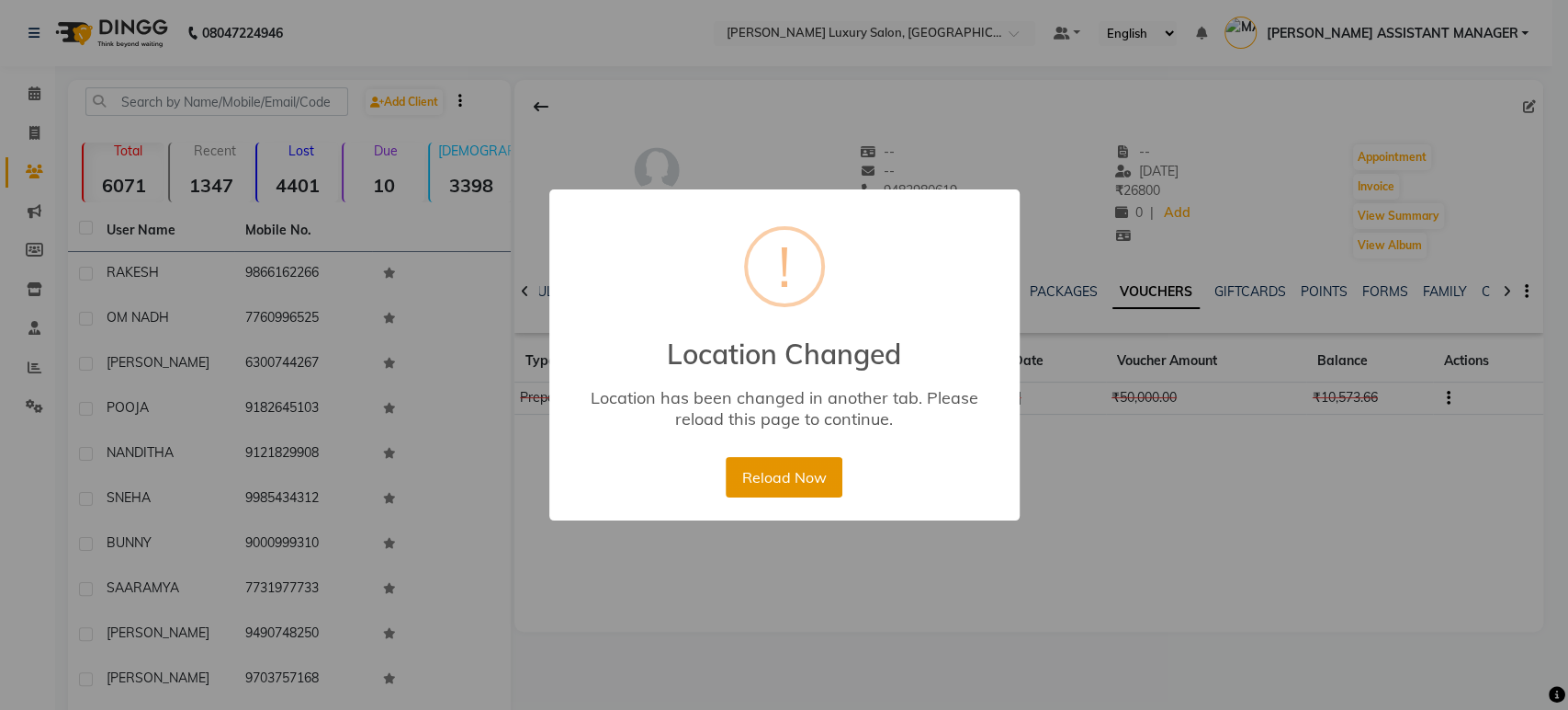
click at [831, 469] on button "Reload Now" at bounding box center [784, 477] width 117 height 40
